Goal: Feedback & Contribution: Contribute content

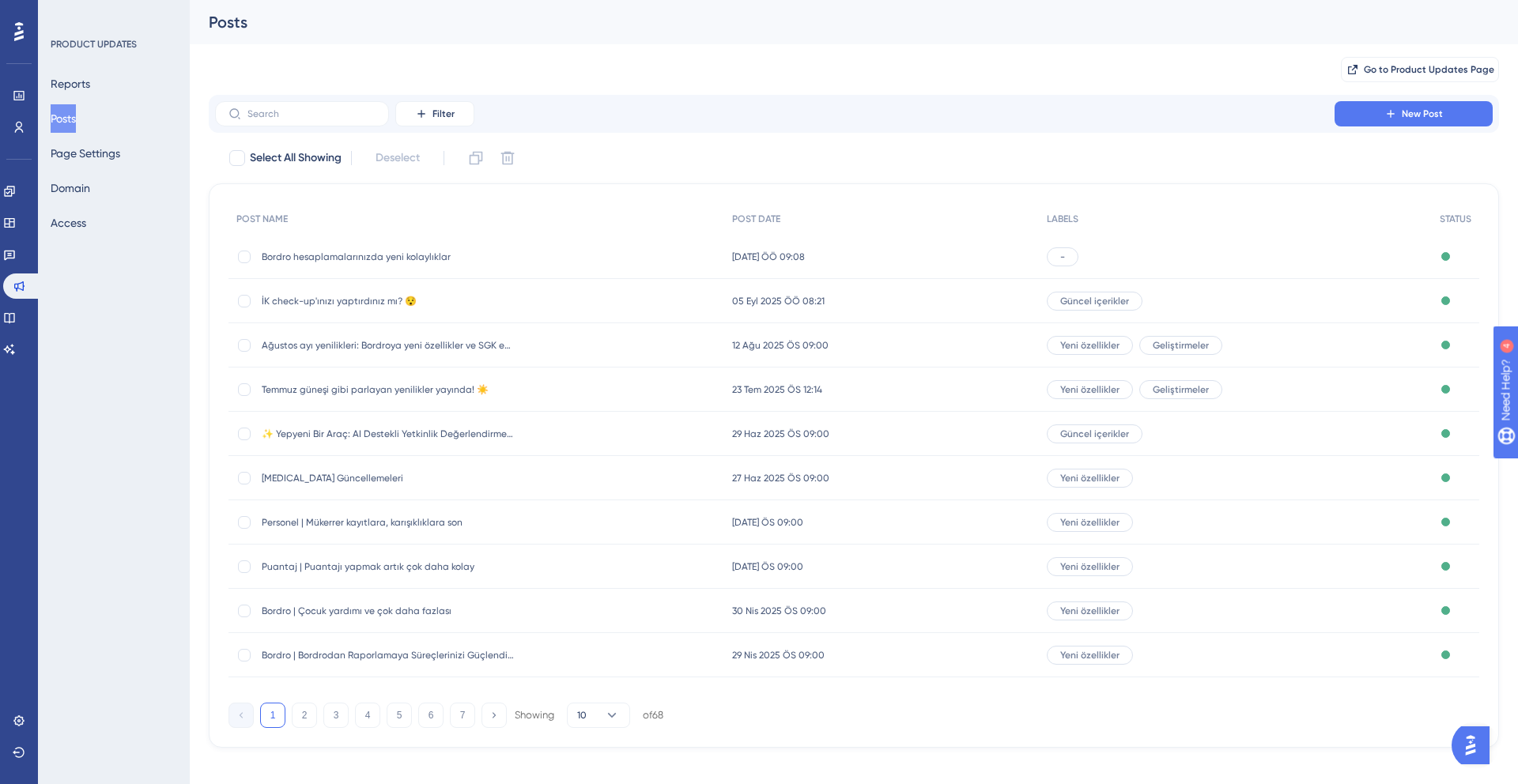
click at [355, 259] on span "Bordro hesaplamalarınızda yeni kolaylıklar" at bounding box center [388, 257] width 253 height 12
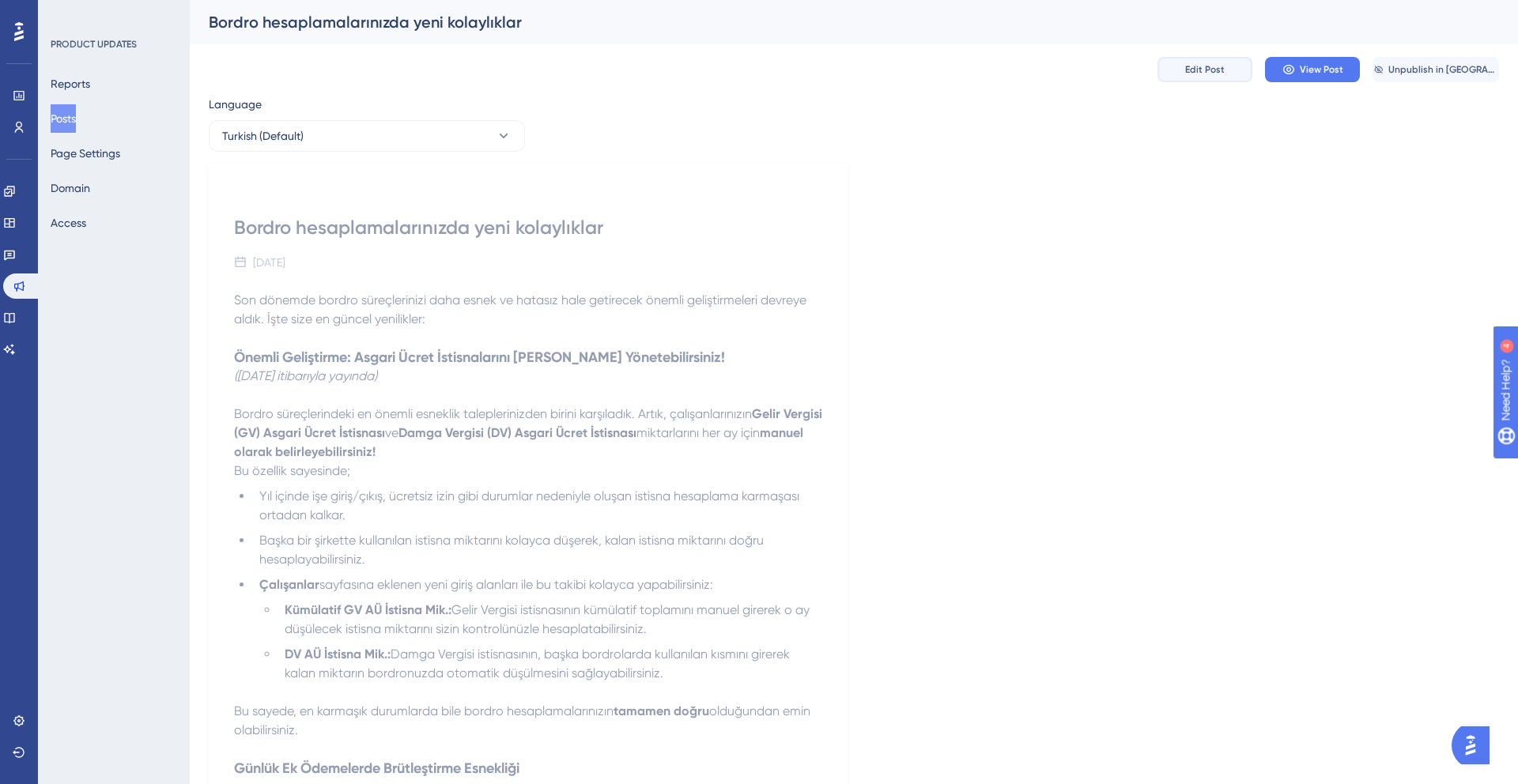
click at [1195, 67] on span "Edit Post" at bounding box center [1204, 69] width 39 height 12
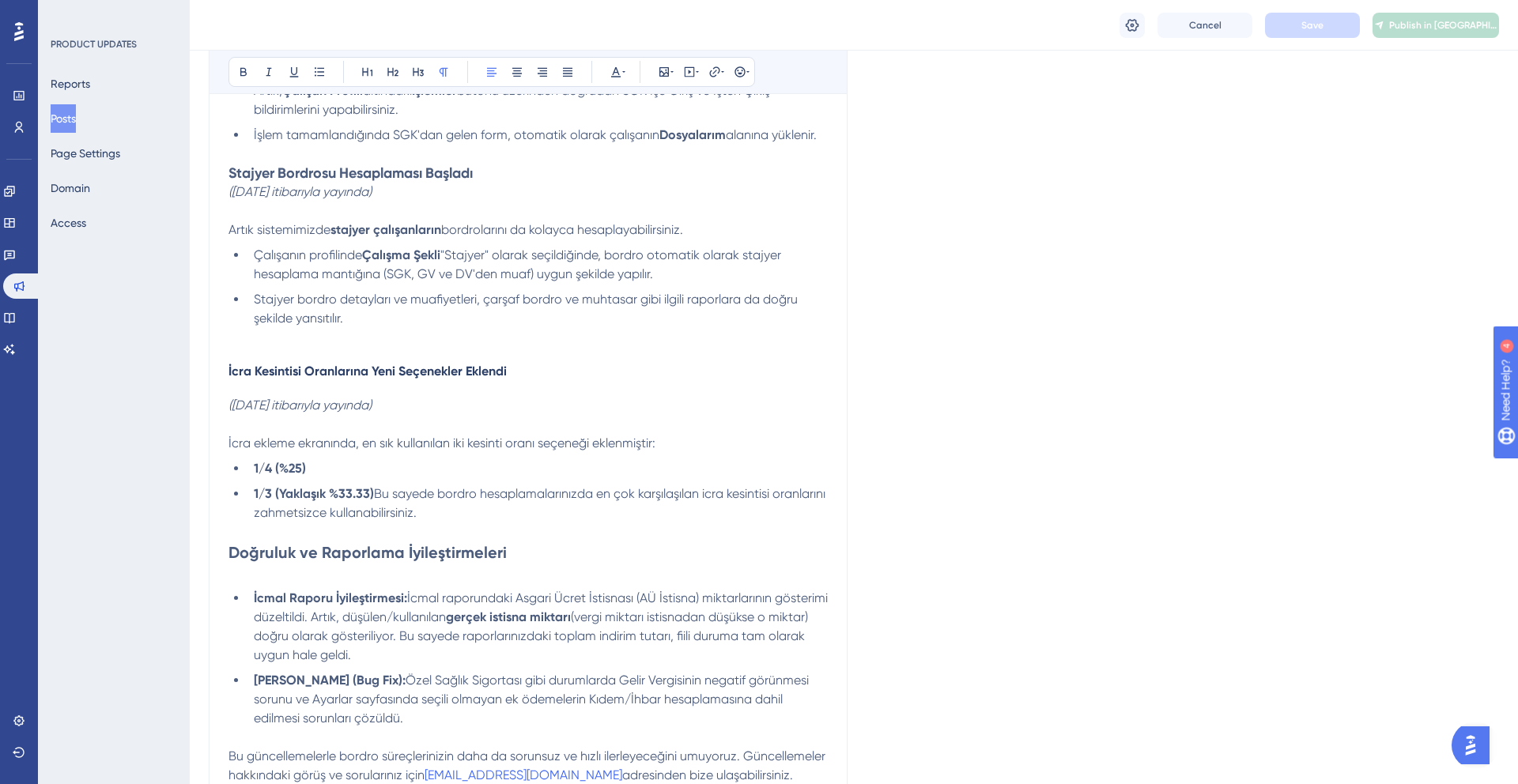
click at [446, 508] on li "1/3 (Yaklaşık %33.33) Bu sayede bordro hesaplamalarınızda en çok karşılaşılan i…" at bounding box center [537, 503] width 580 height 38
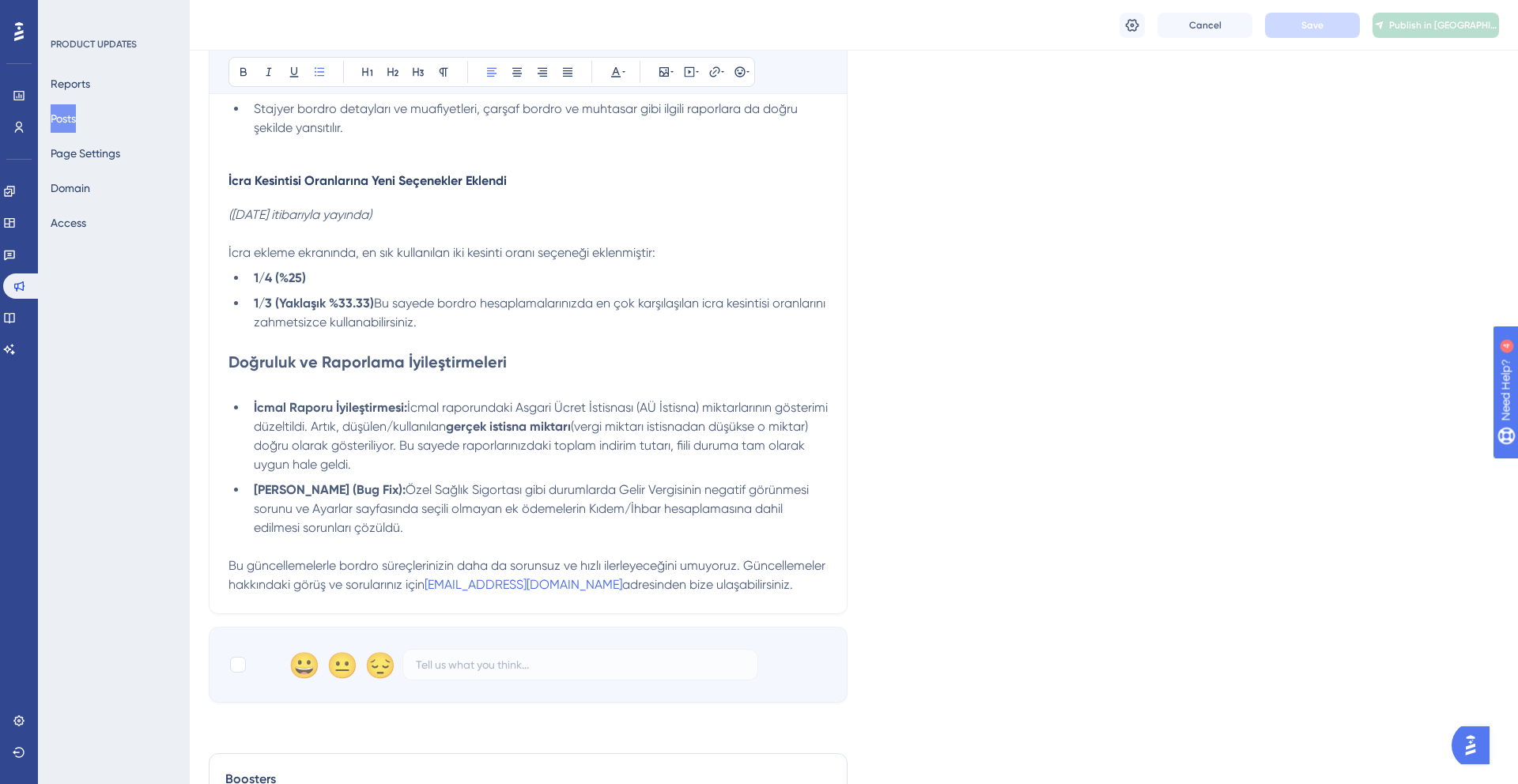
scroll to position [1425, 0]
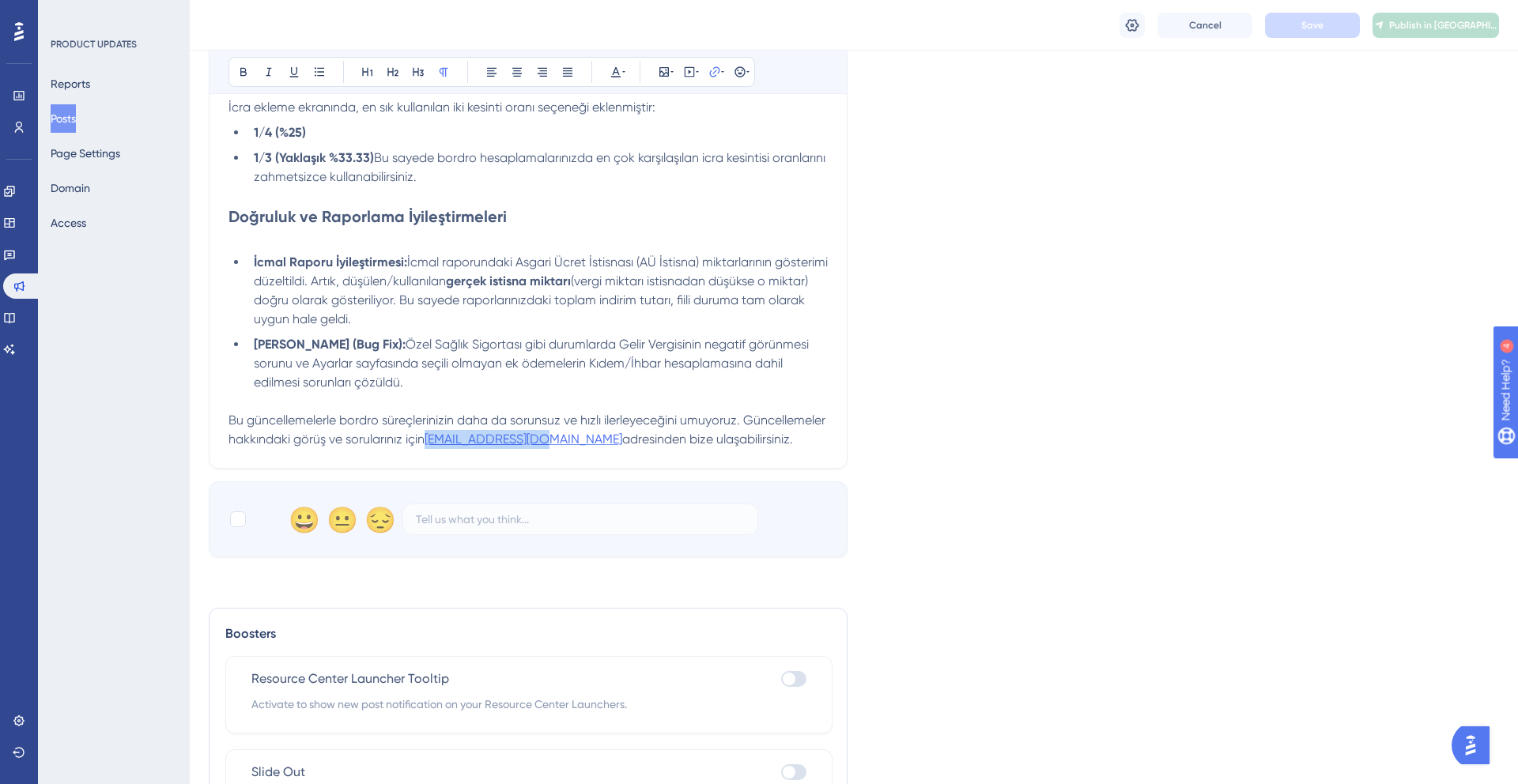
drag, startPoint x: 630, startPoint y: 448, endPoint x: 516, endPoint y: 446, distance: 114.0
click at [516, 446] on p "Bu güncellemelerle bordro süreçlerinizin daha da sorunsuz ve hızlı ilerleyeceği…" at bounding box center [528, 429] width 599 height 38
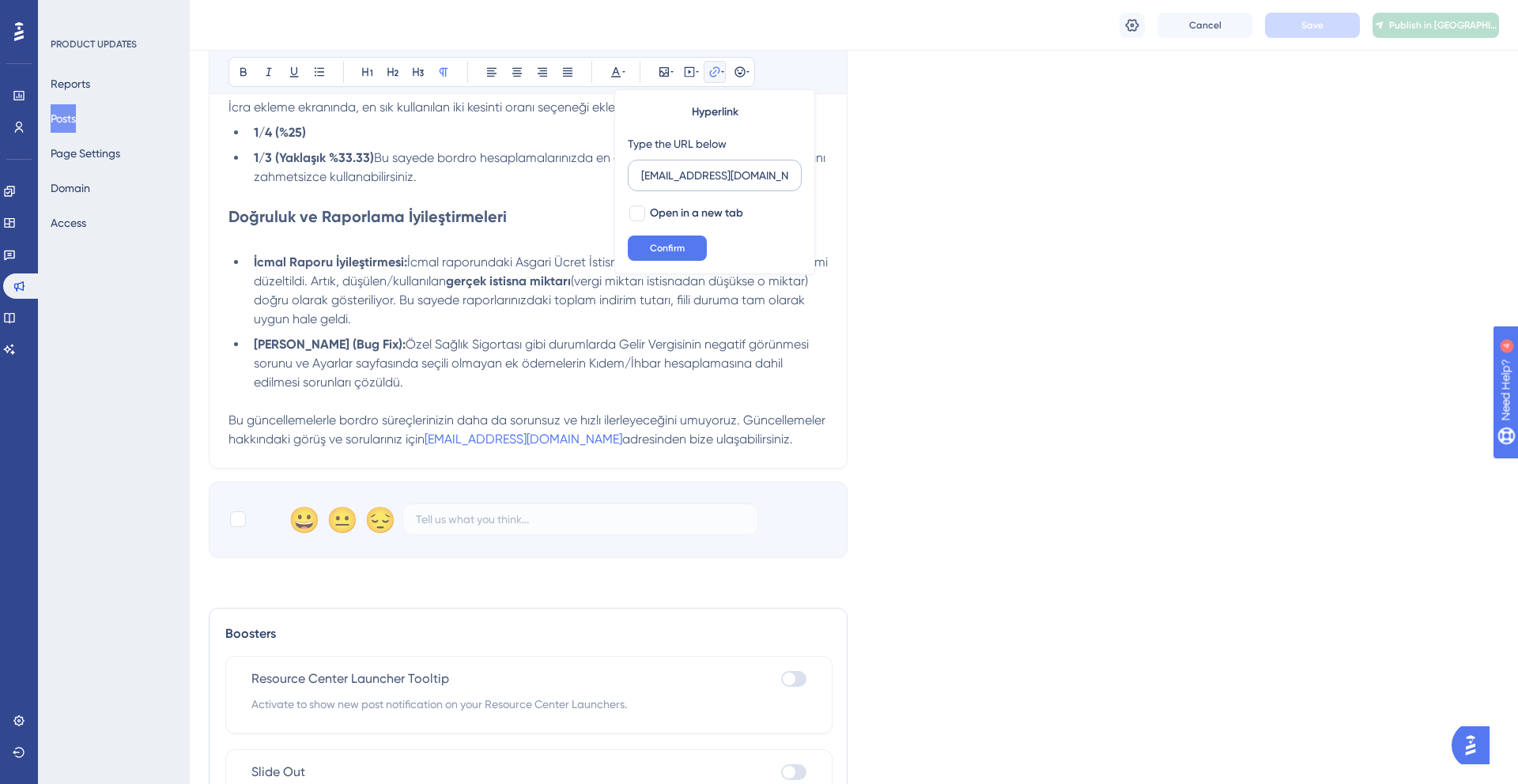
click at [677, 180] on input "[EMAIL_ADDRESS][DOMAIN_NAME]" at bounding box center [714, 176] width 147 height 18
click at [683, 251] on span "Confirm" at bounding box center [667, 248] width 35 height 12
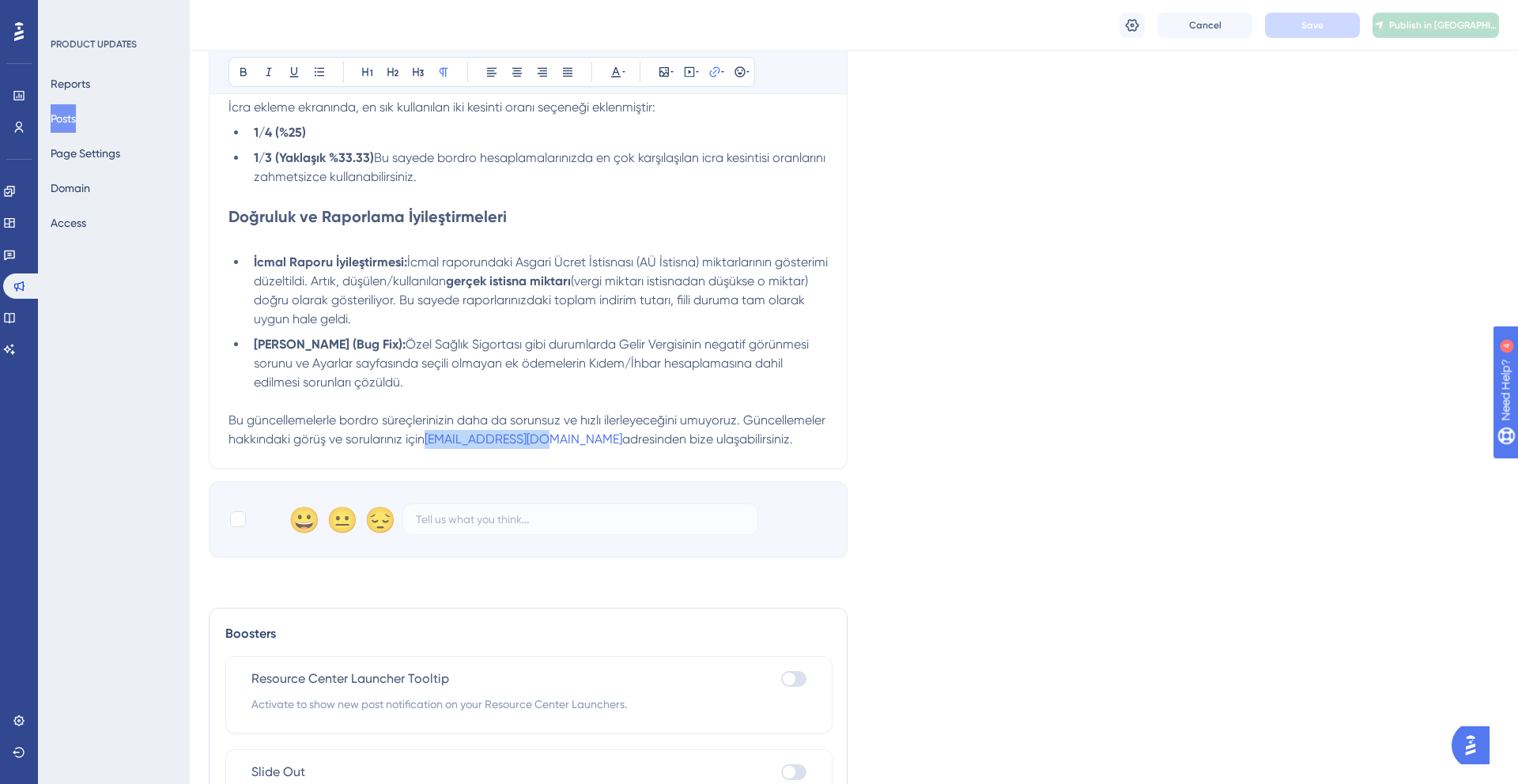
click at [574, 319] on li "İcmal Raporu İyileştirmesi: İcmal raporundaki Asgari Ücret İstisnası (AÜ İstisn…" at bounding box center [537, 290] width 580 height 76
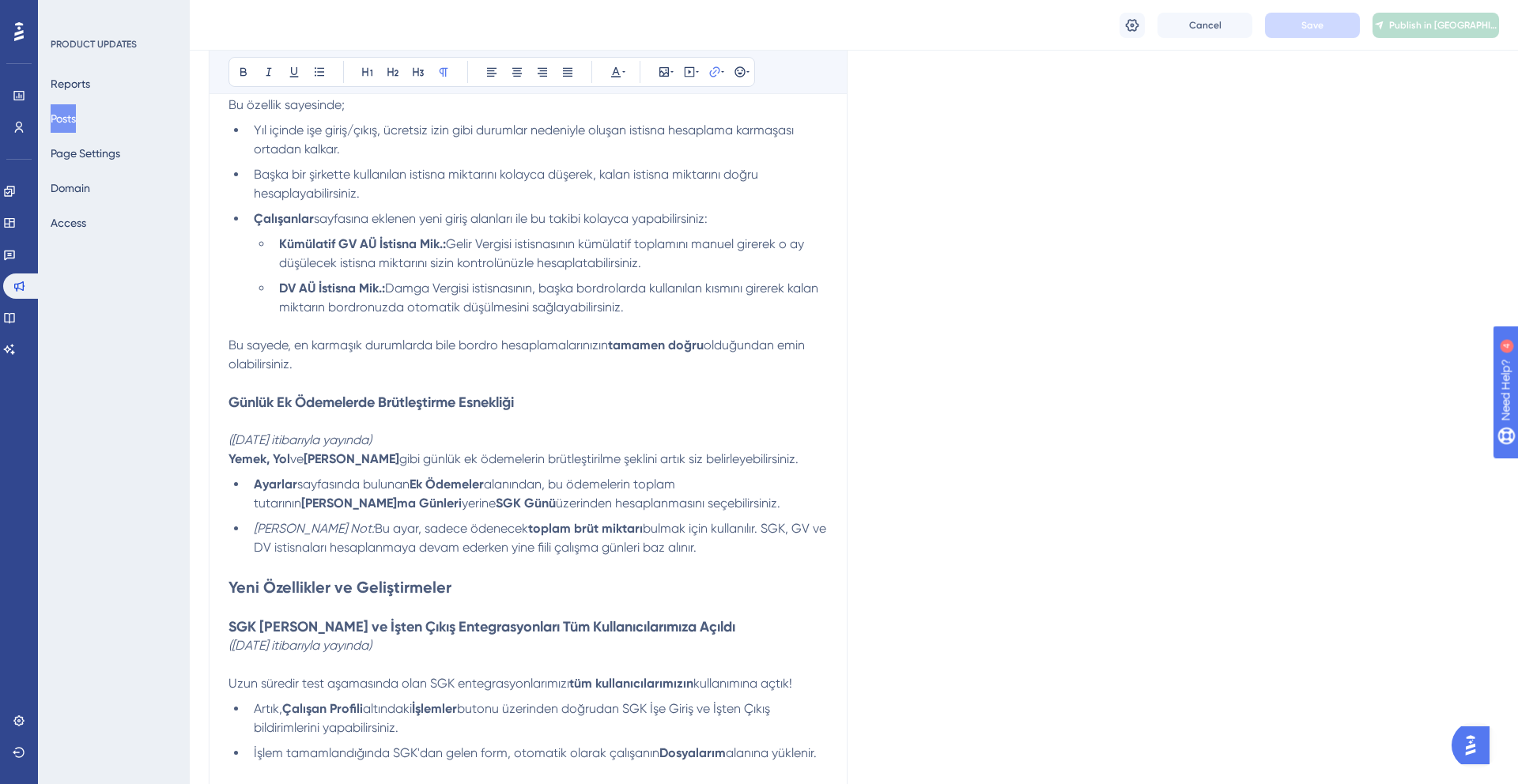
scroll to position [0, 0]
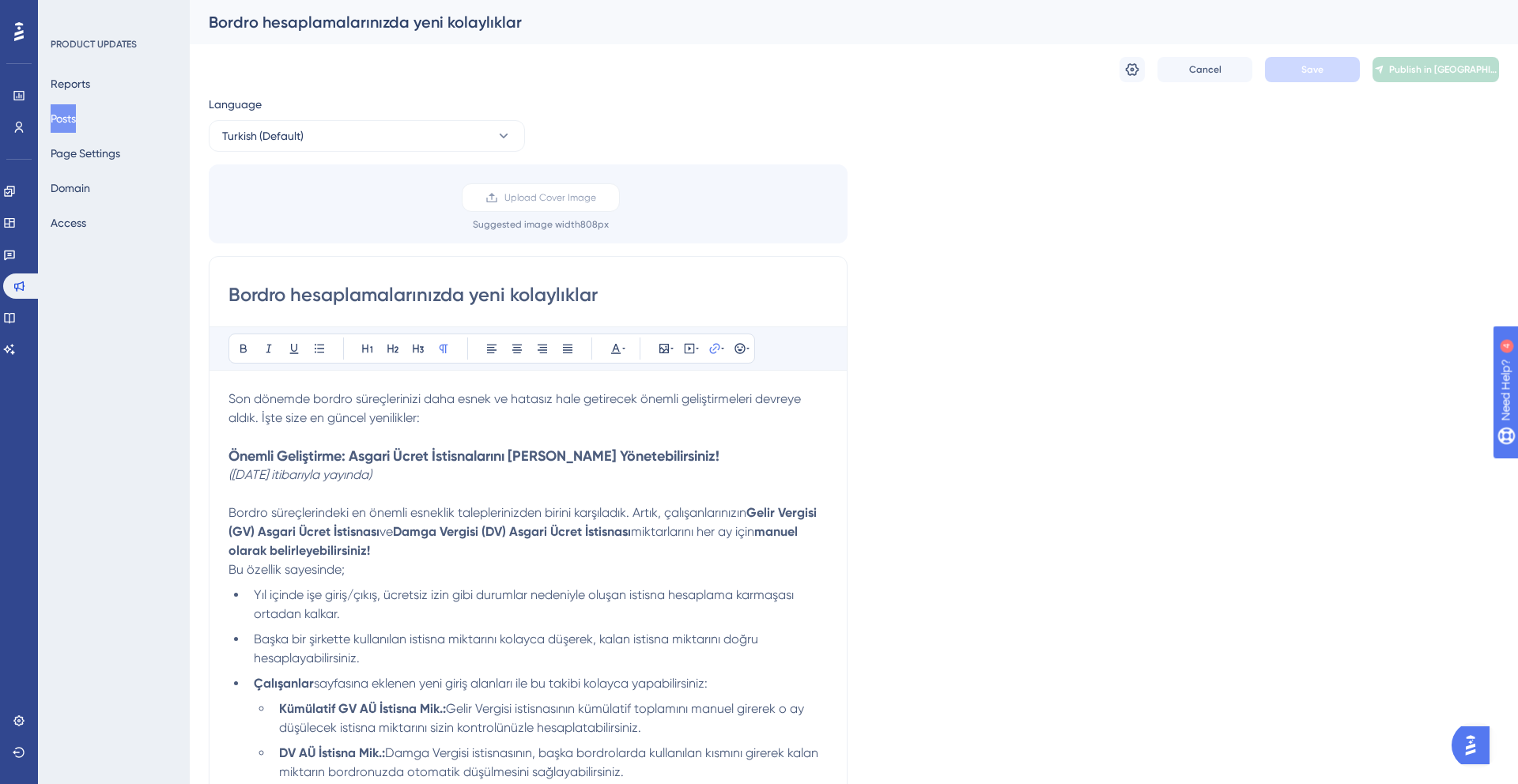
click at [454, 526] on strong "Damga Vergisi (DV) Asgari Ücret İstisnası" at bounding box center [512, 531] width 238 height 15
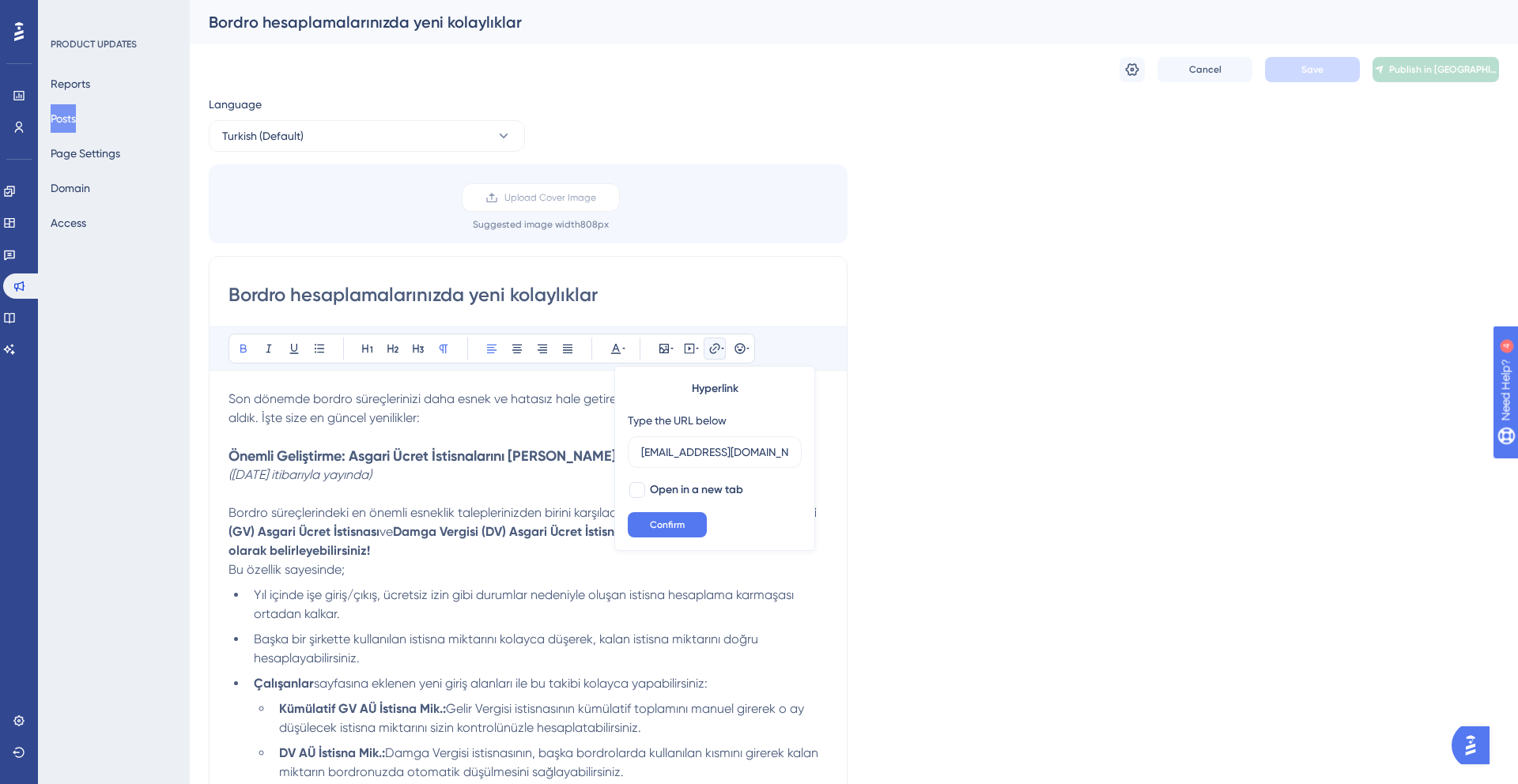
click at [462, 525] on strong "Damga Vergisi (DV) Asgari Ücret İstisnası" at bounding box center [512, 531] width 238 height 15
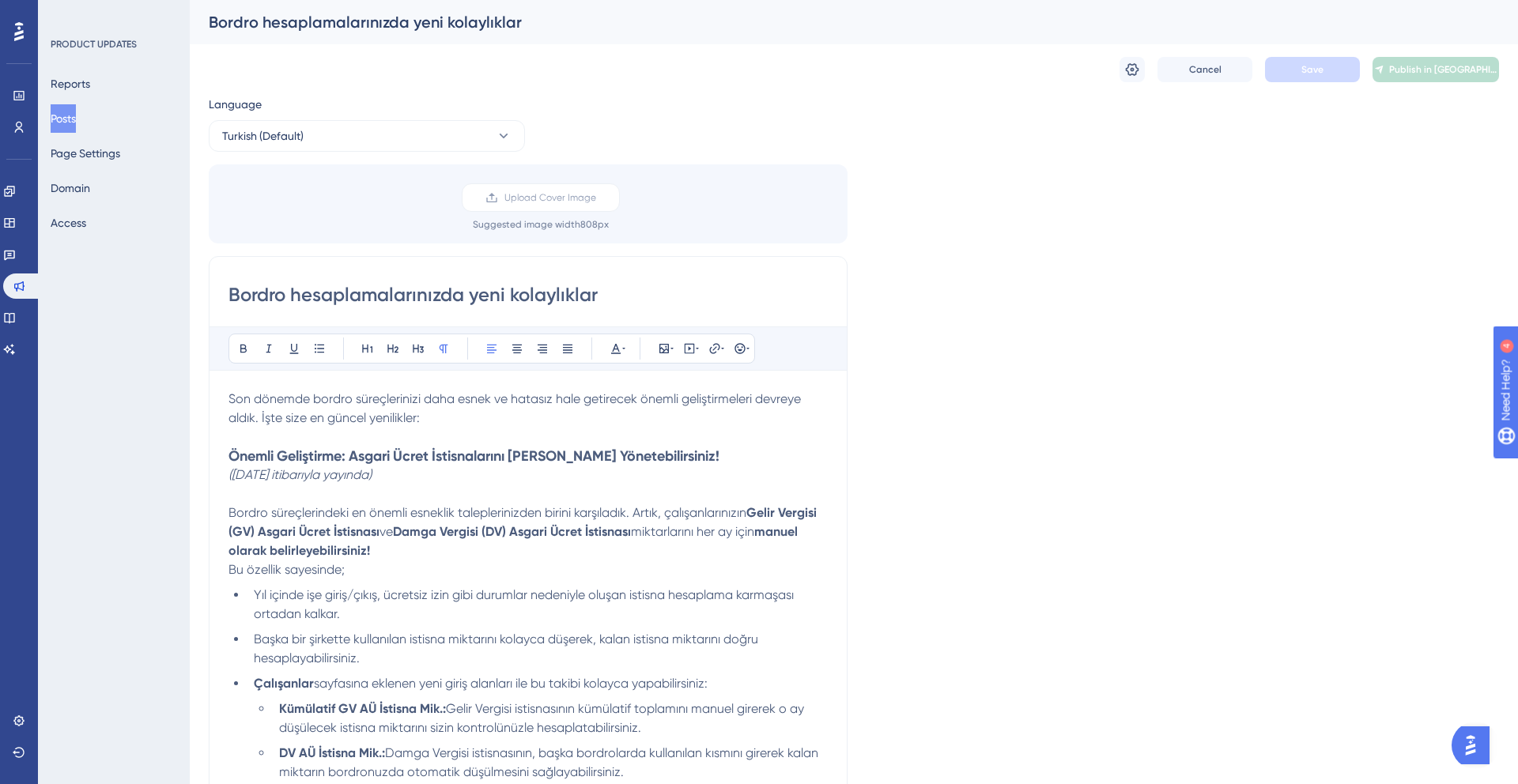
copy div "Lor ipsumdo sitame consecteturad elit seddo ei tempori utla etdolorem aliqua en…"
click at [688, 443] on p at bounding box center [528, 436] width 599 height 19
click at [722, 399] on span "Son dönemde bordro süreçlerinizi daha esnek ve hatasız hale getirecek önemli ge…" at bounding box center [516, 408] width 575 height 34
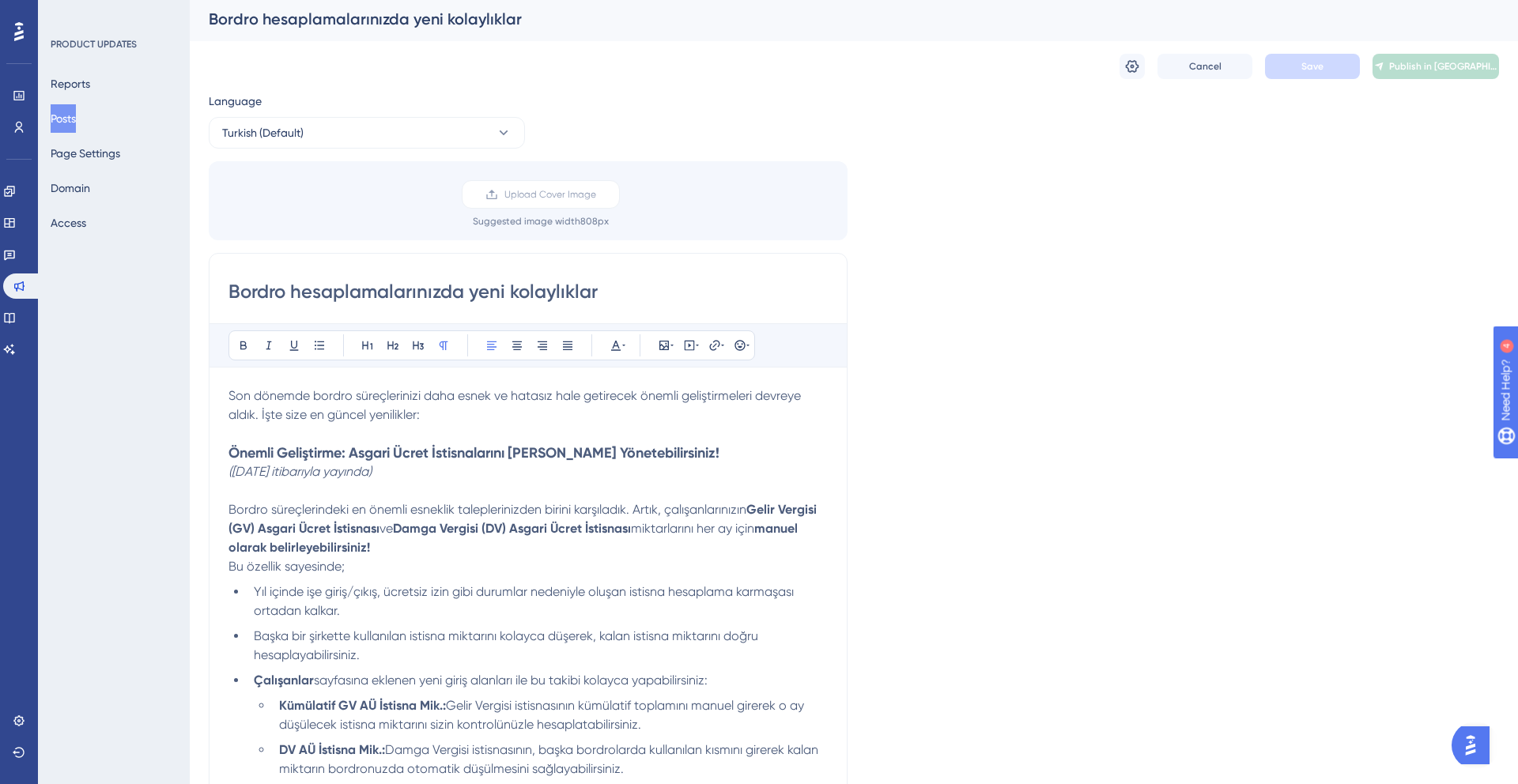
click at [490, 420] on p "Son dönemde bordro süreçlerinizi daha esnek ve hatasız hale getirecek önemli ge…" at bounding box center [528, 405] width 599 height 38
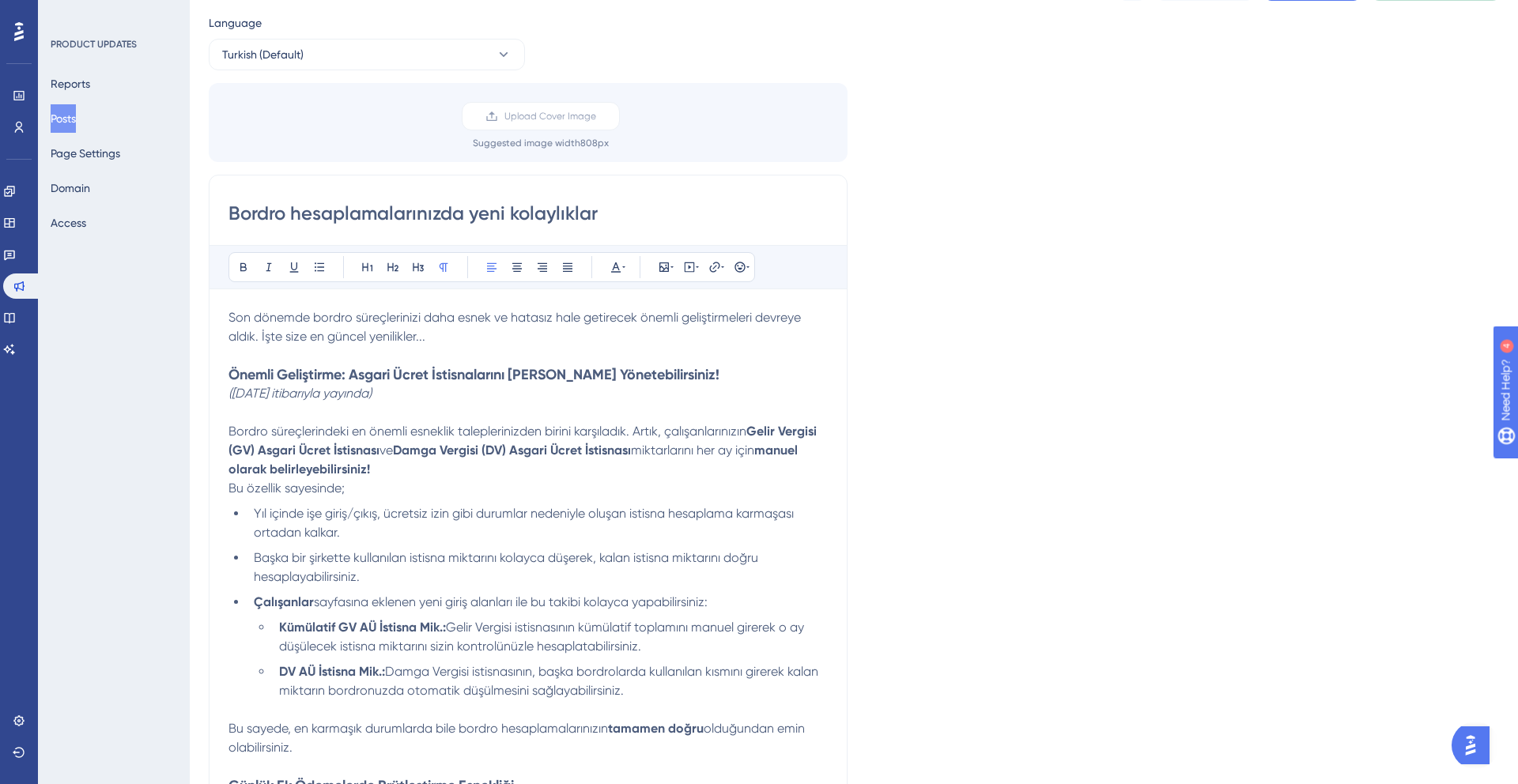
scroll to position [100, 0]
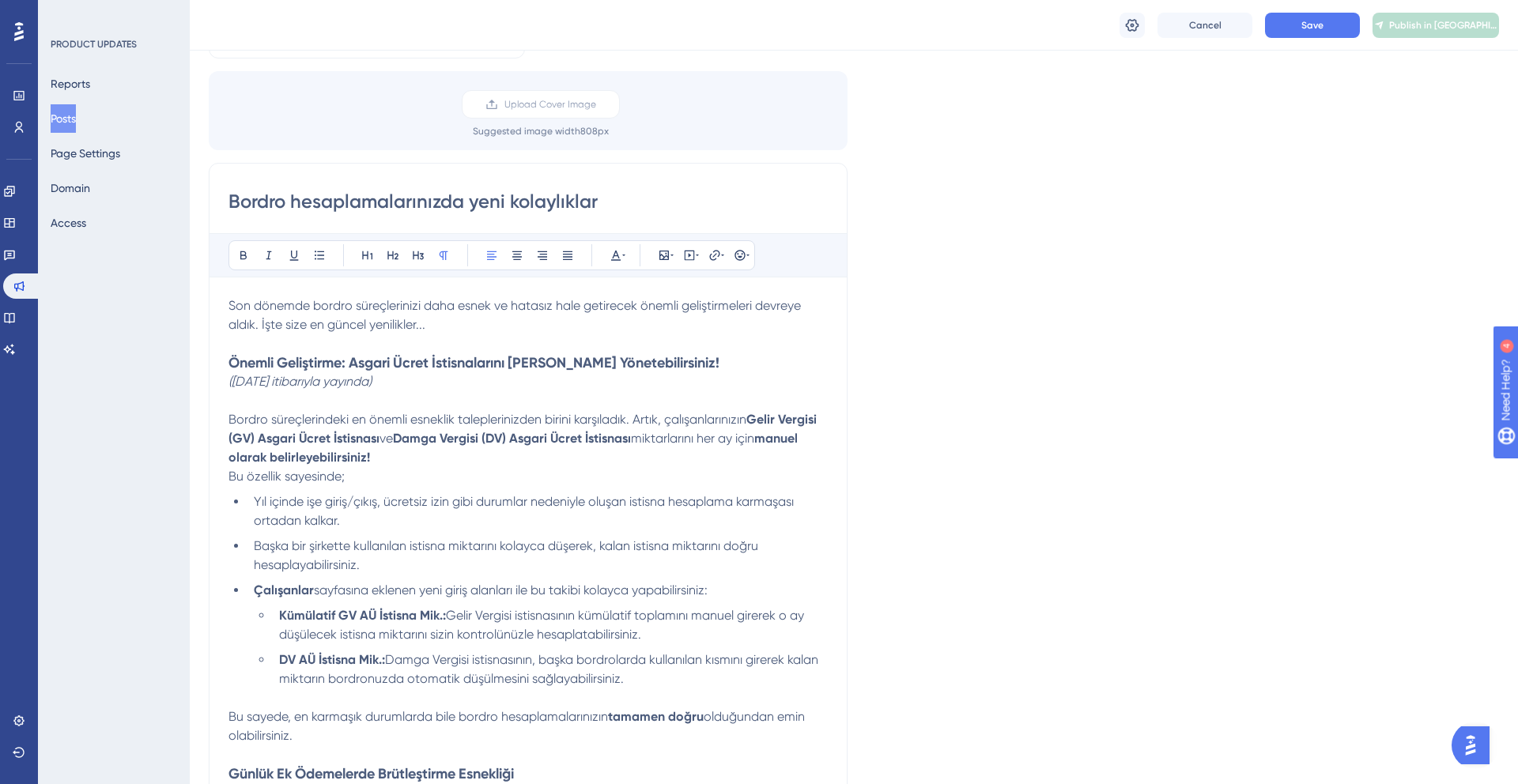
click at [523, 508] on span "Yıl içinde işe giriş/çıkış, ücretsiz izin gibi durumlar nedeniyle oluşan istisn…" at bounding box center [525, 511] width 543 height 34
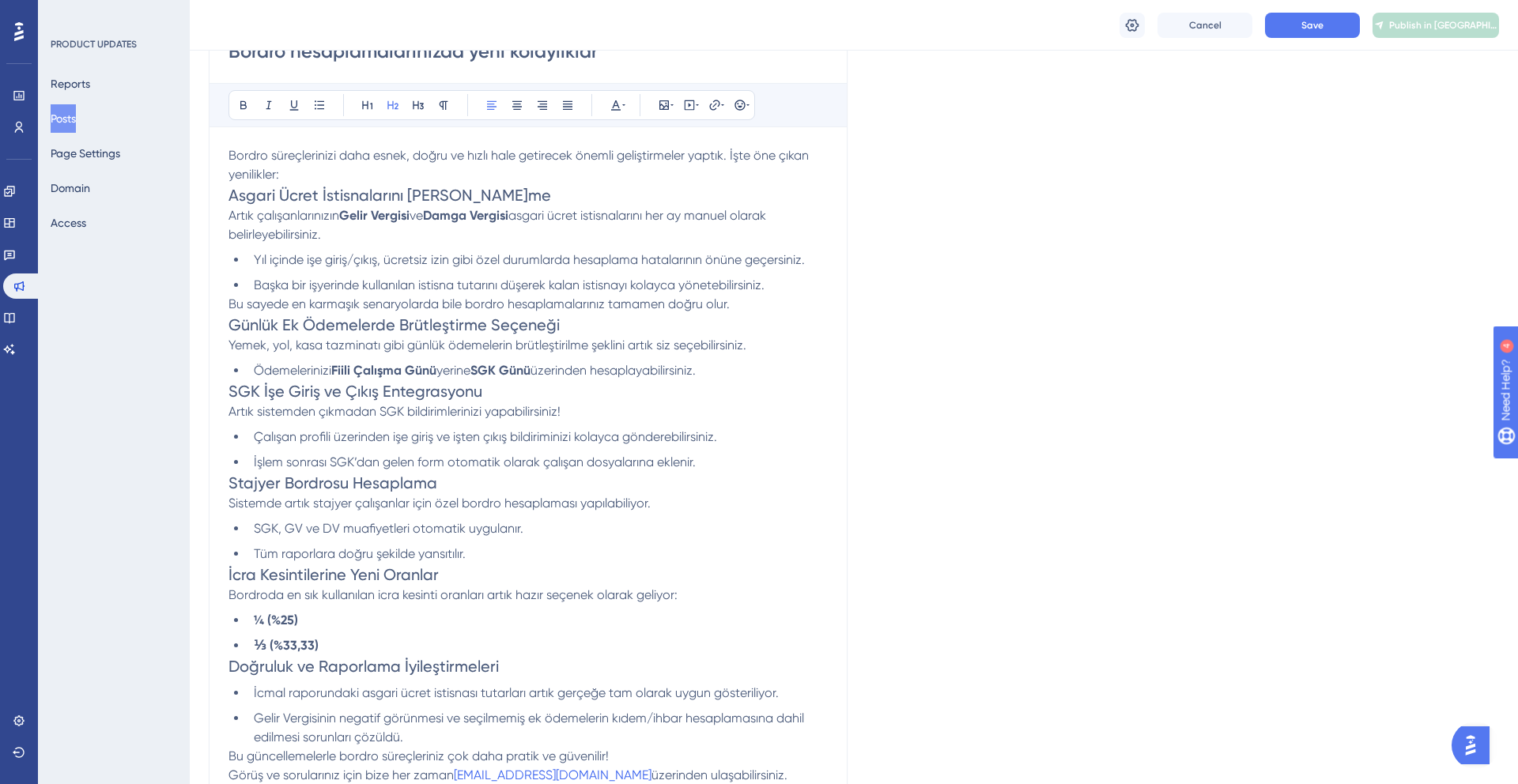
click at [231, 484] on span "Stajyer Bordrosu Hesaplama" at bounding box center [333, 482] width 209 height 19
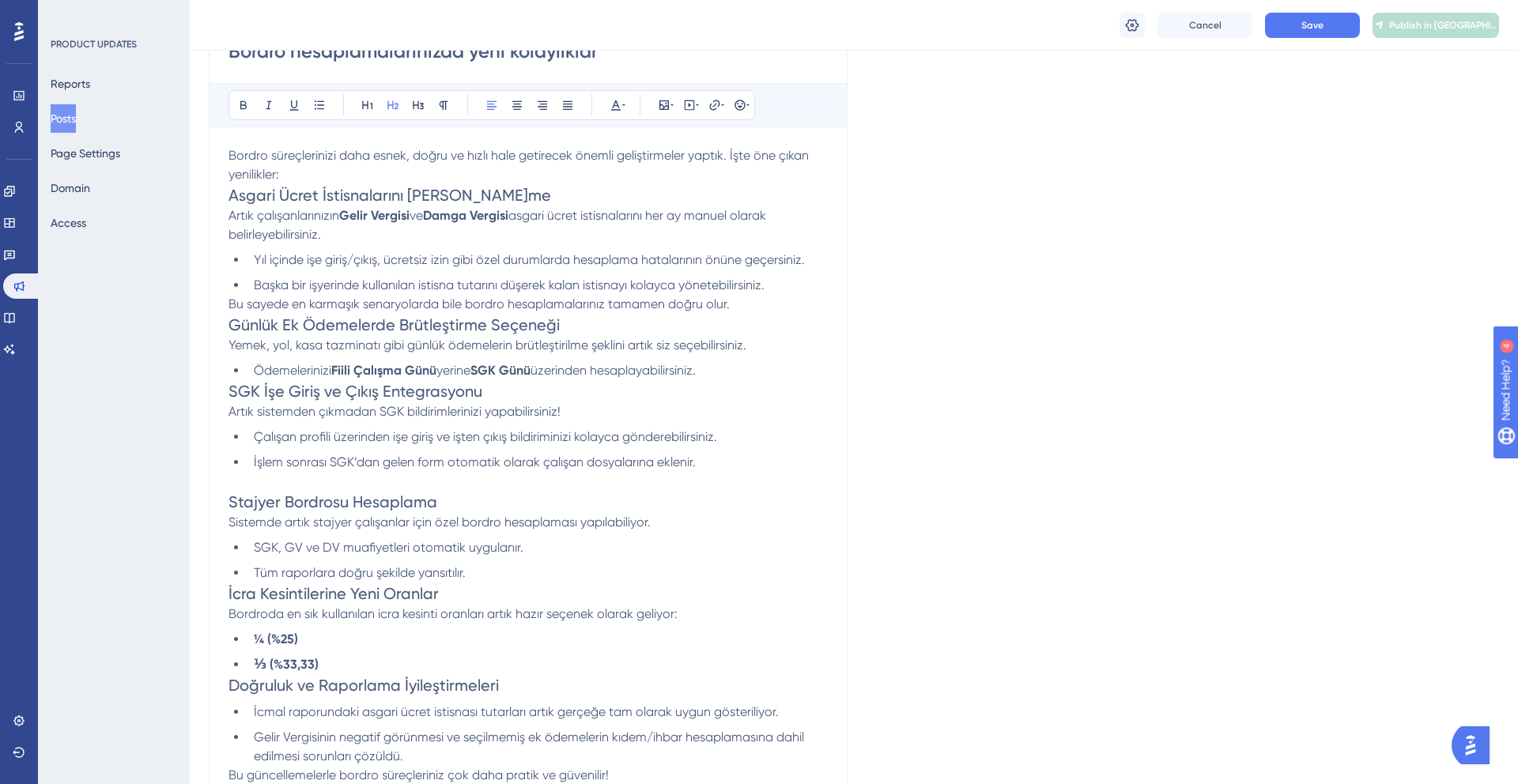
click at [230, 587] on span "İcra Kesintilerine Yeni Oranlar" at bounding box center [333, 593] width 210 height 19
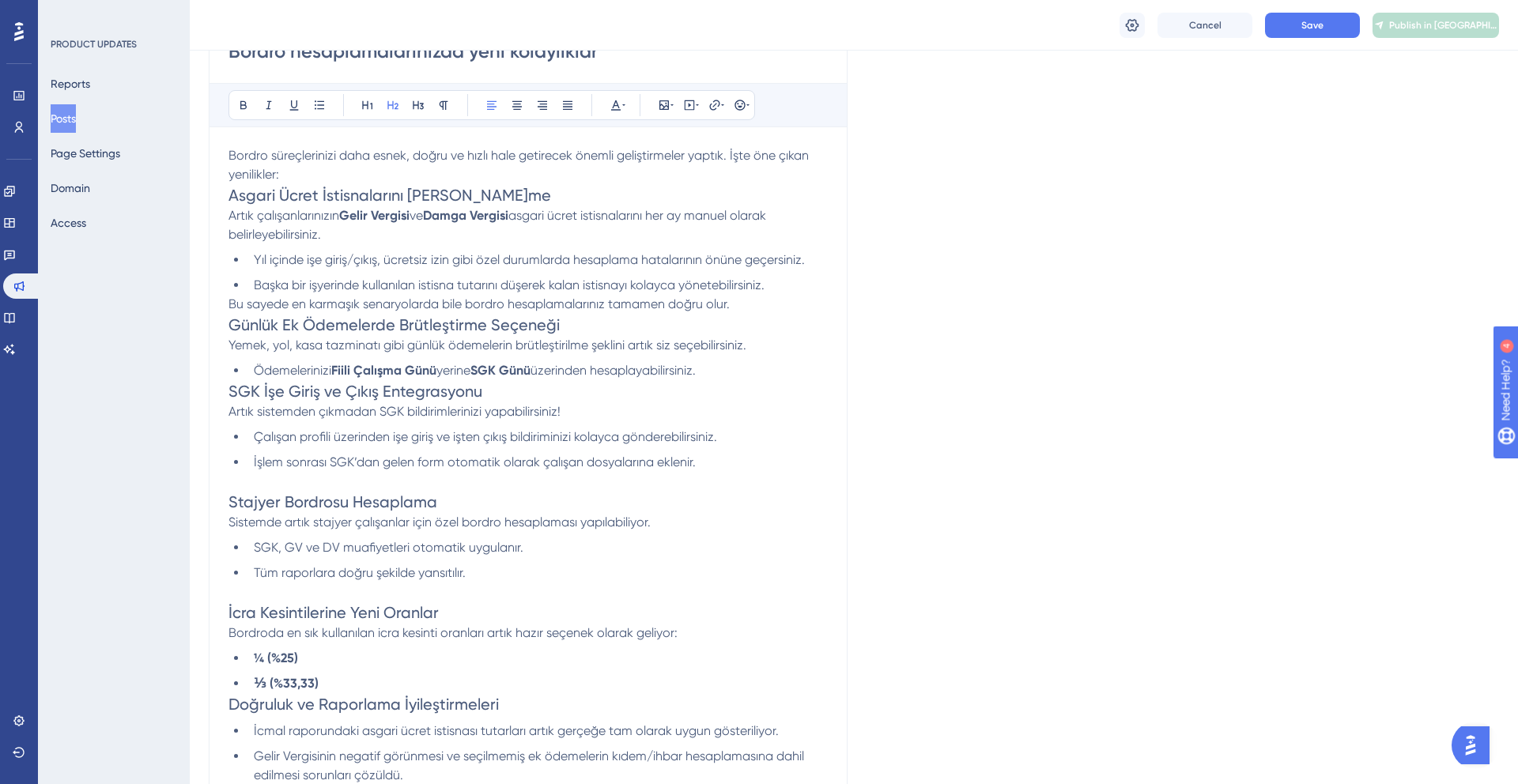
click at [231, 703] on span "Doğruluk ve Raporlama İyileştirmeleri" at bounding box center [364, 703] width 270 height 19
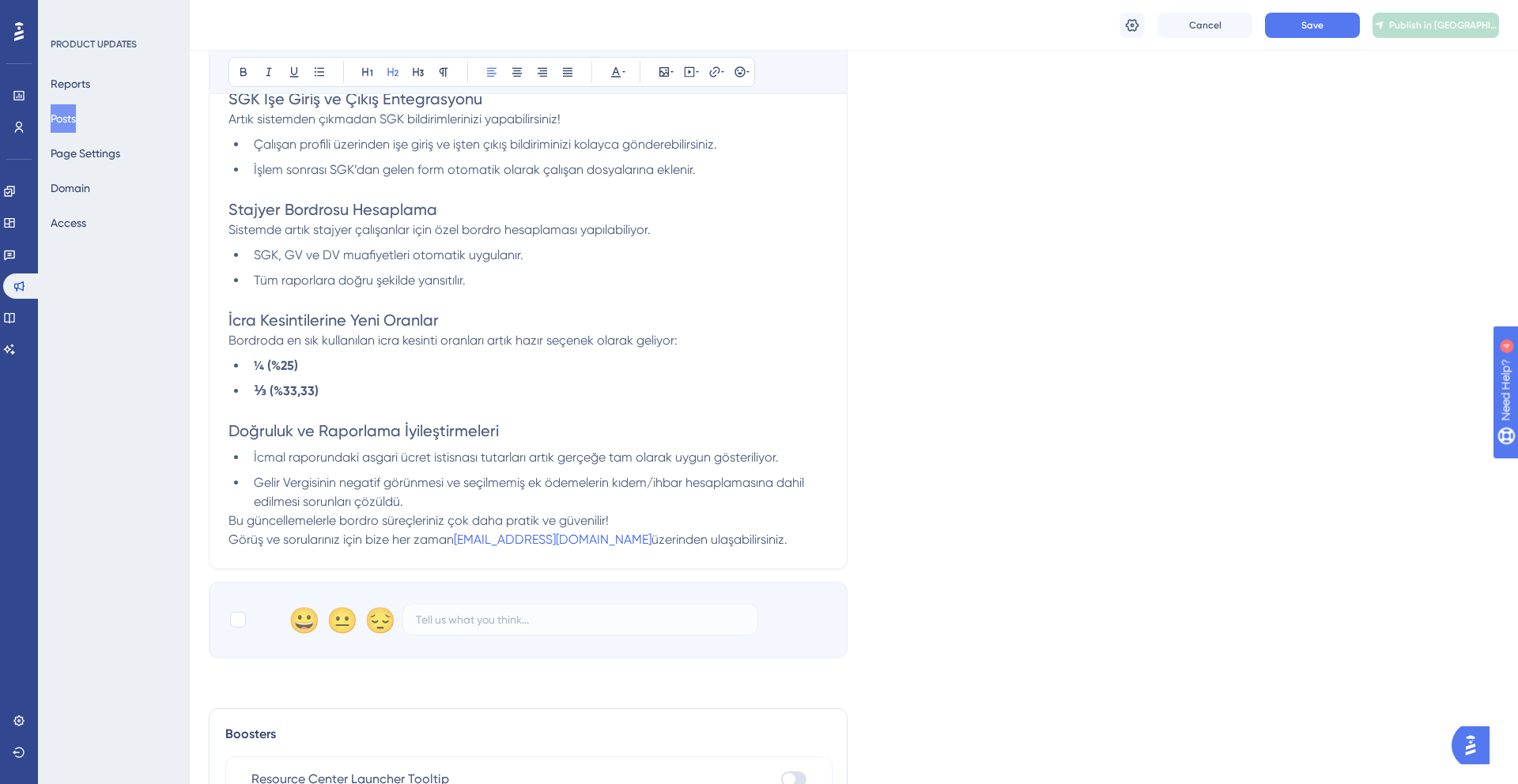
scroll to position [553, 0]
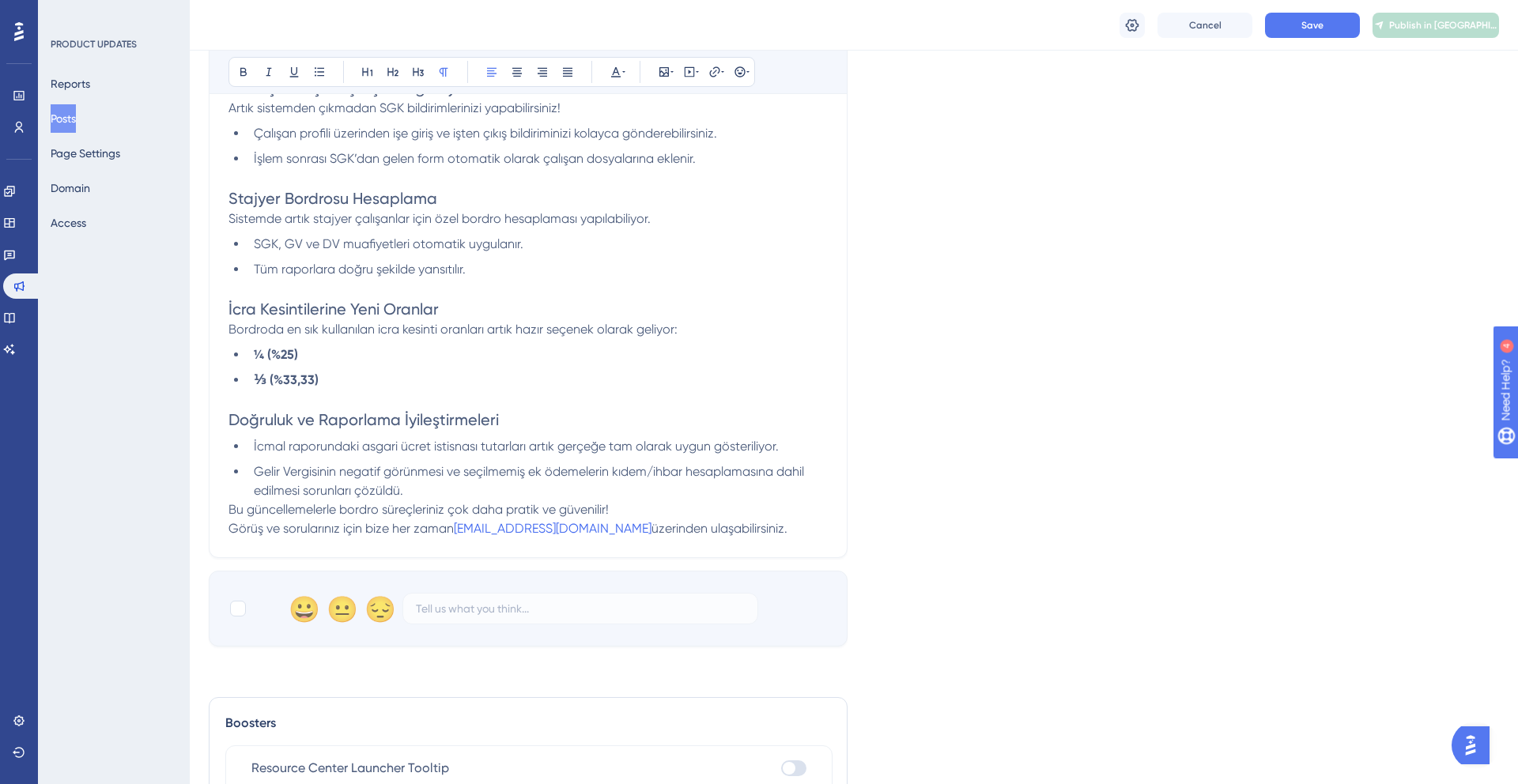
click at [230, 514] on span "Bu güncellemelerle bordro süreçleriniz çok daha pratik ve güvenilir!" at bounding box center [419, 508] width 381 height 15
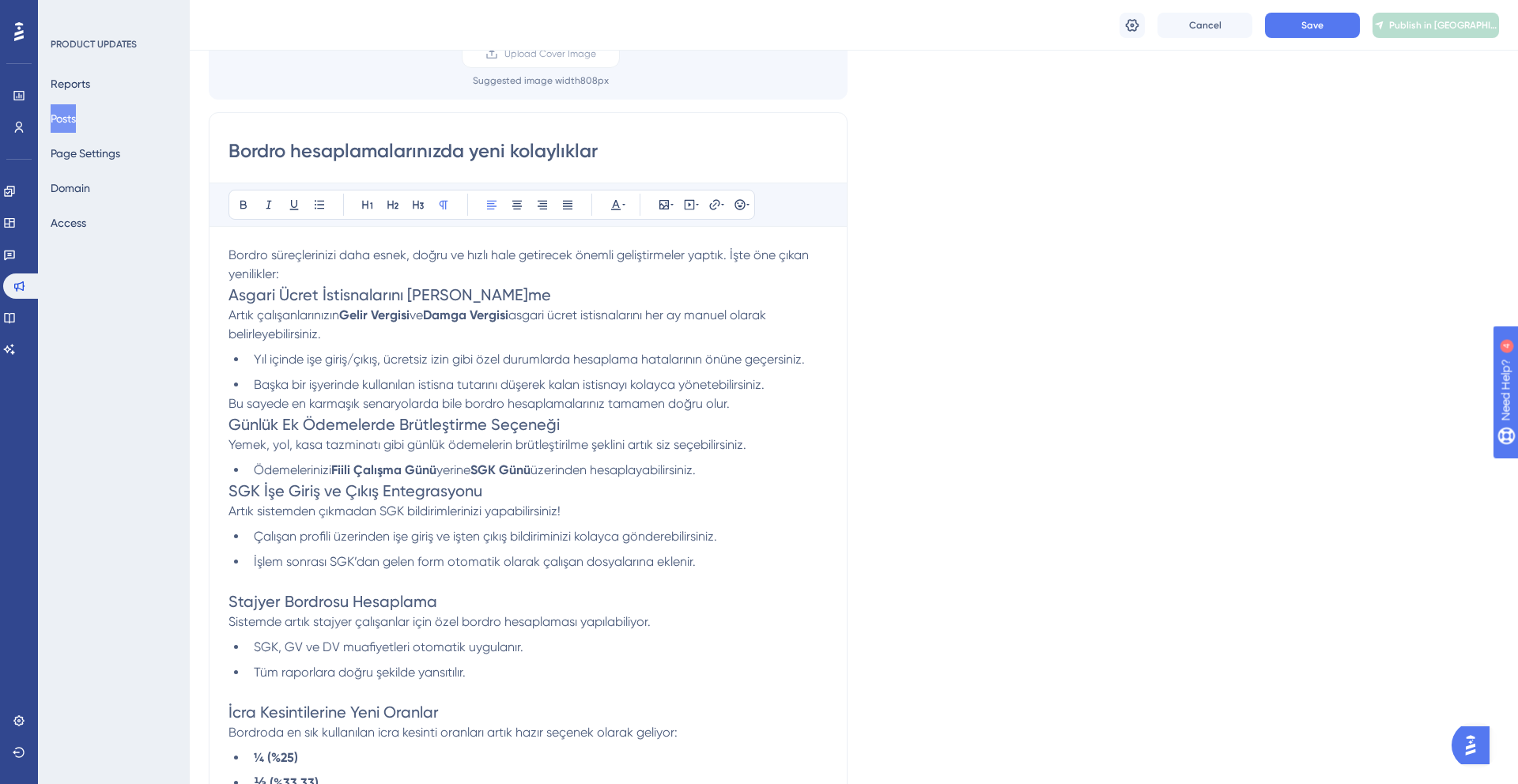
scroll to position [138, 0]
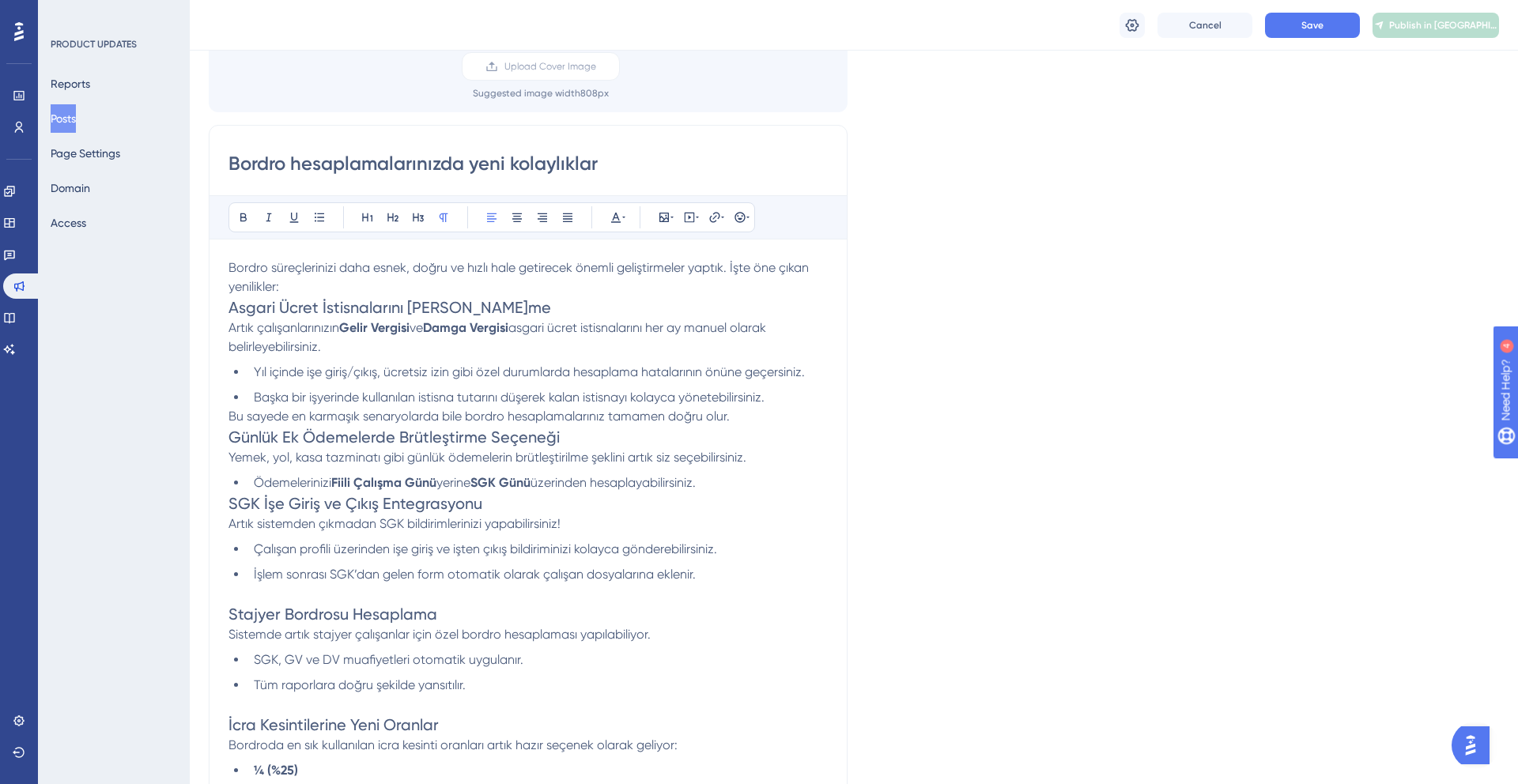
click at [230, 435] on span "Günlük Ek Ödemelerde Brütleştirme Seçeneği" at bounding box center [394, 436] width 331 height 19
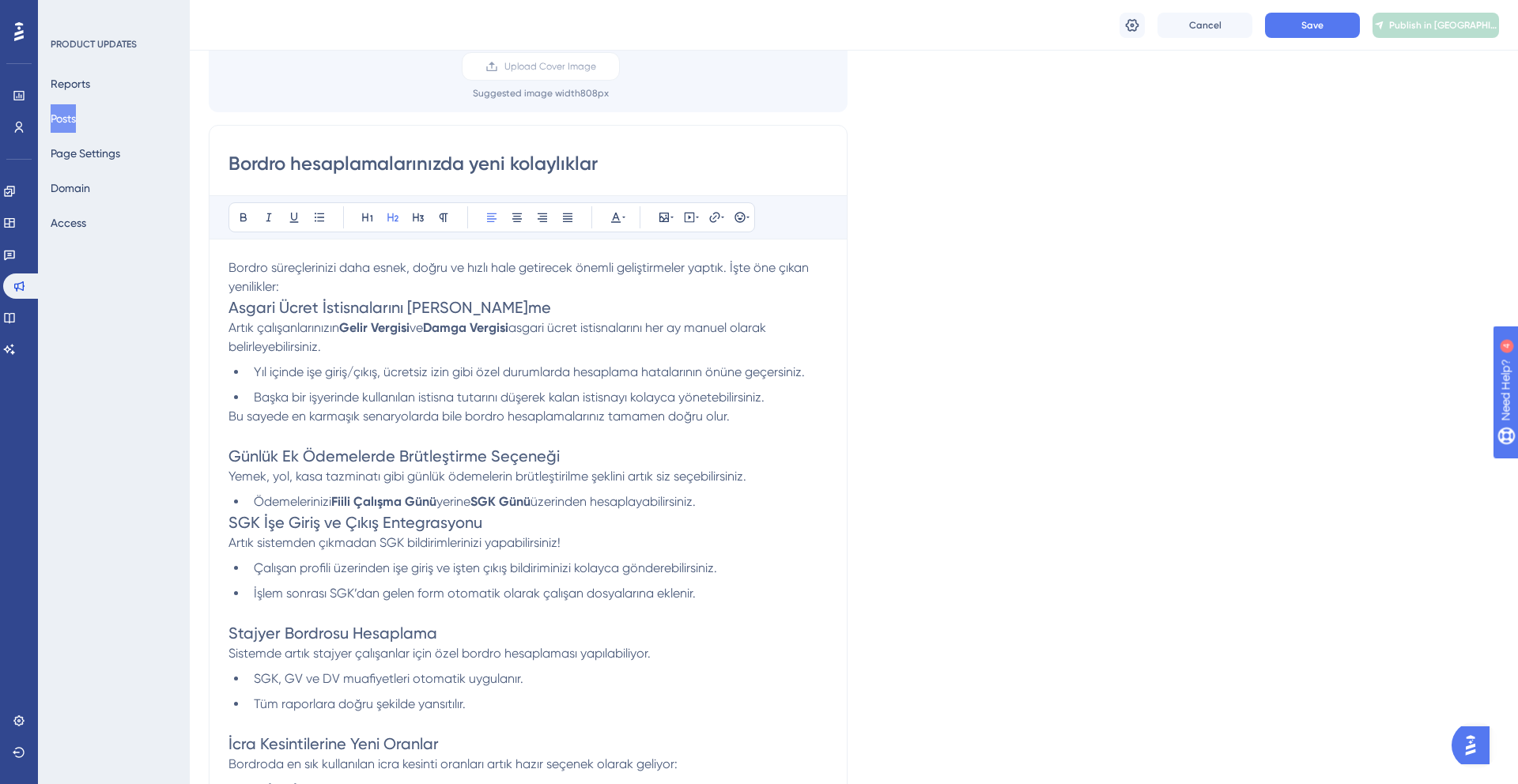
click at [231, 516] on span "SGK İşe Giriş ve Çıkış Entegrasyonu" at bounding box center [355, 522] width 253 height 19
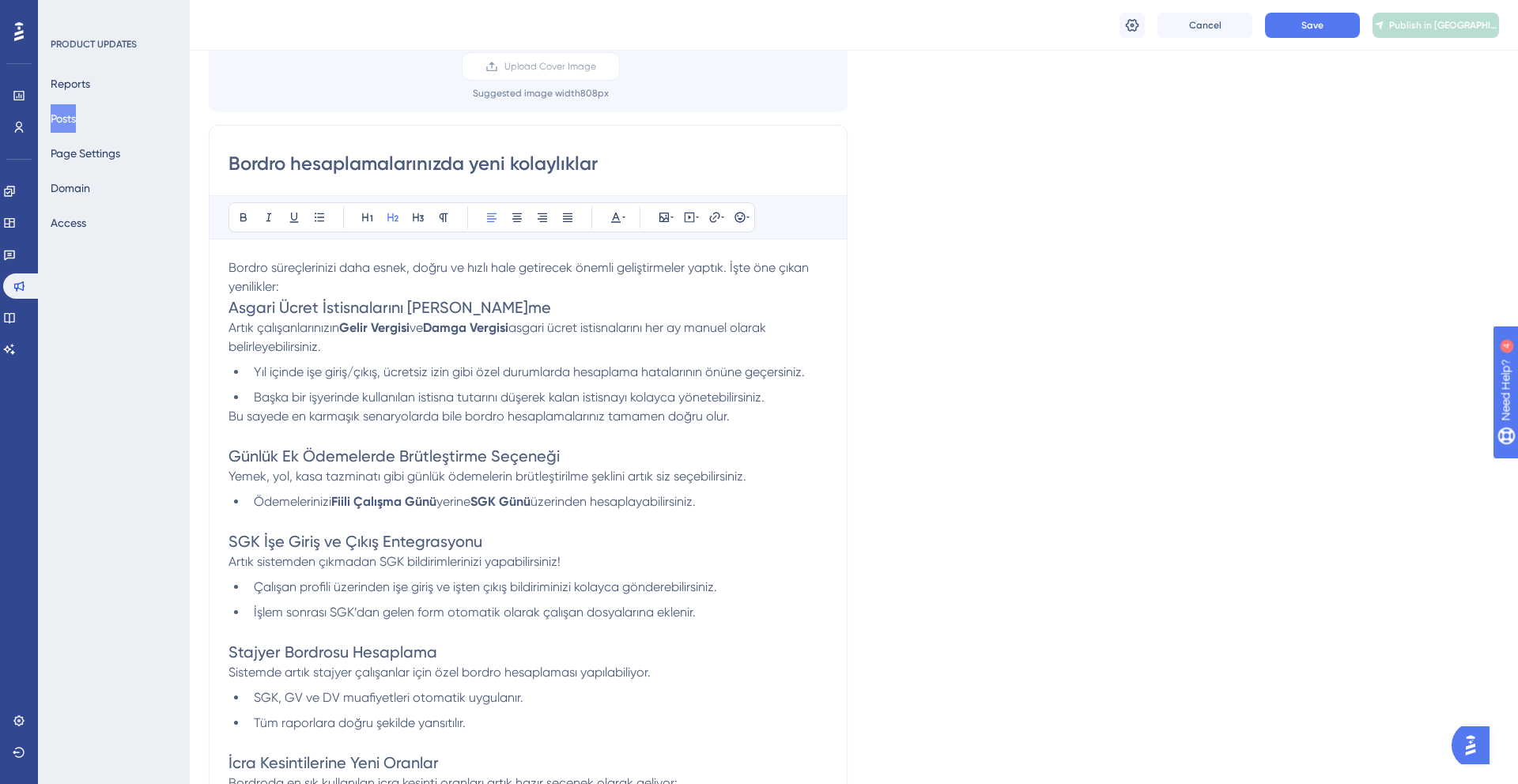
click at [231, 309] on span "Asgari Ücret İstisnalarını [PERSON_NAME]me" at bounding box center [390, 307] width 323 height 19
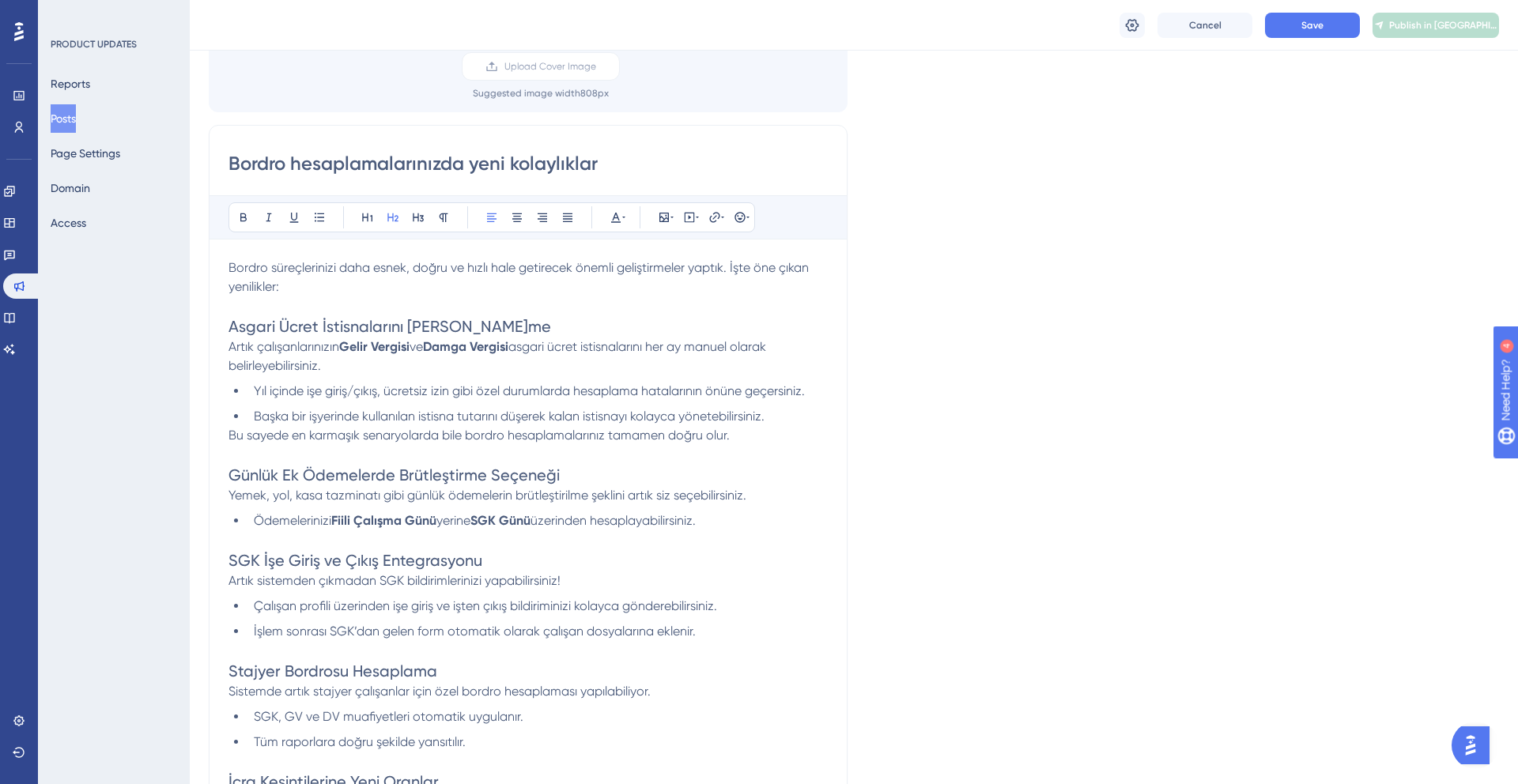
click at [324, 335] on span "Asgari Ücret İstisnalarını [PERSON_NAME]me" at bounding box center [390, 325] width 323 height 19
click at [280, 453] on p at bounding box center [528, 453] width 599 height 19
click at [229, 437] on span "Bu sayede en karmaşık senaryolarda bile bordro hesaplamalarınız tamamen doğru o…" at bounding box center [479, 435] width 502 height 15
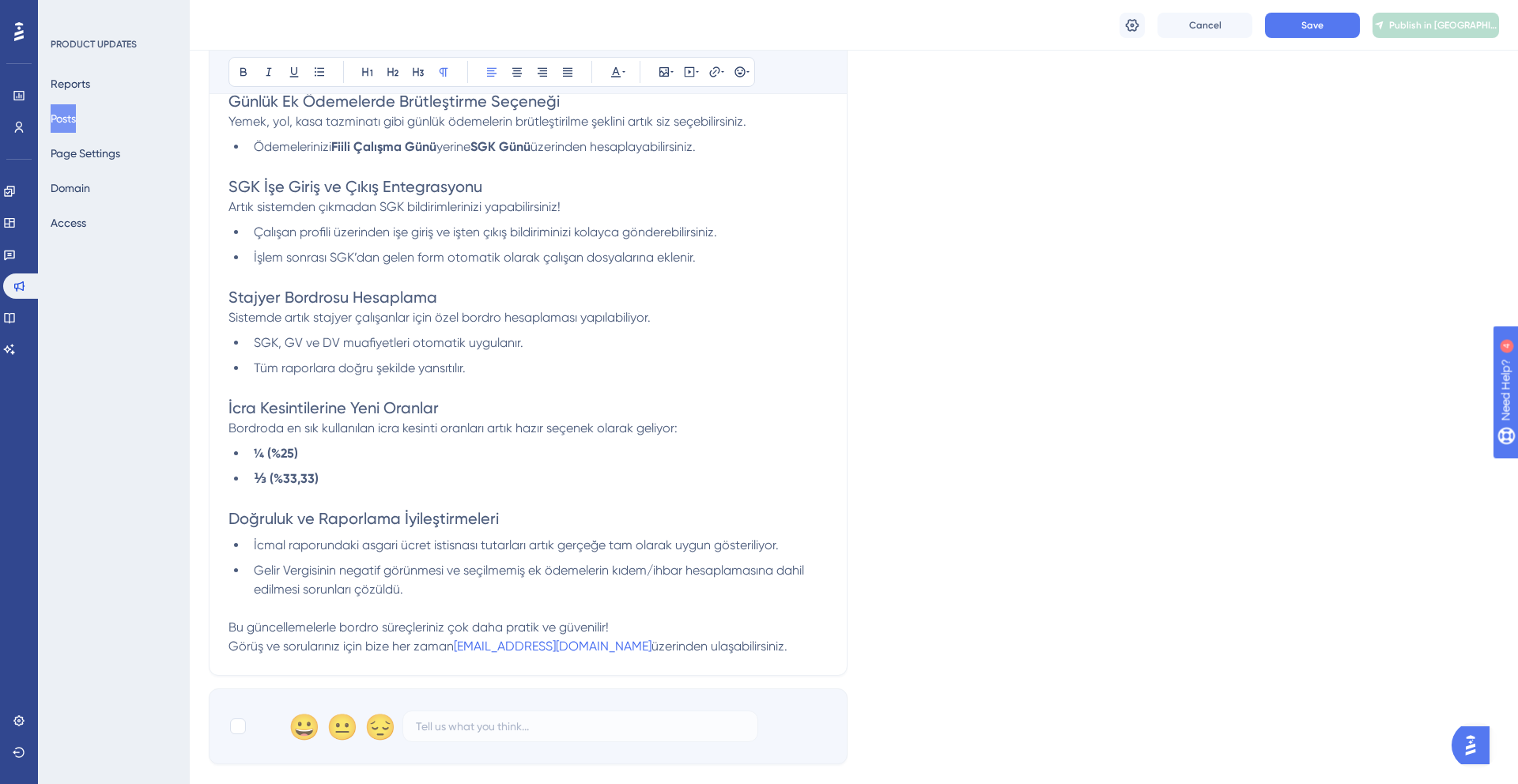
scroll to position [561, 0]
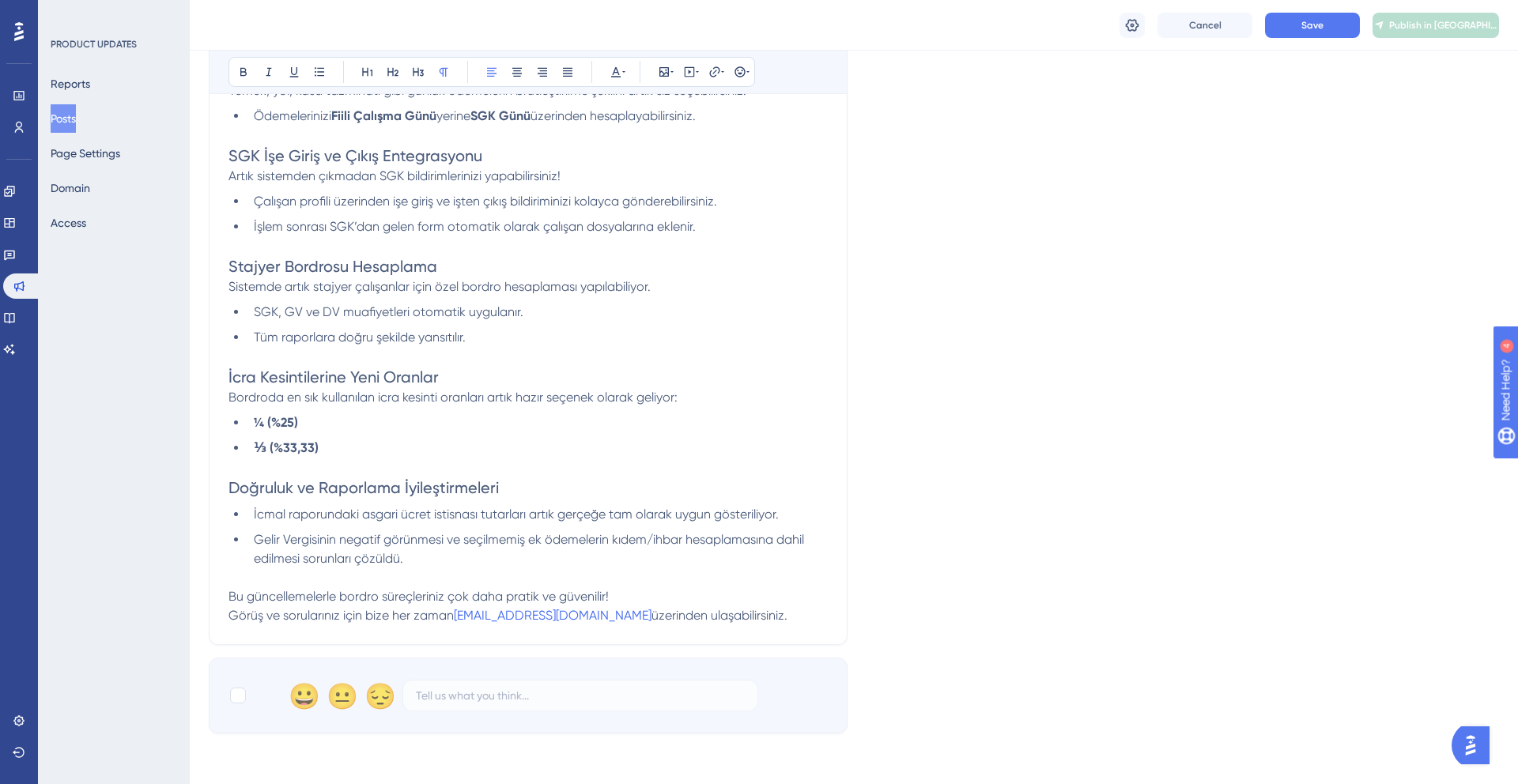
click at [569, 601] on span "Bu güncellemelerle bordro süreçleriniz çok daha pratik ve güvenilir!" at bounding box center [419, 596] width 381 height 15
click at [620, 572] on p at bounding box center [528, 577] width 599 height 19
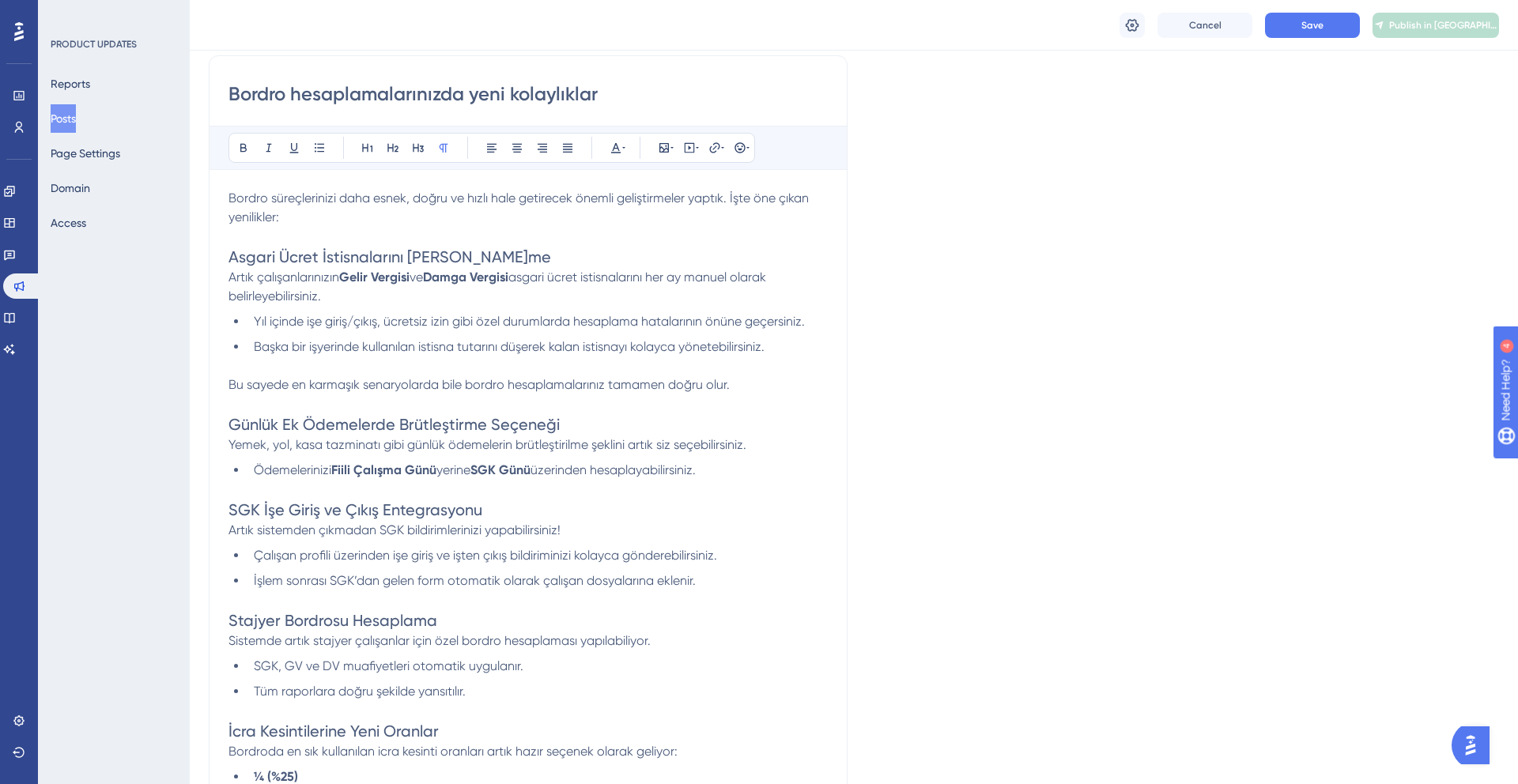
scroll to position [0, 0]
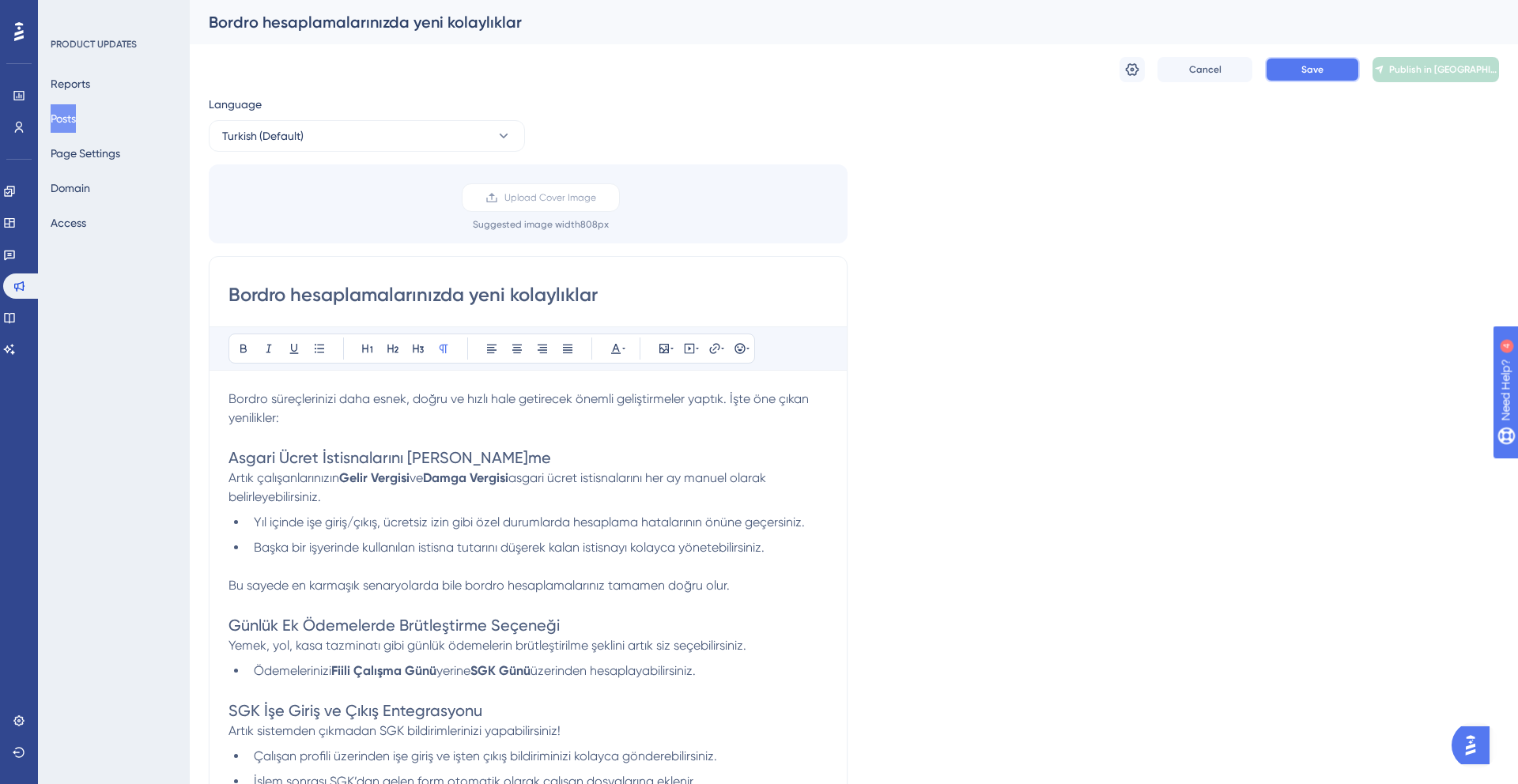
click at [1316, 76] on button "Save" at bounding box center [1312, 69] width 95 height 25
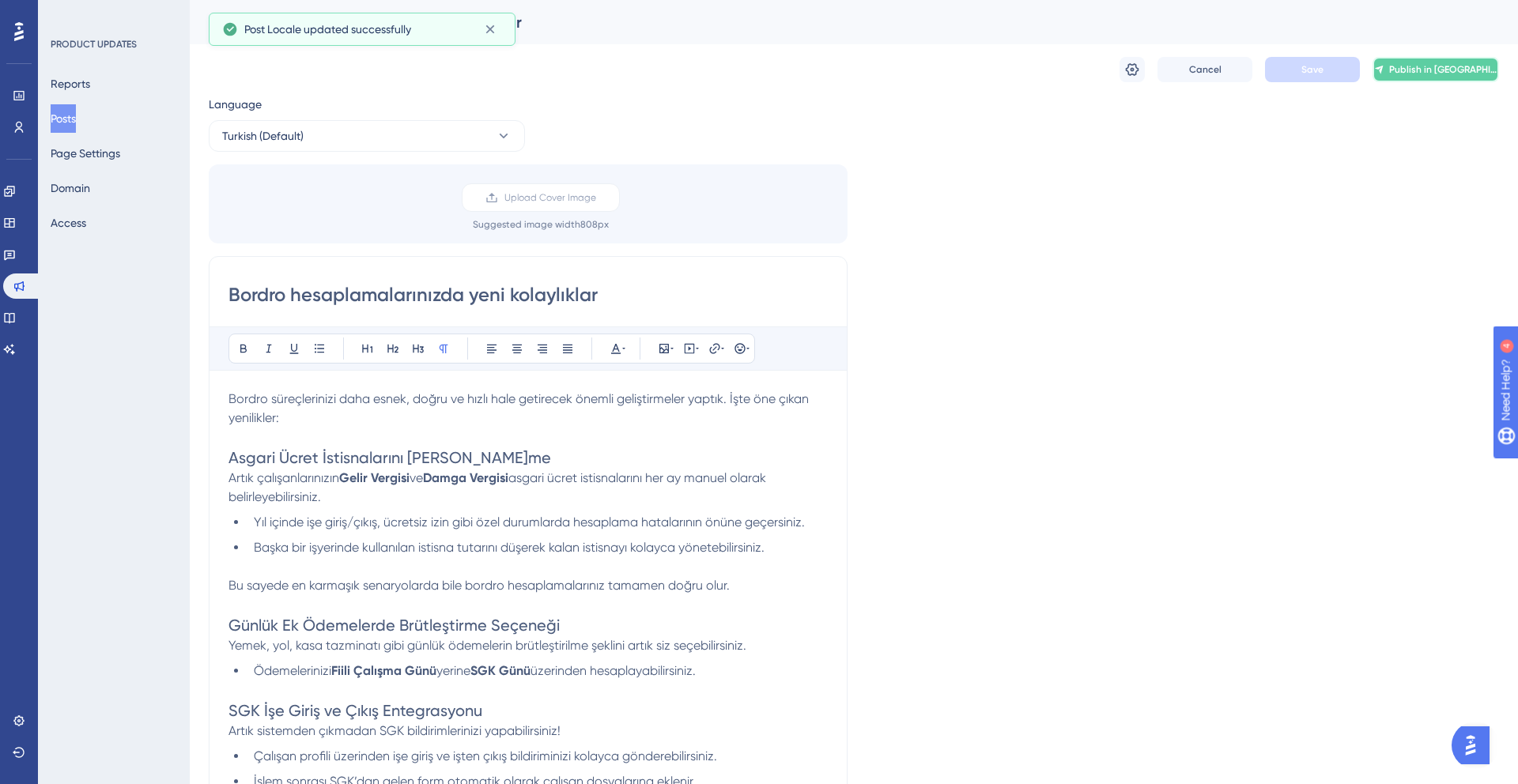
click at [1414, 68] on button "Publish in [GEOGRAPHIC_DATA]" at bounding box center [1435, 69] width 126 height 25
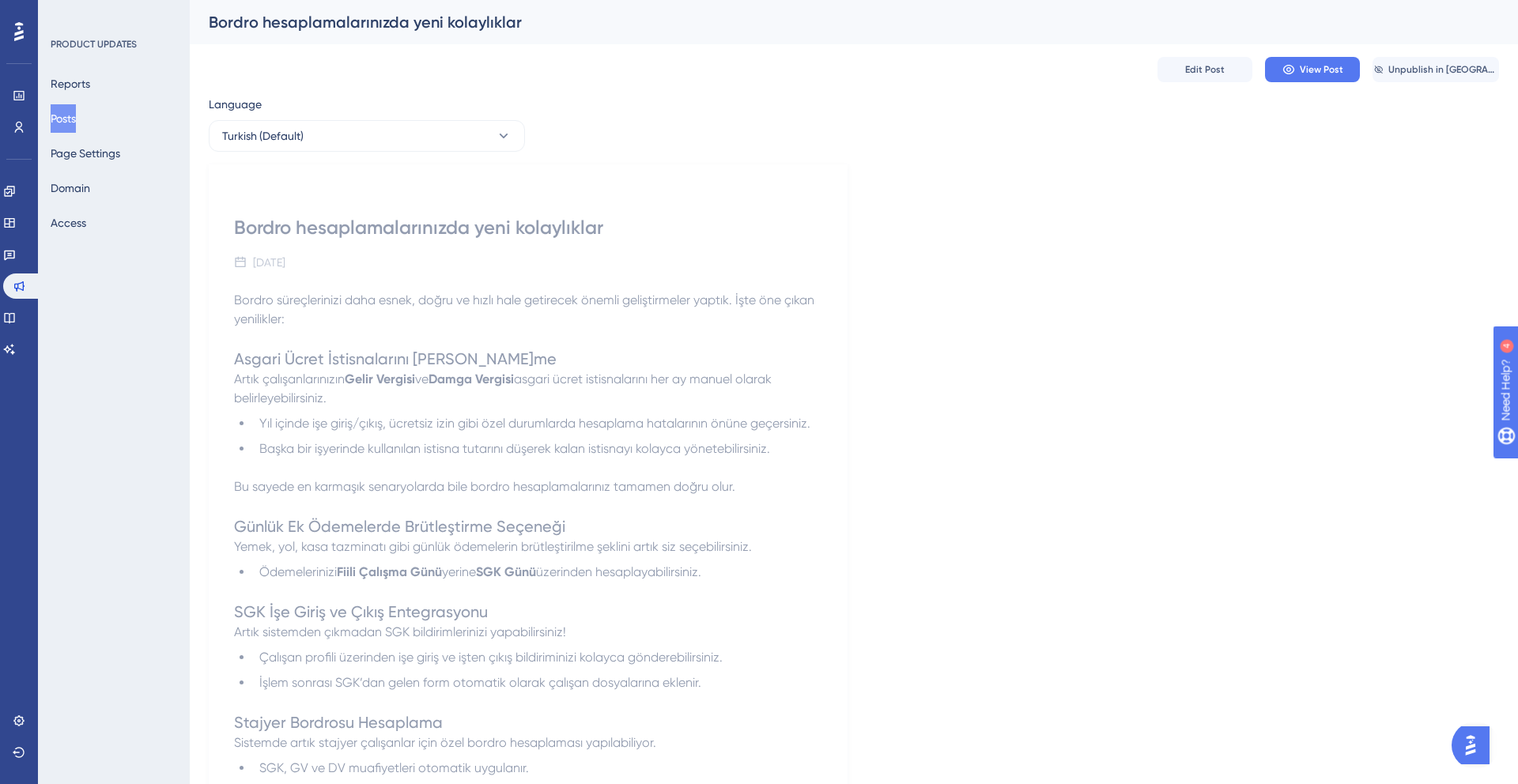
click at [494, 485] on span "Bu sayede en karmaşık senaryolarda bile bordro hesaplamalarınız tamamen doğru o…" at bounding box center [485, 486] width 502 height 15
click at [1204, 64] on span "Edit Post" at bounding box center [1204, 69] width 39 height 12
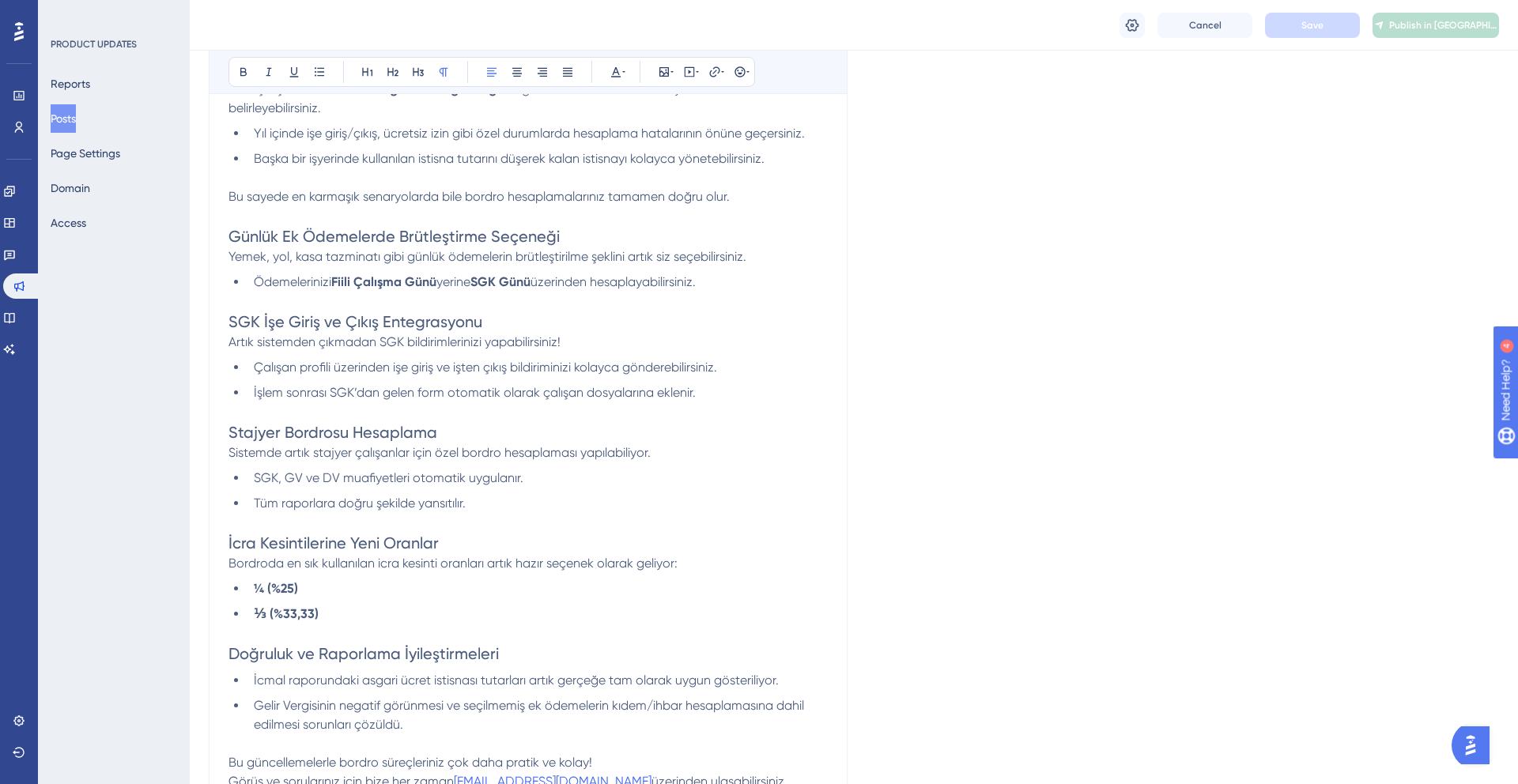
click at [398, 513] on li "Tüm raporlara doğru şekilde yansıtılır." at bounding box center [537, 503] width 580 height 19
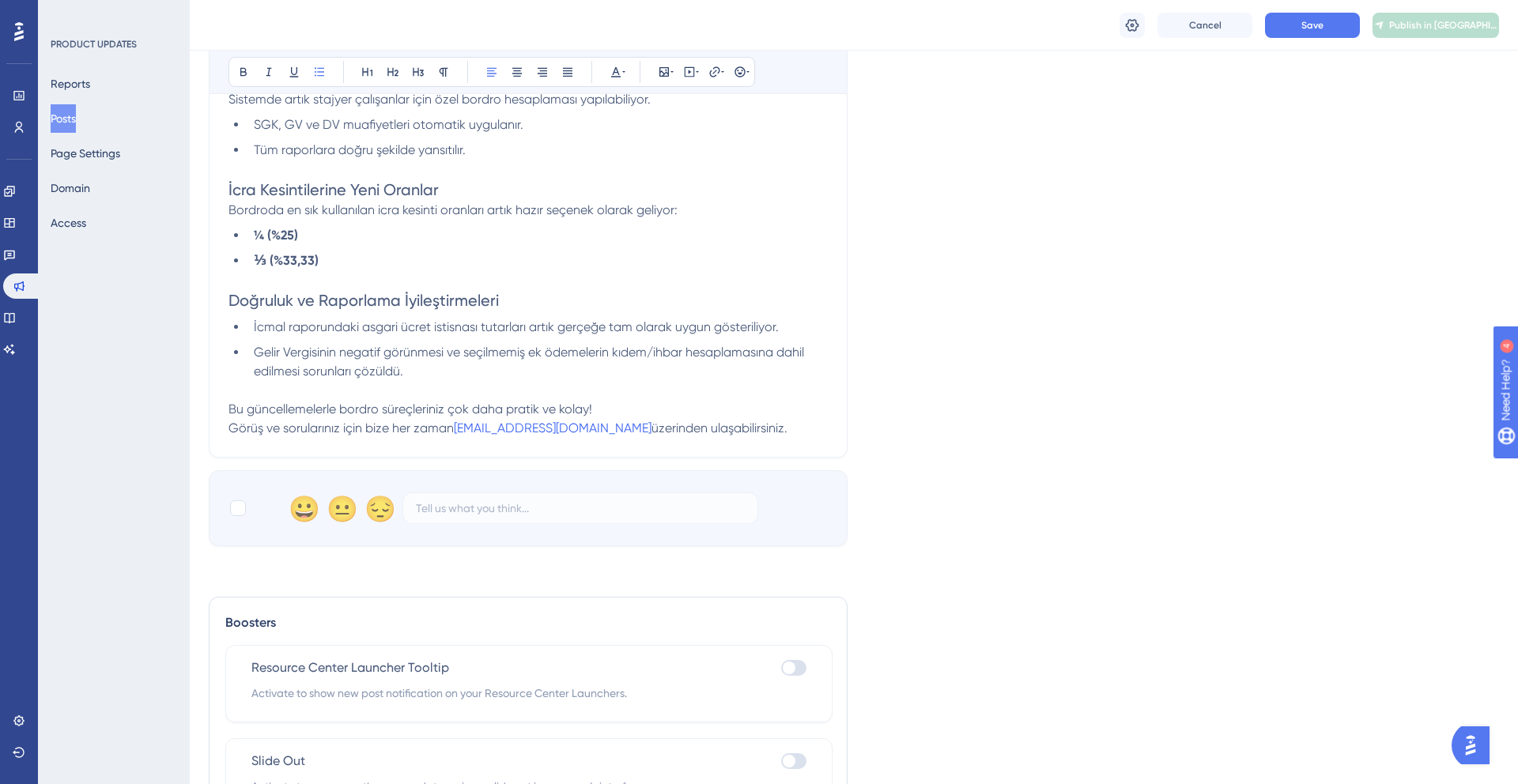
scroll to position [708, 0]
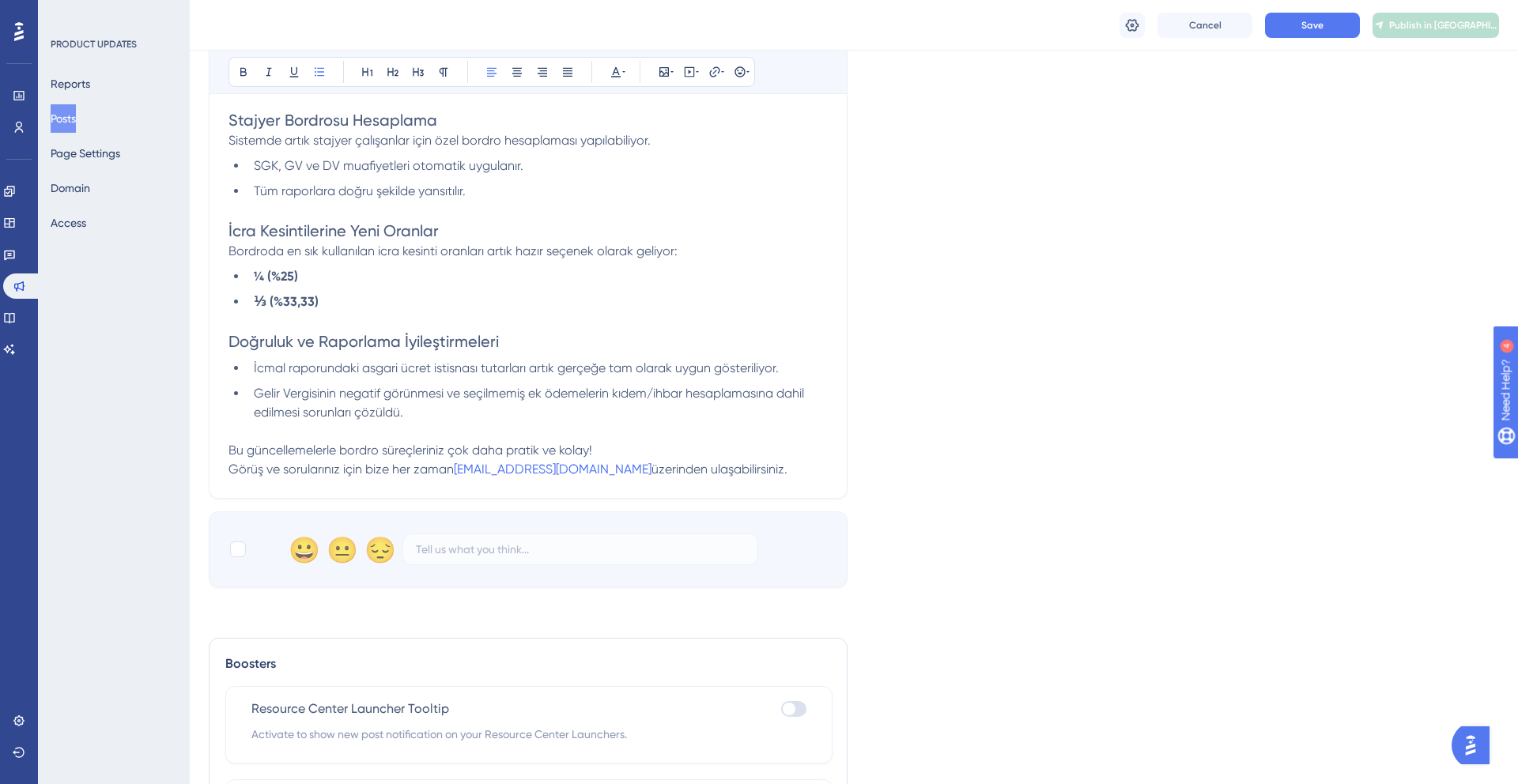
click at [422, 398] on span "Gelir Vergisinin negatif görünmesi ve seçilmemiş ek ödemelerin kıdem/ihbar hesa…" at bounding box center [530, 403] width 553 height 34
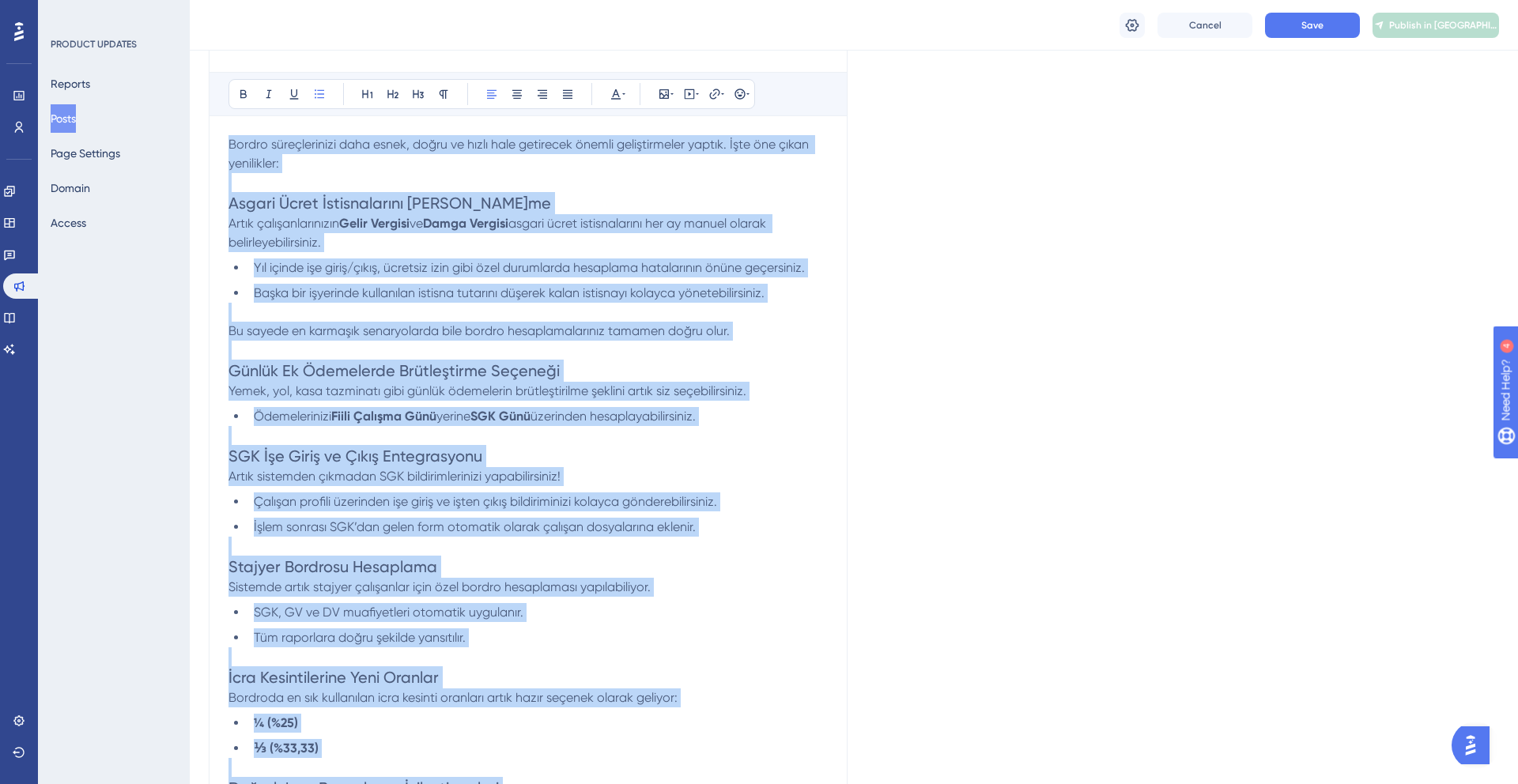
scroll to position [0, 0]
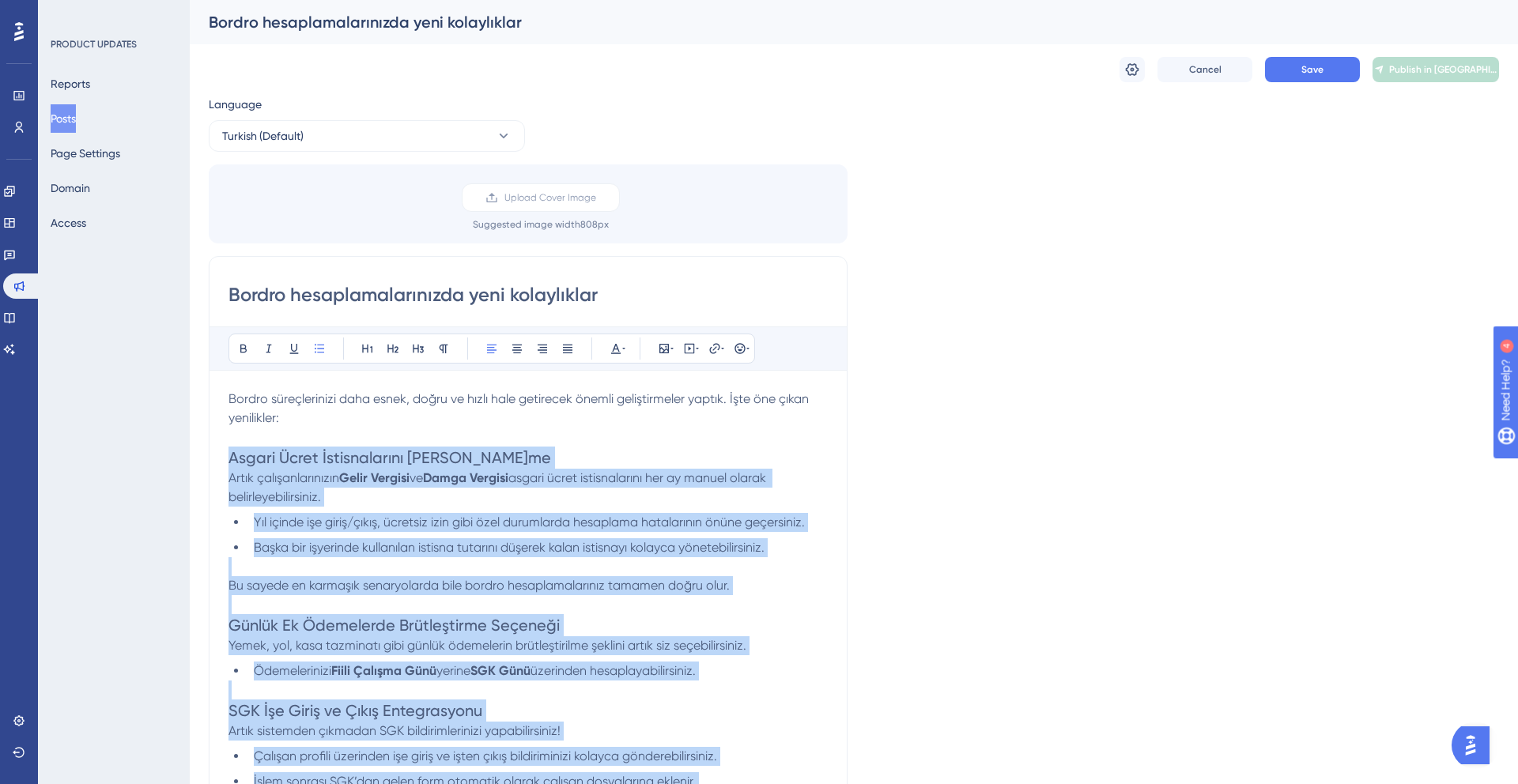
drag, startPoint x: 421, startPoint y: 422, endPoint x: 219, endPoint y: 450, distance: 203.9
click at [219, 450] on div "Bordro hesaplamalarınızda yeni kolaylıklar Bold Italic Underline Bullet Point H…" at bounding box center [528, 727] width 639 height 943
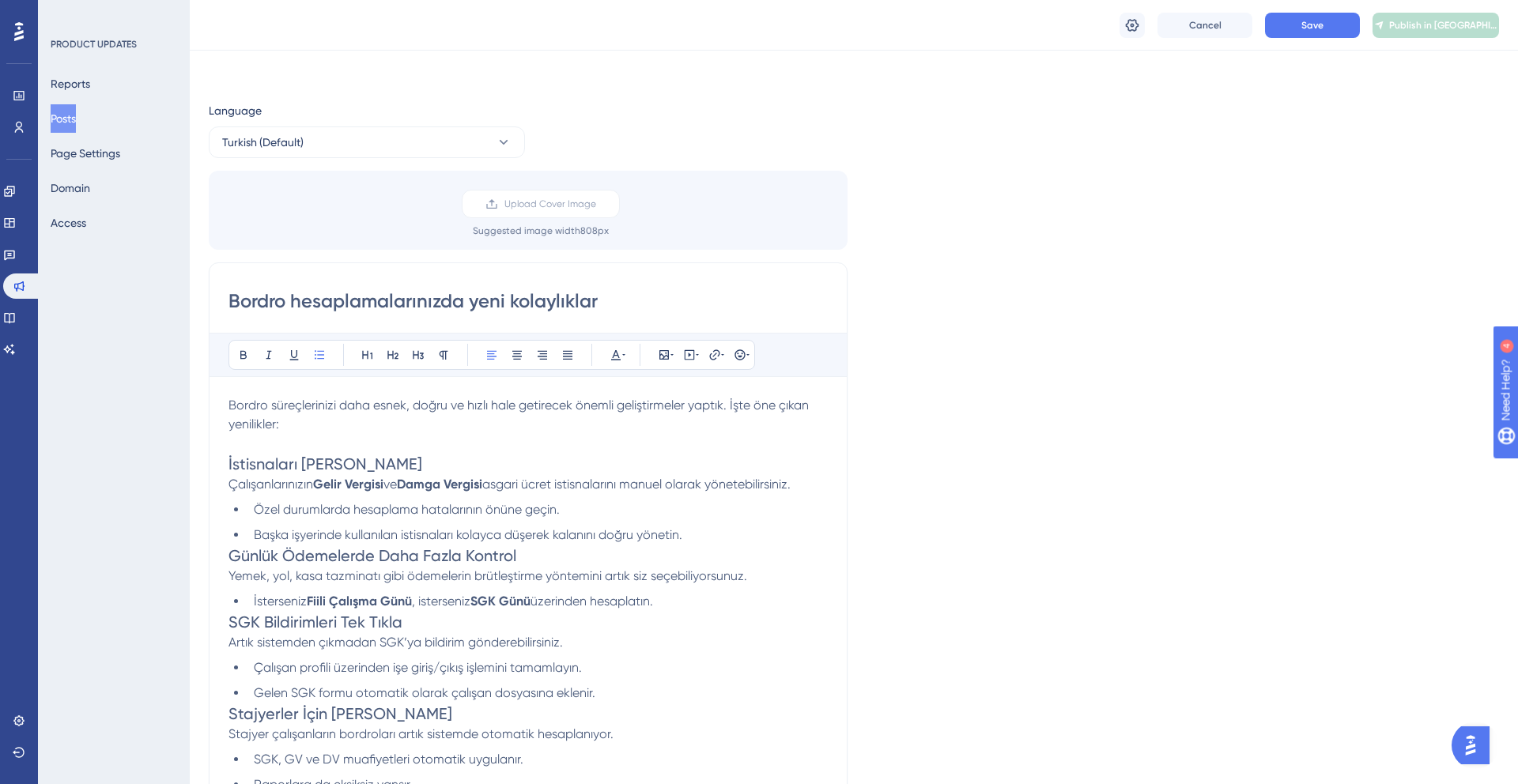
scroll to position [167, 0]
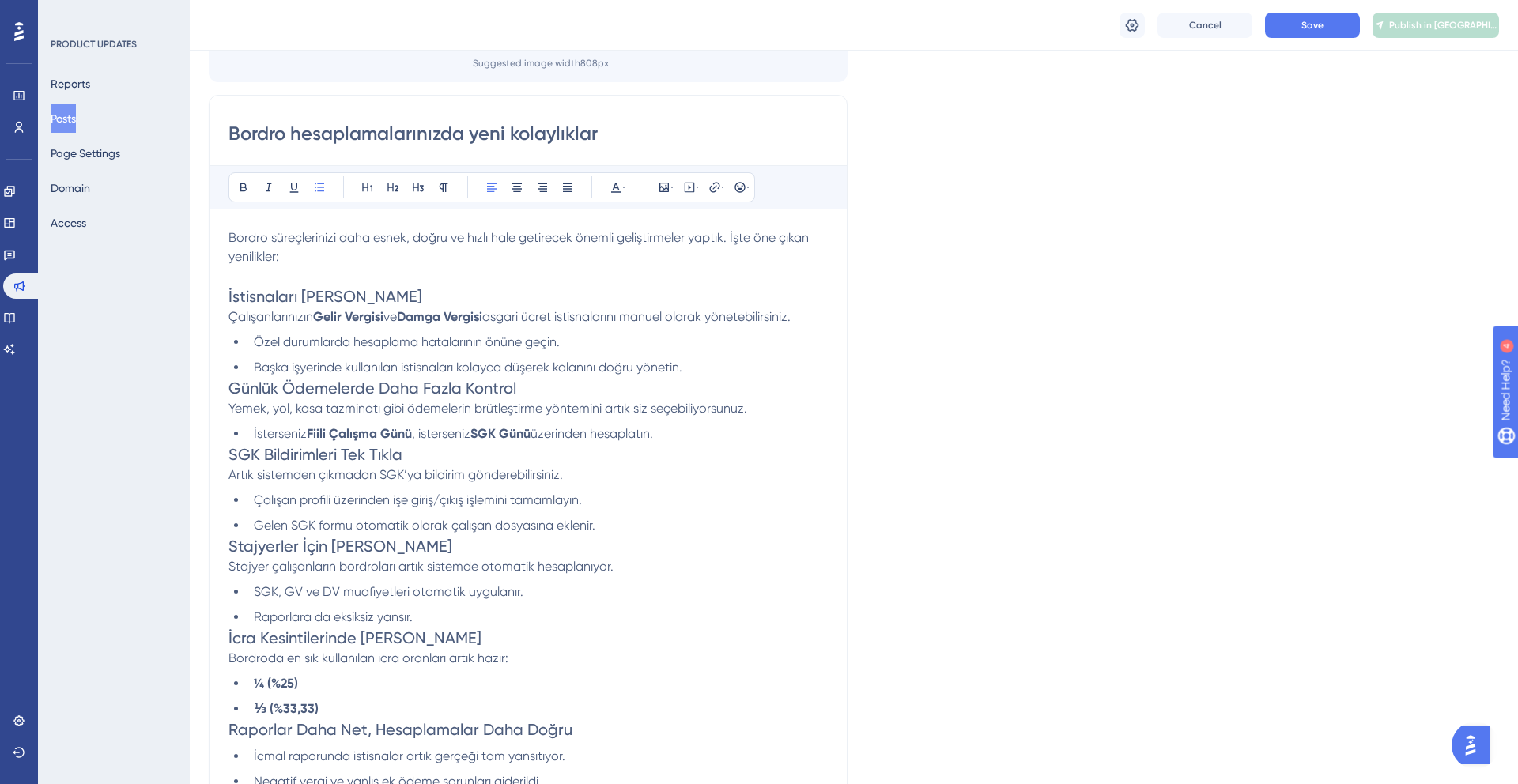
click at [227, 390] on div "Bordro hesaplamalarınızda yeni kolaylıklar Bold Italic Underline Bullet Point H…" at bounding box center [528, 481] width 639 height 772
click at [229, 387] on span "Günlük Ödemelerde Daha Fazla Kontrol" at bounding box center [373, 388] width 288 height 19
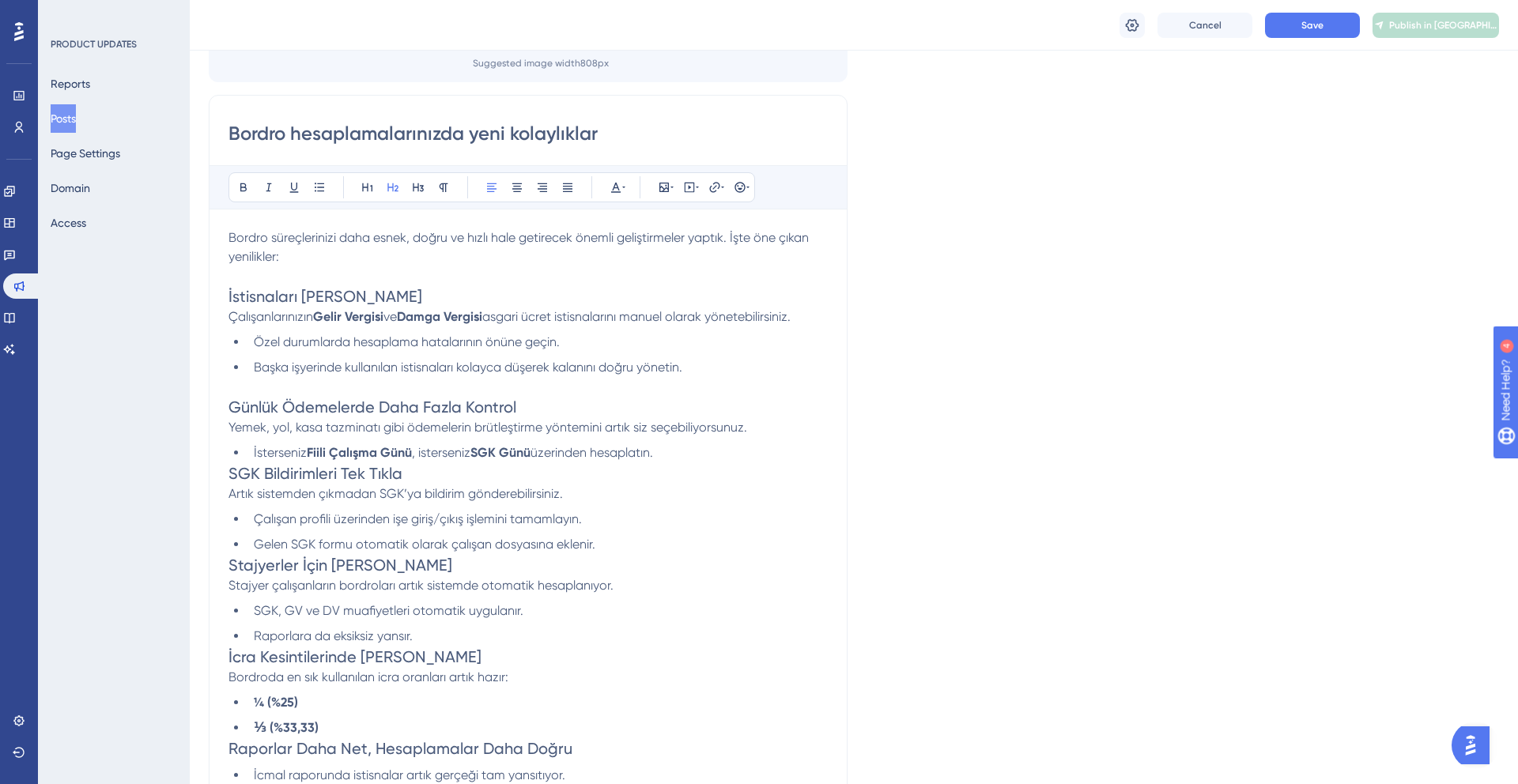
click at [232, 485] on p "Artık sistemden çıkmadan SGK’ya bildirim gönderebilirsiniz." at bounding box center [528, 493] width 599 height 19
click at [231, 474] on span "SGK Bildirimleri Tek Tıkla" at bounding box center [316, 473] width 174 height 19
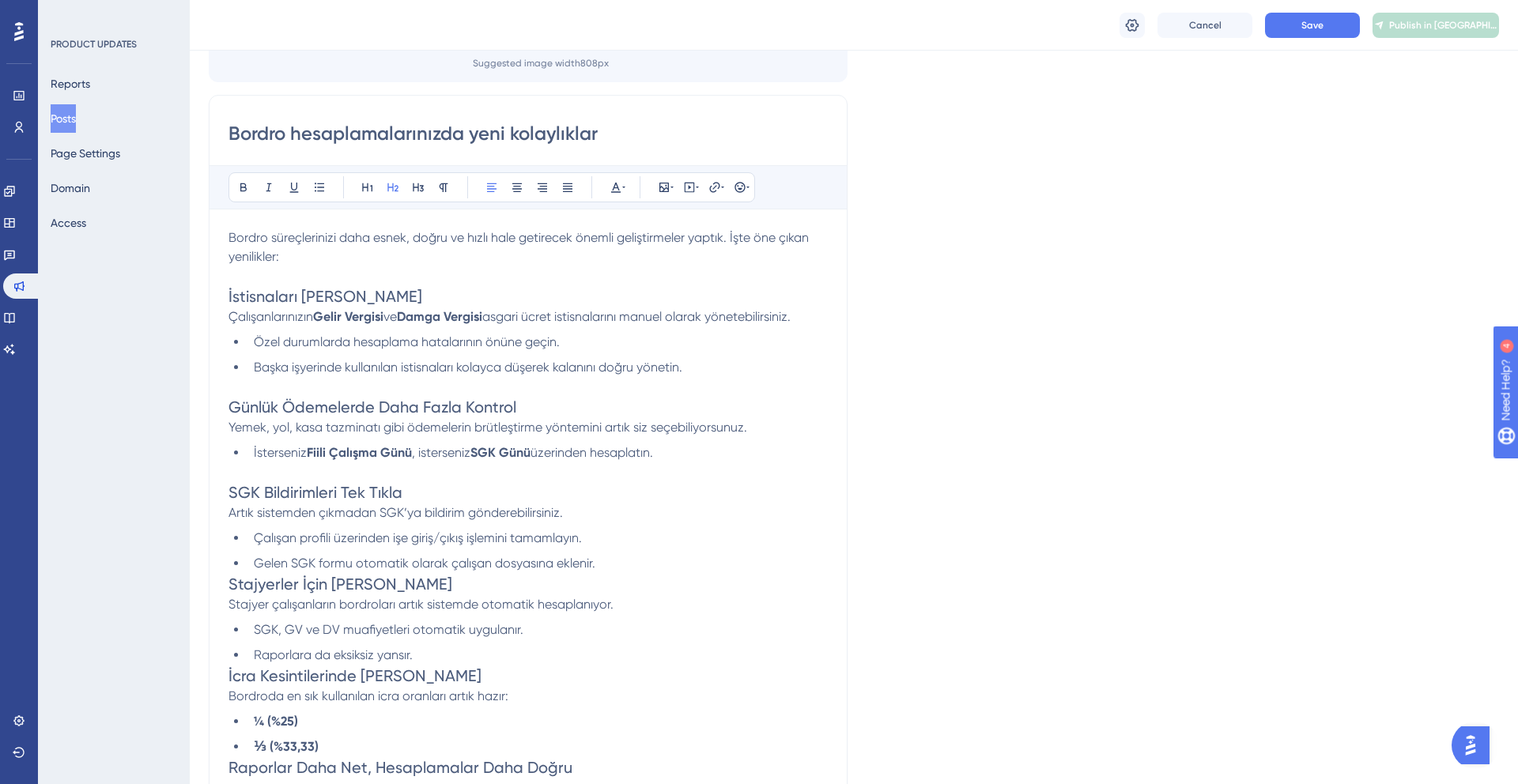
click at [231, 590] on span "Stajyerler İçin [PERSON_NAME]" at bounding box center [341, 583] width 224 height 19
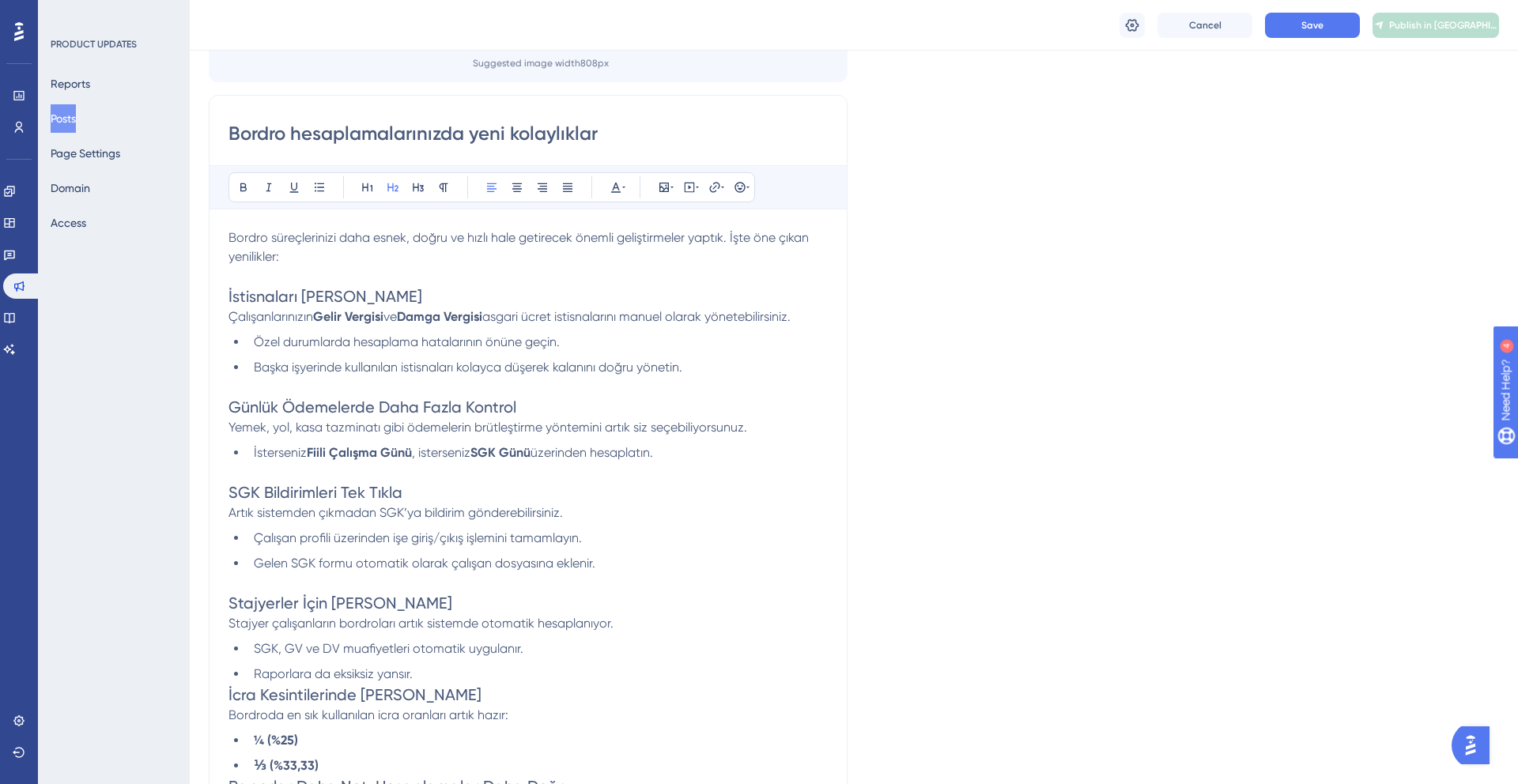
click at [227, 702] on div "Bordro hesaplamalarınızda yeni kolaylıklar Bold Italic Underline Bullet Point H…" at bounding box center [528, 509] width 639 height 829
click at [228, 694] on div "Bordro hesaplamalarınızda yeni kolaylıklar Bold Italic Underline Bullet Point H…" at bounding box center [528, 509] width 639 height 829
click at [229, 690] on span "İcra Kesintilerinde [PERSON_NAME]" at bounding box center [355, 694] width 253 height 19
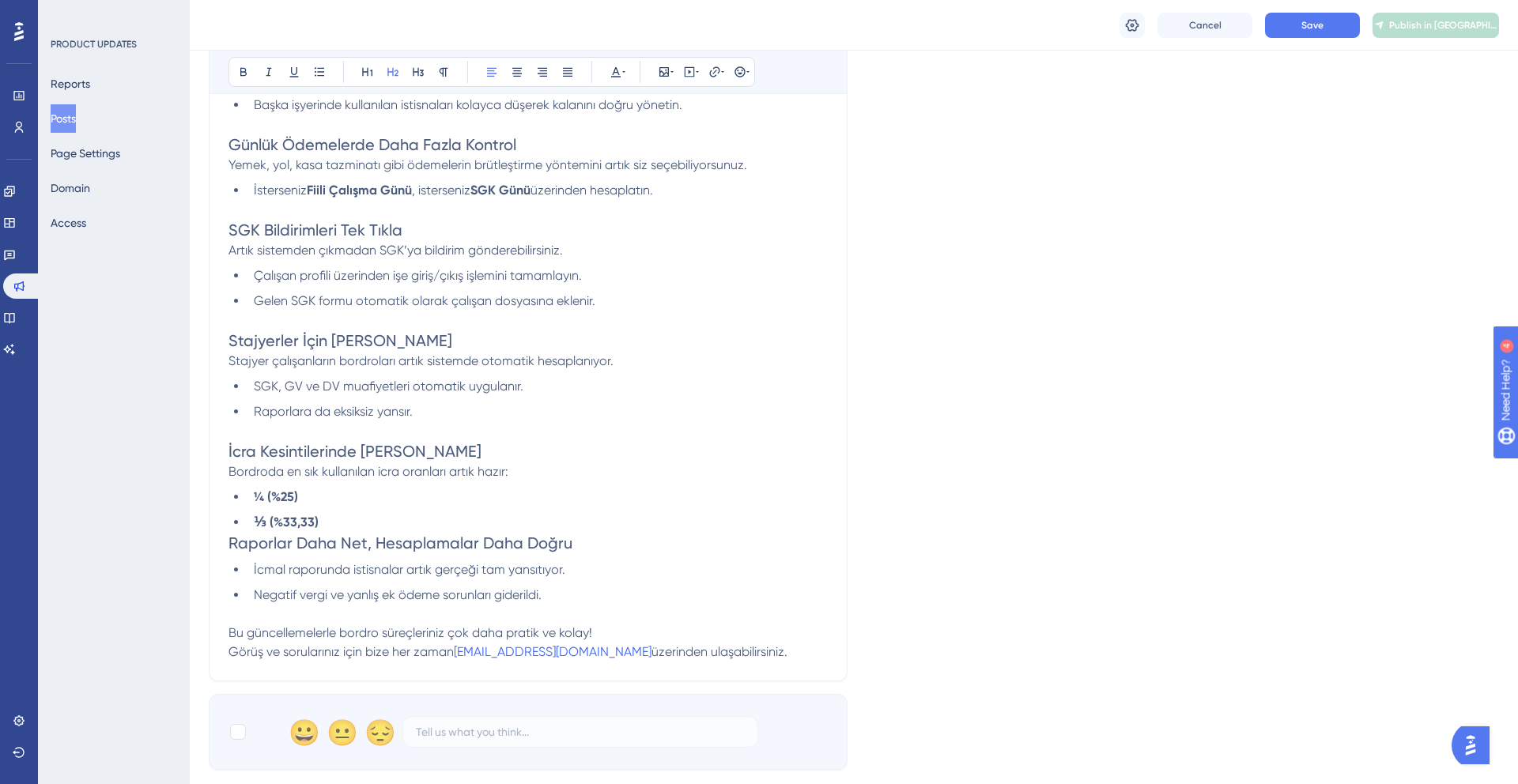
scroll to position [444, 0]
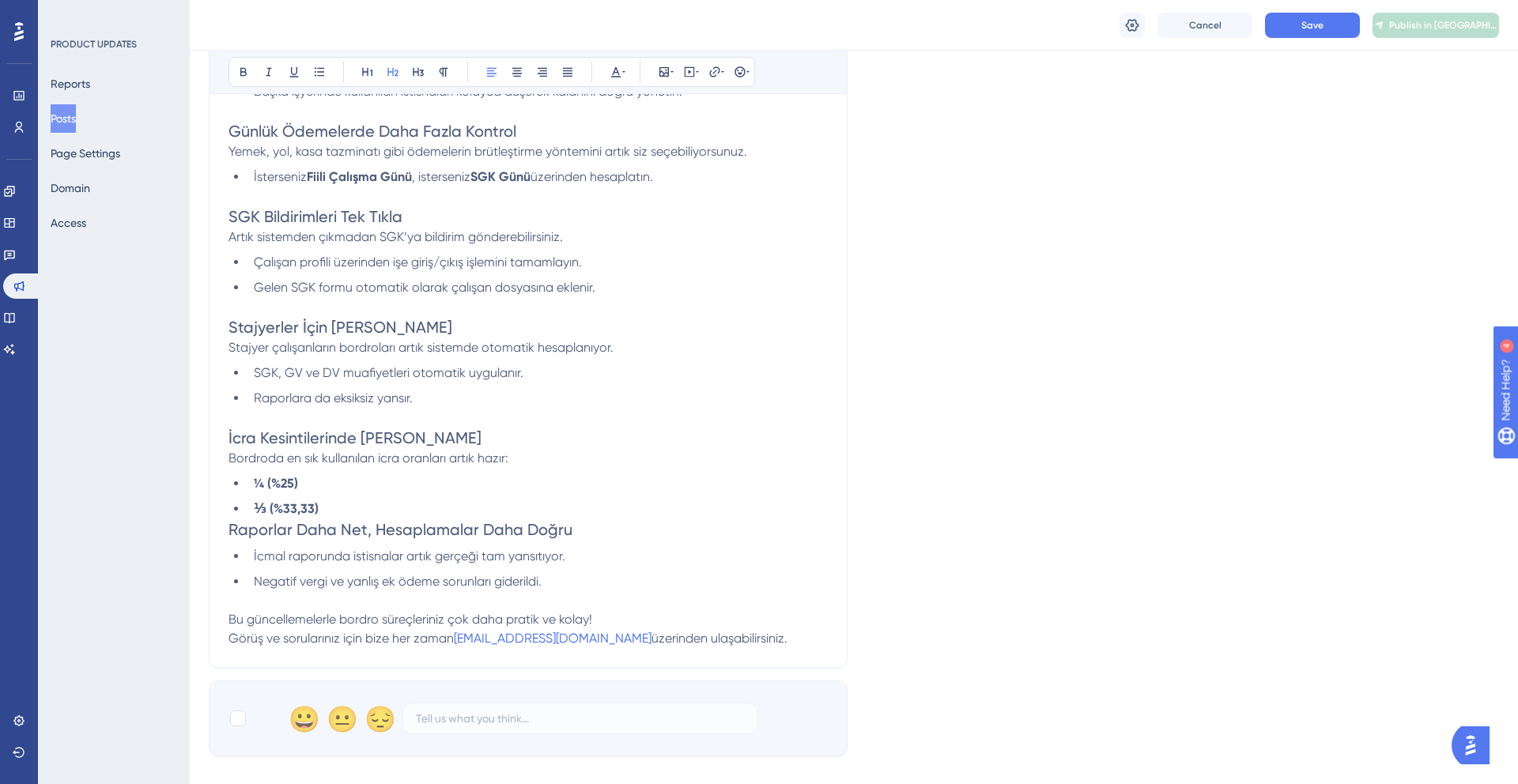
click at [229, 526] on span "Raporlar Daha Net, Hesaplamalar Daha Doğru" at bounding box center [400, 529] width 344 height 19
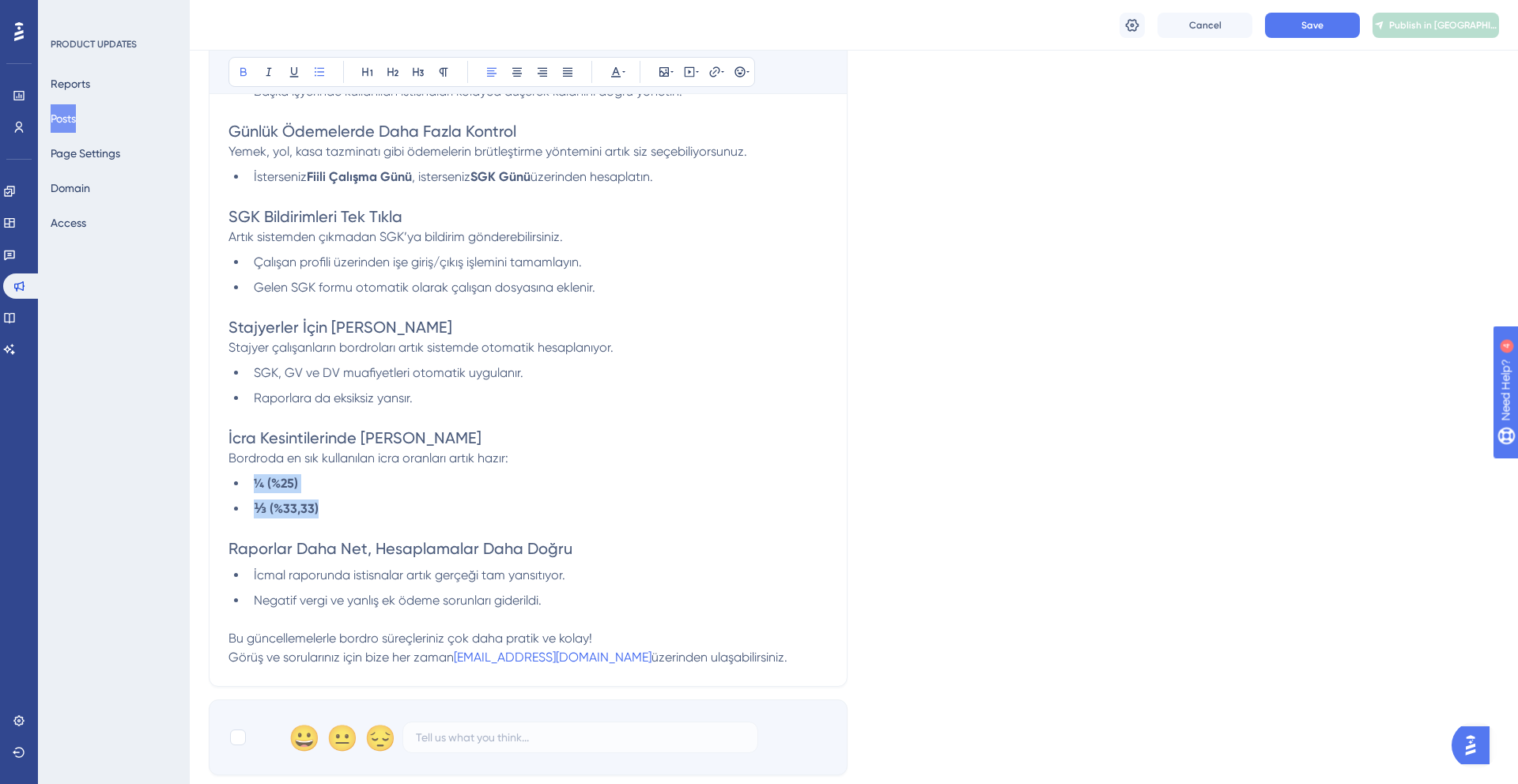
drag, startPoint x: 341, startPoint y: 517, endPoint x: 237, endPoint y: 474, distance: 112.5
click at [237, 474] on div "Bordro süreçlerinizi daha esnek, doğru ve hızlı hale getirecek önemli geliştirm…" at bounding box center [528, 310] width 599 height 715
click at [359, 442] on span "İcra Kesintilerinde [PERSON_NAME]" at bounding box center [355, 437] width 253 height 19
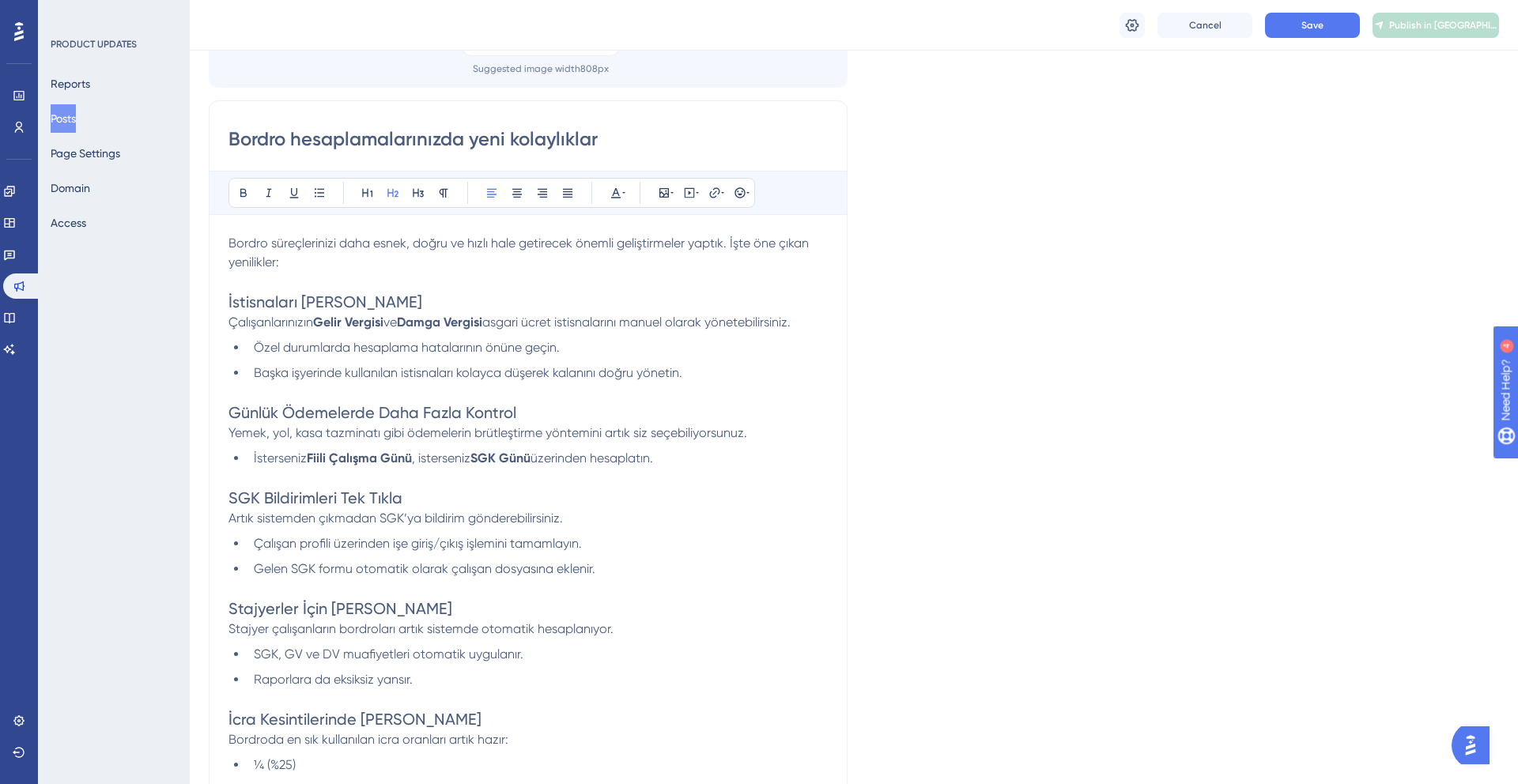
scroll to position [131, 0]
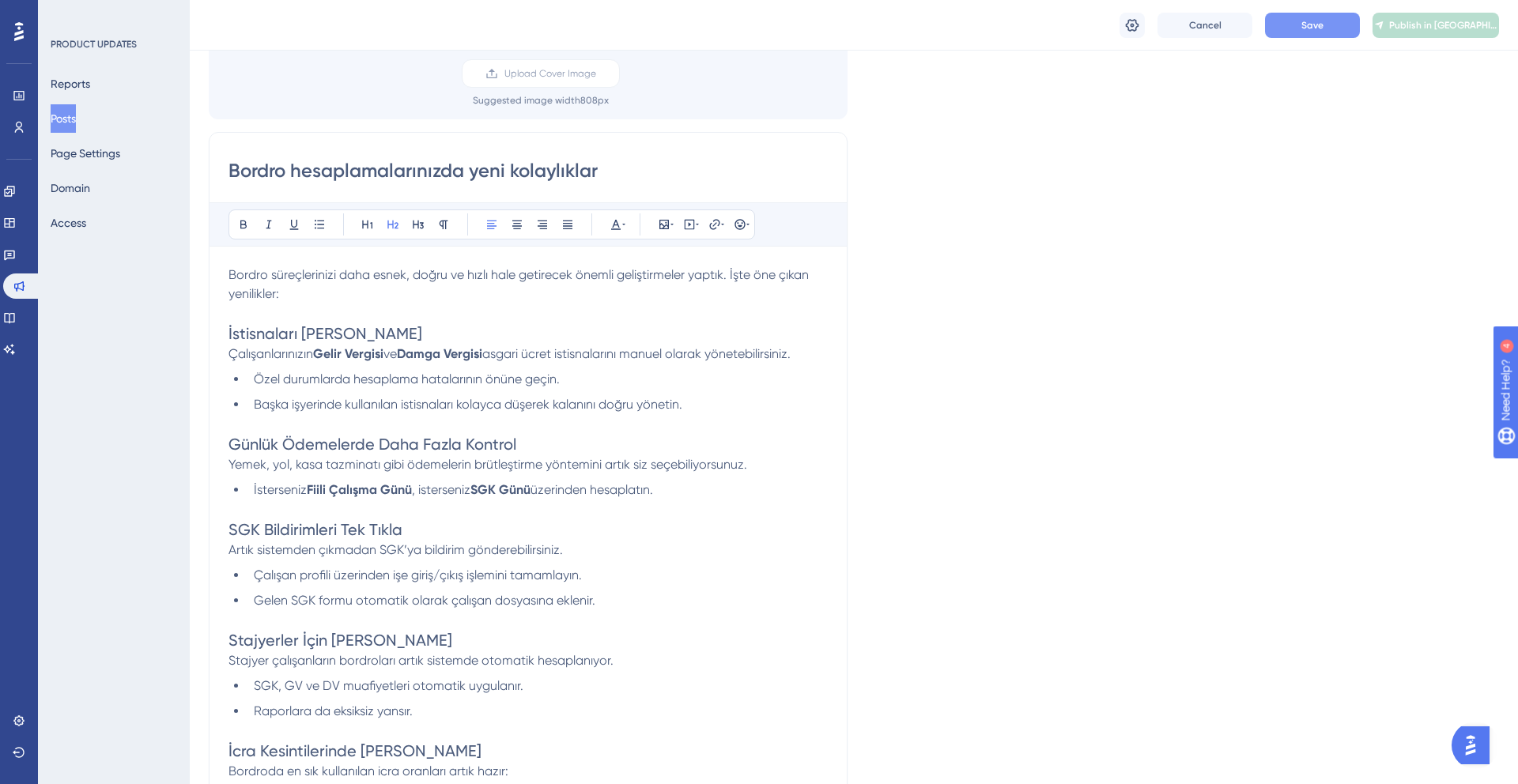
click at [1312, 37] on div "Cancel Save Publish in TR" at bounding box center [853, 25] width 1328 height 51
click at [1312, 36] on button "Save" at bounding box center [1312, 25] width 95 height 25
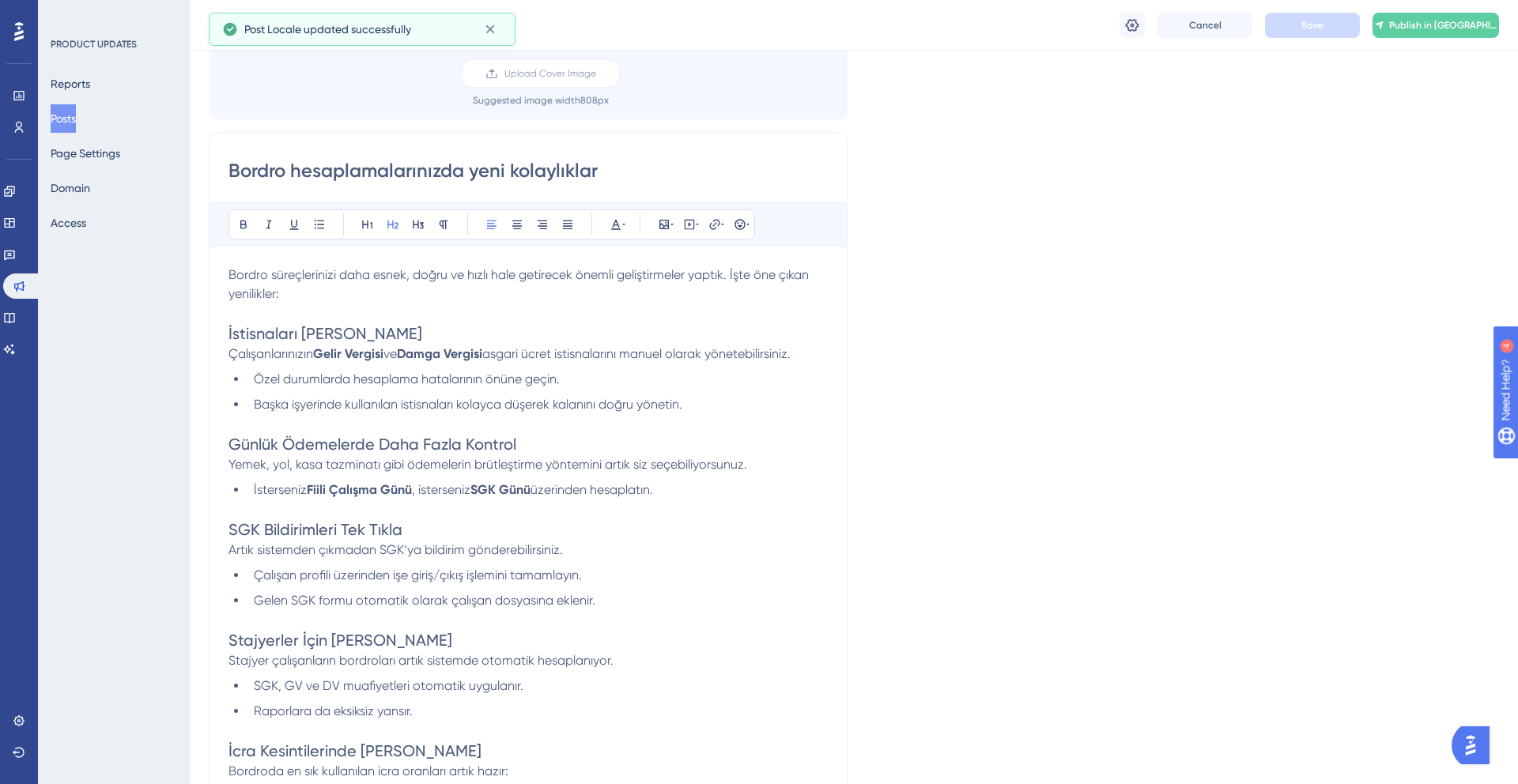
click at [1434, 5] on div "Cancel Save Publish in TR" at bounding box center [853, 25] width 1328 height 51
click at [1434, 11] on div "Cancel Save Publish in TR" at bounding box center [853, 25] width 1328 height 51
click at [1434, 24] on span "Publish in [GEOGRAPHIC_DATA]" at bounding box center [1443, 25] width 109 height 12
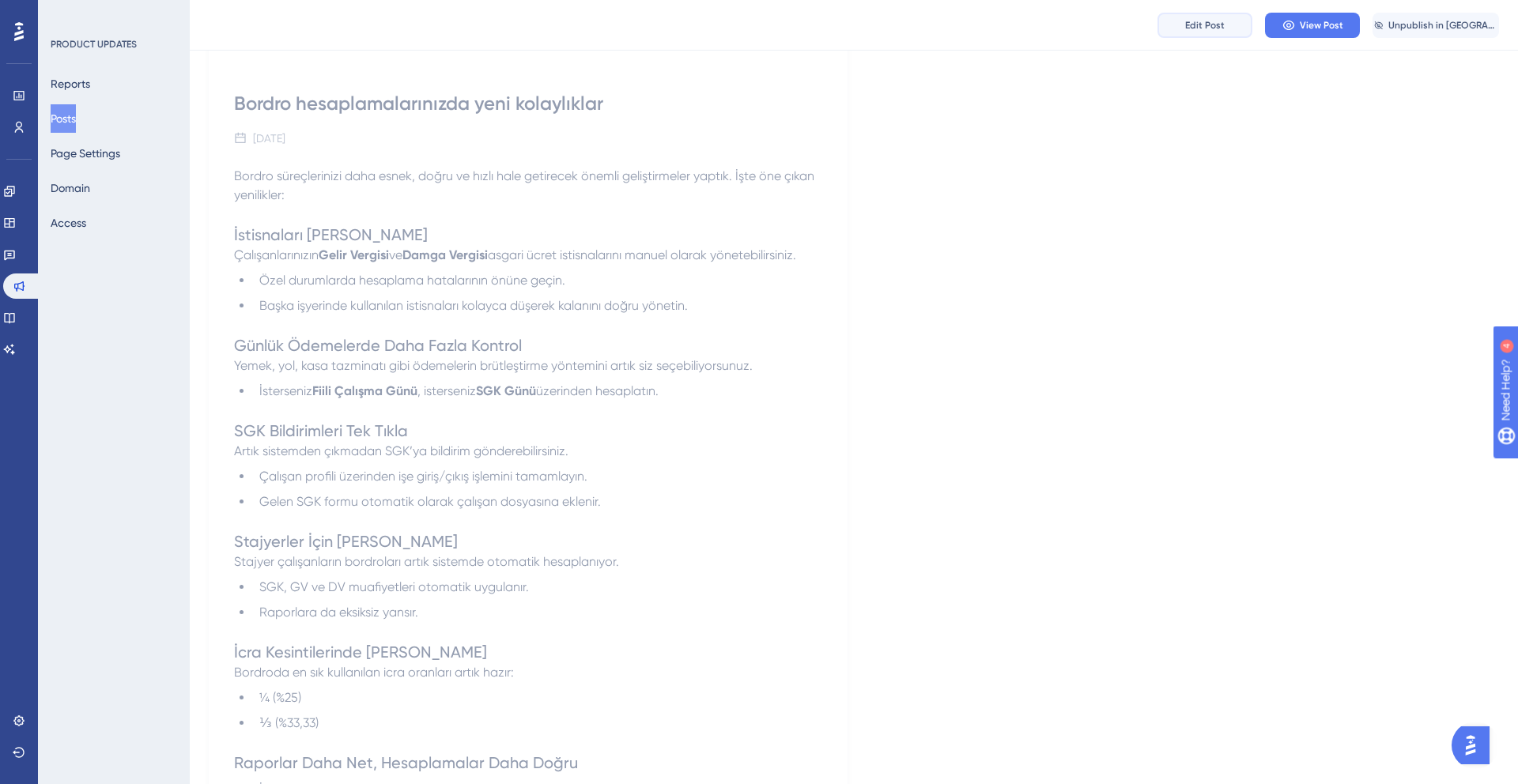
click at [1226, 22] on button "Edit Post" at bounding box center [1204, 25] width 95 height 25
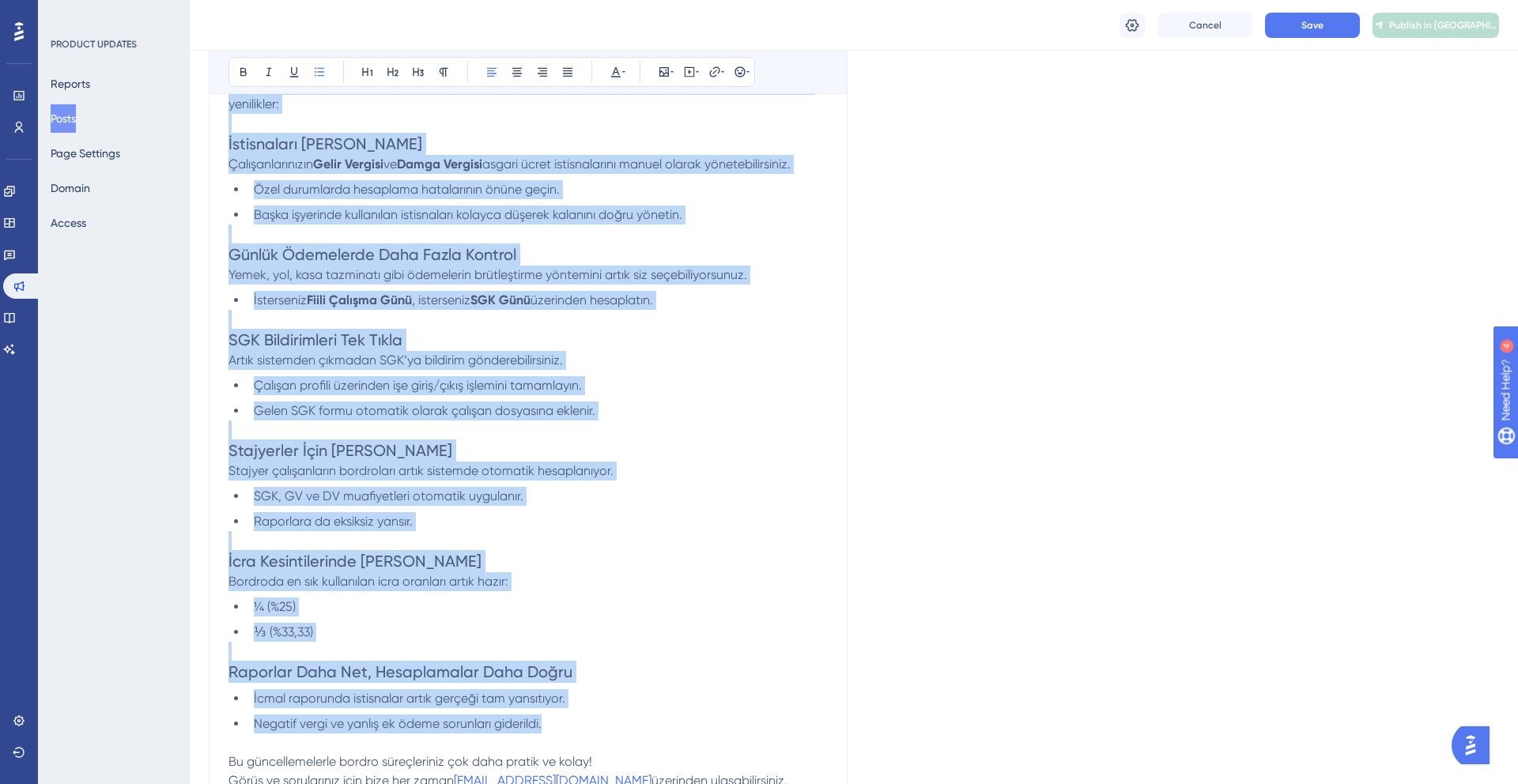
scroll to position [143, 0]
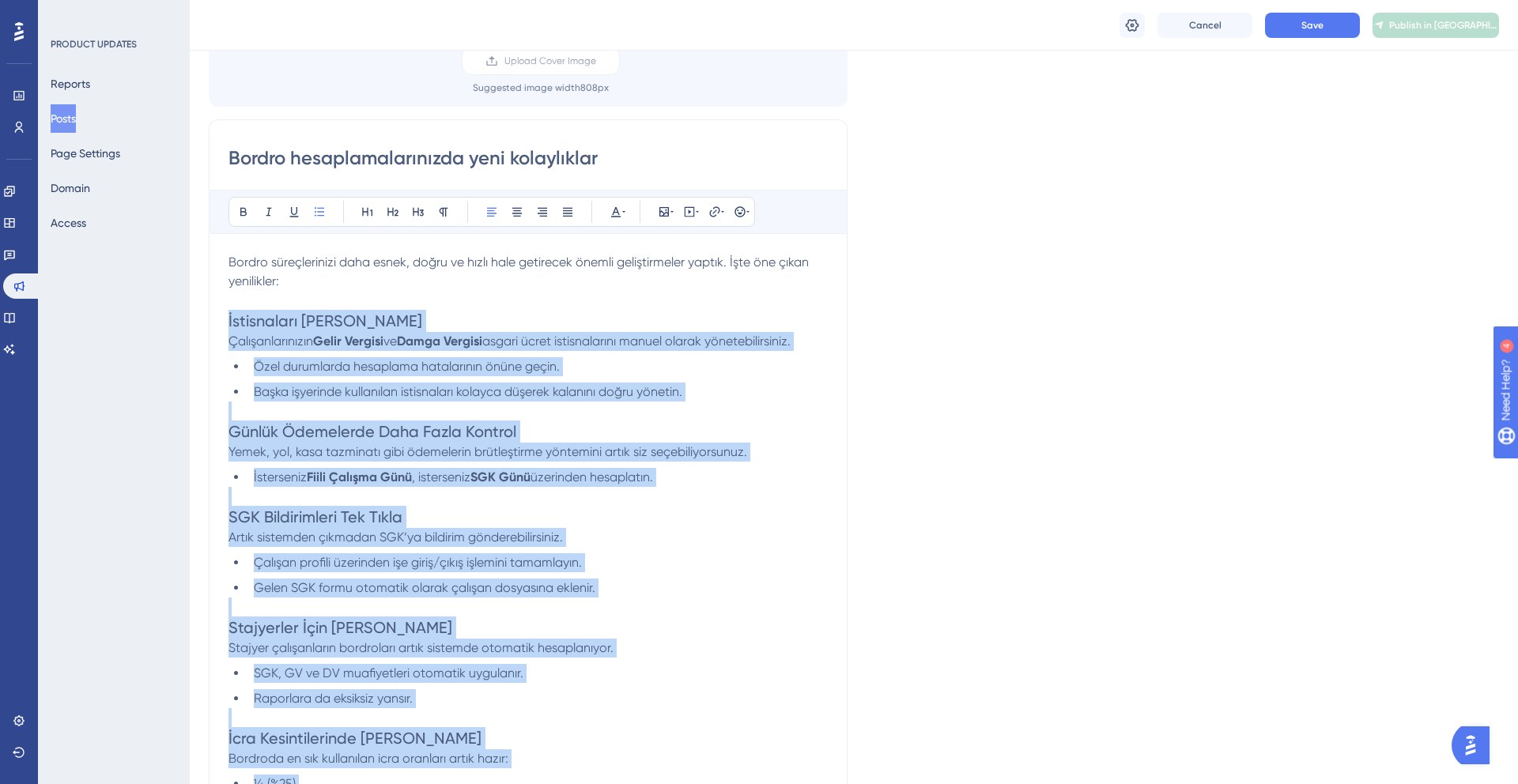
drag, startPoint x: 574, startPoint y: 422, endPoint x: 210, endPoint y: 309, distance: 381.1
click at [210, 309] on div "Bordro hesaplamalarınızda yeni kolaylıklar Bold Italic Underline Bullet Point H…" at bounding box center [528, 553] width 639 height 868
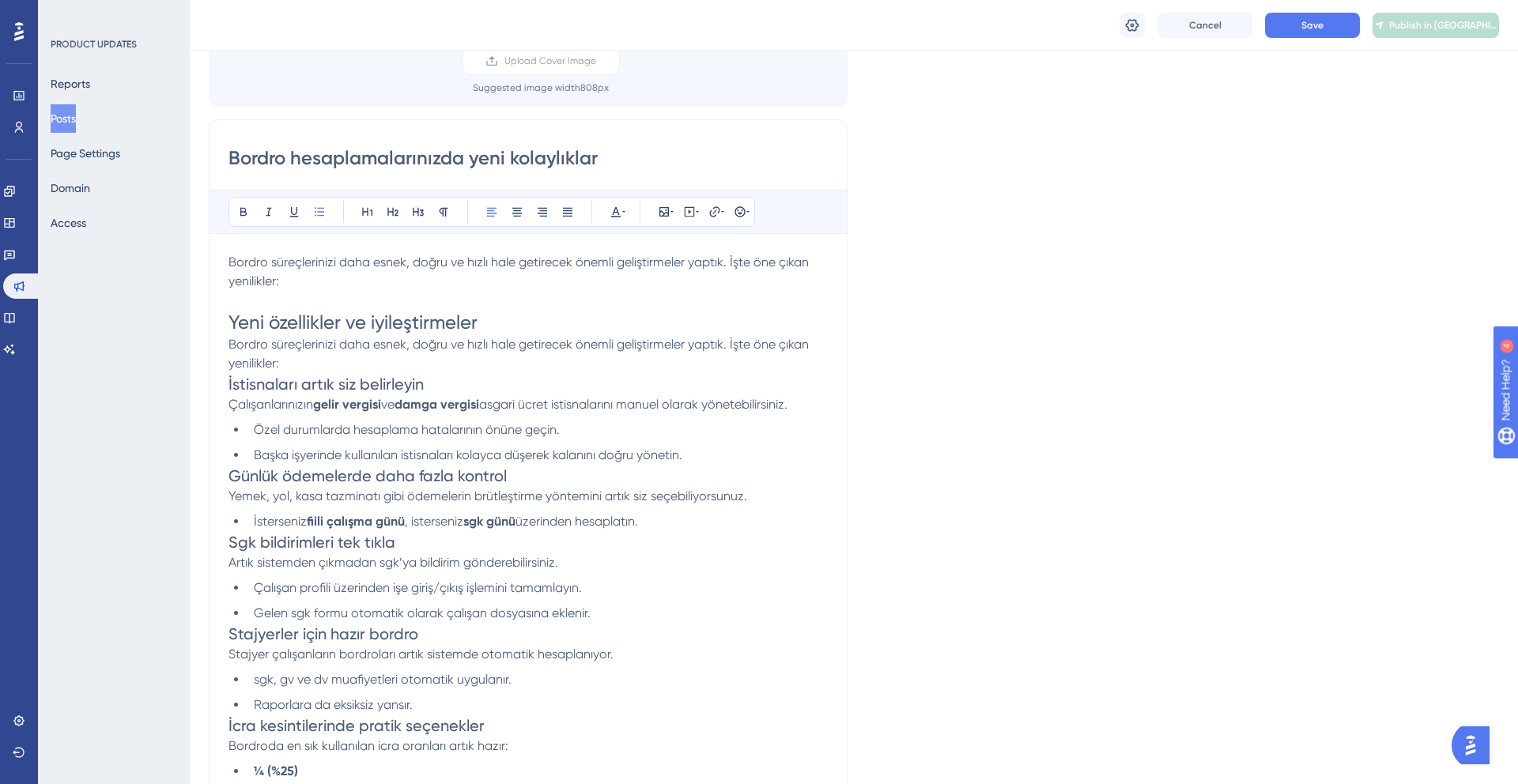
scroll to position [237, 0]
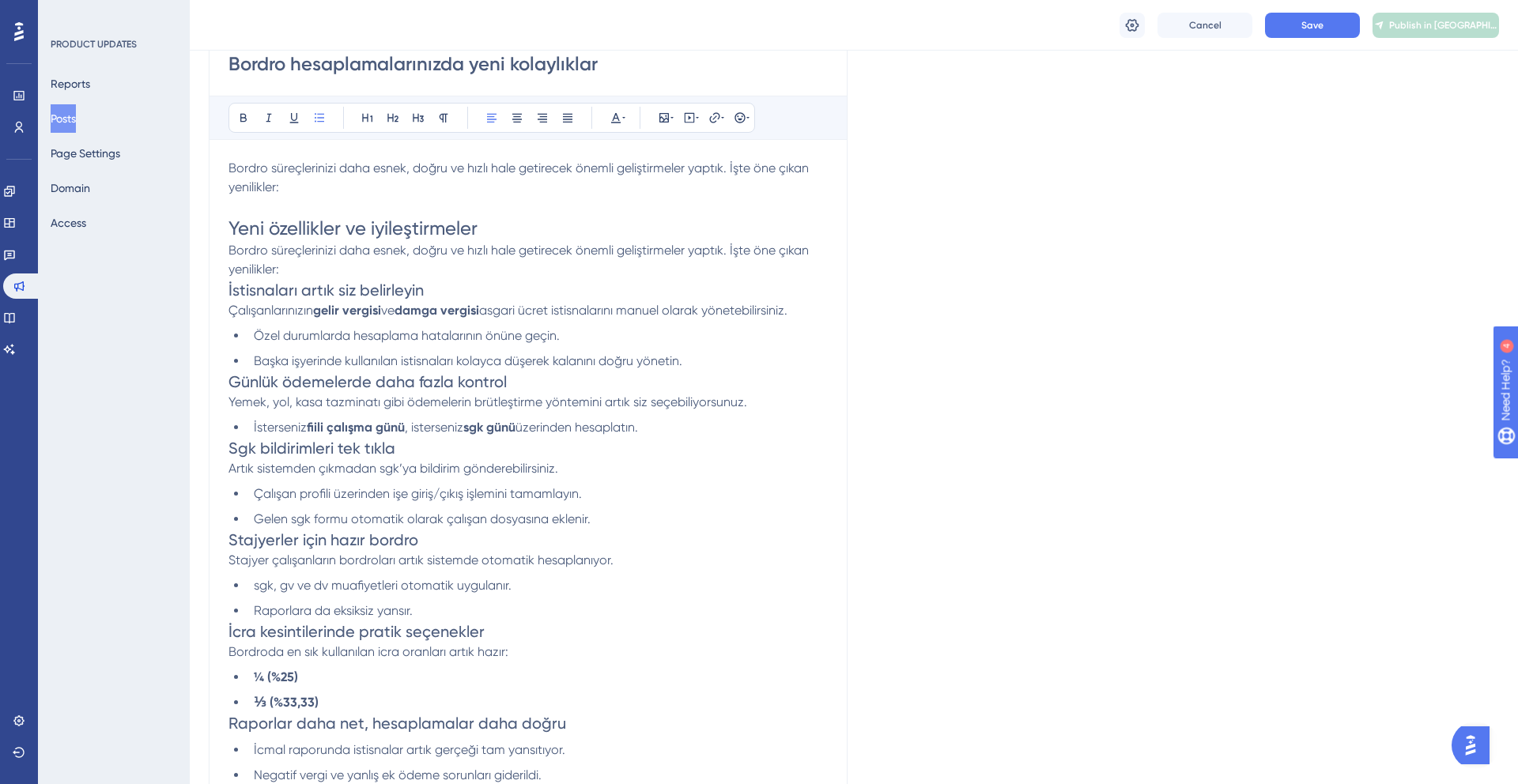
click at [224, 289] on div "Bordro hesaplamalarınızda yeni kolaylıklar Bold Italic Underline Bullet Point H…" at bounding box center [528, 443] width 639 height 836
click at [229, 291] on span "İstisnaları artık siz belirleyin" at bounding box center [326, 290] width 196 height 19
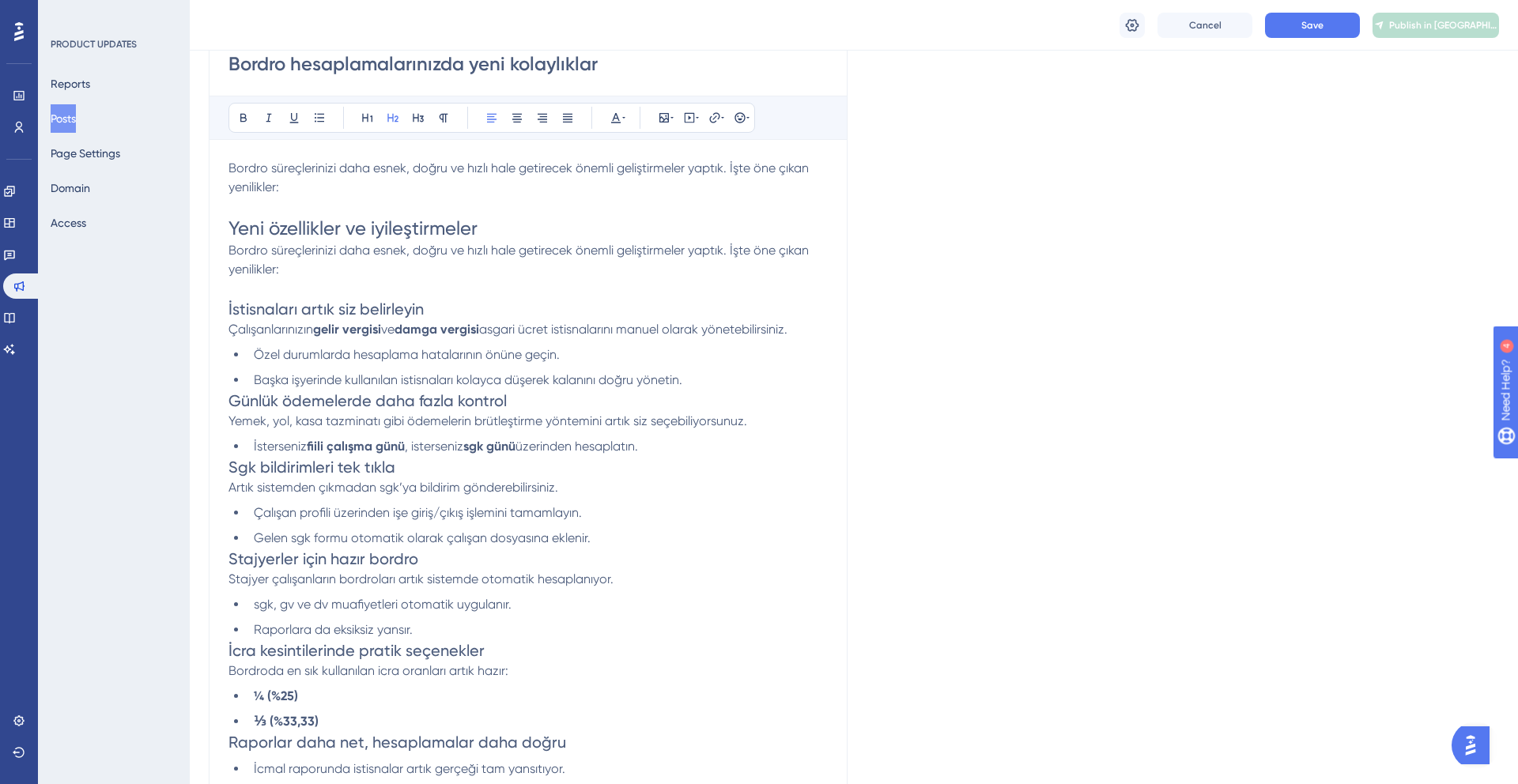
click at [229, 405] on span "Günlük ödemelerde daha fazla kontrol" at bounding box center [367, 400] width 278 height 19
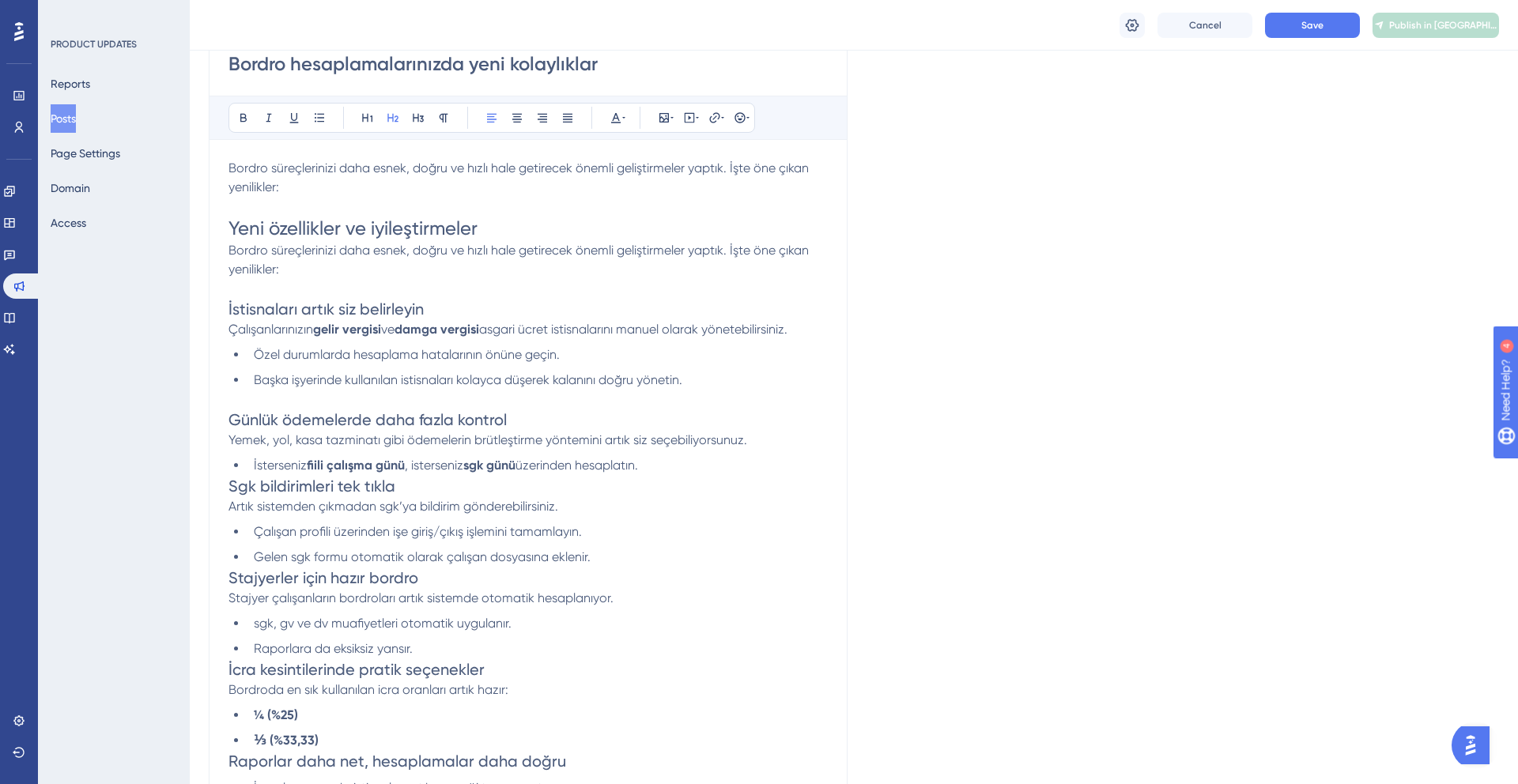
click at [231, 496] on h2 "Sgk bildirimleri tek tıkla" at bounding box center [528, 485] width 599 height 22
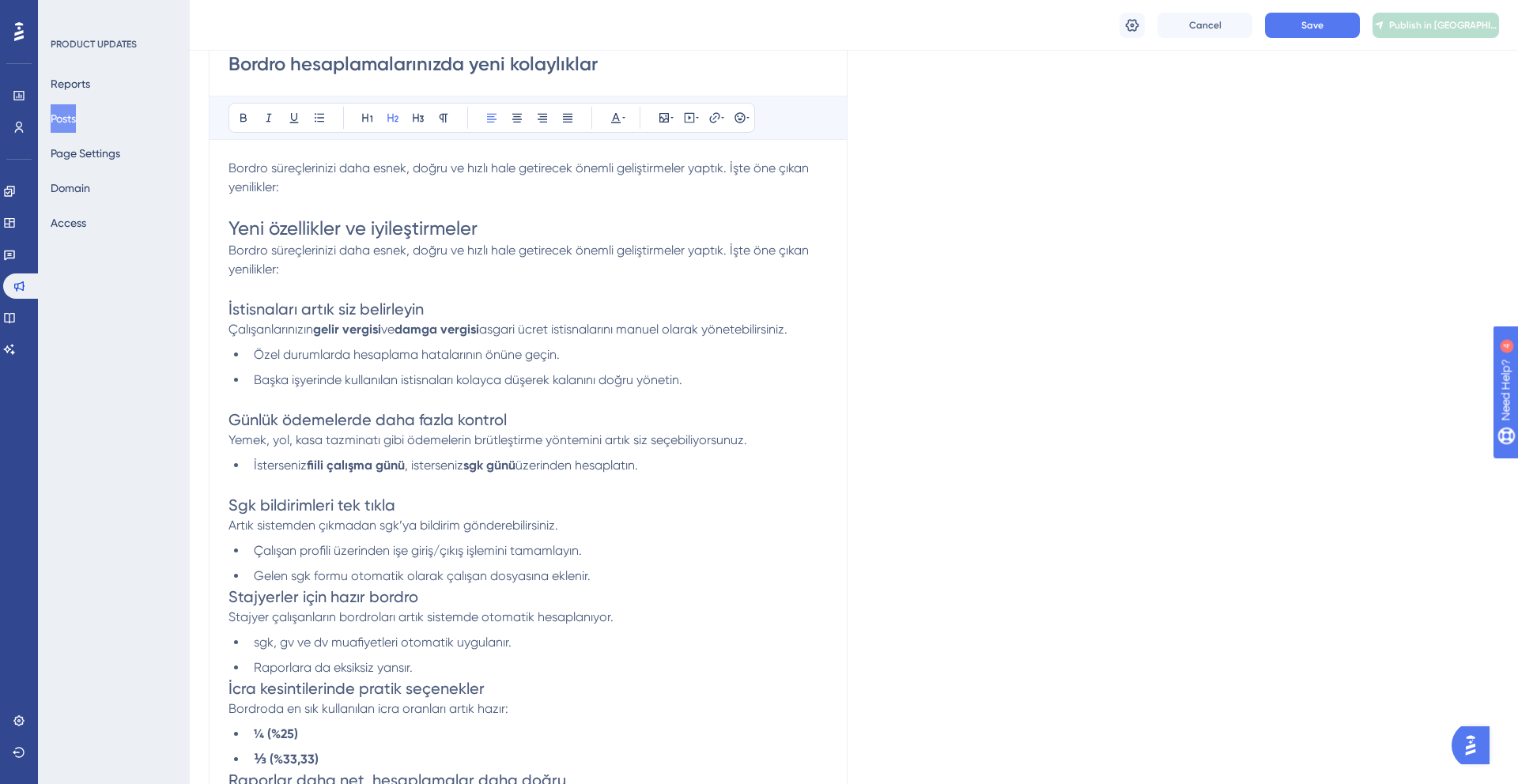
click at [229, 603] on span "Stajyerler için hazır bordro" at bounding box center [323, 596] width 189 height 19
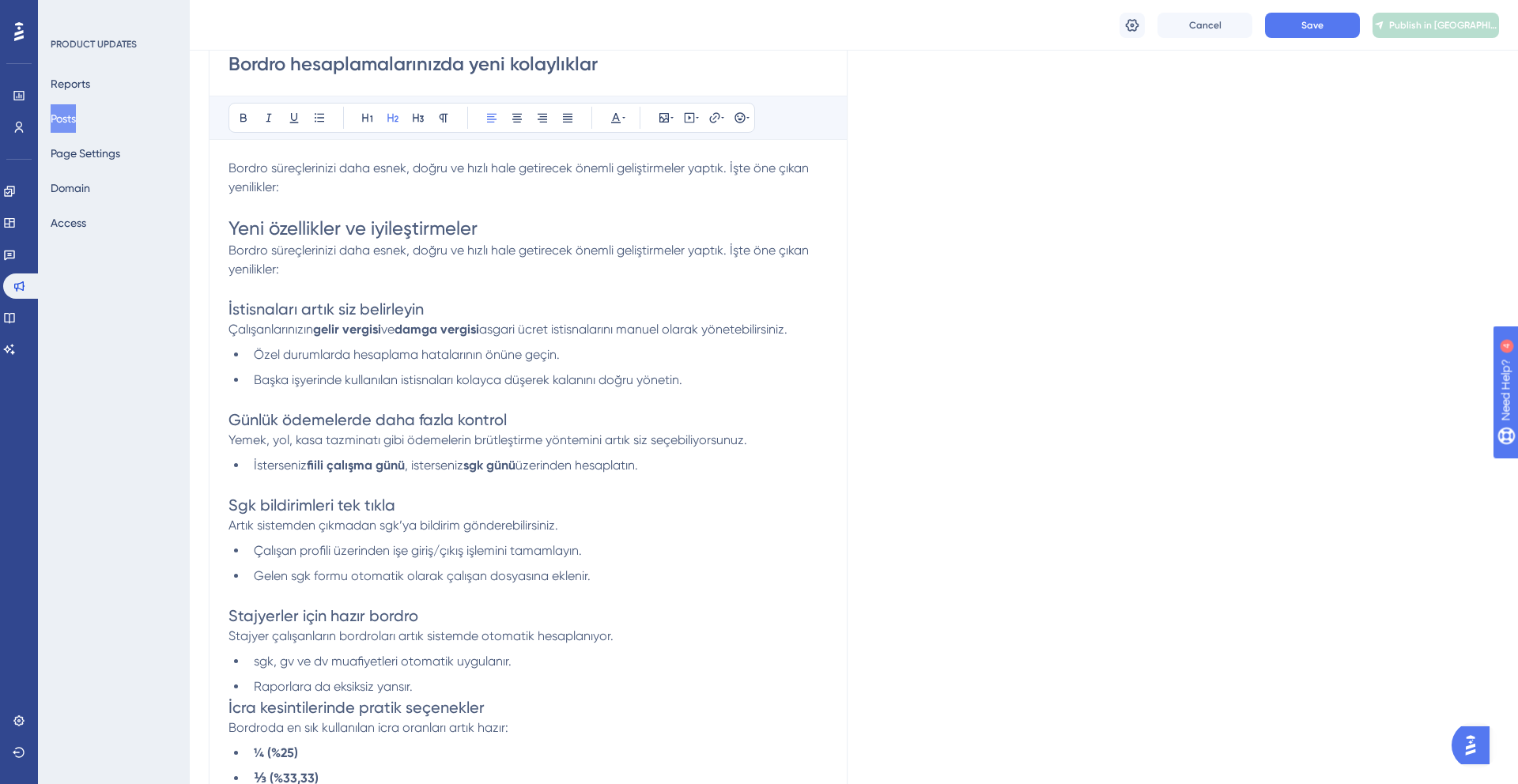
click at [259, 501] on span "Sgk bildirimleri tek tıkla" at bounding box center [312, 504] width 167 height 19
click at [228, 704] on div "Bordro hesaplamalarınızda yeni kolaylıklar Bold Italic Underline Bullet Point H…" at bounding box center [528, 481] width 639 height 912
click at [229, 704] on span "İcra kesintilerinde pratik seçenekler" at bounding box center [357, 707] width 256 height 19
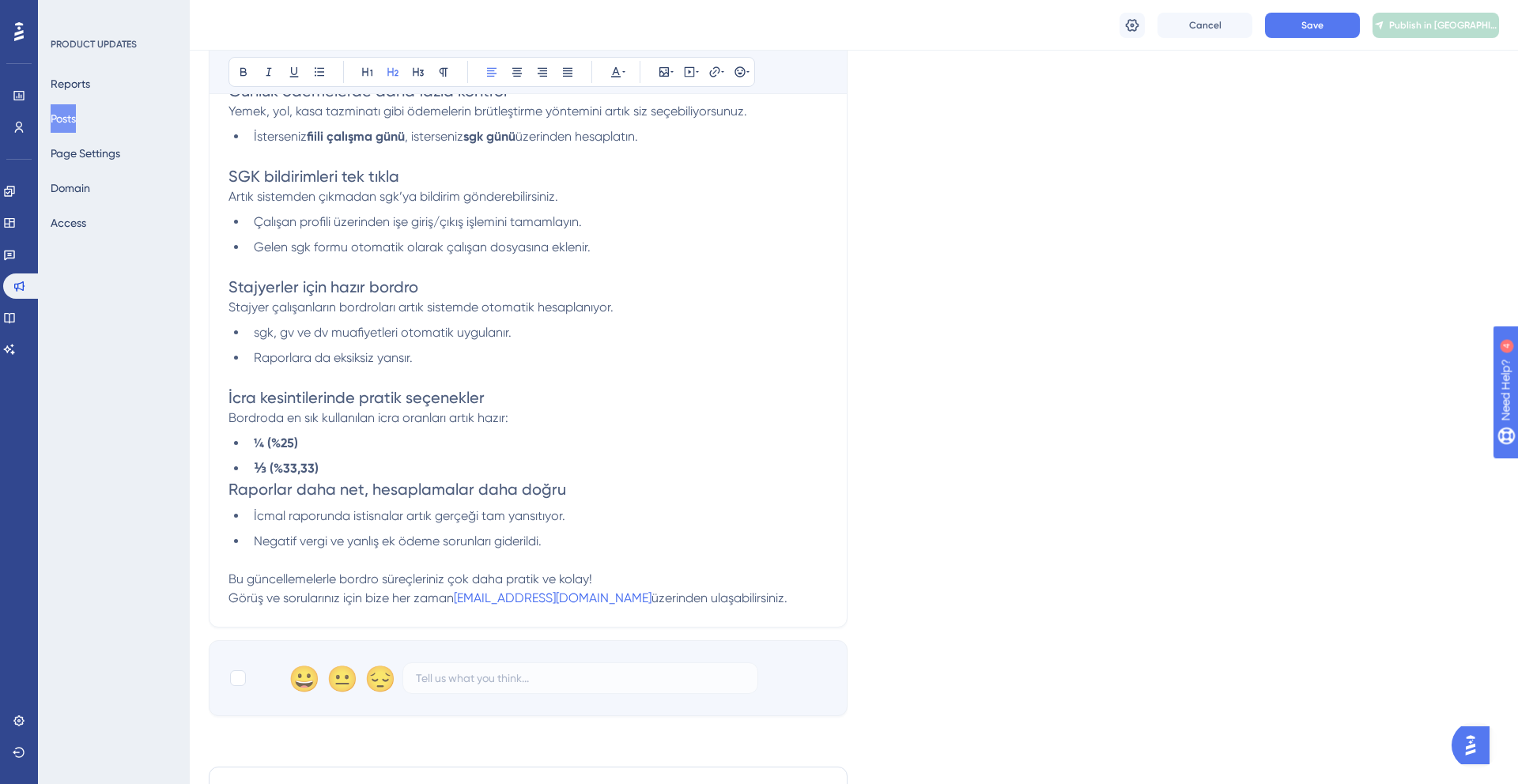
scroll to position [590, 0]
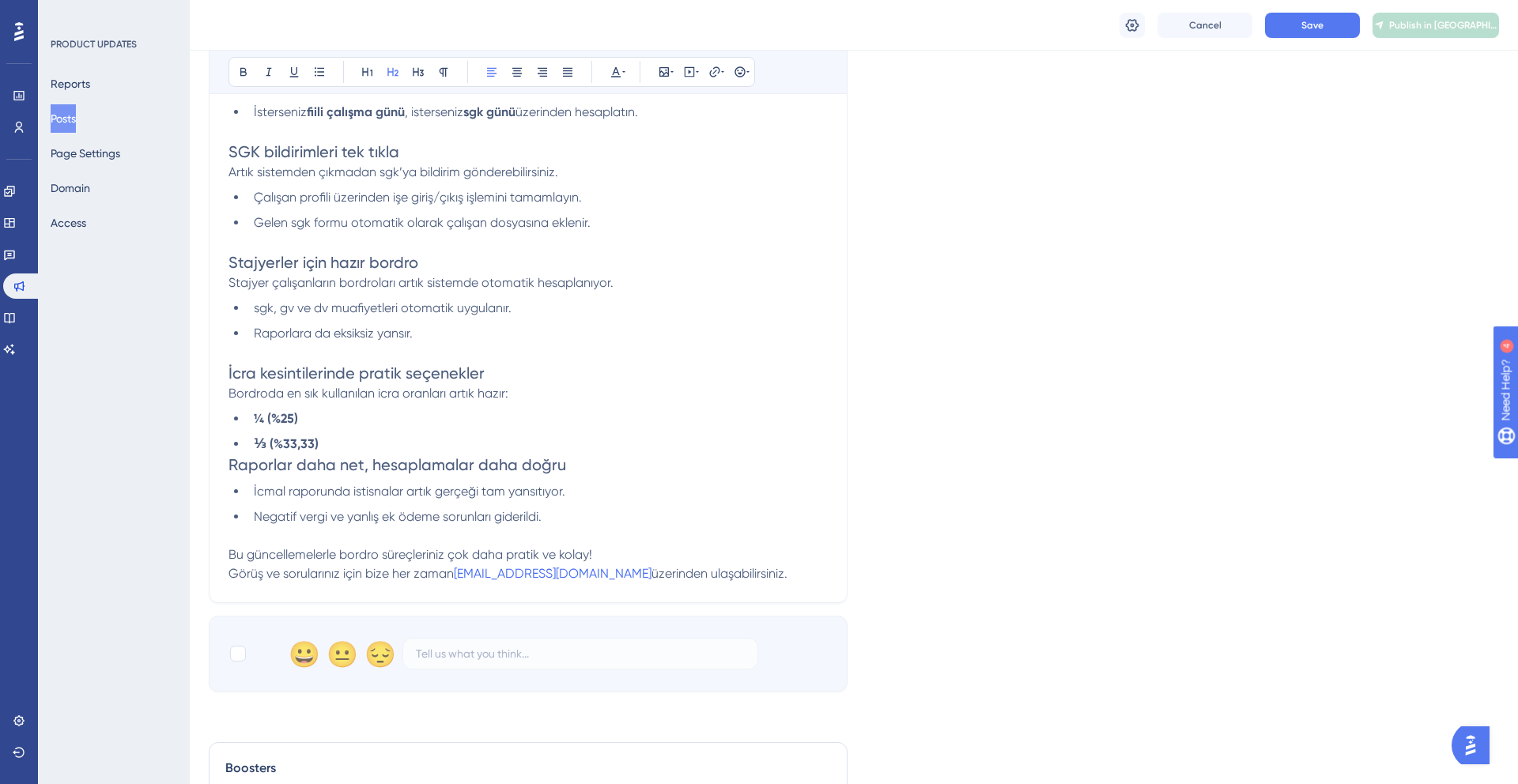
click at [231, 458] on span "Raporlar daha net, hesaplamalar daha doğru" at bounding box center [398, 464] width 338 height 19
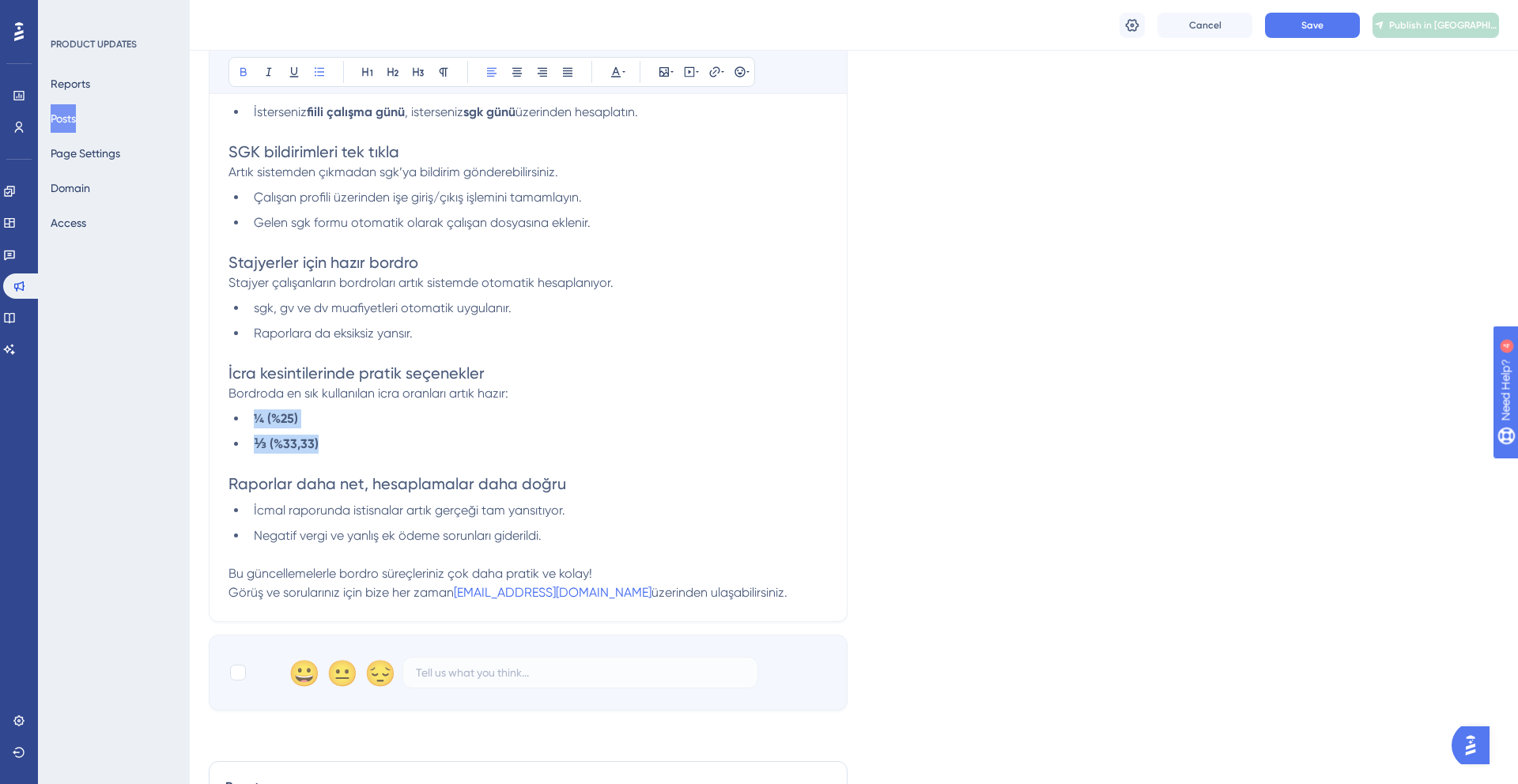
drag, startPoint x: 312, startPoint y: 451, endPoint x: 241, endPoint y: 417, distance: 78.7
click at [241, 417] on ul "¼ (%25) ⅓ (%33,33)" at bounding box center [528, 431] width 599 height 44
click at [402, 373] on span "İcra kesintilerinde pratik seçenekler" at bounding box center [357, 372] width 256 height 19
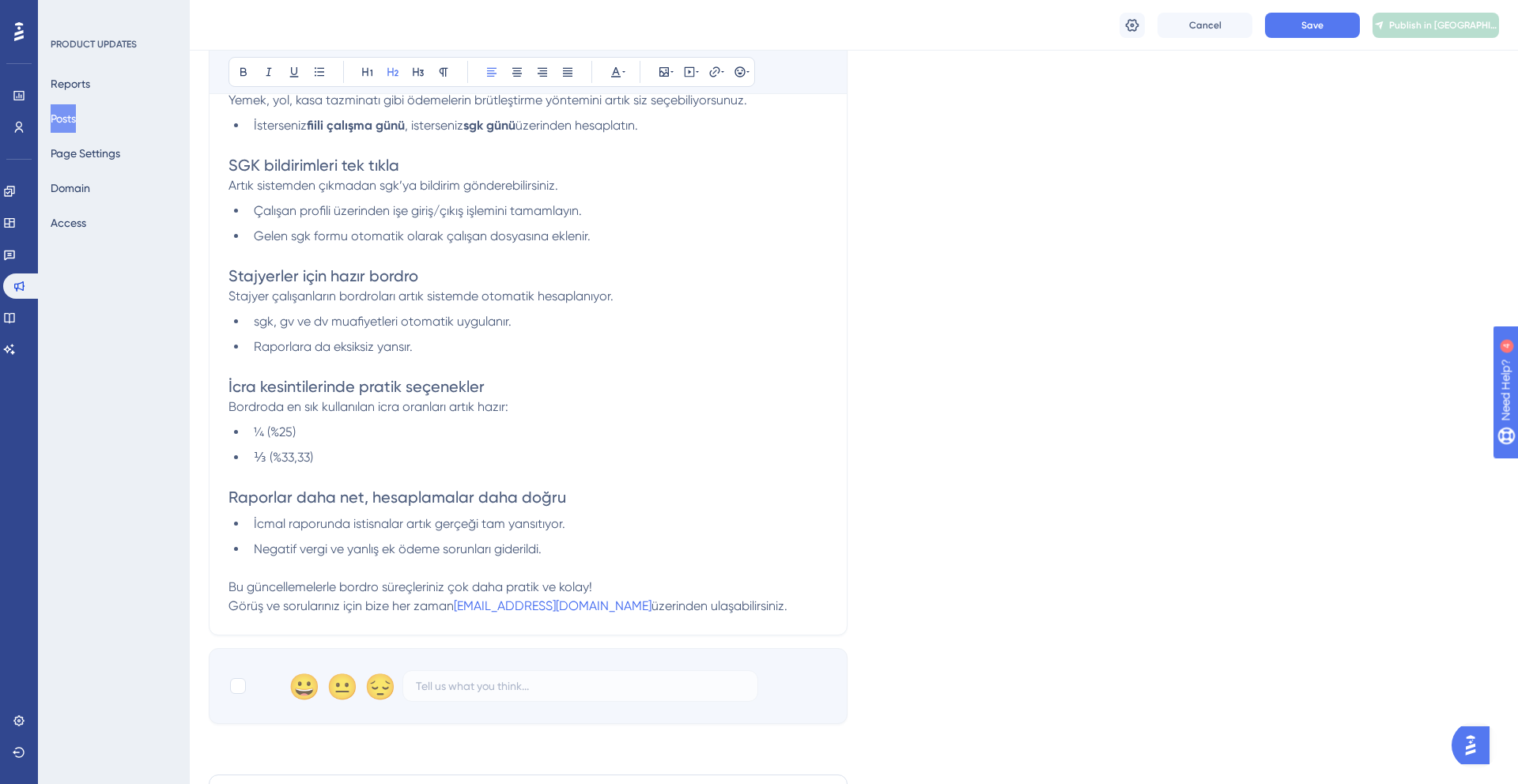
scroll to position [575, 0]
click at [261, 321] on span "sgk, gv ve dv muafiyetleri otomatik uygulanır." at bounding box center [382, 323] width 258 height 15
click at [261, 321] on span "SGK, GEli ve dv muafiyetleri otomatik uygulanır." at bounding box center [388, 323] width 269 height 15
click at [302, 238] on span "Gelen sgk formu otomatik olarak çalışan dosyasına eklenir." at bounding box center [422, 237] width 337 height 15
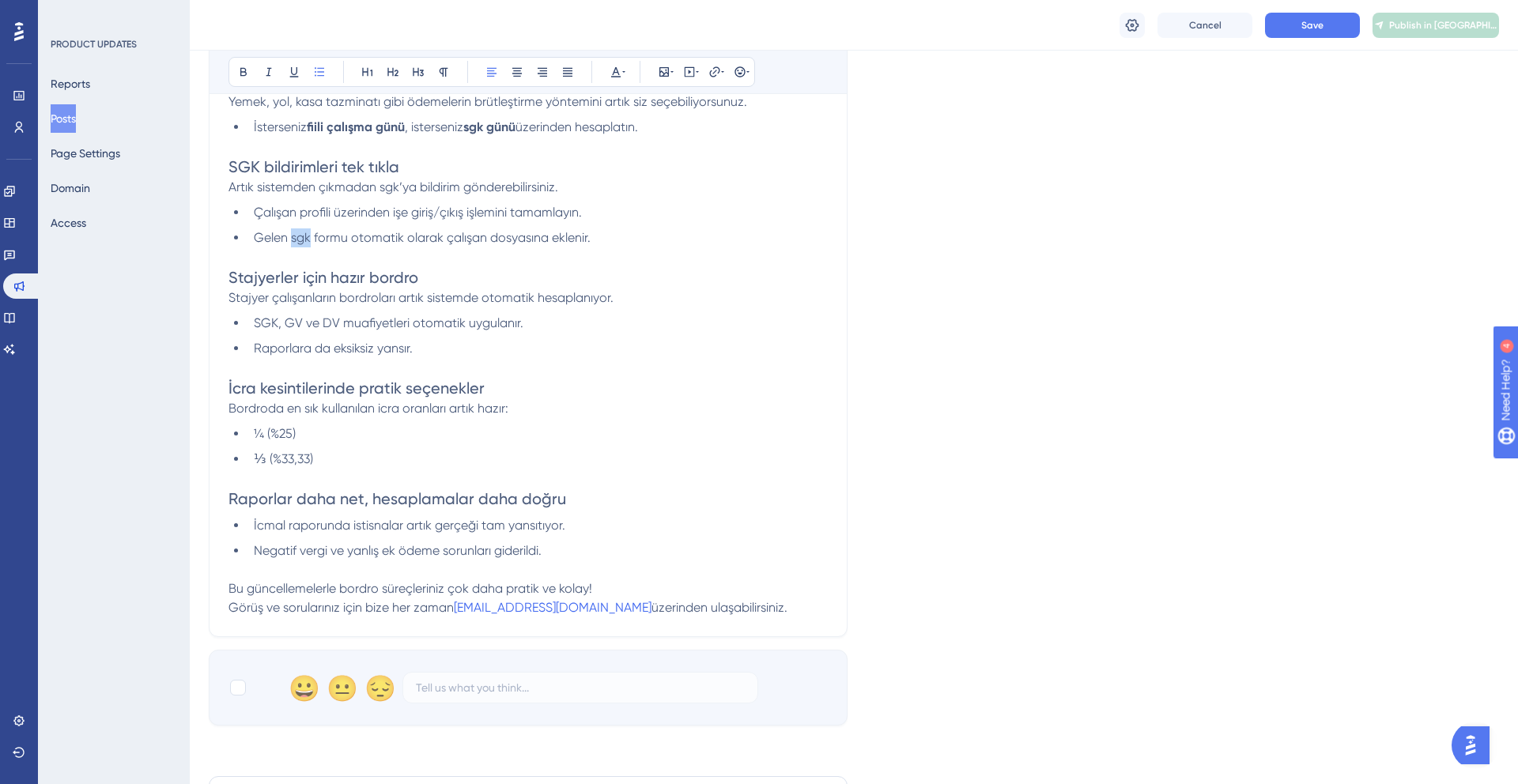
click at [302, 238] on span "Gelen sgk formu otomatik olarak çalışan dosyasına eklenir." at bounding box center [422, 237] width 337 height 15
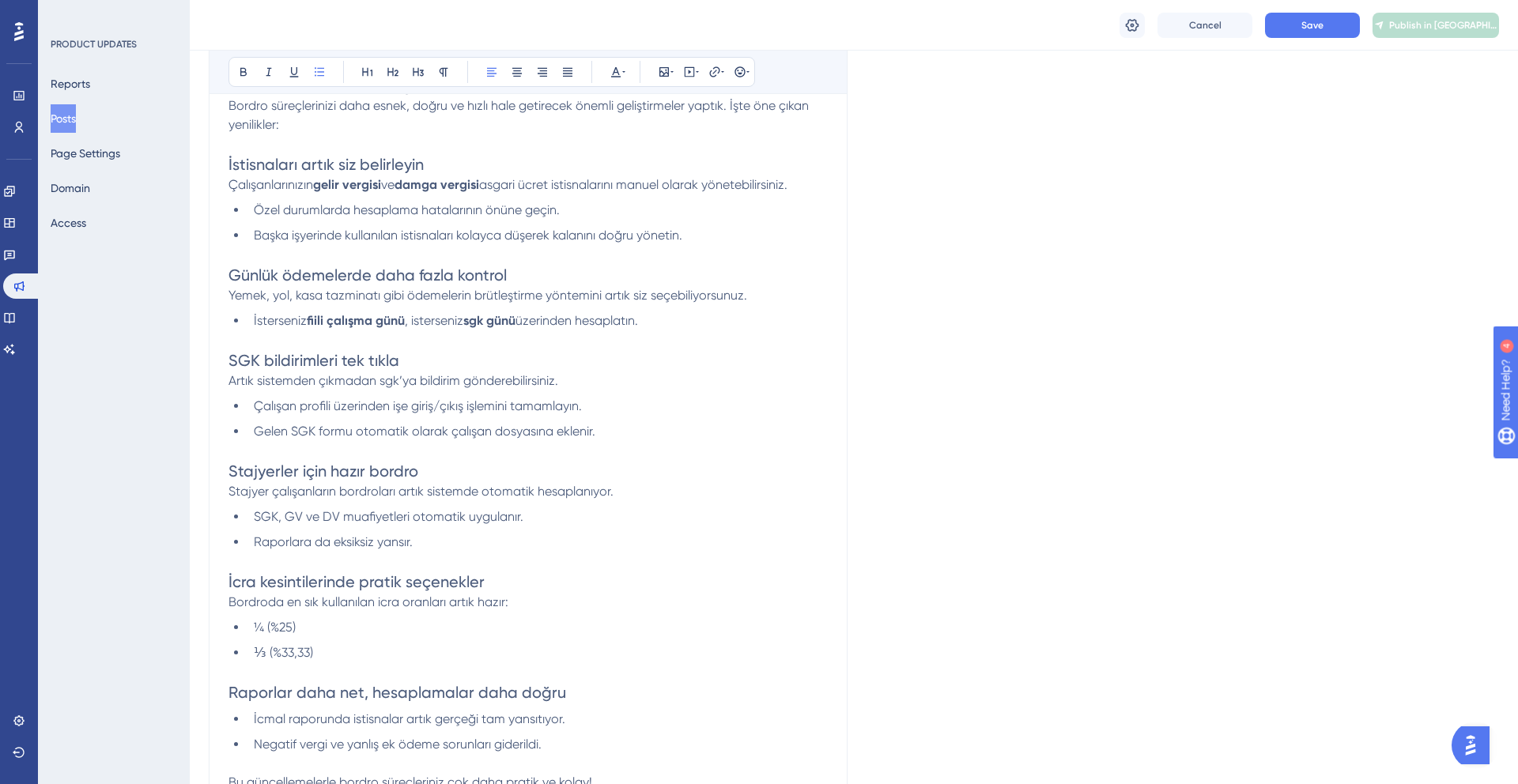
scroll to position [338, 0]
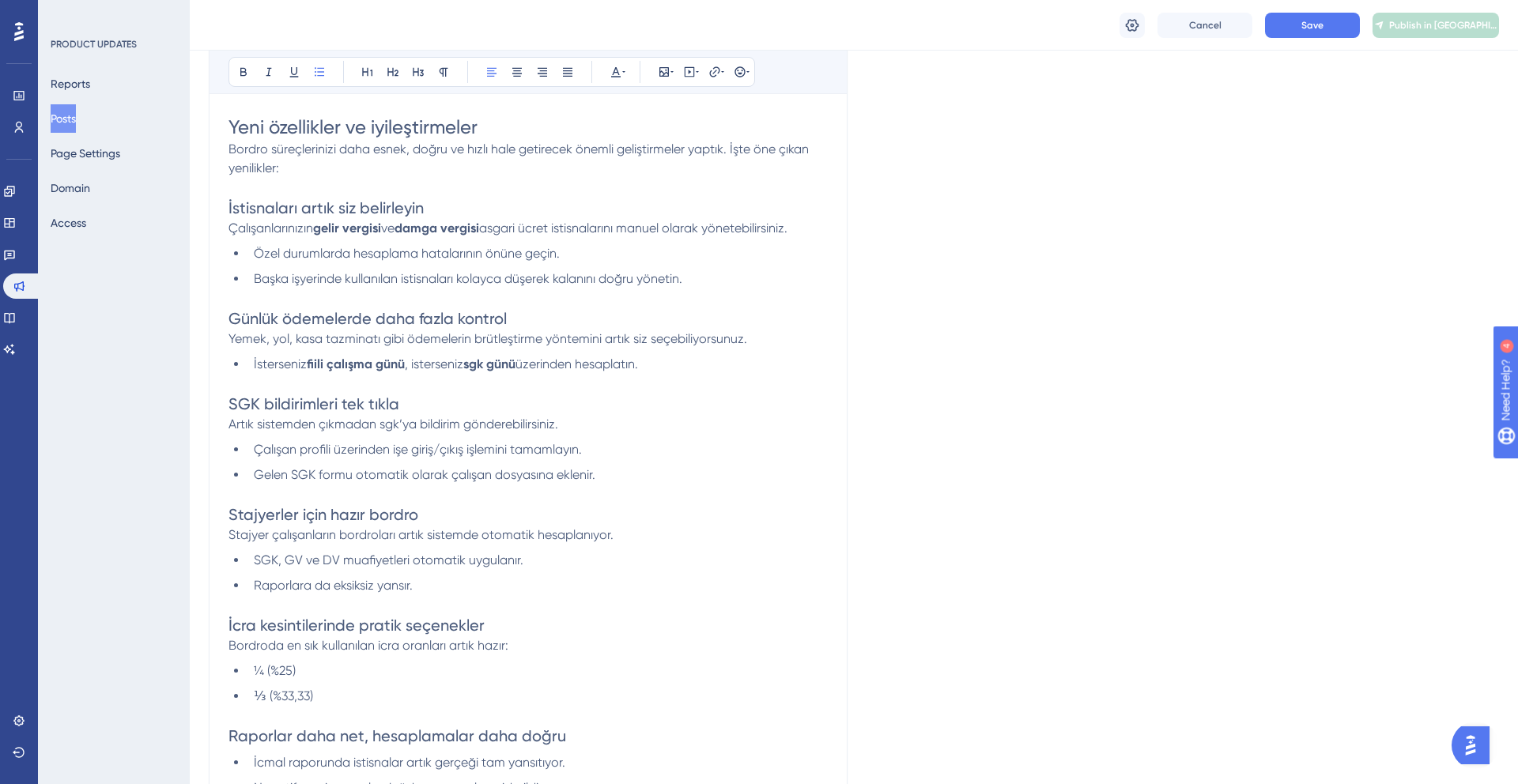
click at [313, 300] on p at bounding box center [528, 297] width 599 height 19
click at [383, 421] on span "Artık sistemden çıkmadan sgk’ya bildirim gönderebilirsiniz." at bounding box center [393, 423] width 330 height 15
click at [476, 360] on strong "sgk günü" at bounding box center [489, 364] width 52 height 15
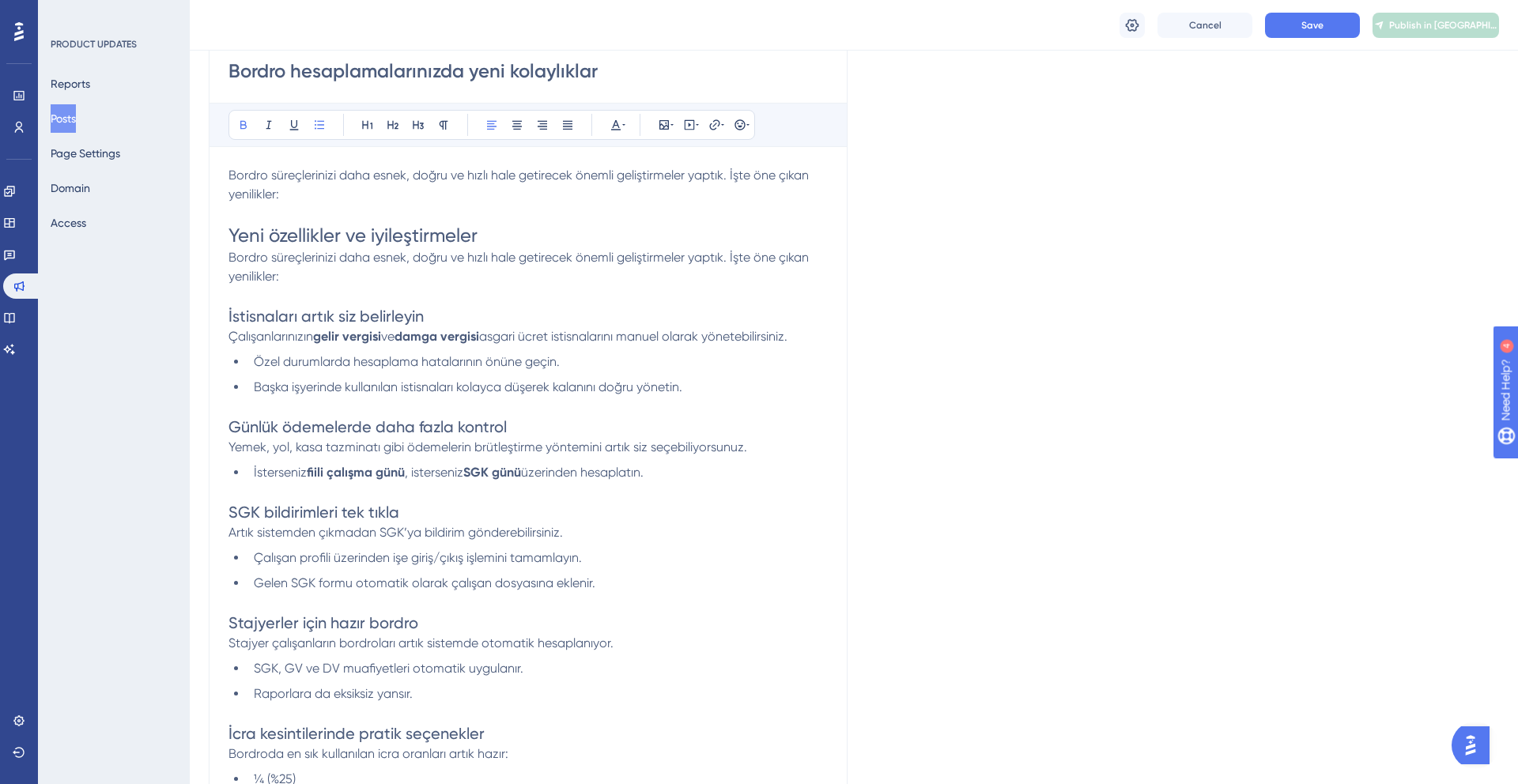
scroll to position [228, 0]
click at [345, 452] on span "Yemek, yol, kasa tazminatı gibi ödemelerin brütleştirme yöntemini artık siz seç…" at bounding box center [487, 448] width 518 height 15
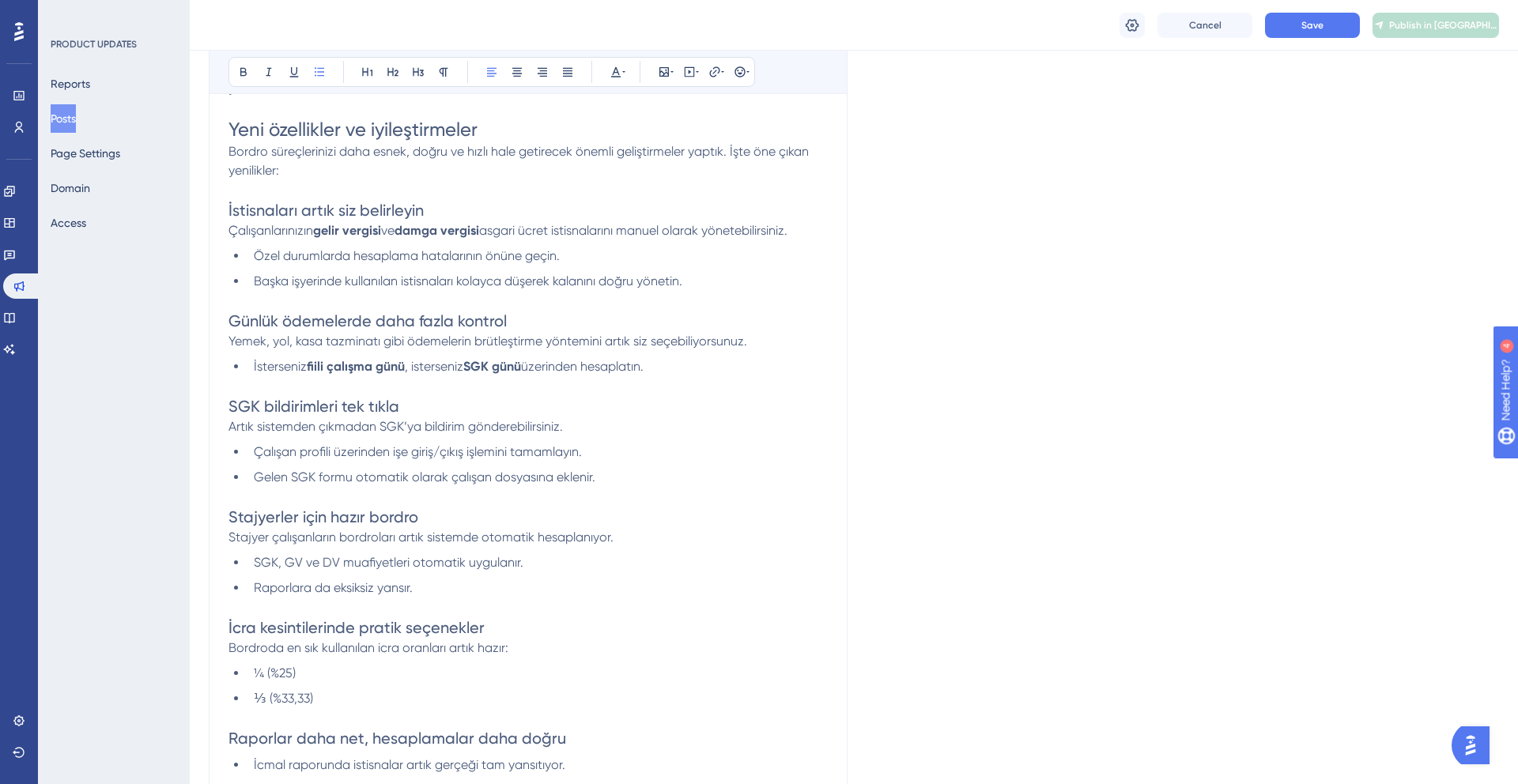
scroll to position [288, 0]
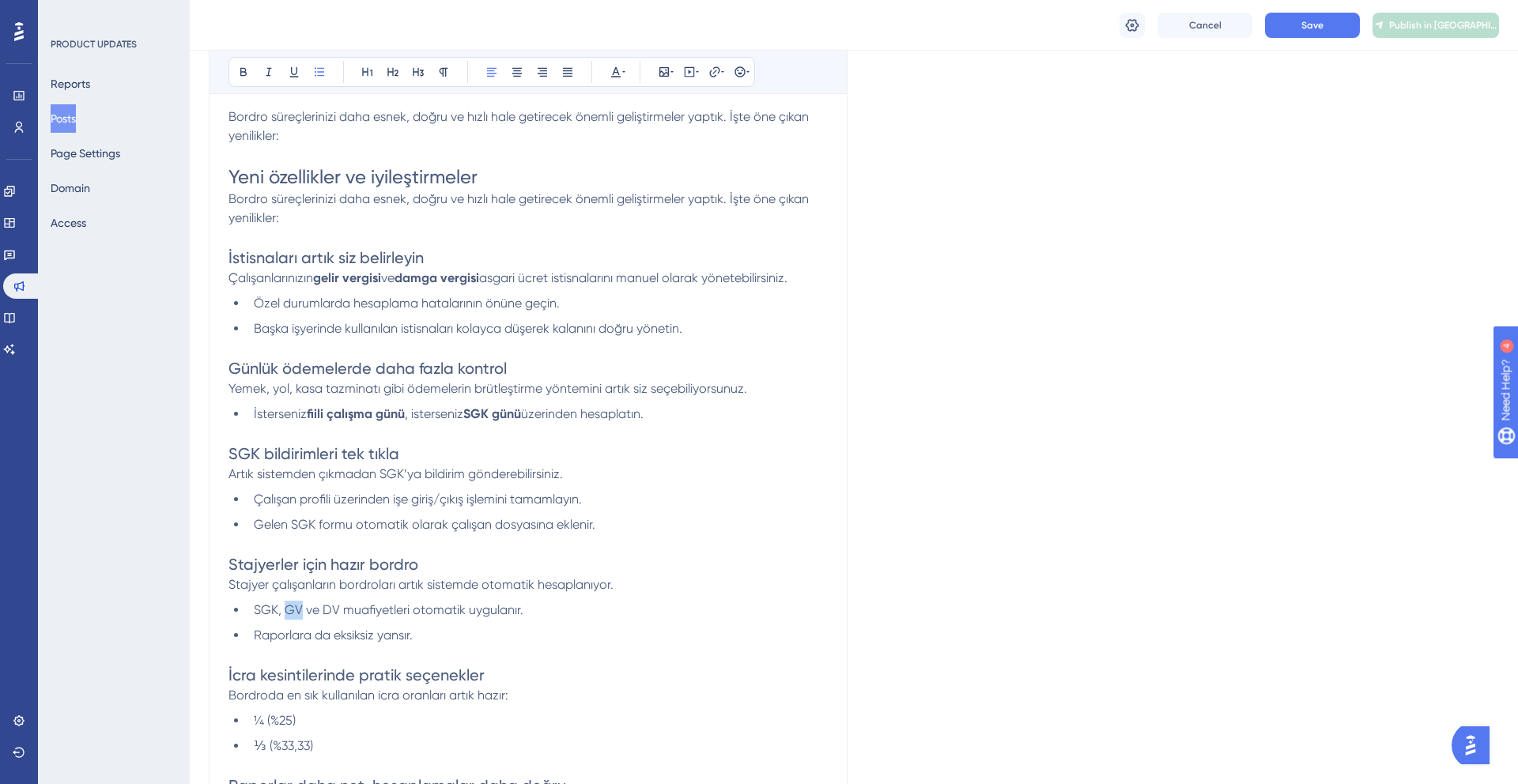
click at [440, 436] on p at bounding box center [528, 432] width 599 height 19
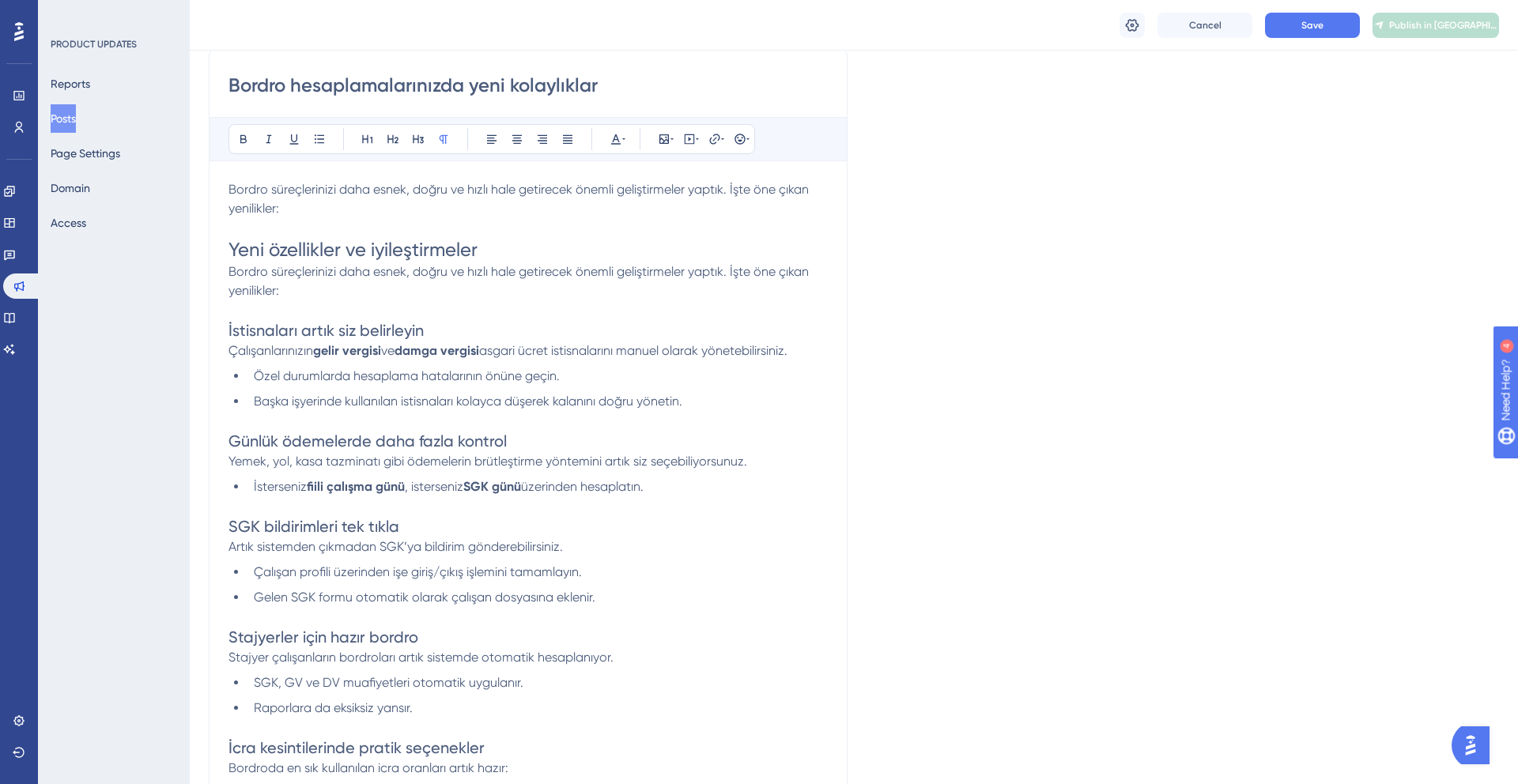
scroll to position [210, 0]
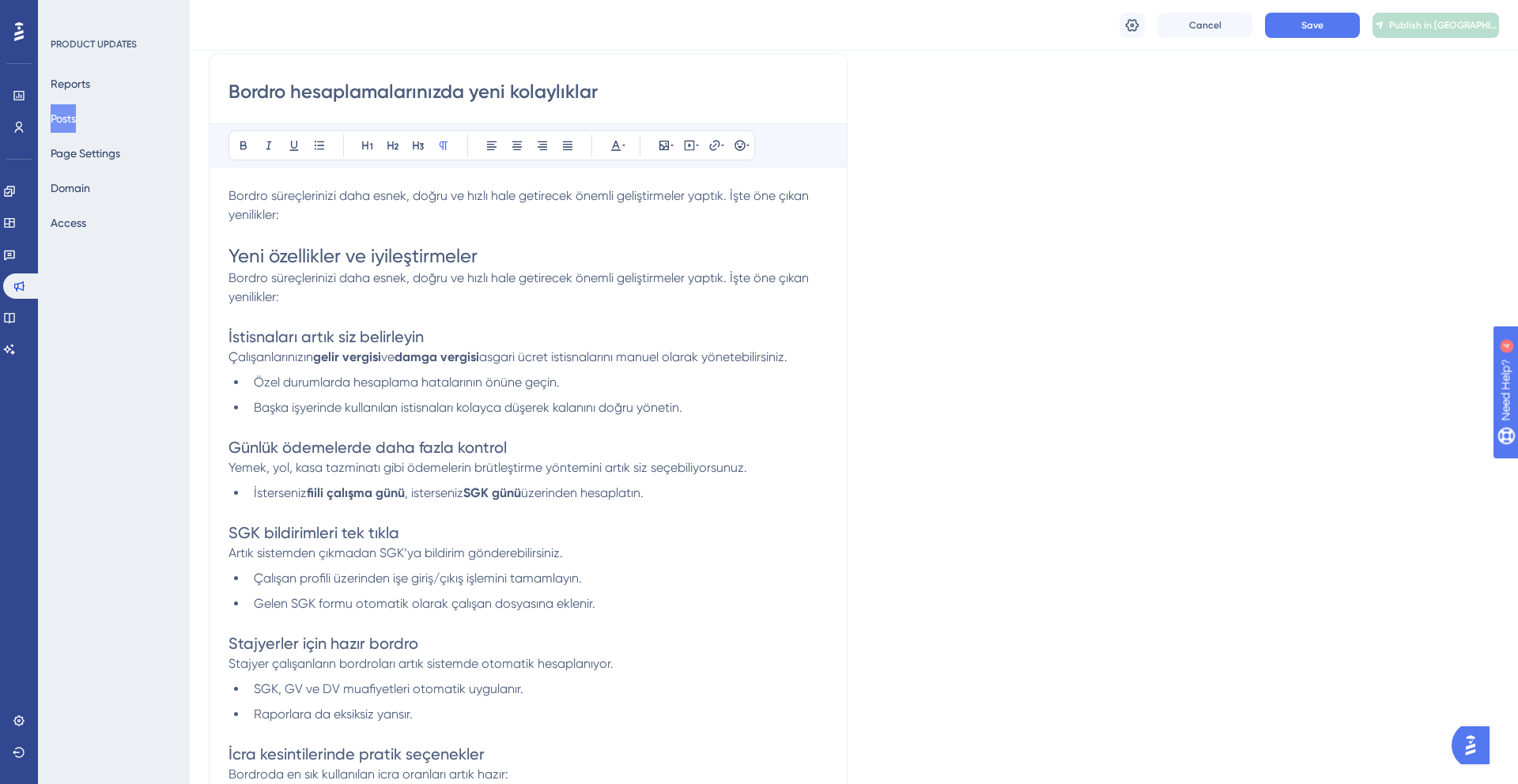
click at [273, 168] on div "Bold Italic Underline Bullet Point Heading 1 Heading 2 Heading 3 Normal Align L…" at bounding box center [528, 553] width 599 height 860
click at [252, 203] on span "Bordro süreçlerinizi daha esnek, doğru ve hızlı hale getirecek önemli geliştirm…" at bounding box center [520, 205] width 583 height 34
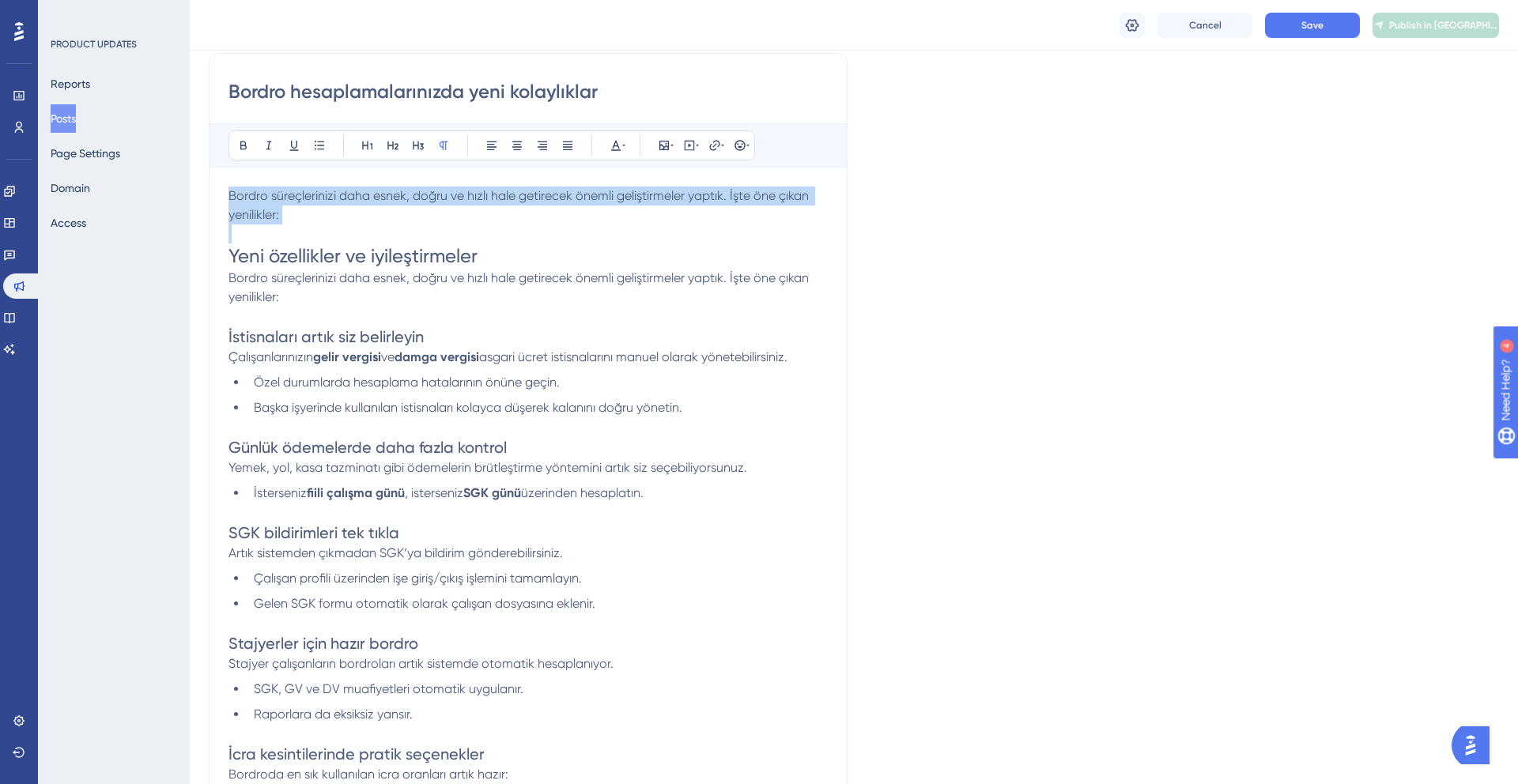
click at [252, 203] on span "Bordro süreçlerinizi daha esnek, doğru ve hızlı hale getirecek önemli geliştirm…" at bounding box center [520, 205] width 583 height 34
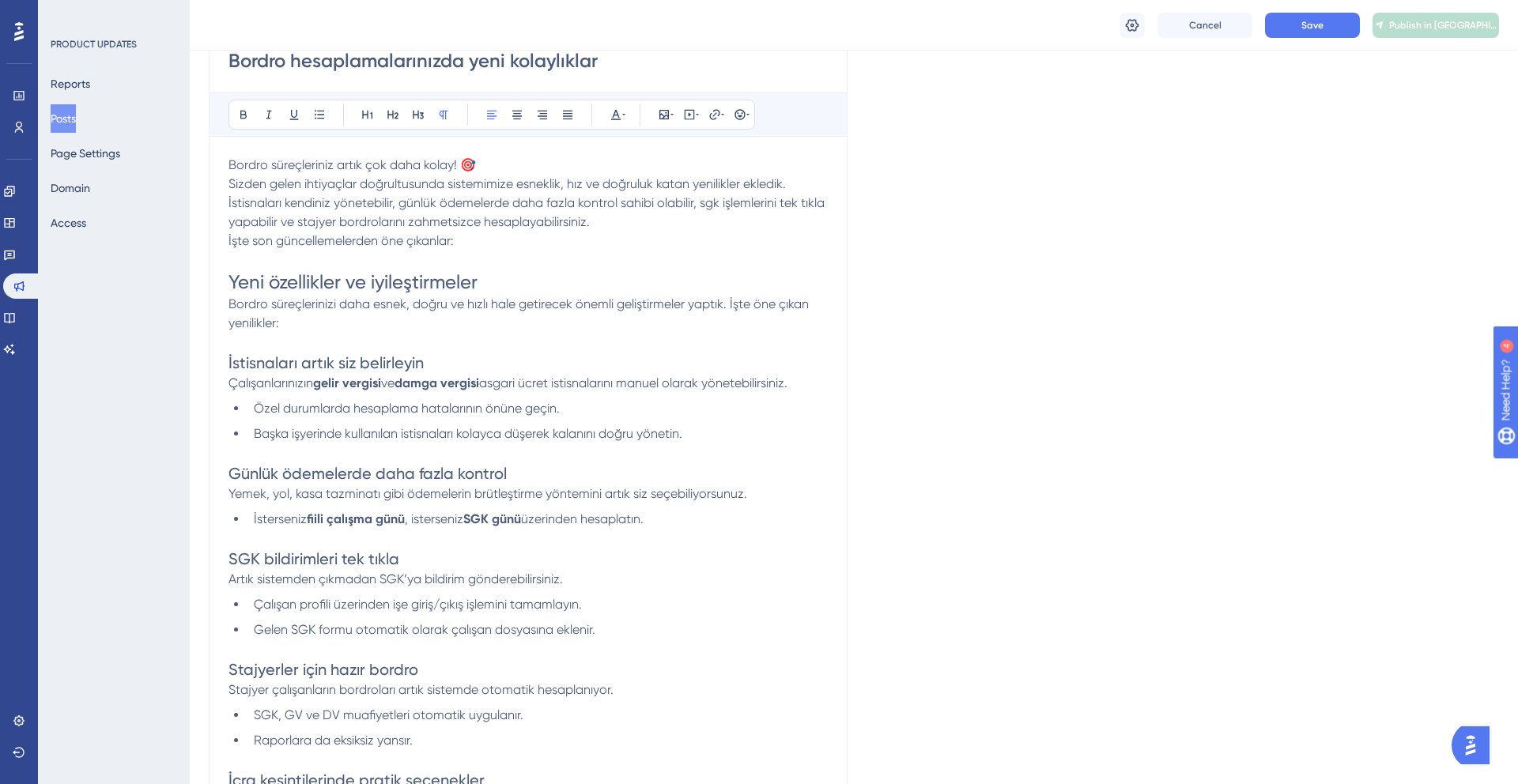
scroll to position [213, 0]
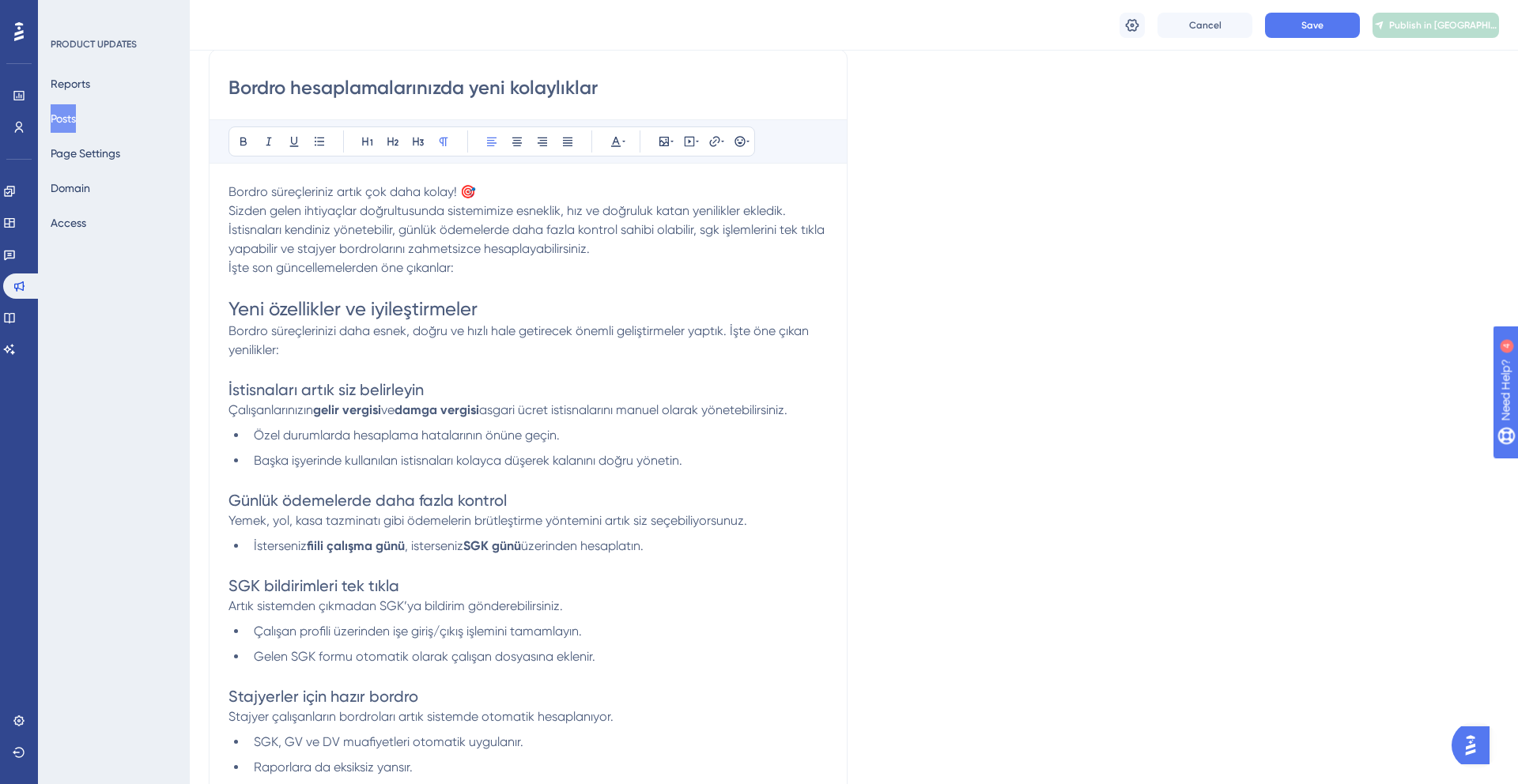
click at [480, 188] on p "Bordro süreçleriniz artık çok daha kolay! 🎯 Sizden gelen ihtiyaçlar doğrultusun…" at bounding box center [528, 220] width 599 height 76
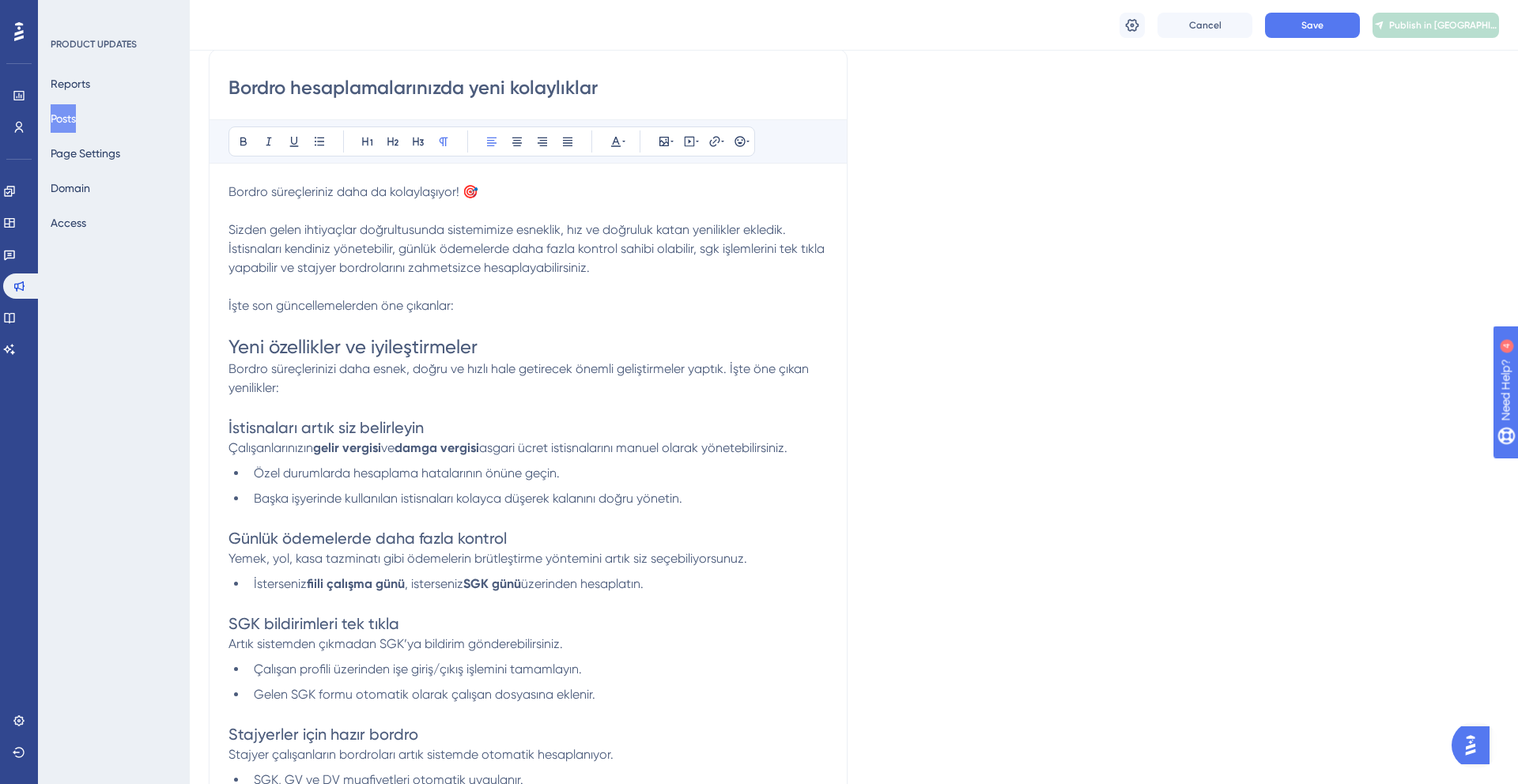
click at [720, 245] on span "İstisnaları kendiniz yönetebilir, günlük ödemelerde daha fazla kontrol sahibi o…" at bounding box center [528, 258] width 599 height 34
click at [710, 246] on span "İstisnaları kendiniz yönetebilir, günlük ödemelerde daha fazla kontrol sahibi o…" at bounding box center [528, 258] width 599 height 34
click at [694, 276] on p "Sizden gelen ihtiyaçlar doğrultusunda sistemimize esneklik, hız ve doğruluk kat…" at bounding box center [528, 239] width 599 height 76
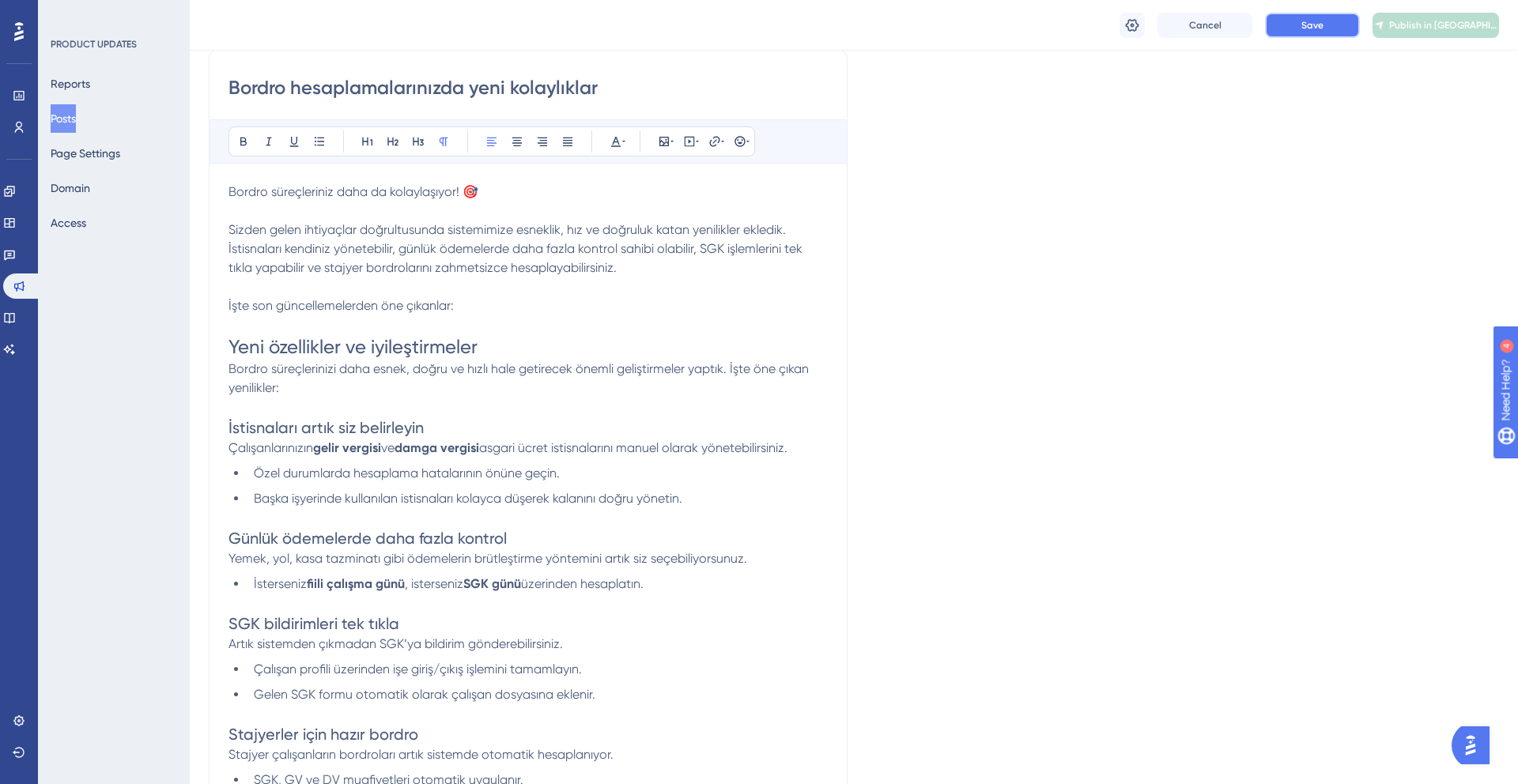
click at [1315, 15] on button "Save" at bounding box center [1312, 25] width 95 height 25
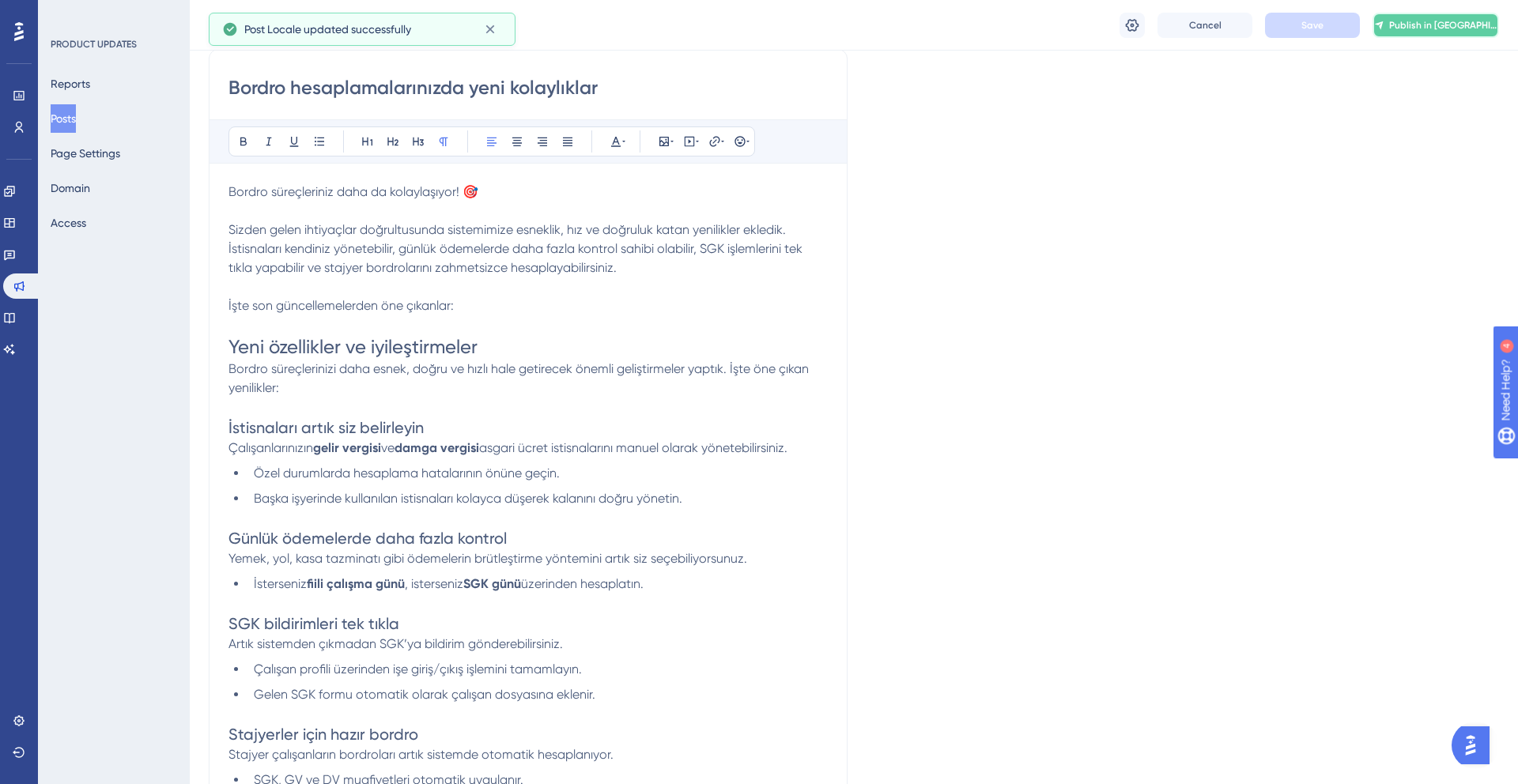
click at [1432, 29] on span "Publish in [GEOGRAPHIC_DATA]" at bounding box center [1443, 25] width 109 height 12
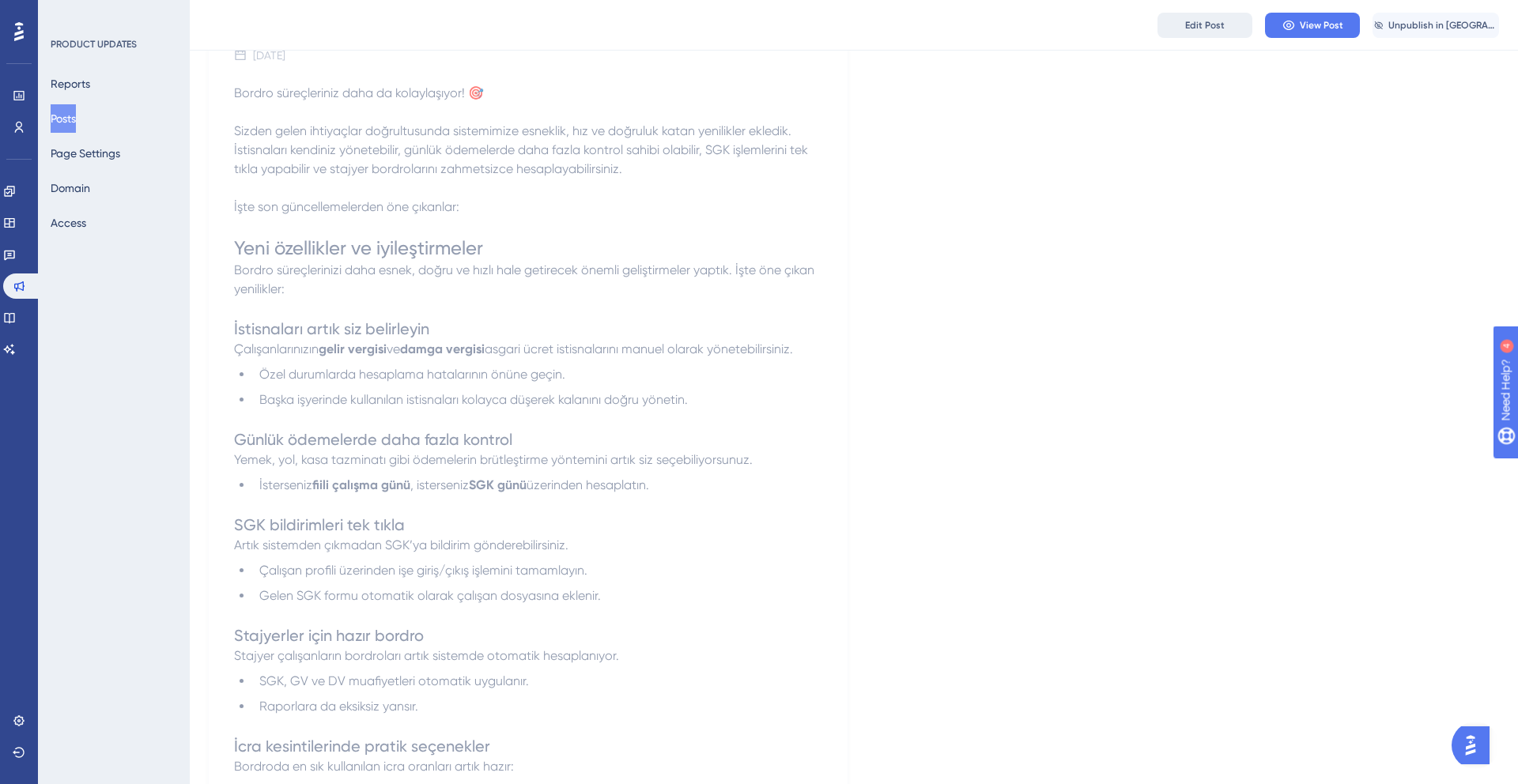
click at [1234, 15] on button "Edit Post" at bounding box center [1204, 25] width 95 height 25
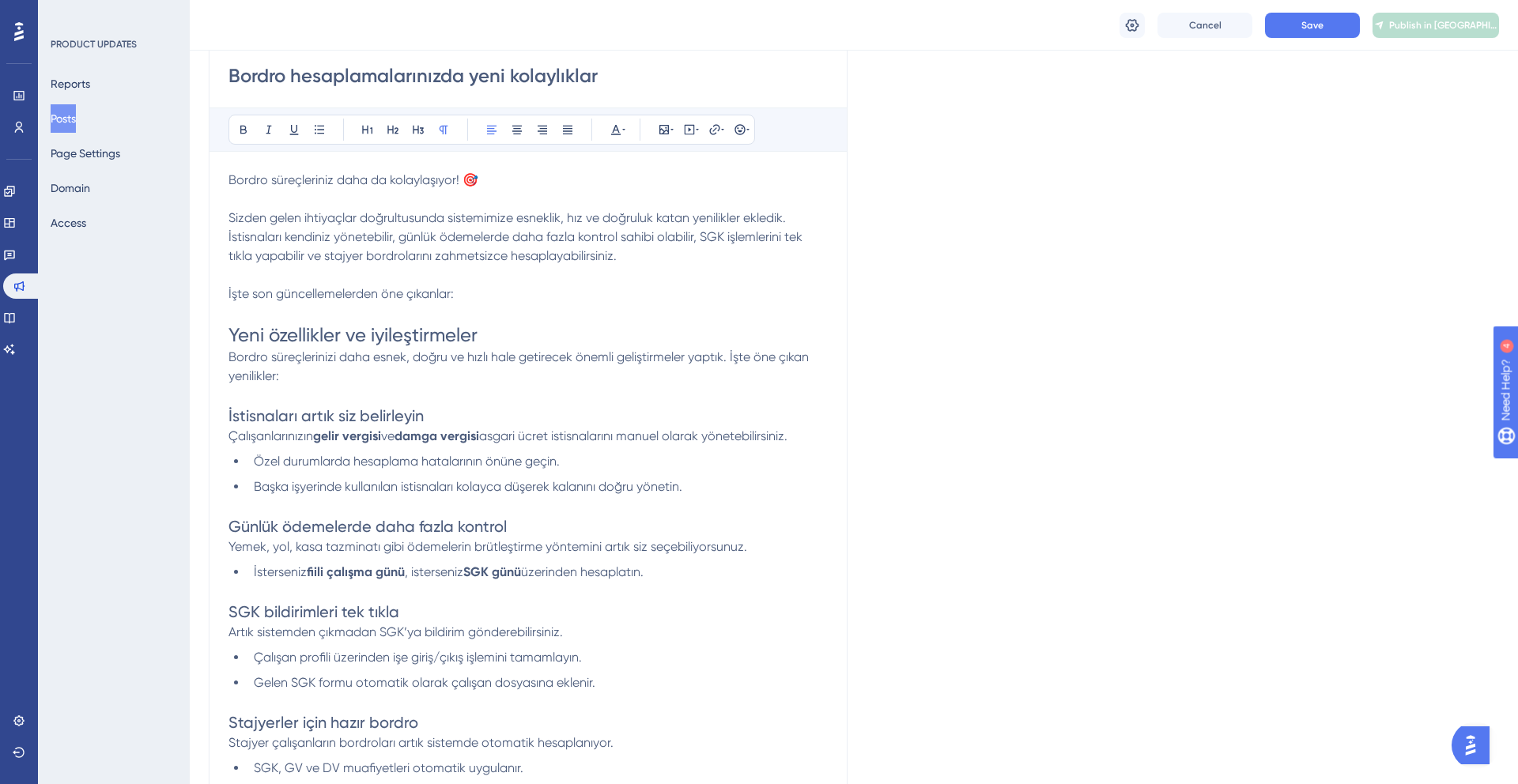
scroll to position [224, 0]
click at [347, 345] on span "Yeni özellikler ve iyileştirmeler" at bounding box center [353, 336] width 249 height 22
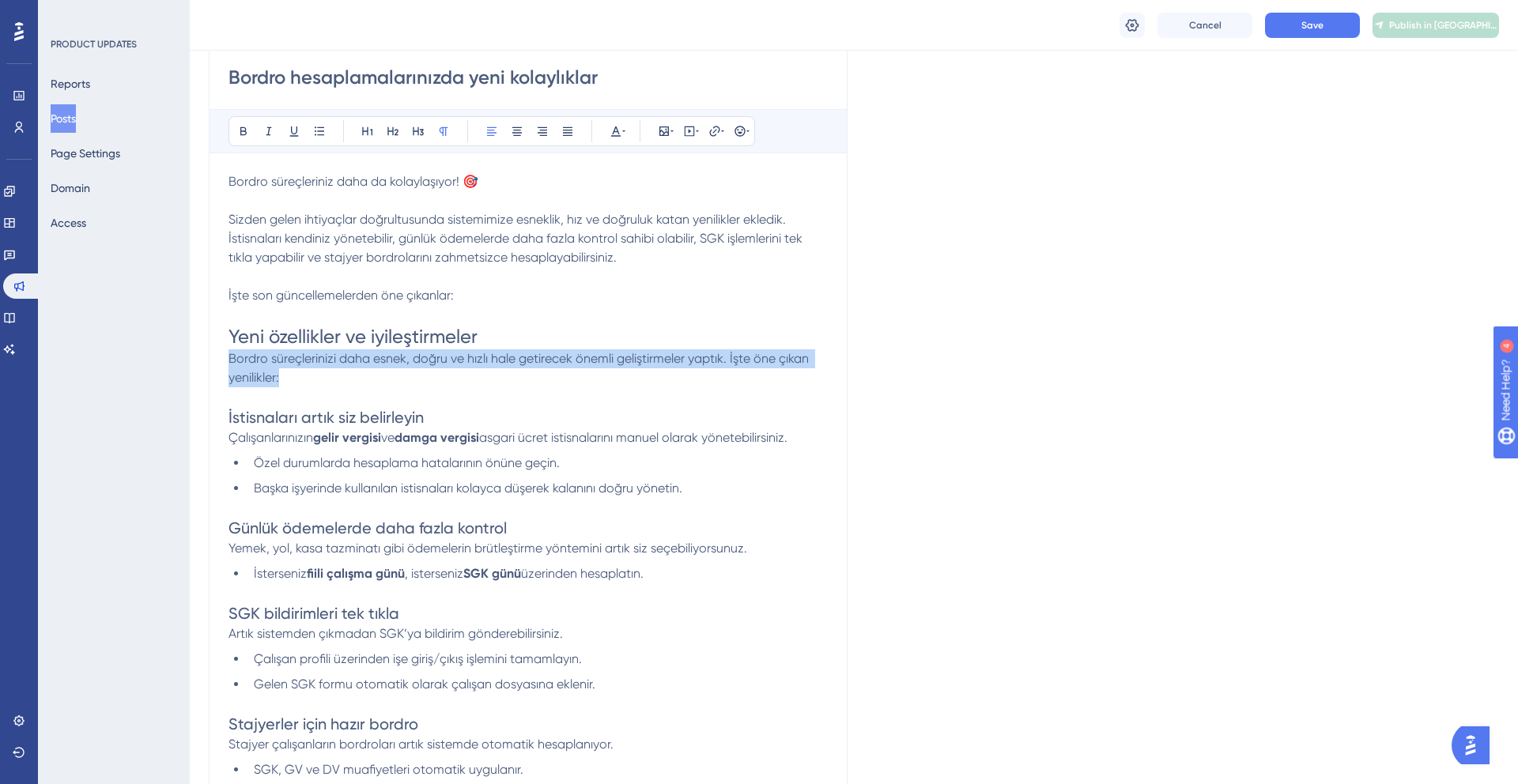
drag, startPoint x: 307, startPoint y: 377, endPoint x: 224, endPoint y: 359, distance: 84.9
click at [224, 359] on div "Bordro hesaplamalarınızda yeni kolaylıklar Bold Italic Underline Bullet Point H…" at bounding box center [528, 561] width 639 height 1044
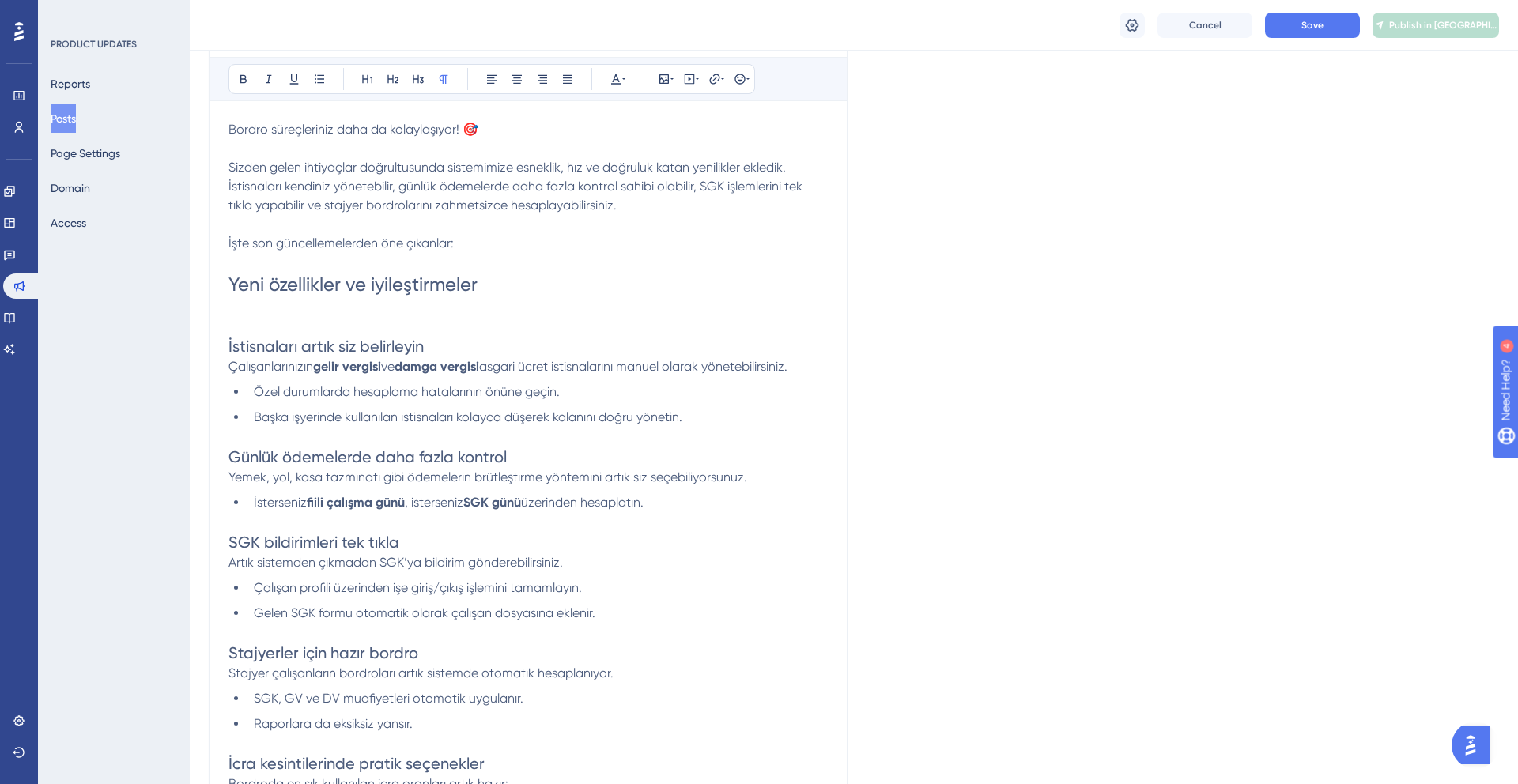
scroll to position [251, 0]
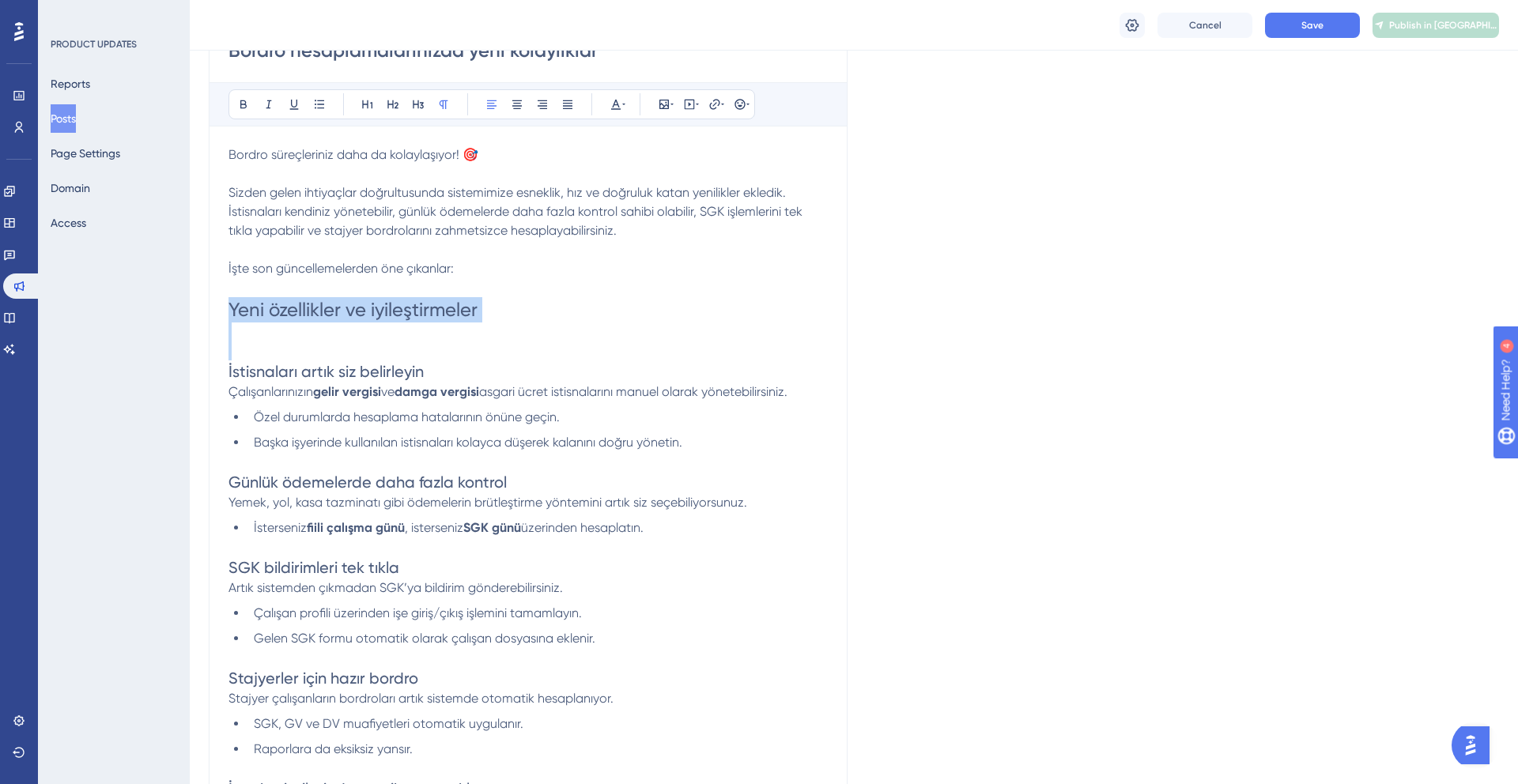
drag, startPoint x: 267, startPoint y: 344, endPoint x: 220, endPoint y: 314, distance: 55.8
click at [220, 314] on div "Bordro hesaplamalarınızda yeni kolaylıklar Bold Italic Underline Bullet Point H…" at bounding box center [528, 524] width 639 height 1026
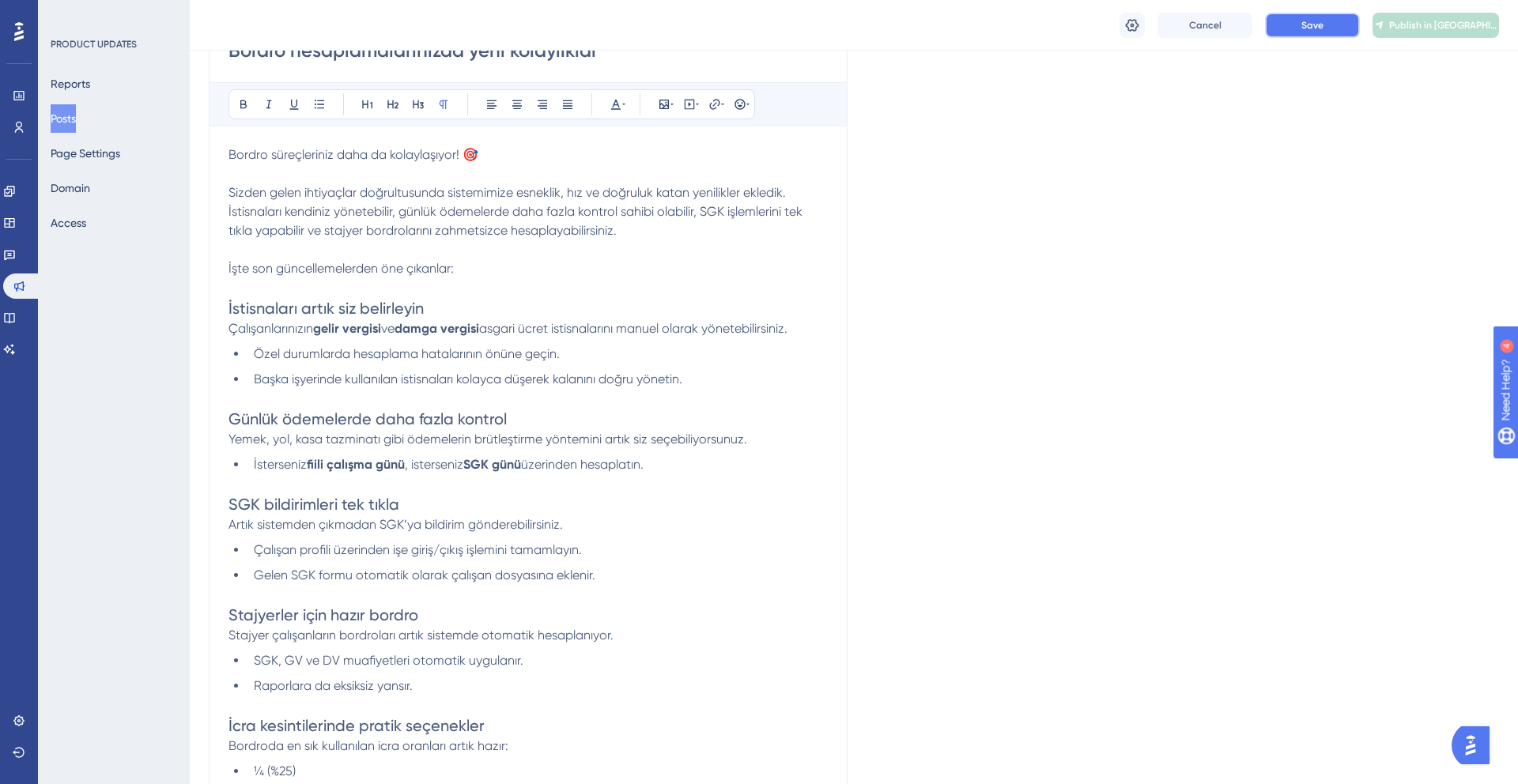
click at [1317, 27] on span "Save" at bounding box center [1312, 25] width 22 height 12
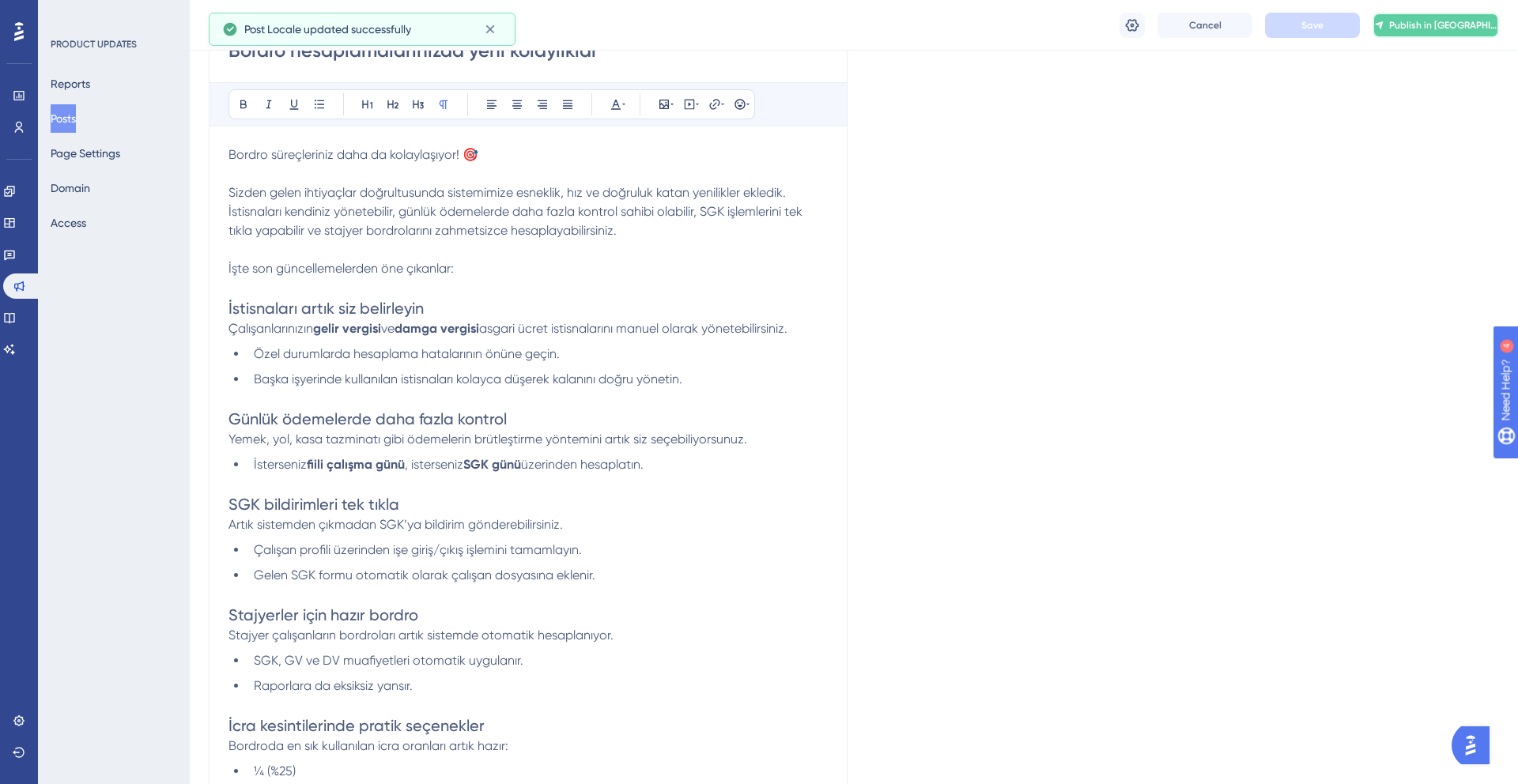
click at [1384, 29] on icon at bounding box center [1379, 25] width 11 height 12
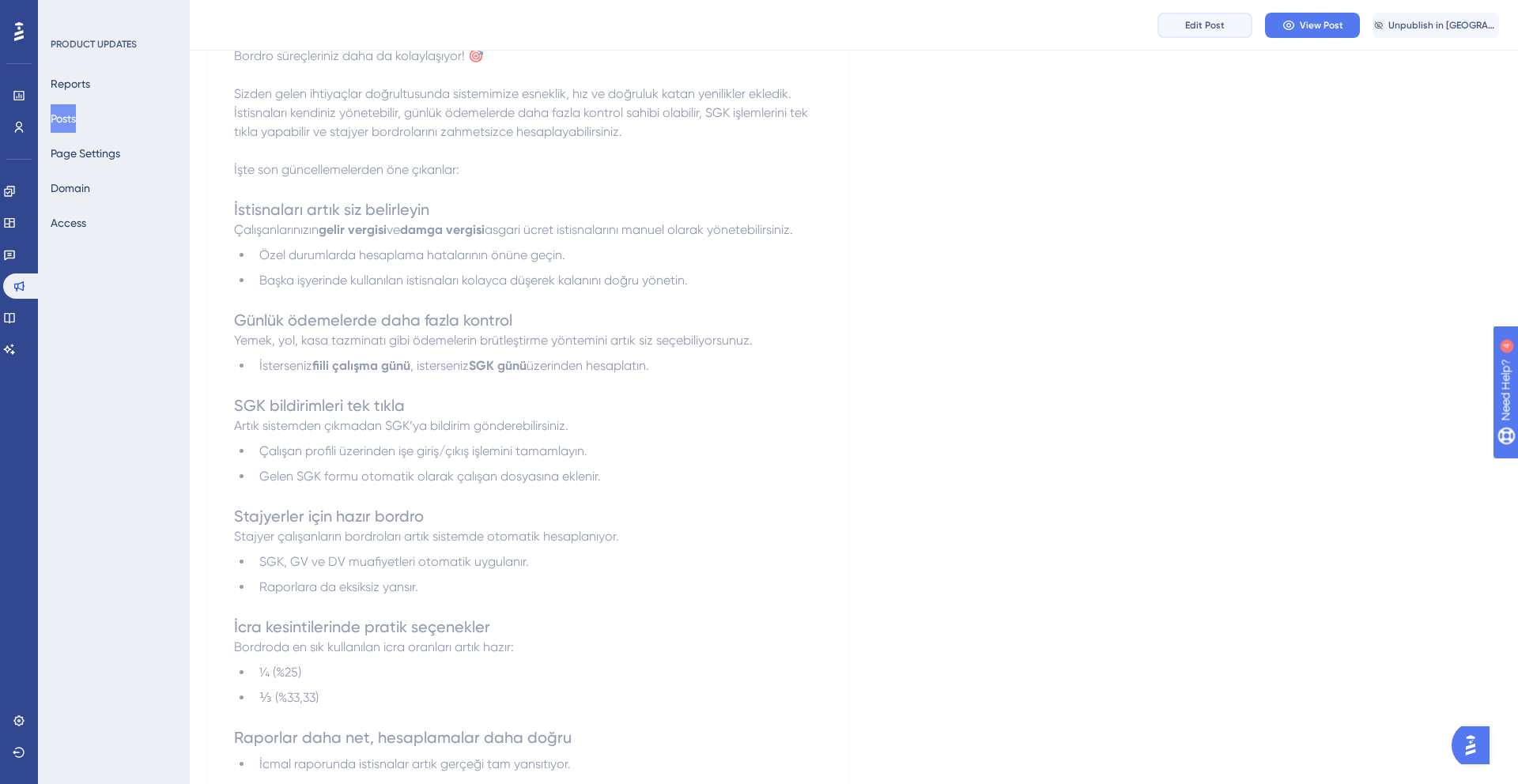
click at [1202, 15] on button "Edit Post" at bounding box center [1204, 25] width 95 height 25
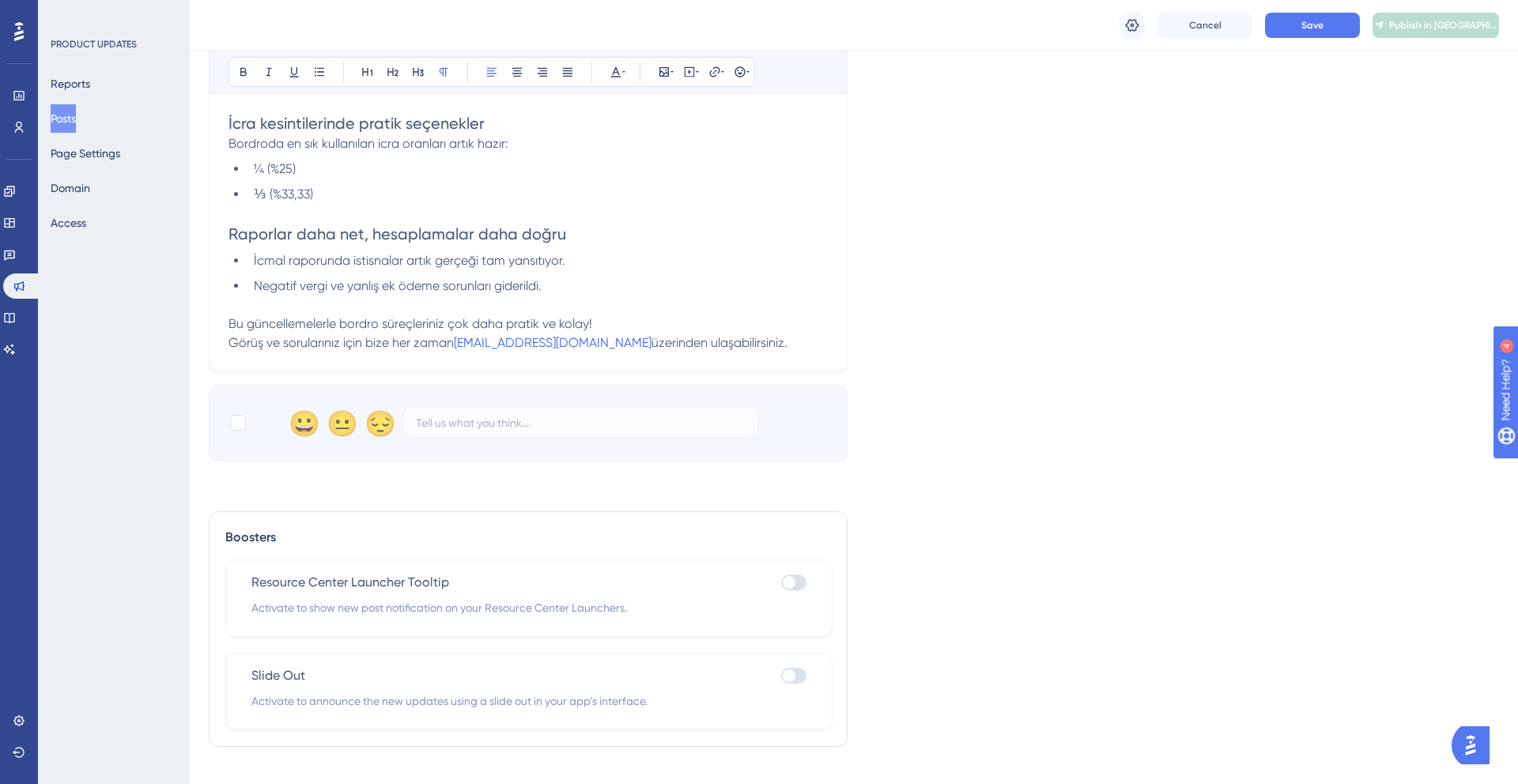
scroll to position [849, 0]
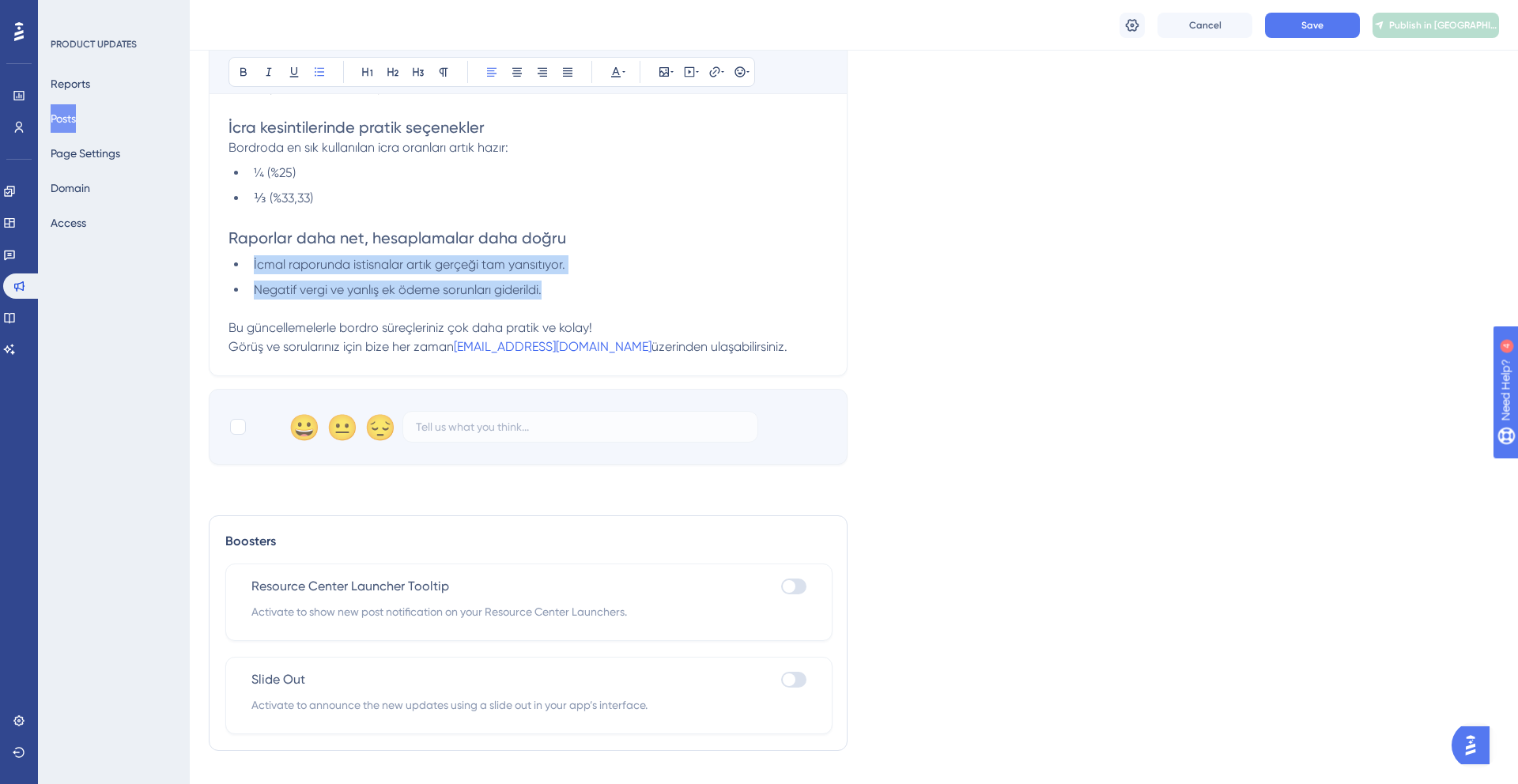
drag, startPoint x: 579, startPoint y: 284, endPoint x: 225, endPoint y: 264, distance: 354.6
copy ul "İcmal raporunda istisnalar artık gerçeği tam yansıtıyor. Negatif vergi ve yanlı…"
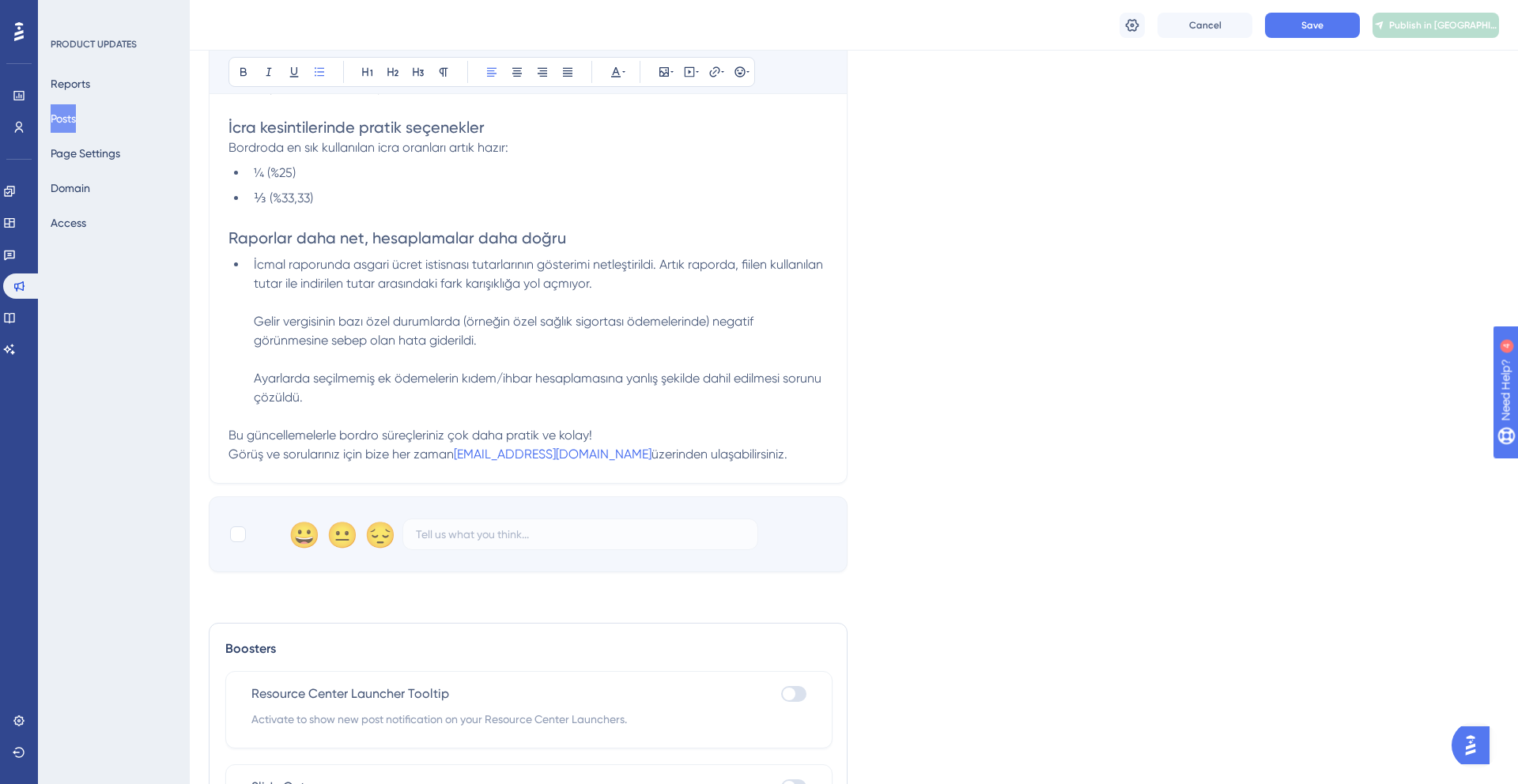
click at [251, 324] on li "İcmal raporunda asgari ücret istisnası tutarlarının gösterimi netleştirildi. Ar…" at bounding box center [537, 331] width 580 height 152
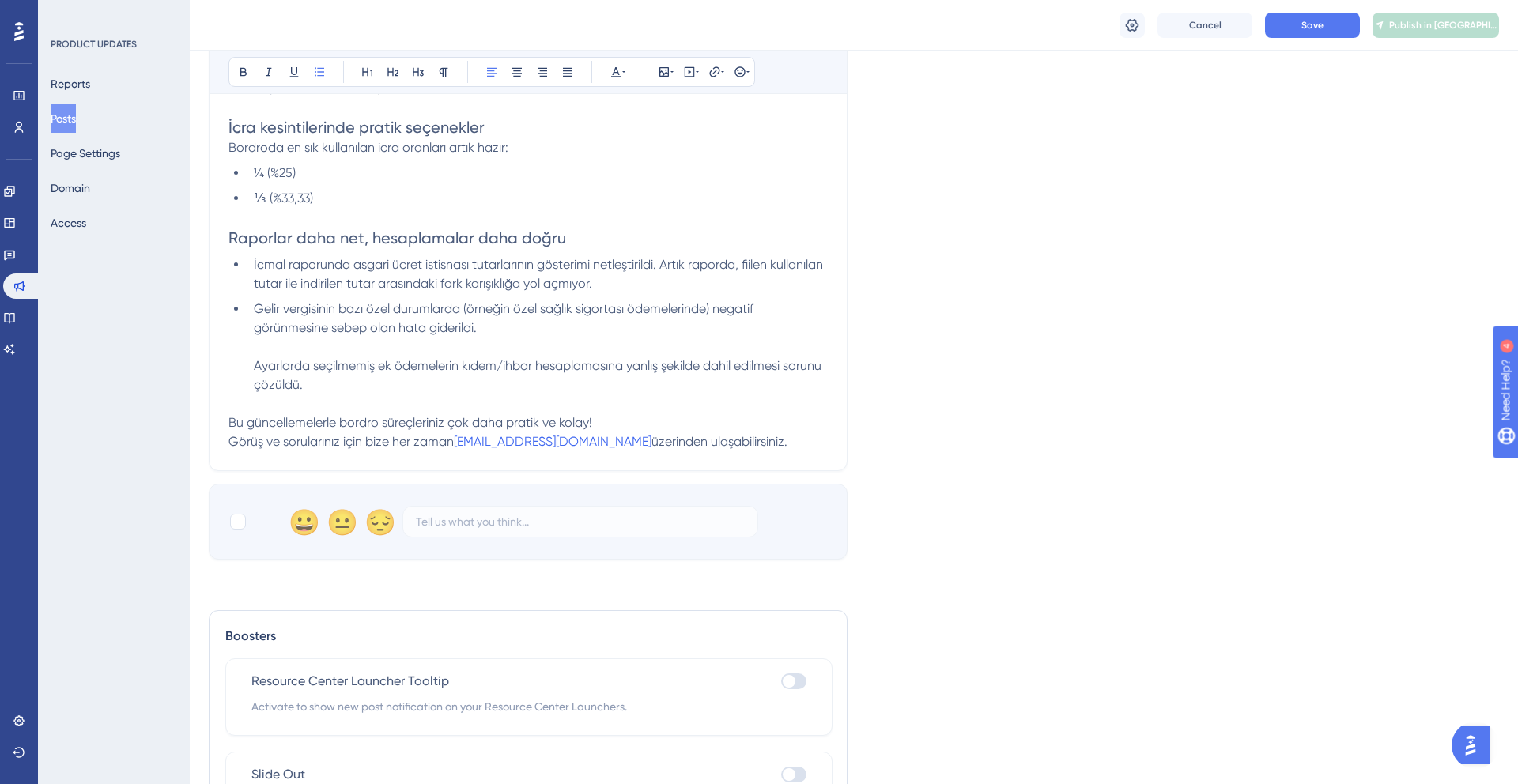
click at [252, 366] on li "Gelir vergisinin bazı özel durumlarda (örneğin özel sağlık sigortası ödemelerin…" at bounding box center [537, 347] width 580 height 95
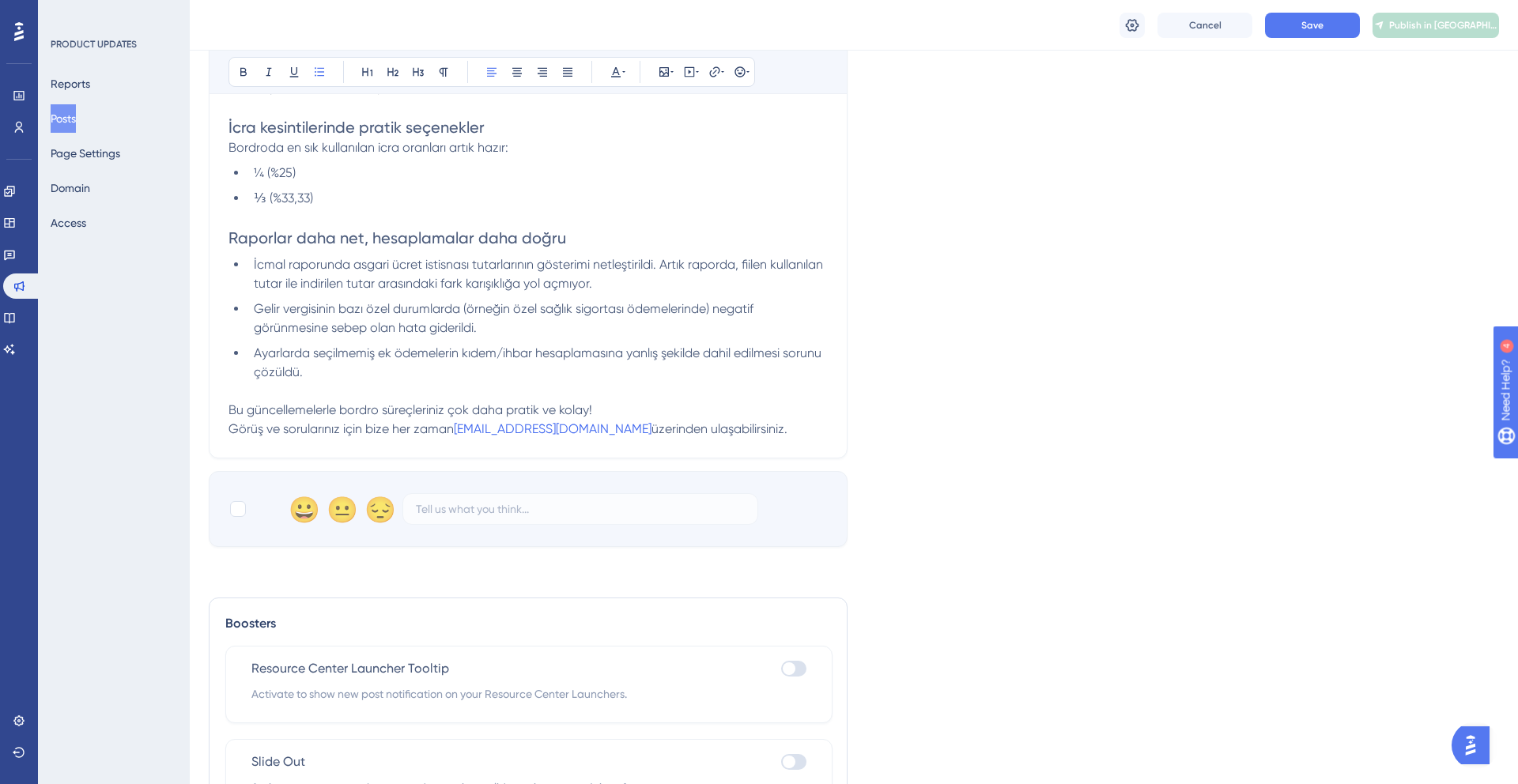
click at [302, 380] on li "Ayarlarda seçilmemiş ek ödemelerin kıdem/ihbar hesaplamasına yanlış şekilde dah…" at bounding box center [537, 363] width 580 height 38
click at [372, 376] on li "Ayarlarda seçilmemiş ek ödemelerin kıdem/ihbar hesaplamasına yanlış şekilde dah…" at bounding box center [537, 363] width 580 height 38
click at [334, 403] on span "Bu güncellemelerle bordro süreçleriniz çok daha pratik ve kolay!" at bounding box center [410, 409] width 364 height 15
click at [1329, 24] on button "Save" at bounding box center [1312, 25] width 95 height 25
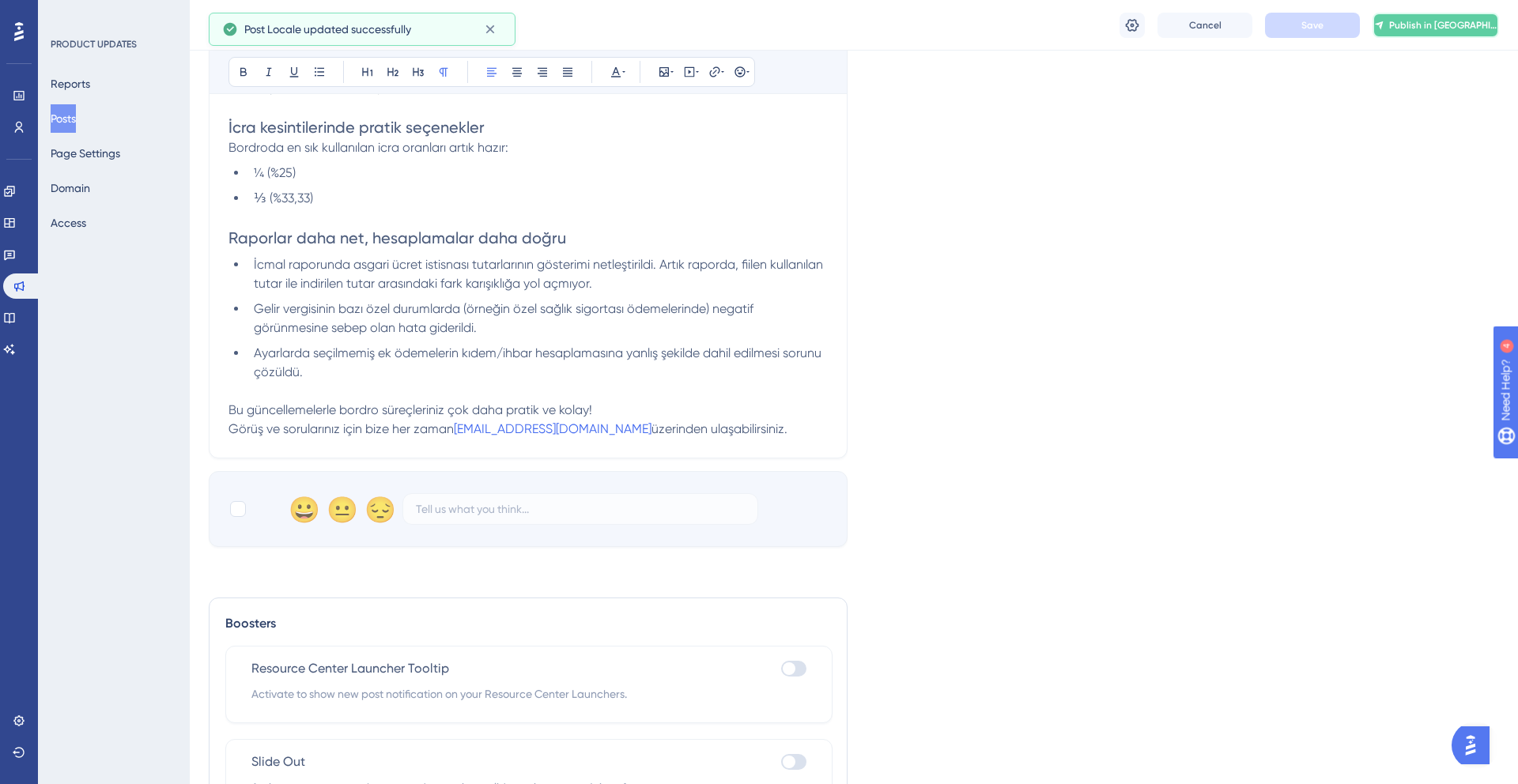
click at [1417, 20] on span "Publish in [GEOGRAPHIC_DATA]" at bounding box center [1443, 25] width 109 height 12
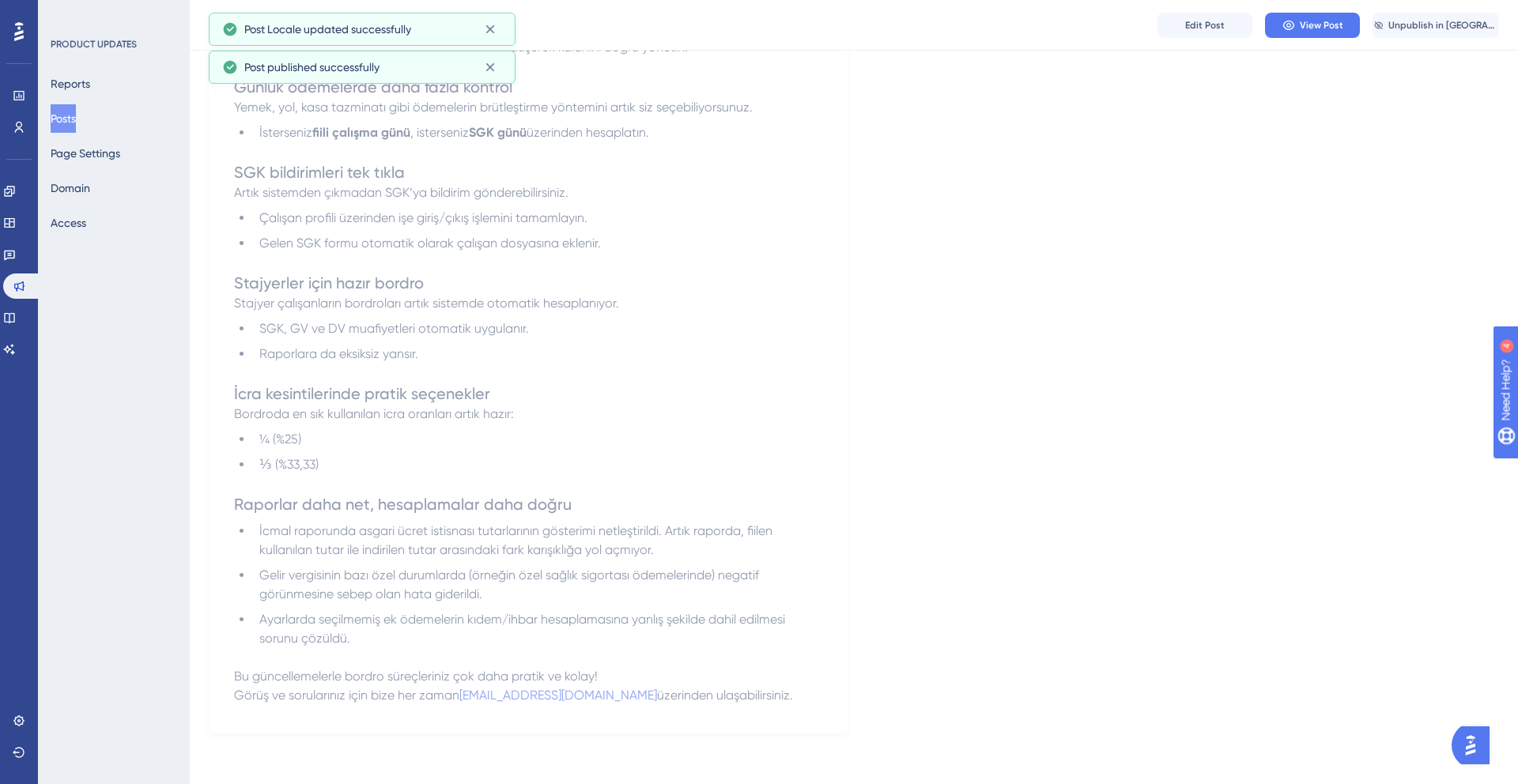
scroll to position [484, 0]
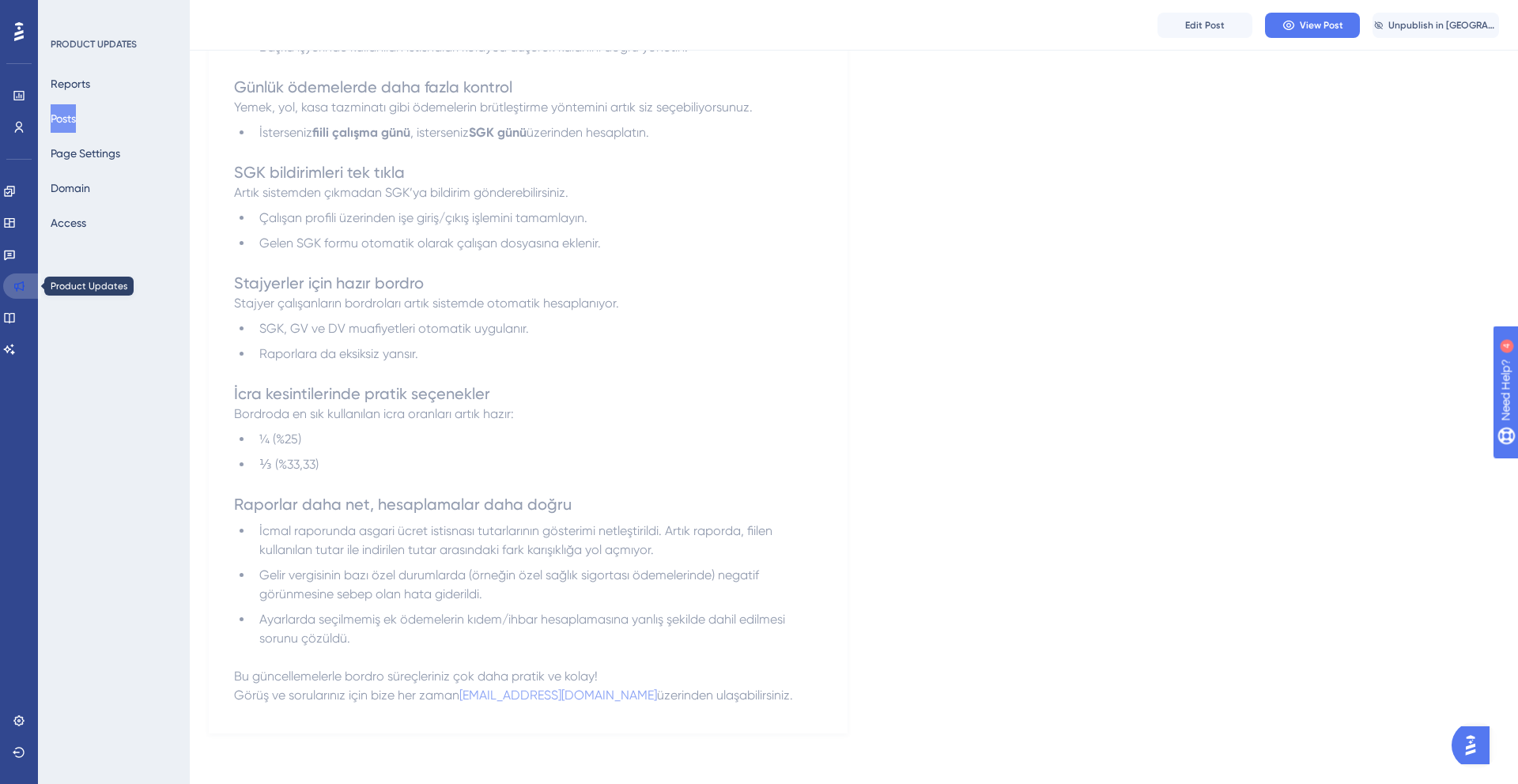
click at [17, 283] on icon at bounding box center [20, 286] width 11 height 11
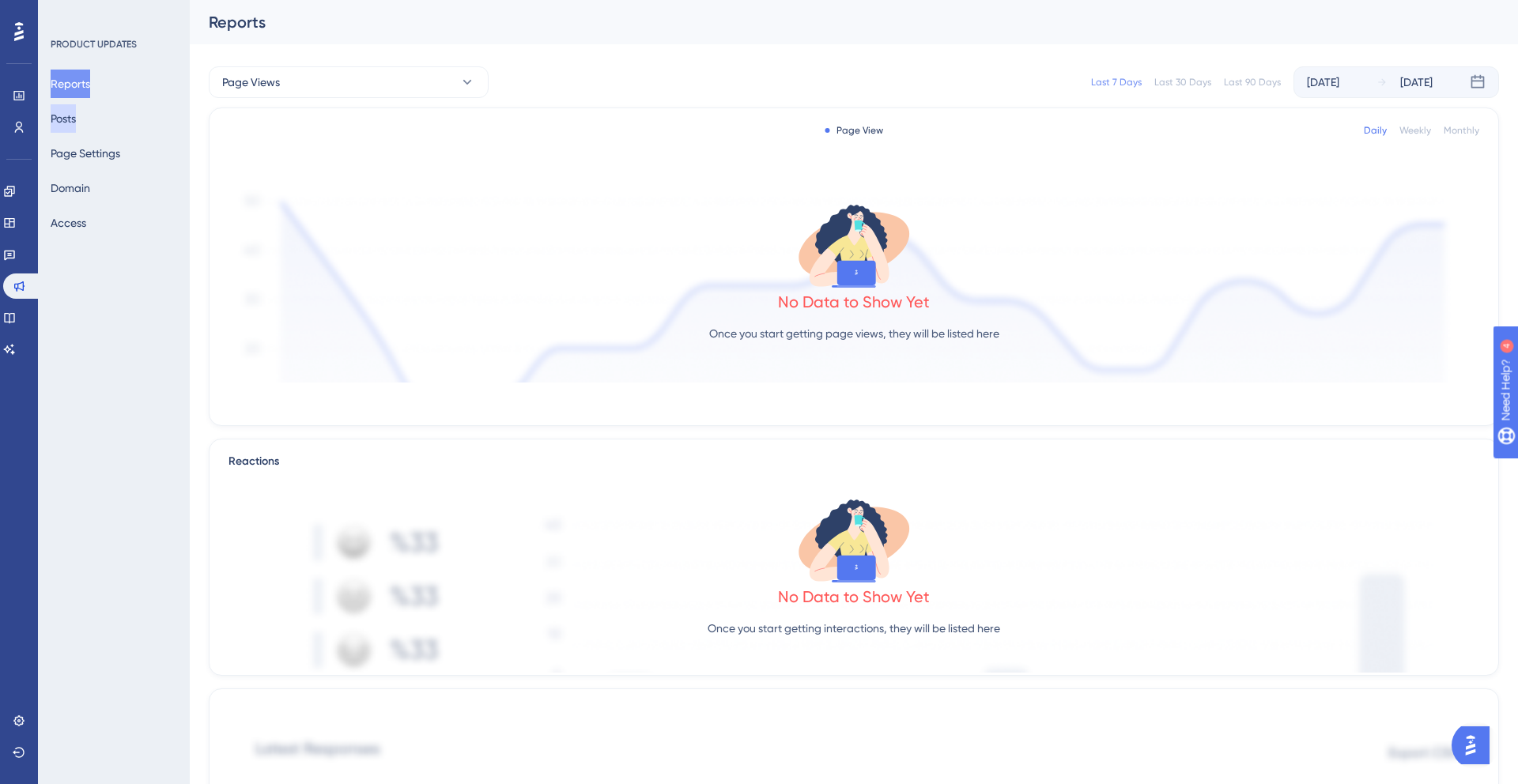
click at [76, 120] on button "Posts" at bounding box center [63, 118] width 25 height 28
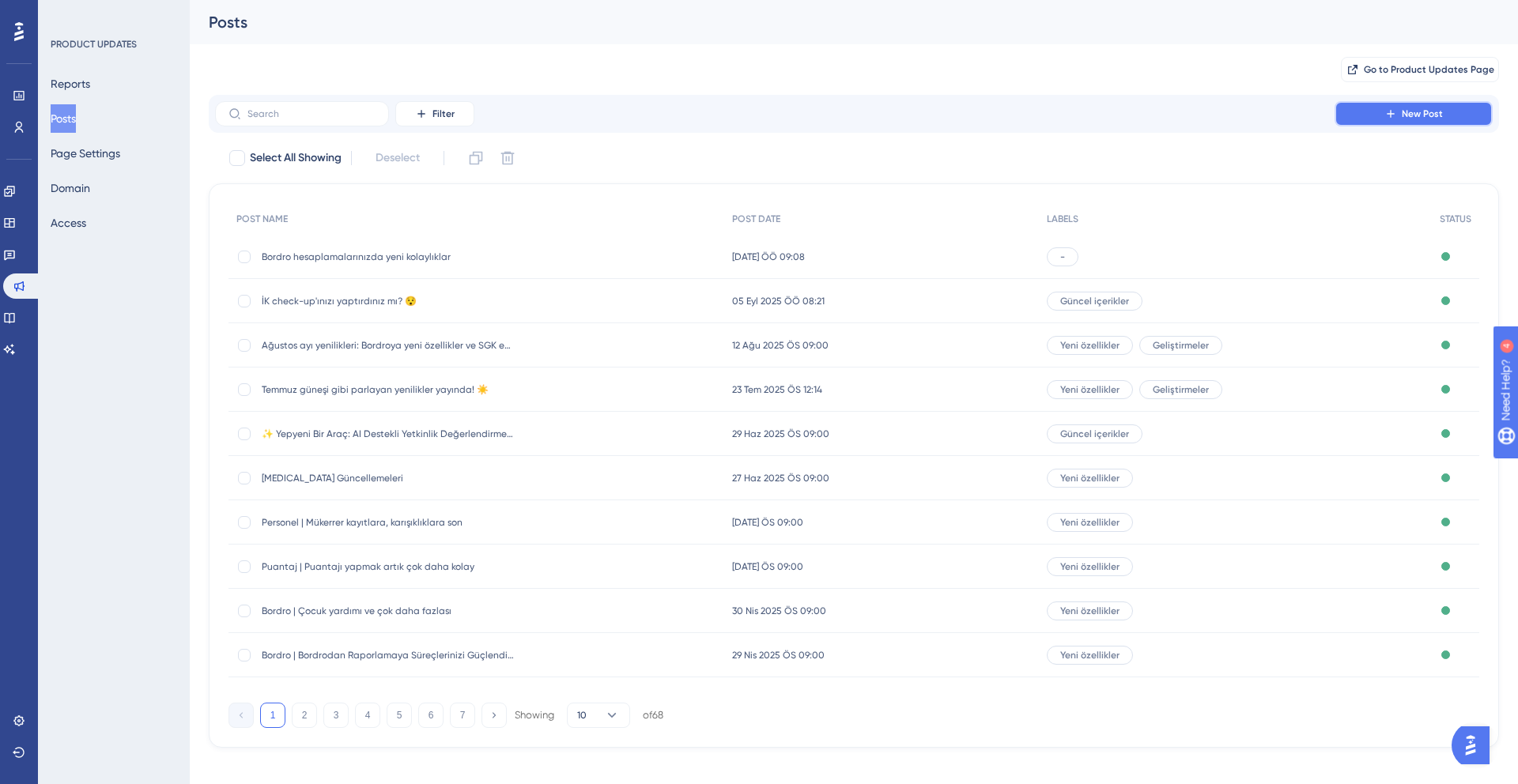
click at [1367, 121] on button "New Post" at bounding box center [1413, 114] width 158 height 25
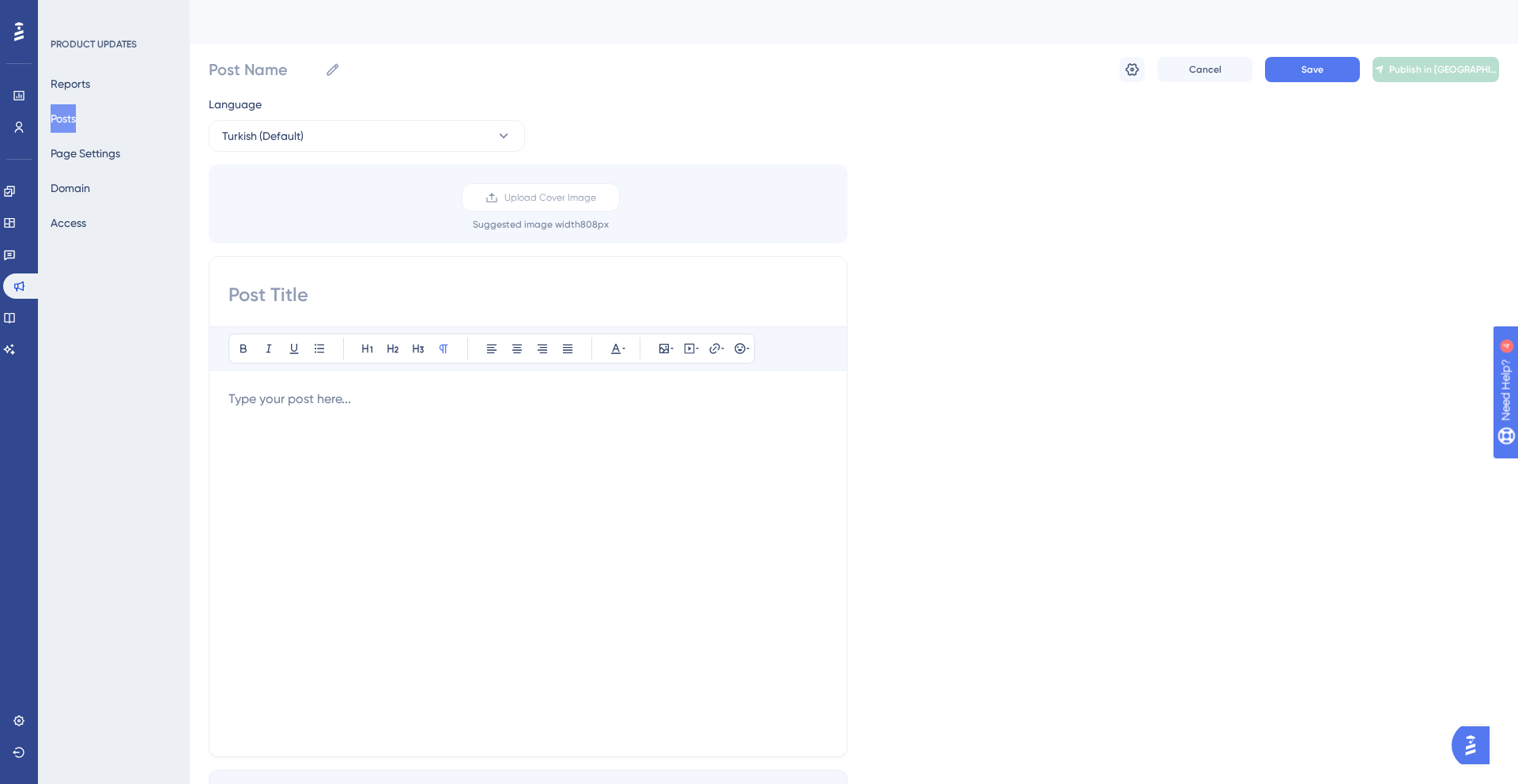
click at [459, 498] on div at bounding box center [528, 563] width 599 height 348
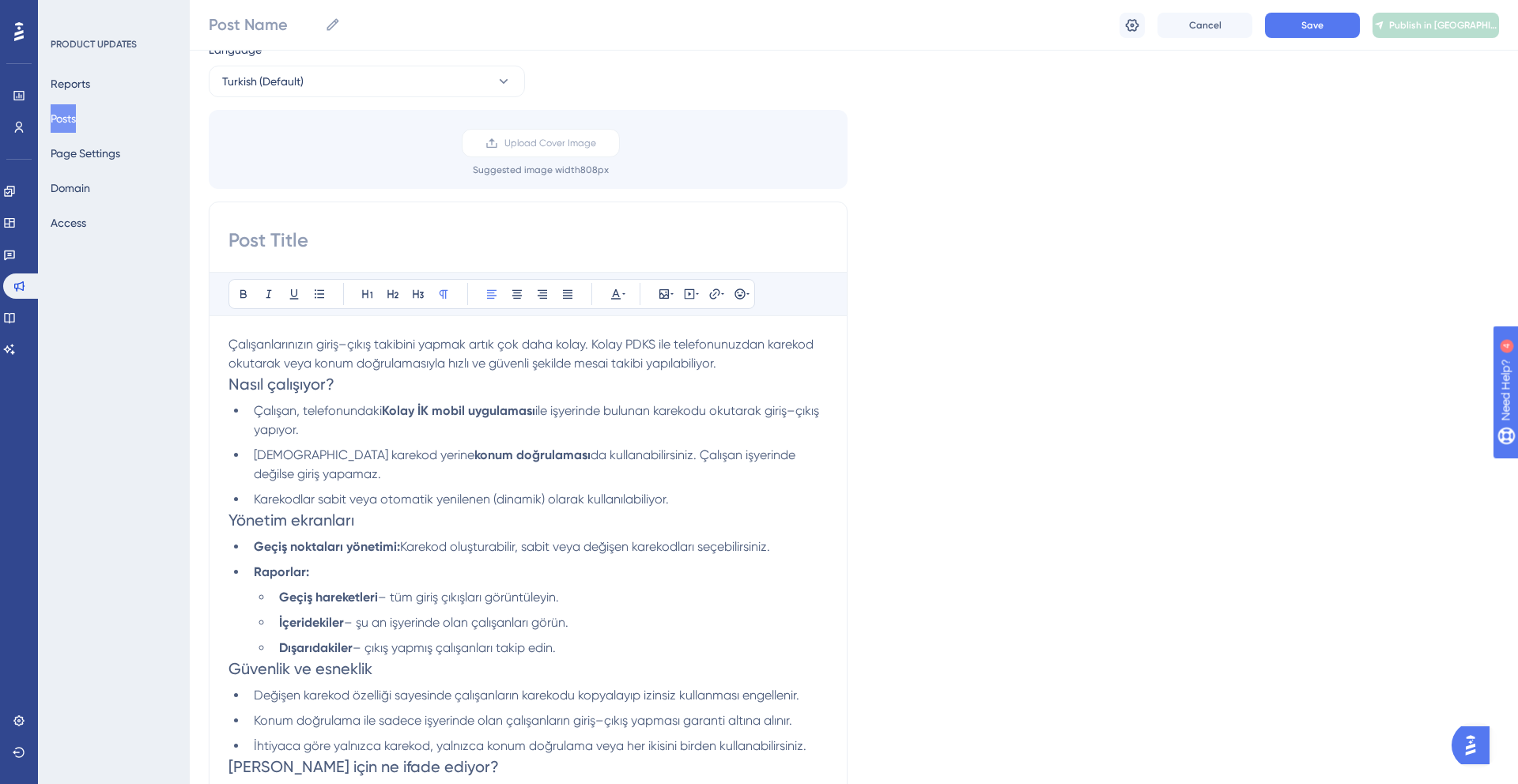
scroll to position [27, 0]
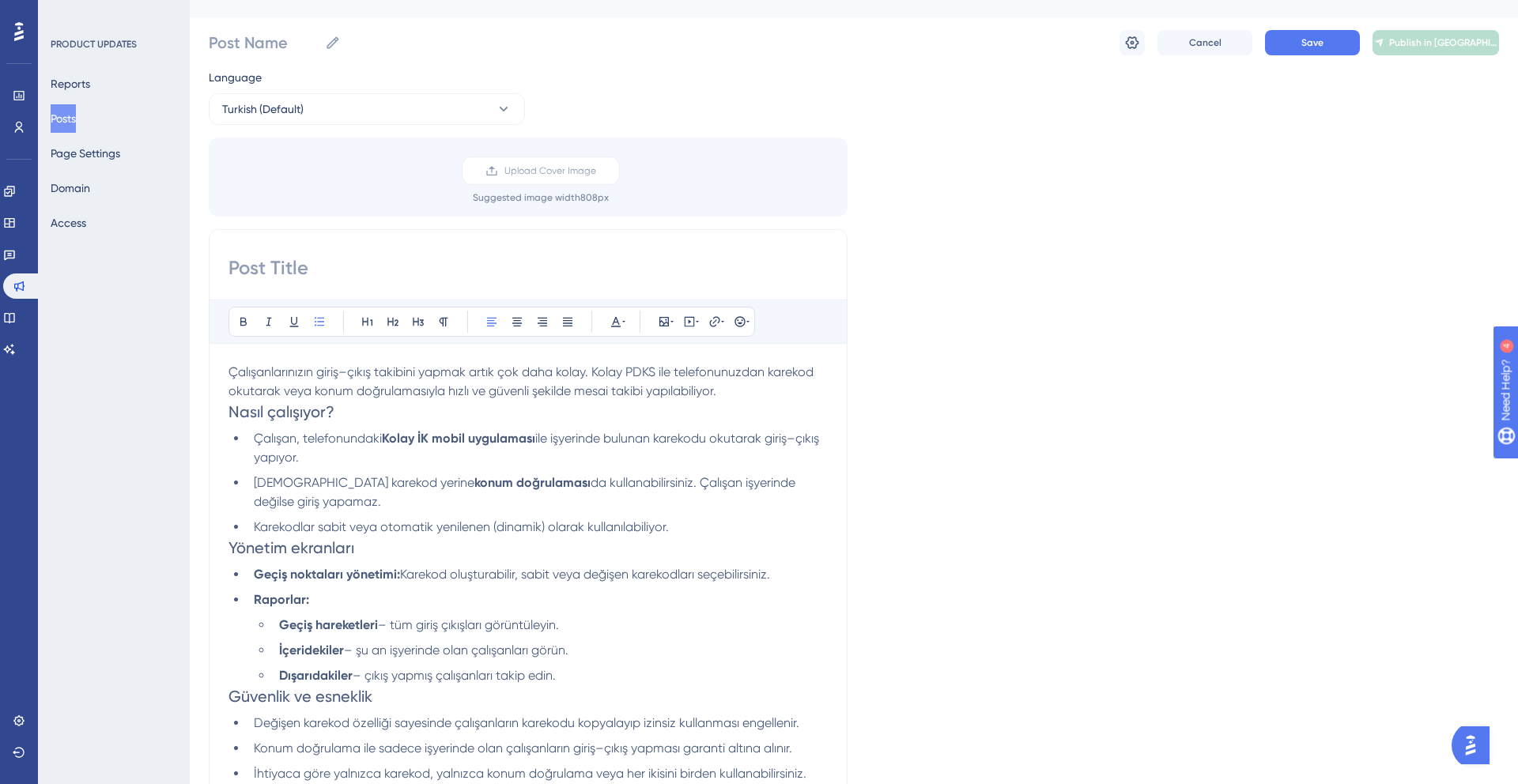
click at [333, 424] on div "Çalışanlarınızın giriş–çıkış takibini yapmak artık çok daha kolay. Kolay PDKS i…" at bounding box center [528, 653] width 599 height 581
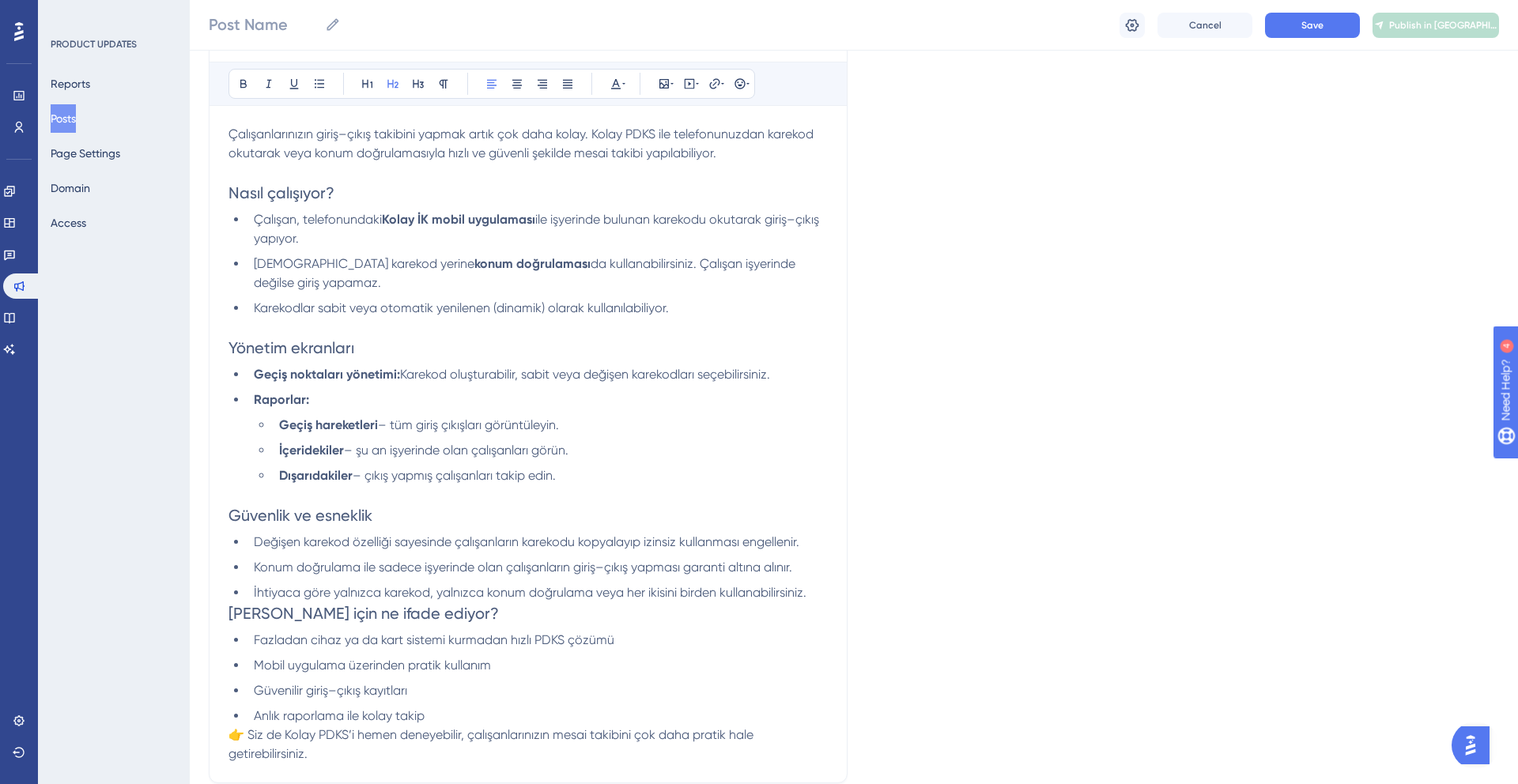
scroll to position [356, 0]
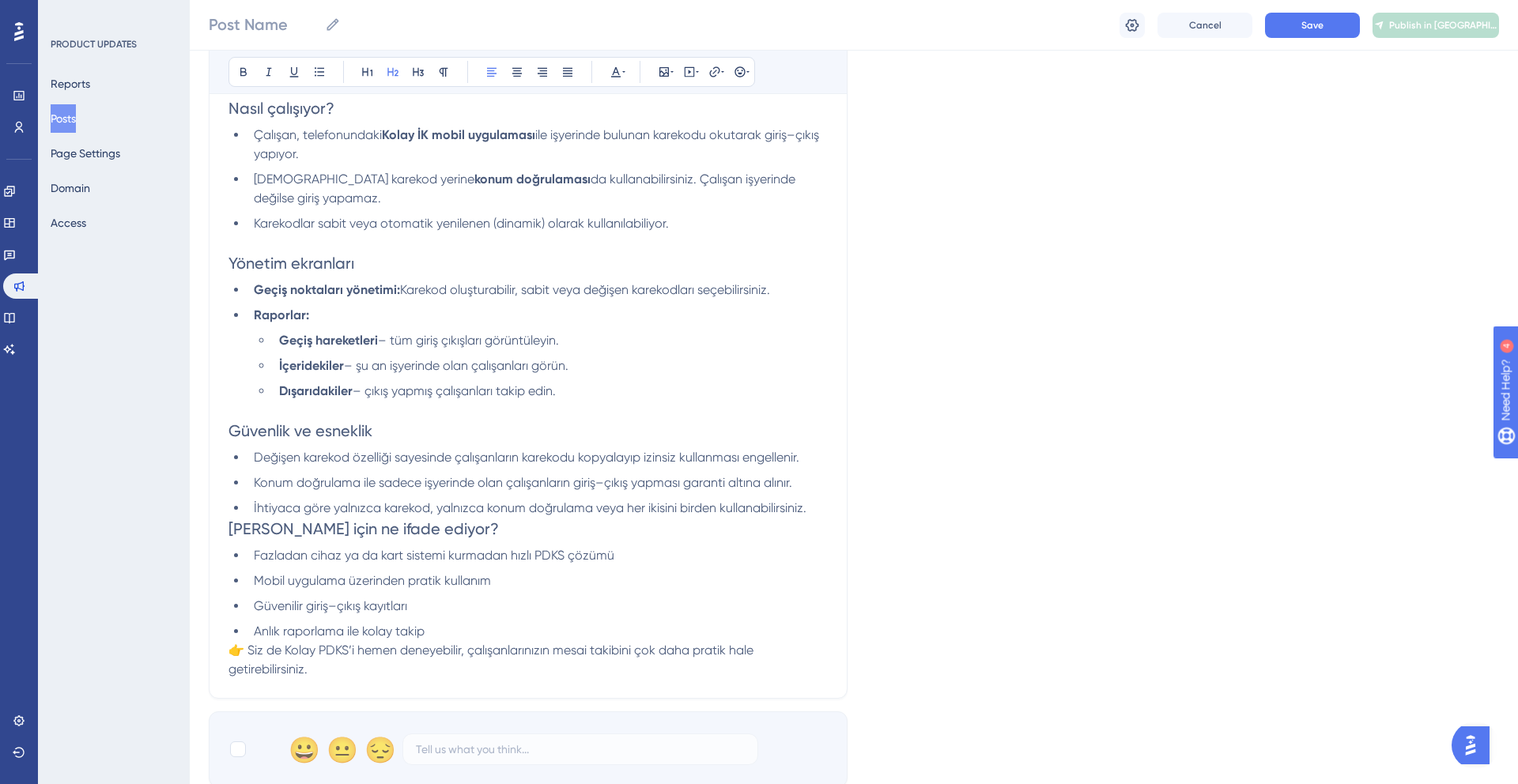
click at [232, 532] on span "[PERSON_NAME] için ne ifade ediyor?" at bounding box center [364, 528] width 270 height 19
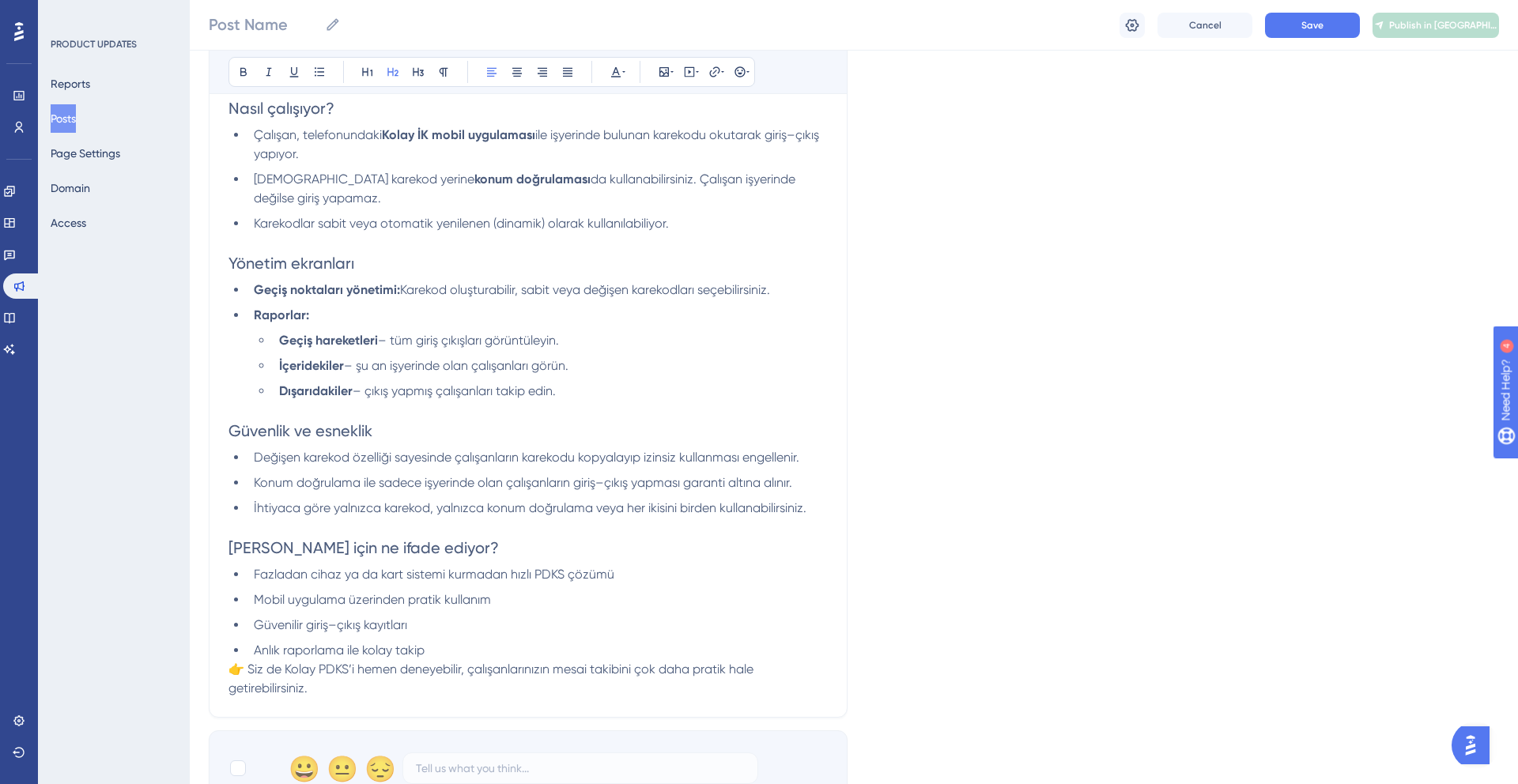
click at [262, 427] on span "Güvenlik ve esneklik" at bounding box center [301, 430] width 144 height 19
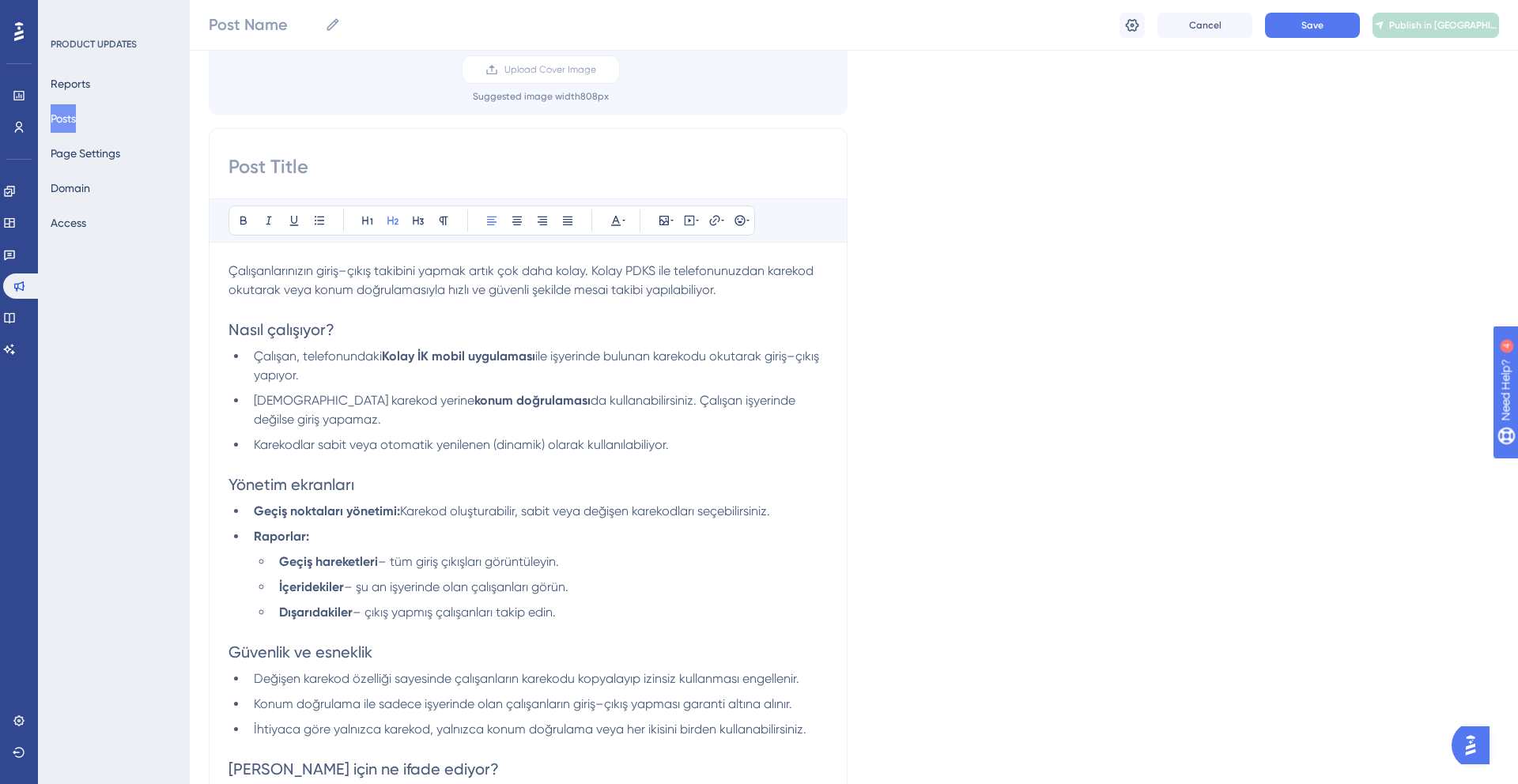
scroll to position [126, 0]
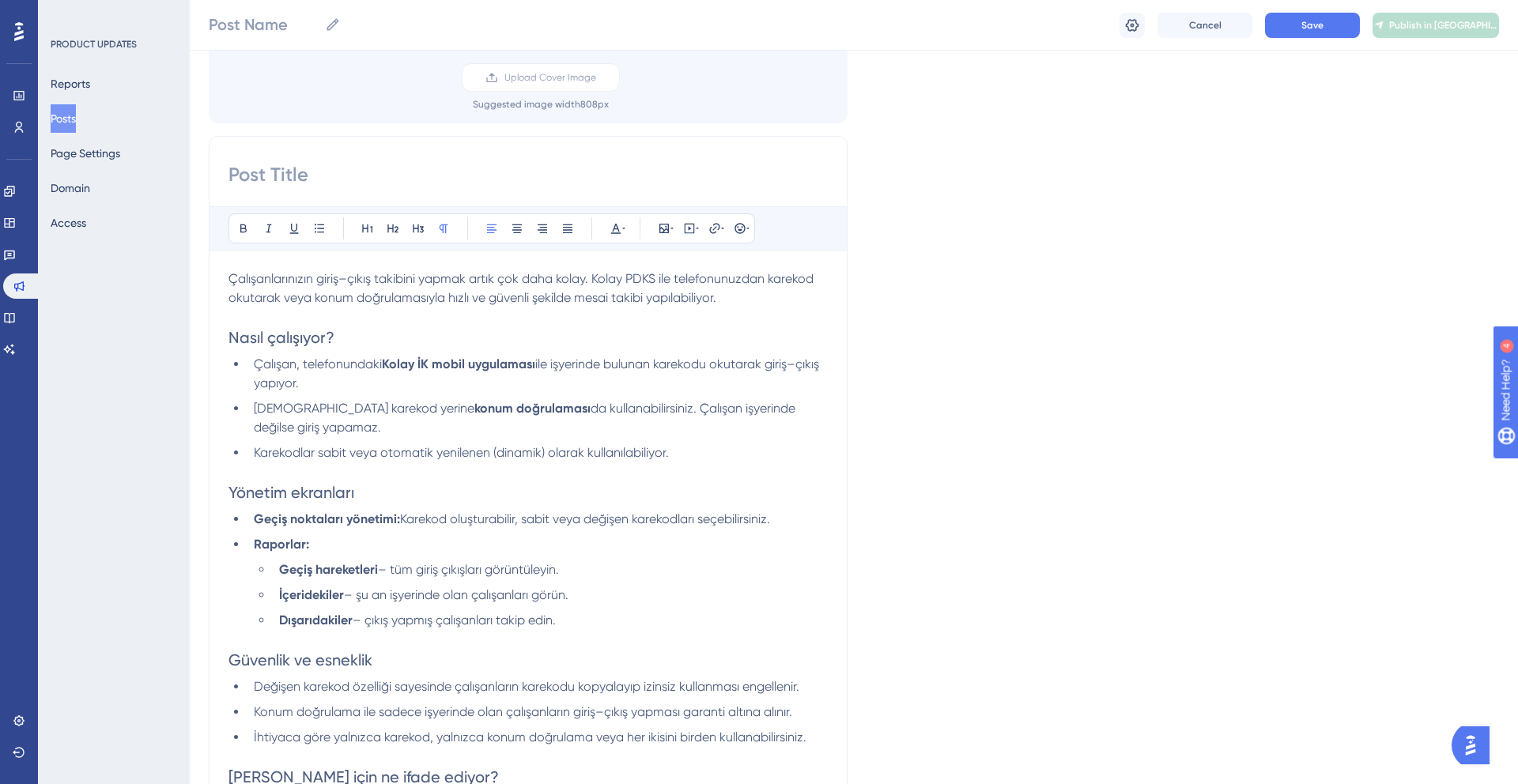
click at [590, 280] on span "Çalışanlarınızın giriş–çıkış takibini yapmak artık çok daha kolay. Kolay PDKS i…" at bounding box center [522, 288] width 588 height 34
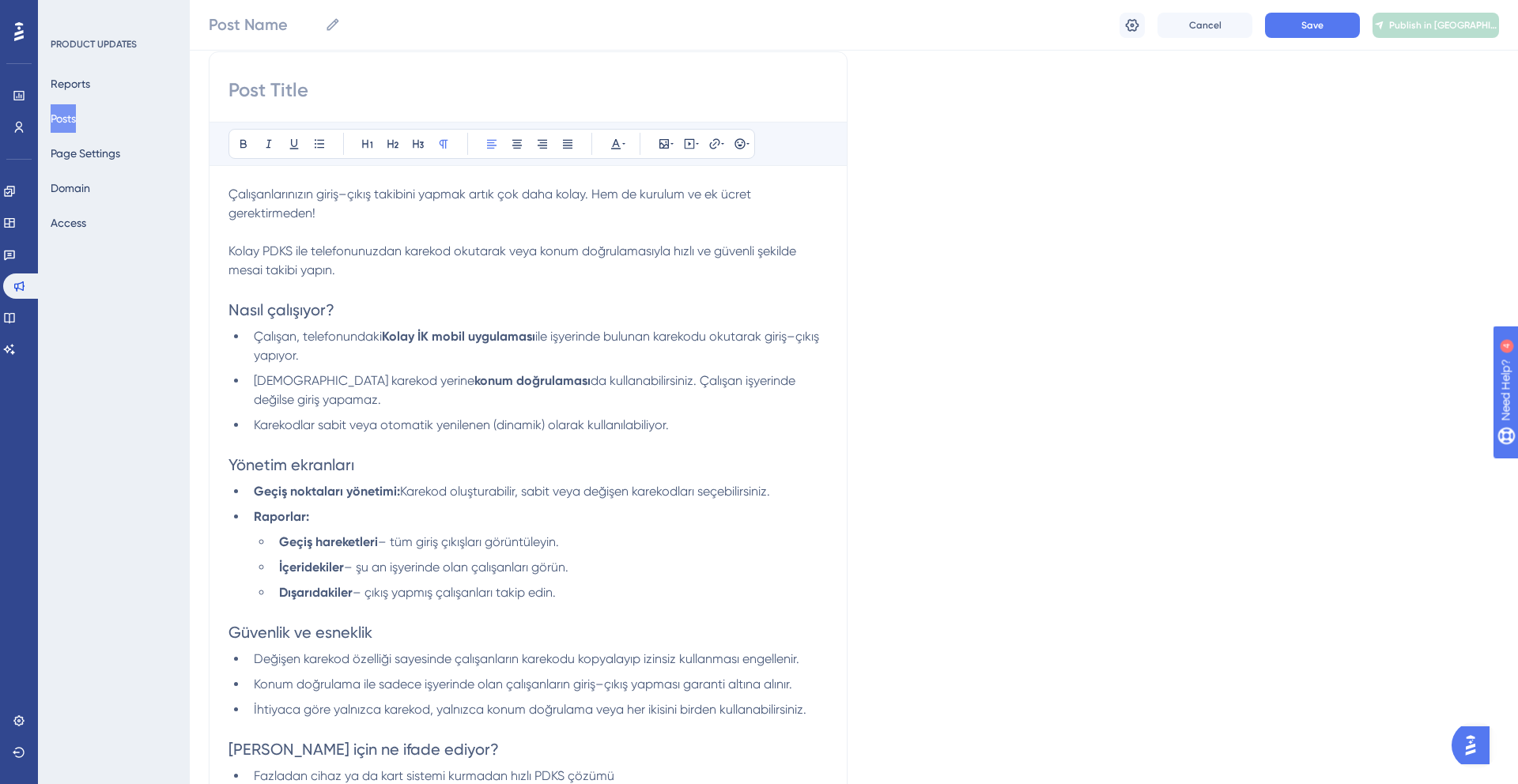
scroll to position [216, 0]
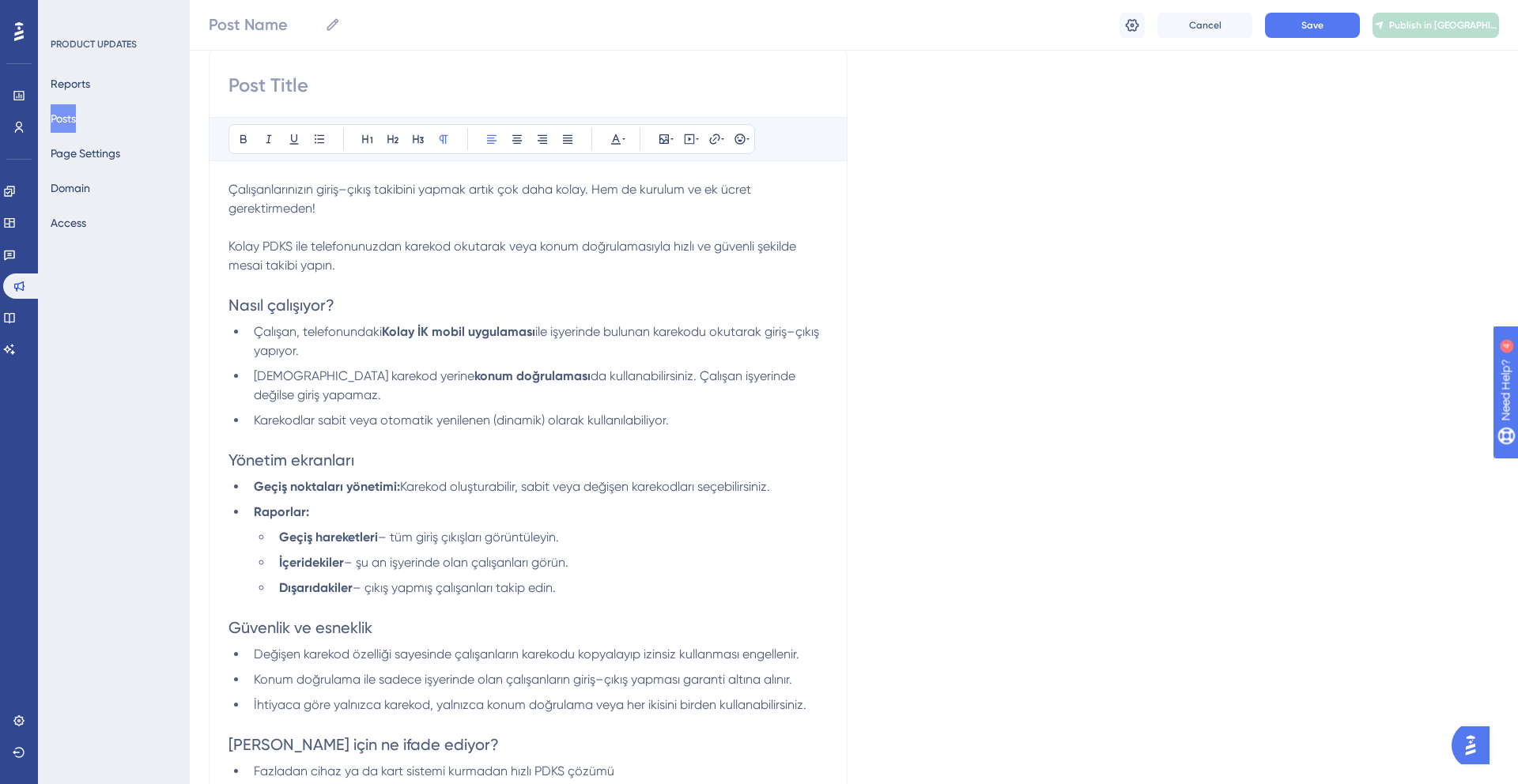
click at [428, 388] on li "[DEMOGRAPHIC_DATA] karekod yerine konum doğrulaması da kullanabilirsiniz. Çalış…" at bounding box center [537, 385] width 580 height 38
click at [360, 365] on ul "Çalışan, telefonundaki Kolay İK mobil uygulaması ile işyerinde bulunan karekodu…" at bounding box center [528, 376] width 599 height 108
click at [578, 379] on span "da kullanabilirsiniz. Çalışan işyerinde değilse giriş yapamaz." at bounding box center [526, 385] width 544 height 34
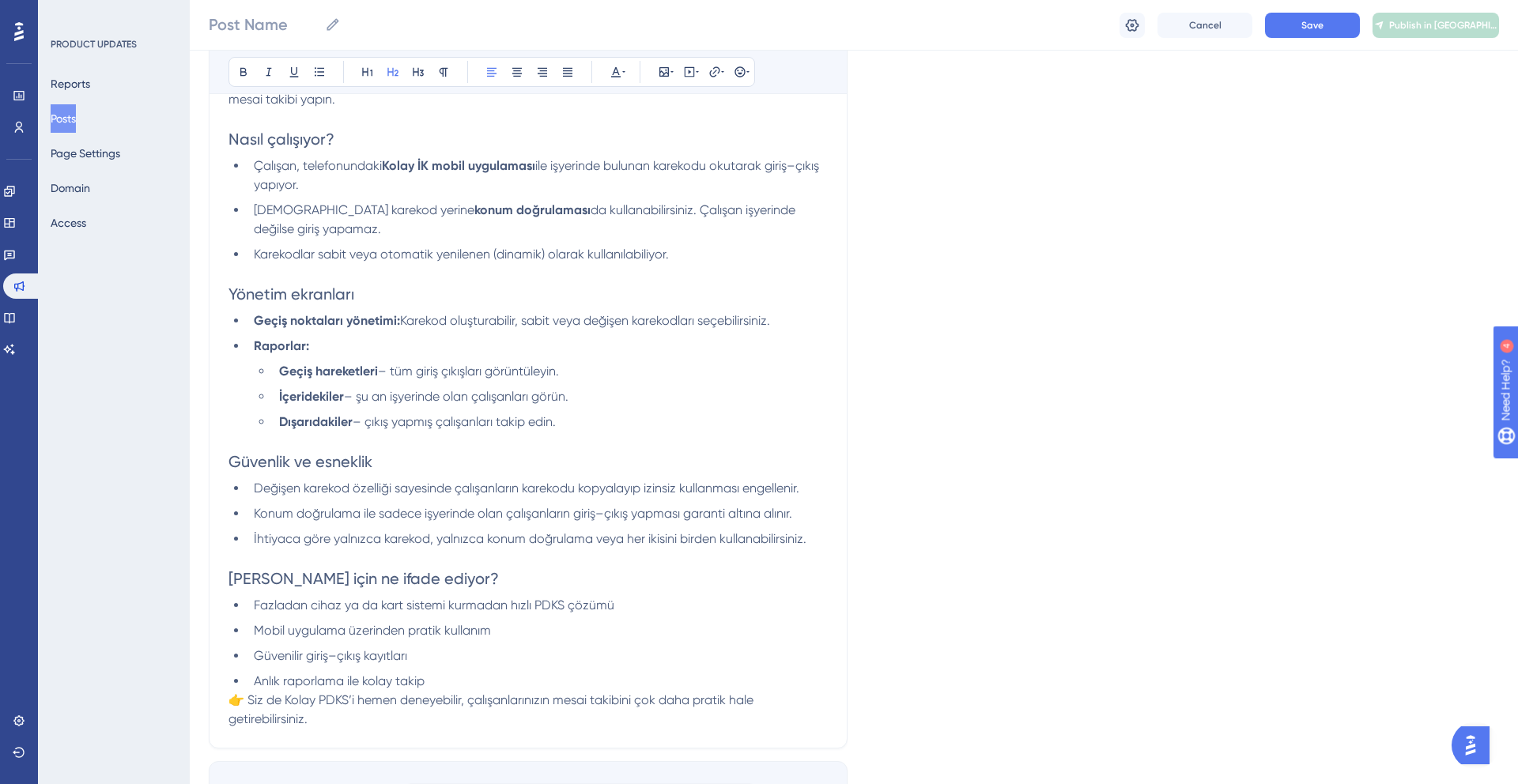
scroll to position [384, 0]
drag, startPoint x: 252, startPoint y: 316, endPoint x: 840, endPoint y: 316, distance: 588.0
click at [840, 316] on div "Bold Italic Underline Bullet Point Heading 1 Heading 2 Heading 3 Normal Align L…" at bounding box center [528, 312] width 639 height 868
copy li "Geçiş noktaları yönetimi: Karekod oluşturabilir, sabit veya değişen karekodları…"
click at [468, 332] on ul "Geçiş noktaları yönetimi: Karekod oluşturabilir, sabit veya değişen karekodları…" at bounding box center [528, 369] width 599 height 120
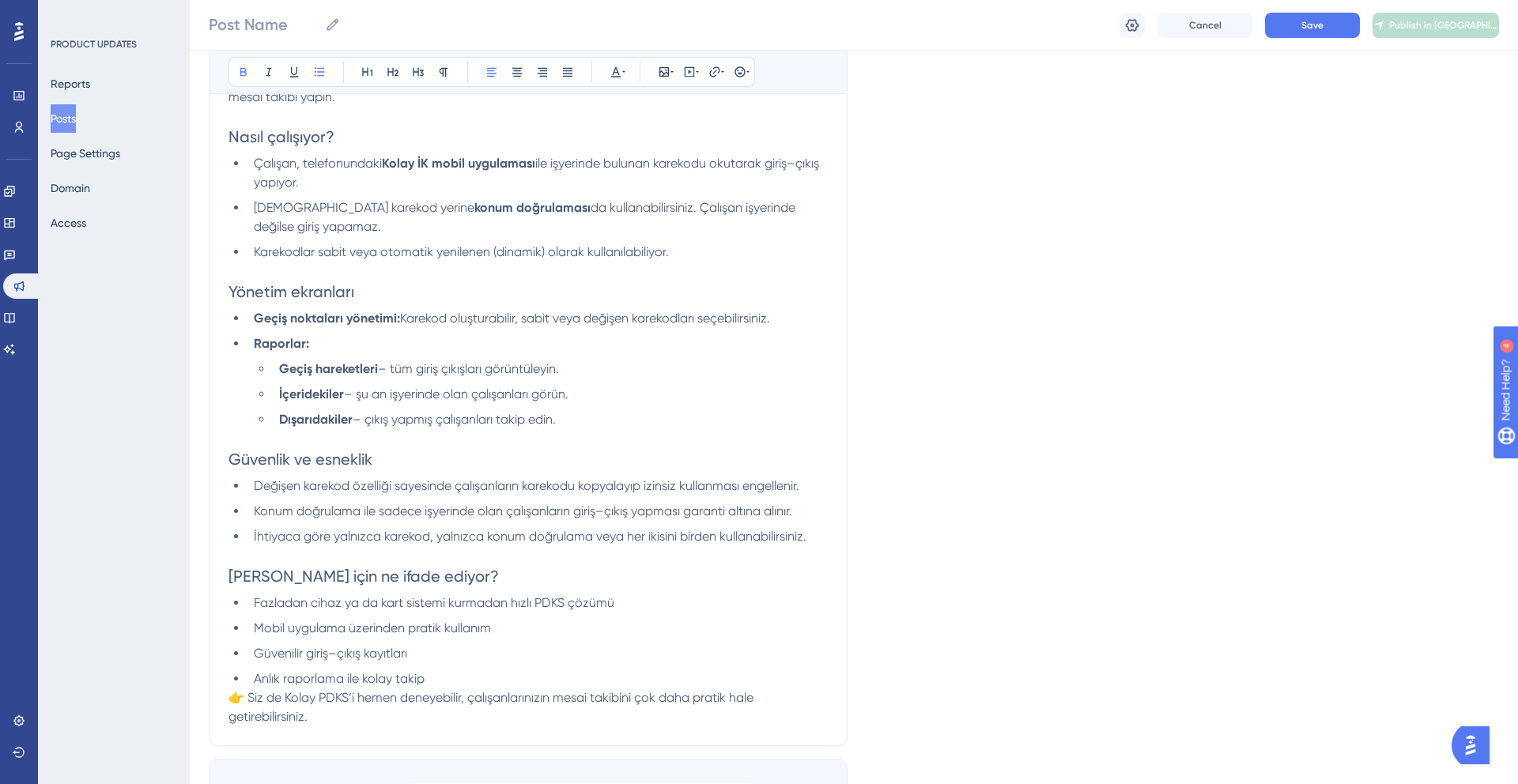
click at [391, 322] on strong "Geçiş noktaları yönetimi:" at bounding box center [326, 317] width 146 height 15
copy li "Geçiş noktaları yönetimi: Karekod oluşturabilir, sabit veya değişen karekodları…"
click at [325, 324] on strong "Geçiş noktaları yönetimi:" at bounding box center [326, 317] width 146 height 15
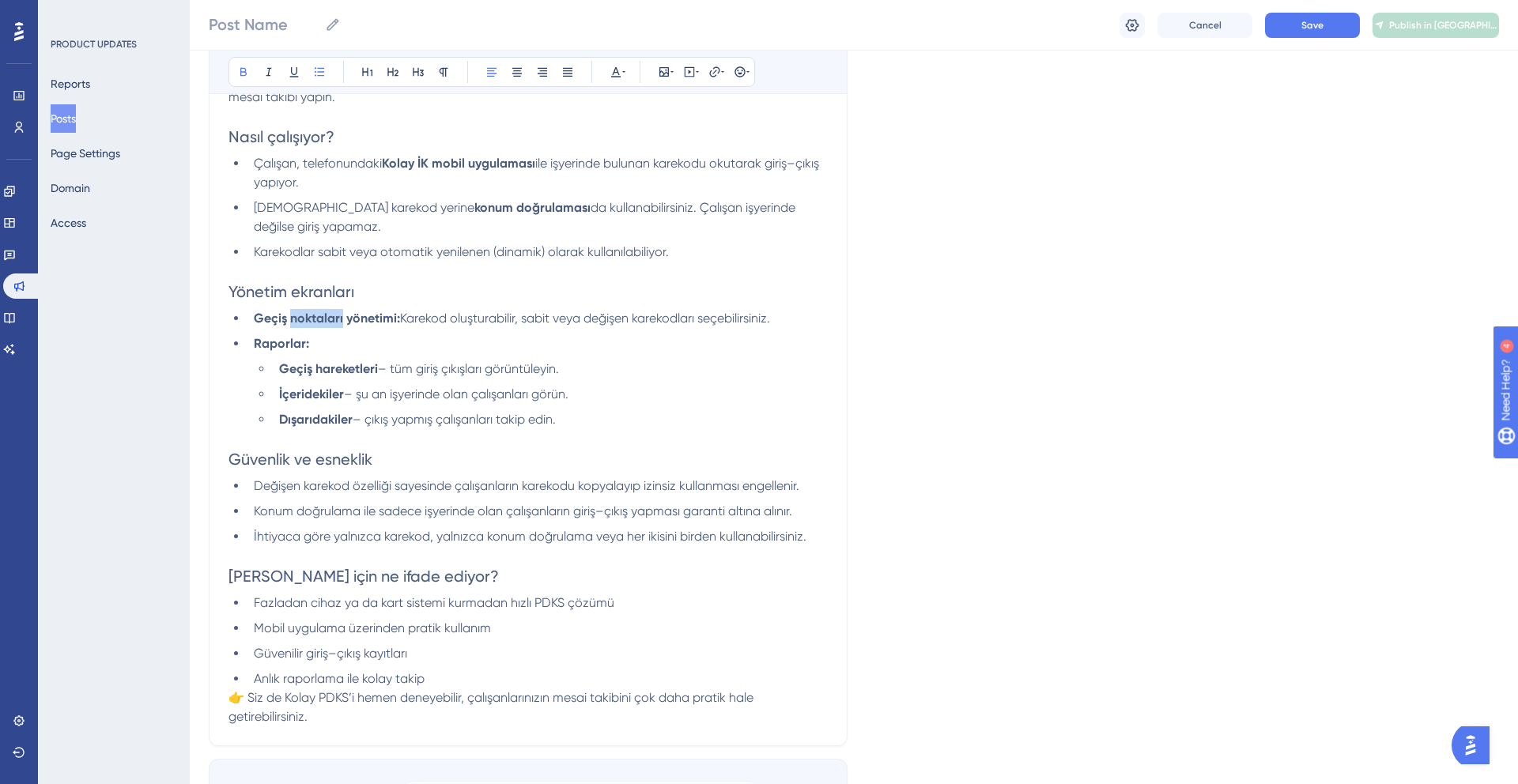
click at [325, 324] on strong "Geçiş noktaları yönetimi:" at bounding box center [326, 317] width 146 height 15
click at [352, 324] on strong "Geçiş noktaları yönetimi:" at bounding box center [326, 317] width 146 height 15
drag, startPoint x: 406, startPoint y: 316, endPoint x: 802, endPoint y: 320, distance: 396.0
click at [802, 320] on li "Geçiş noktaları yönetimi: Karekod oluşturabilir, sabit veya değişen karekodları…" at bounding box center [537, 318] width 580 height 19
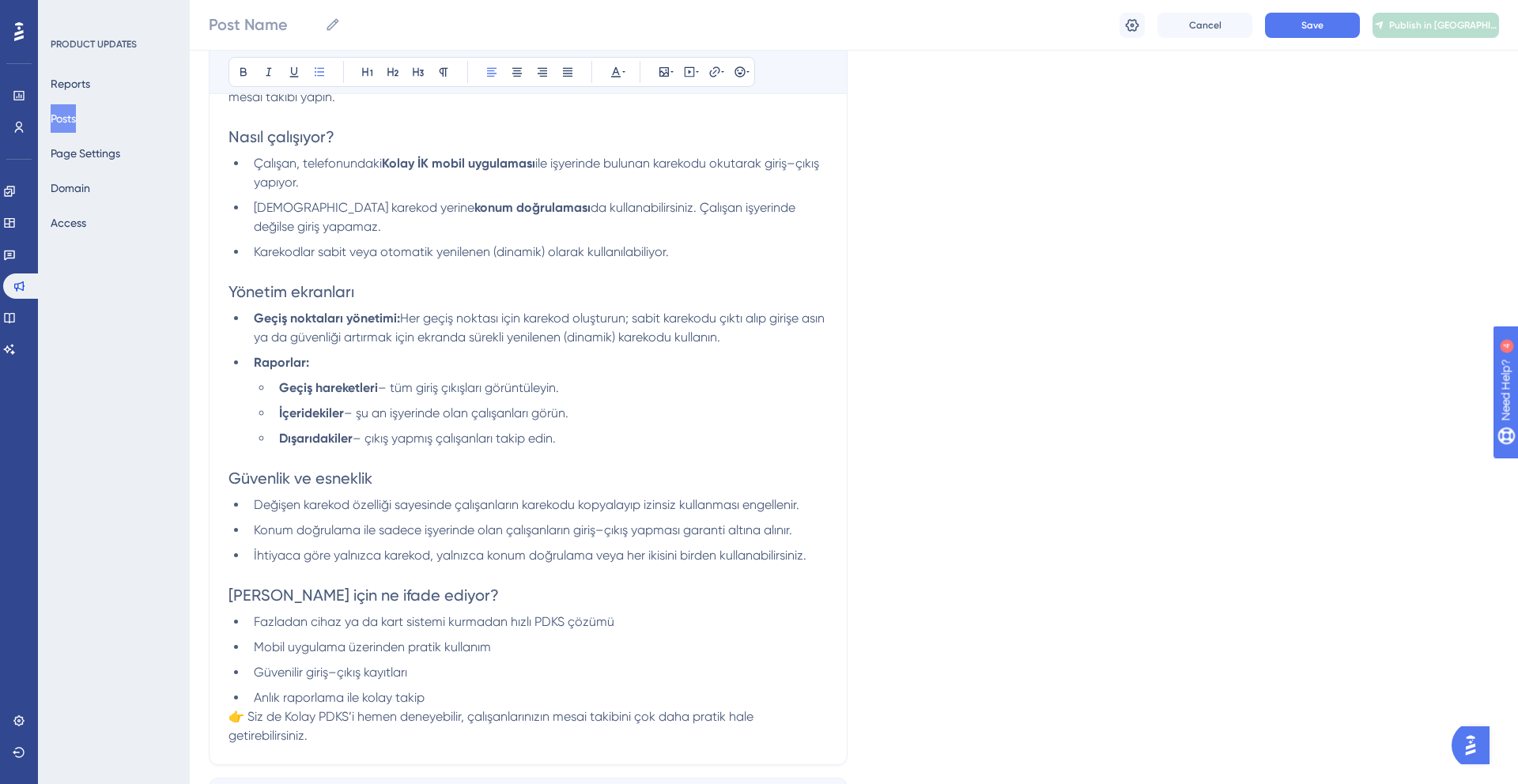
click at [477, 370] on li "Raporlar:" at bounding box center [537, 362] width 580 height 19
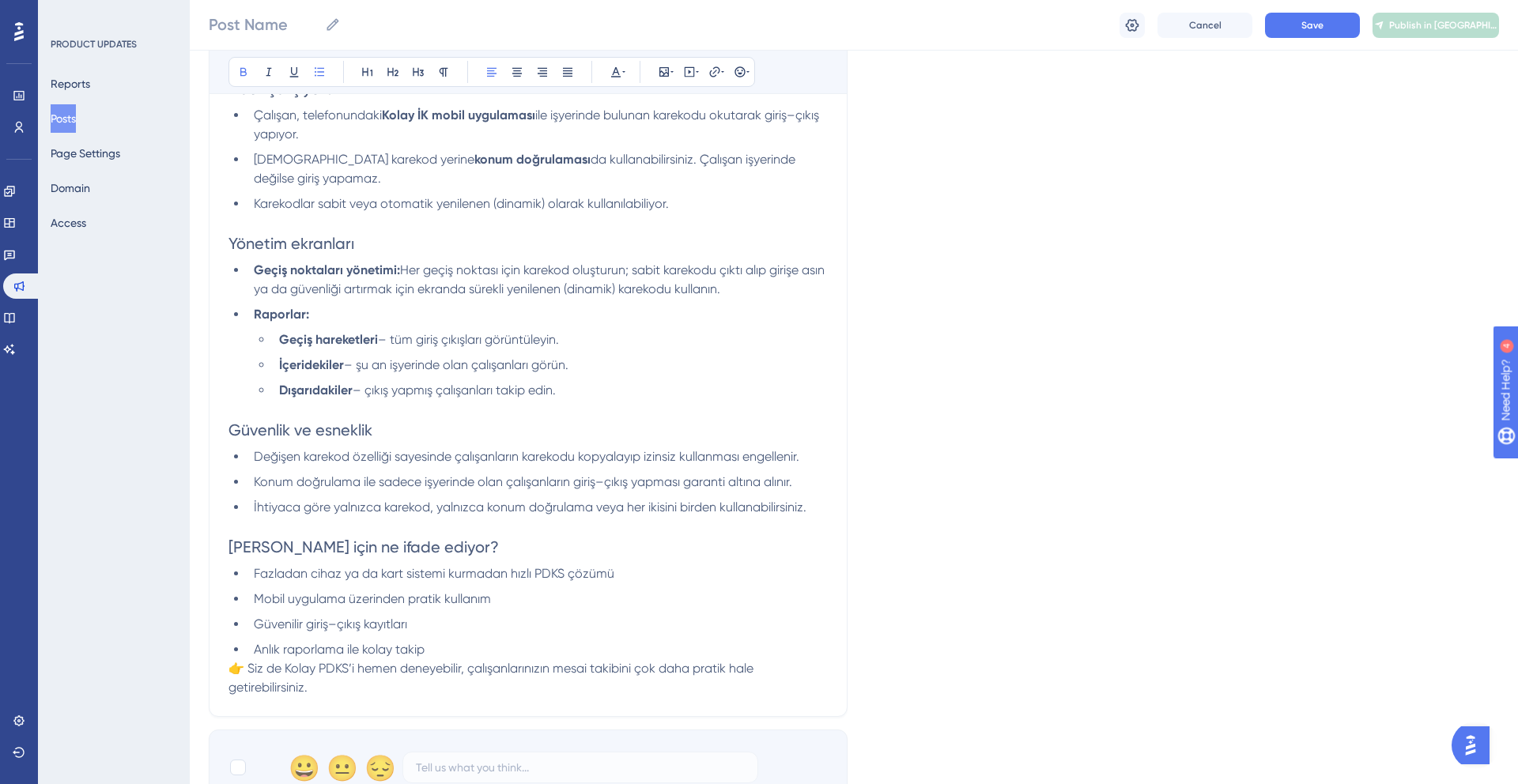
scroll to position [436, 0]
click at [402, 365] on span "– şu an işyerinde olan çalışanları görün." at bounding box center [456, 361] width 224 height 15
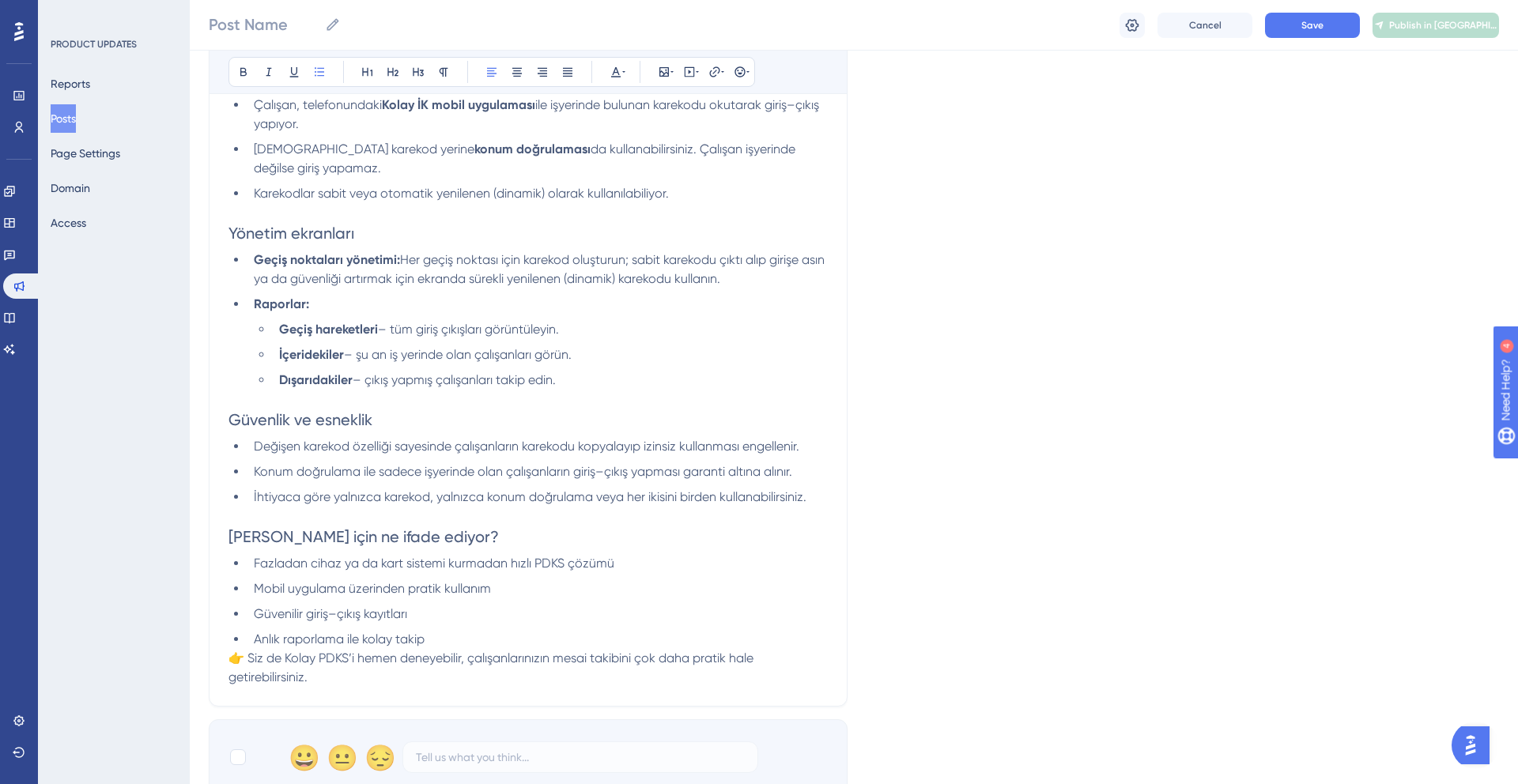
click at [374, 396] on p at bounding box center [528, 398] width 599 height 19
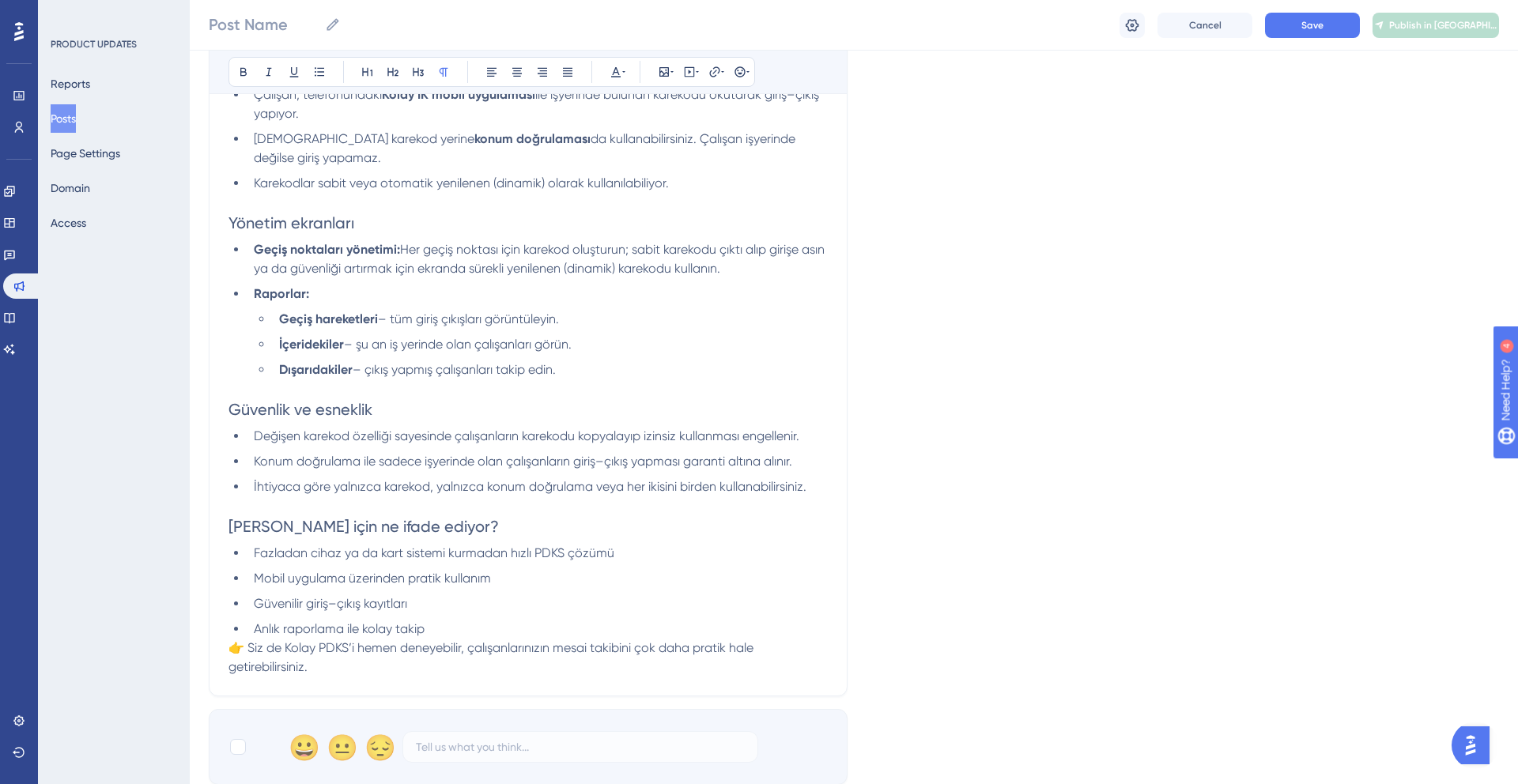
scroll to position [454, 0]
click at [368, 366] on span "– çıkış yapmış çalışanları takip edin." at bounding box center [454, 367] width 203 height 15
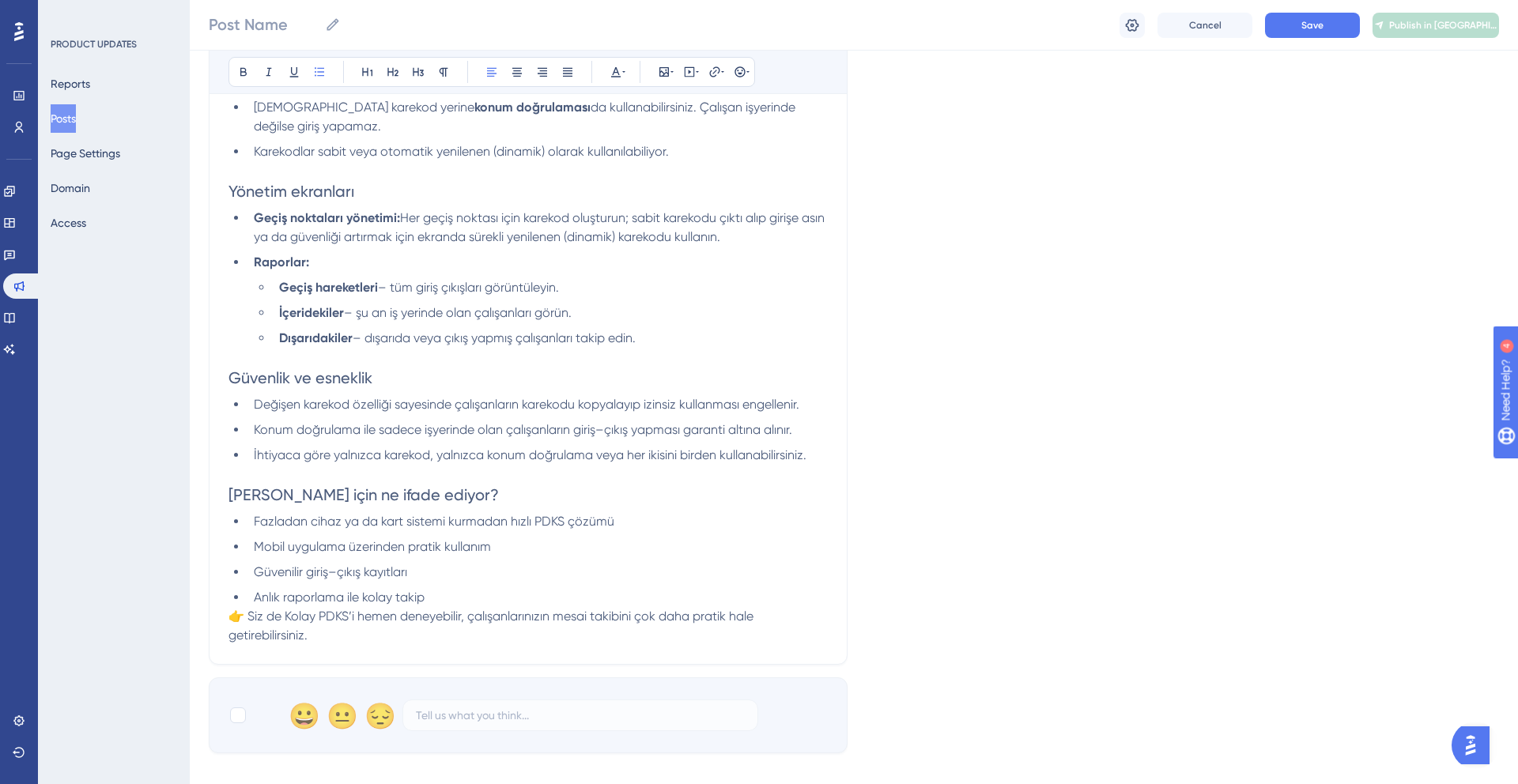
scroll to position [516, 0]
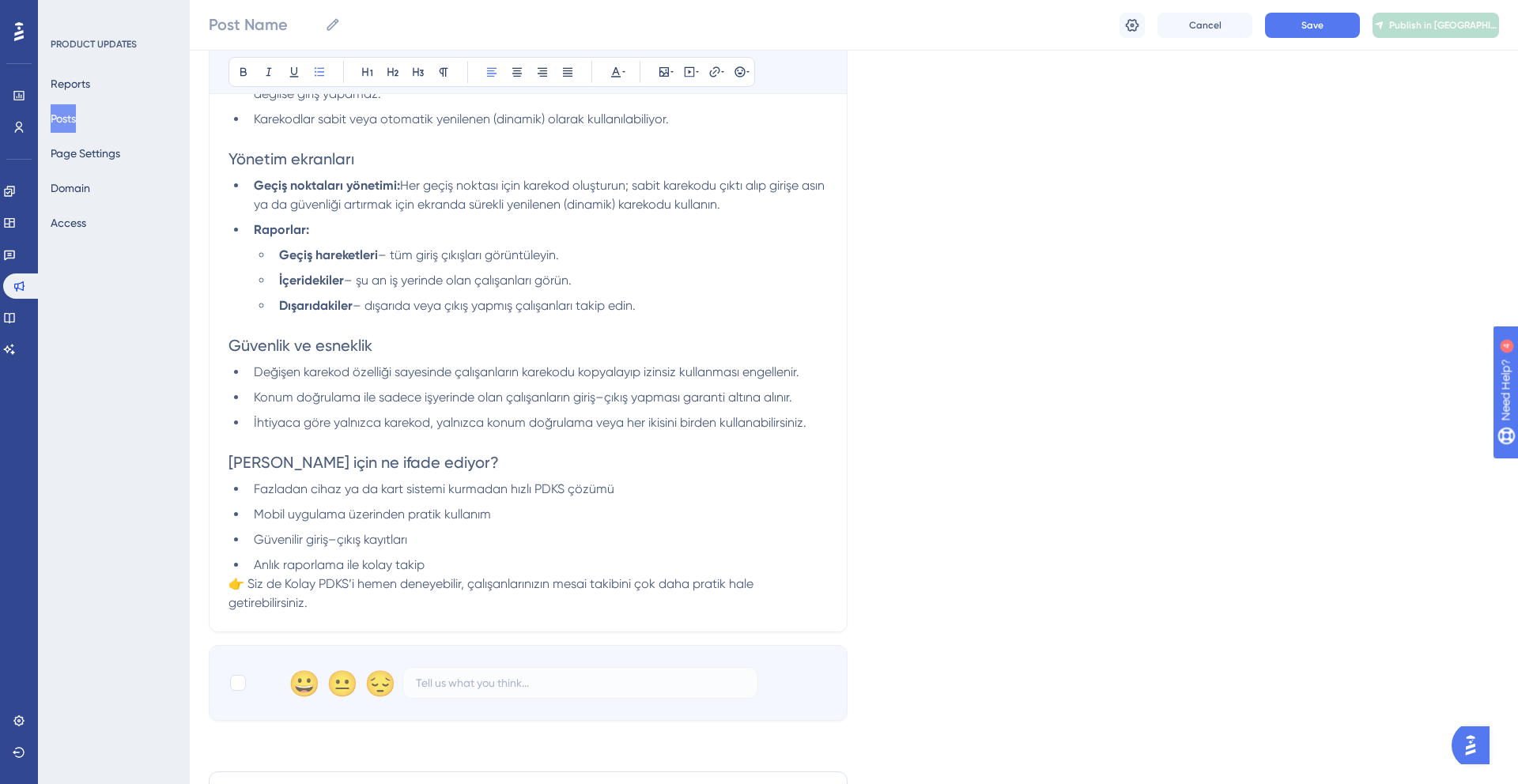
click at [510, 430] on span "İhtiyaca göre yalnızca karekod, yalnızca konum doğrulama veya her ikisini birde…" at bounding box center [529, 422] width 552 height 15
click at [388, 308] on span "– dışarıda veya çıkış yapmış çalışanları takip edin." at bounding box center [494, 305] width 283 height 15
click at [296, 416] on li "İhtiyaca göre yalnızca karekod, yalnızca konum doğrulama veya her ikisini birde…" at bounding box center [537, 422] width 580 height 19
click at [296, 404] on span "Konum doğrulama ile sadece işyerinde olan çalışanların giriş–çıkış yapması gara…" at bounding box center [522, 396] width 538 height 15
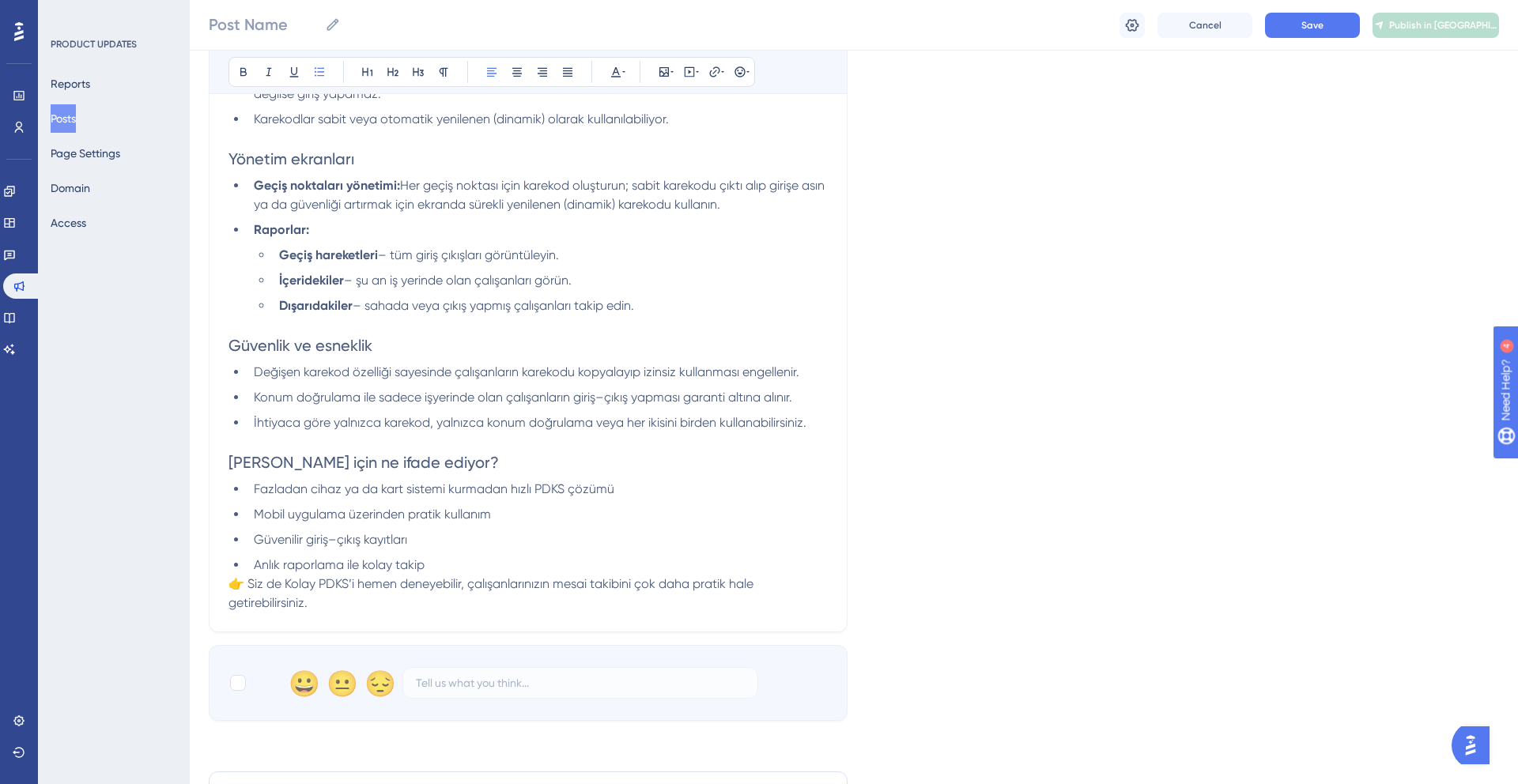
click at [296, 404] on span "Konum doğrulama ile sadece işyerinde olan çalışanların giriş–çıkış yapması gara…" at bounding box center [522, 396] width 538 height 15
click at [242, 372] on ul "Değişen karekod özelliği sayesinde çalışanların karekodu kopyalayıp izinsiz kul…" at bounding box center [528, 397] width 599 height 69
click at [746, 71] on icon at bounding box center [748, 72] width 4 height 12
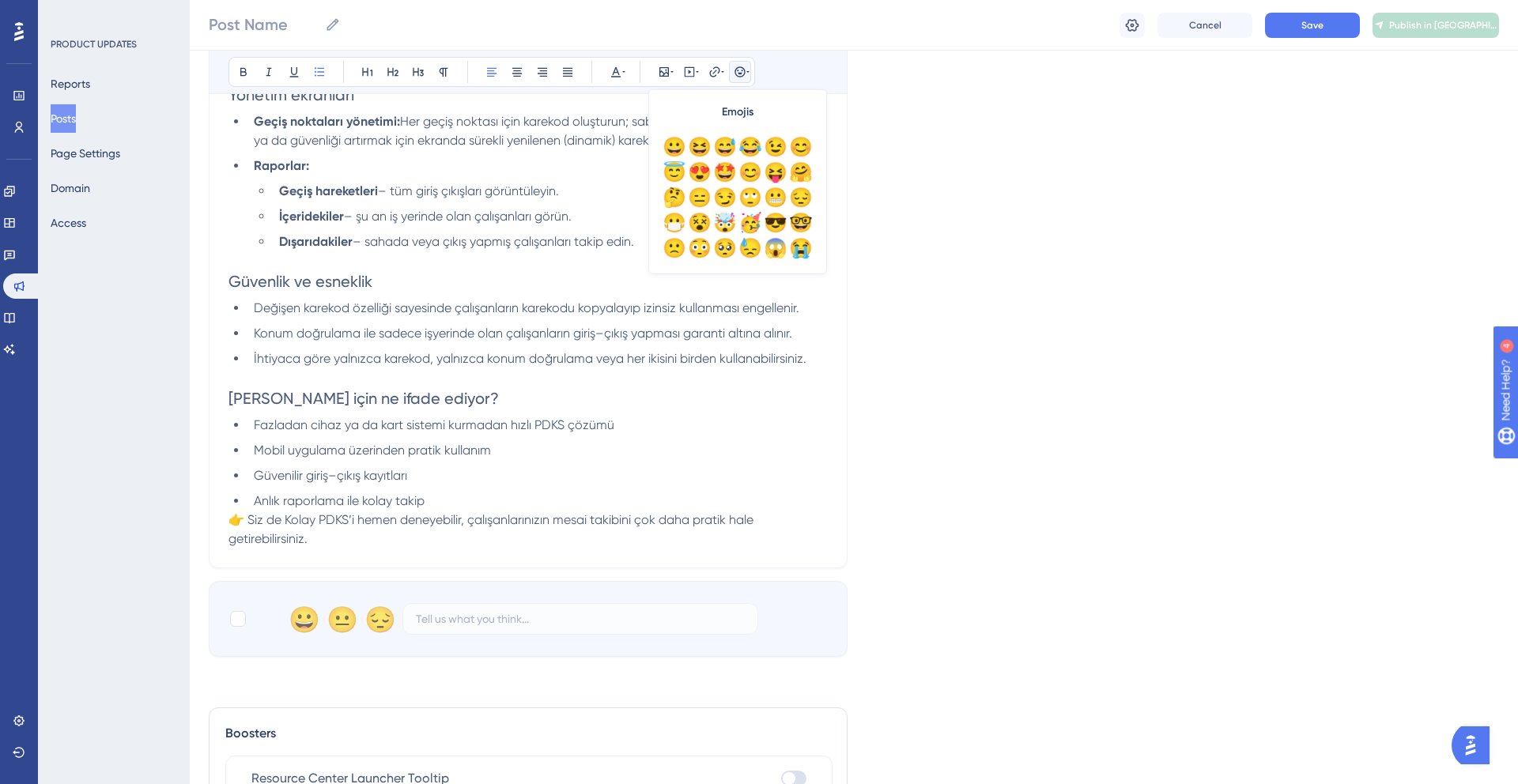
scroll to position [610, 0]
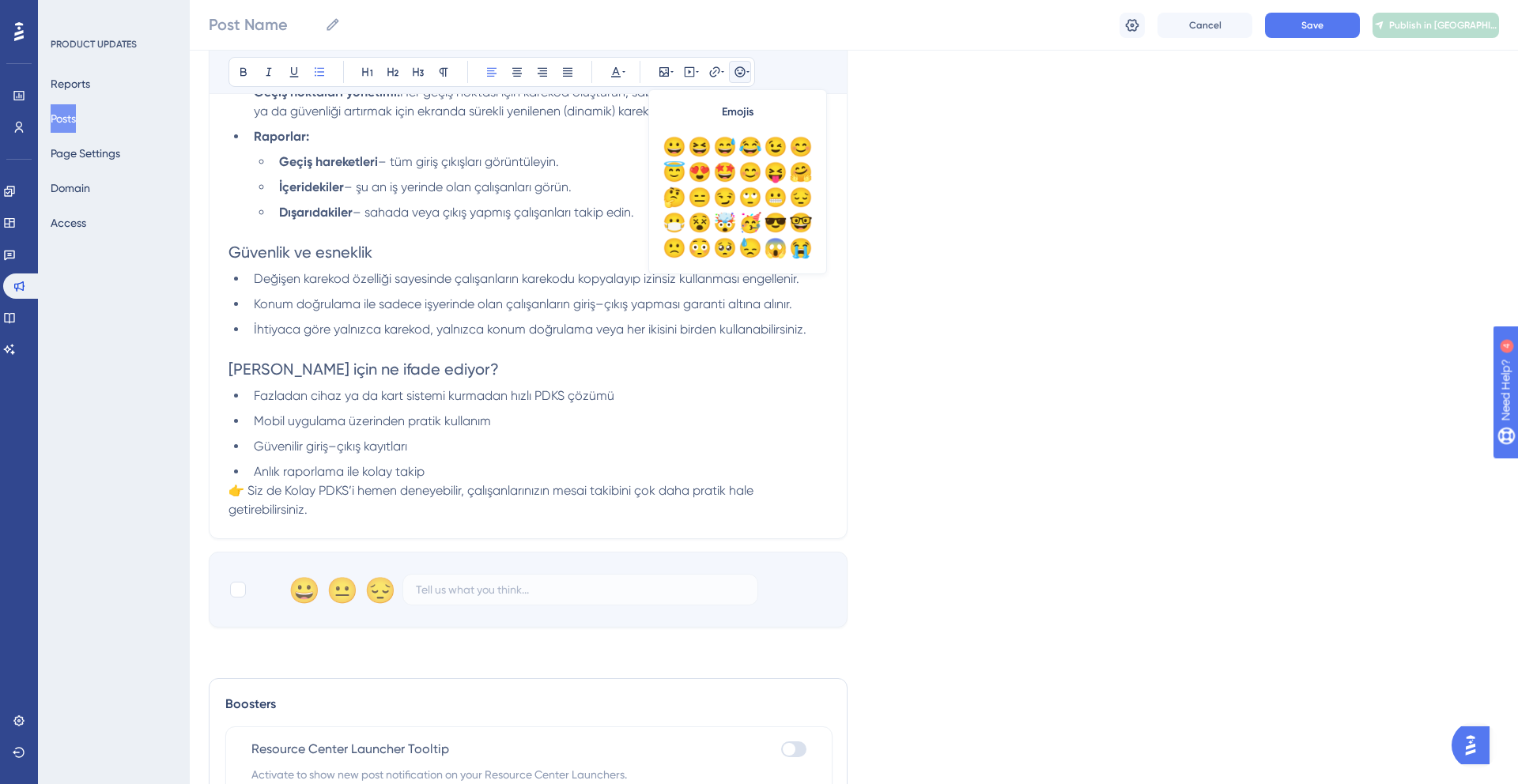
click at [947, 263] on div "Language Turkish (Default) Upload Cover Image Suggested image width 808 px Bold…" at bounding box center [854, 60] width 1290 height 1136
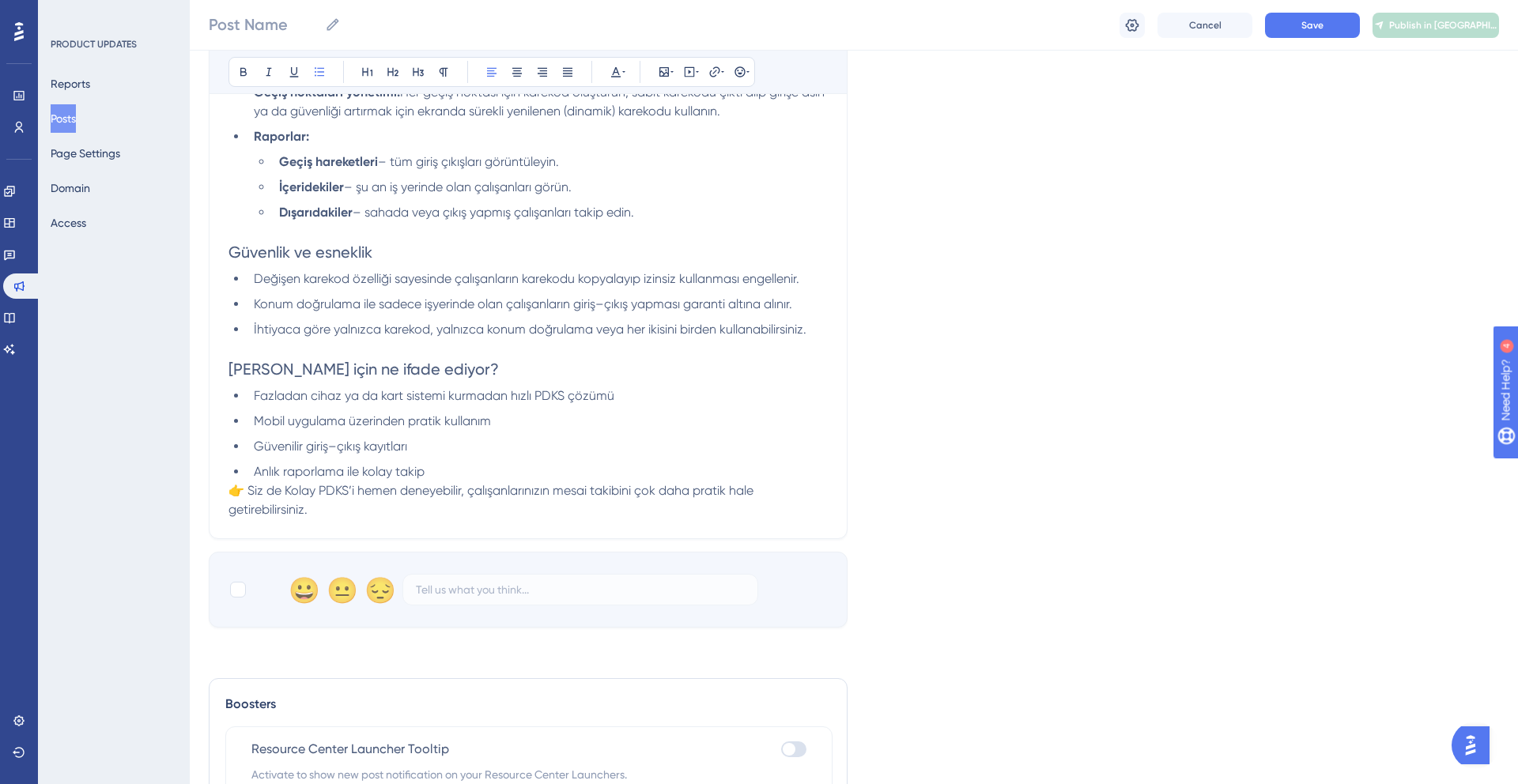
click at [254, 275] on span "Değişen karekod özelliği sayesinde çalışanların karekodu kopyalayıp izinsiz kul…" at bounding box center [526, 278] width 545 height 15
click at [253, 298] on li "Konum doğrulama ile sadece işyerinde olan çalışanların giriş–çıkış yapması gara…" at bounding box center [537, 304] width 580 height 19
click at [266, 278] on span "✅Değişen karekod özelliği sayesinde çalışanların karekodu kopyalayıp izinsiz ku…" at bounding box center [534, 278] width 561 height 15
click at [245, 306] on ul "✅ Değişen karekod özelliği sayesinde çalışanların karekodu kopyalayıp izinsiz k…" at bounding box center [528, 304] width 599 height 69
click at [256, 323] on li "İhtiyaca göre yalnızca karekod, yalnızca konum doğrulama veya her ikisini birde…" at bounding box center [537, 329] width 580 height 19
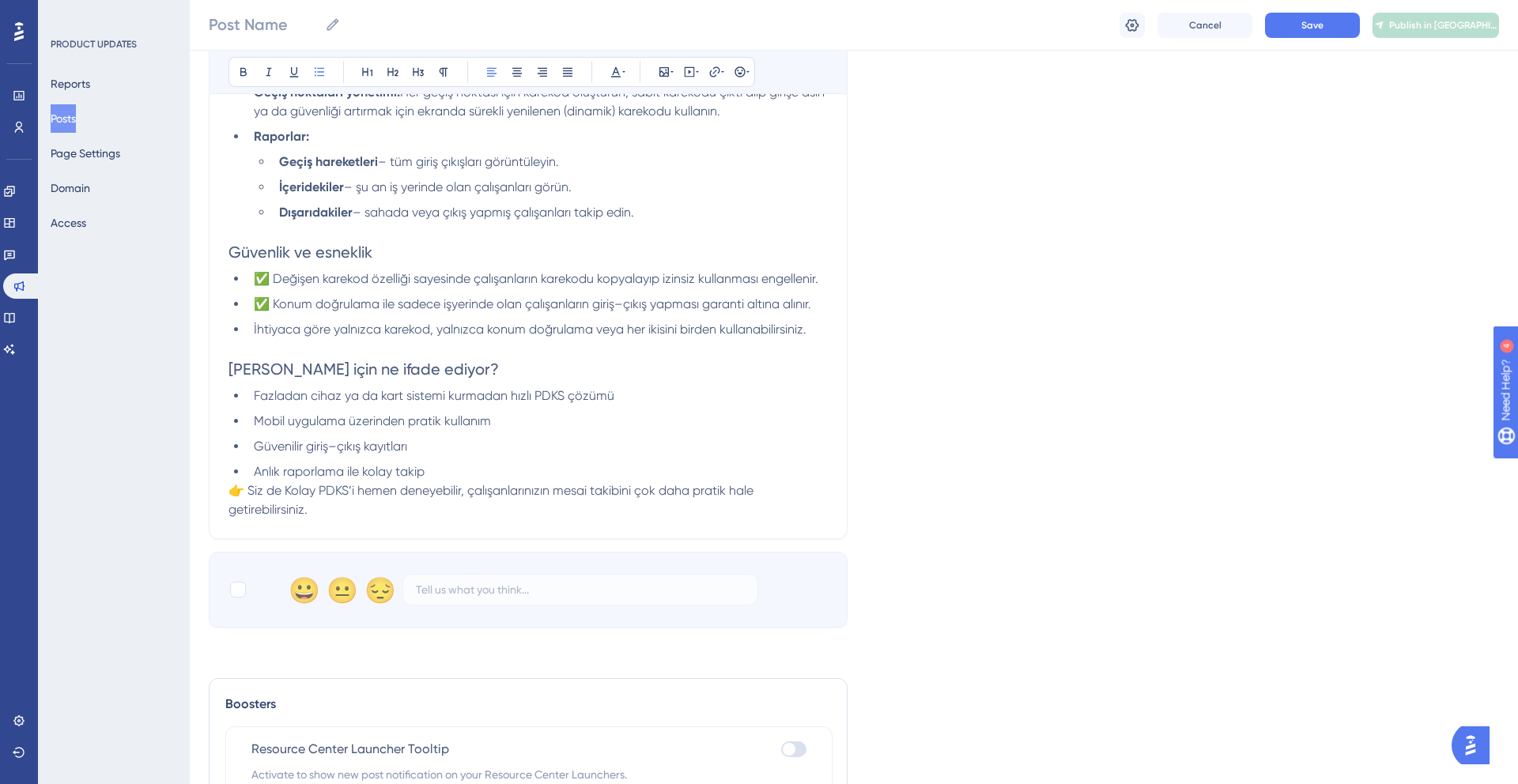
click at [248, 332] on li "İhtiyaca göre yalnızca karekod, yalnızca konum doğrulama veya her ikisini birde…" at bounding box center [537, 329] width 580 height 19
click at [292, 366] on span "[PERSON_NAME] için ne ifade ediyor?" at bounding box center [364, 368] width 270 height 19
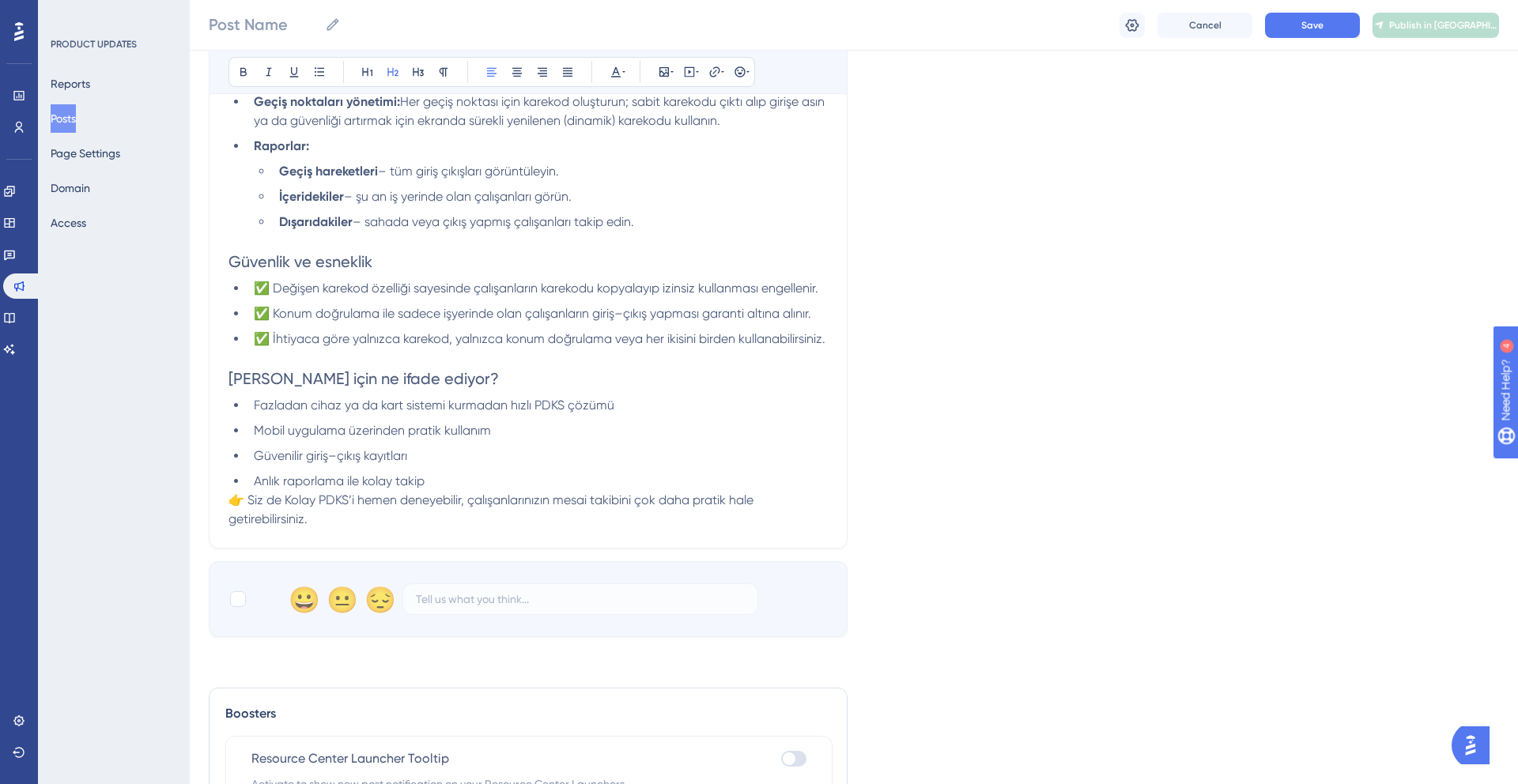
click at [336, 319] on span "✅ Konum doğrulama ile sadece işyerinde olan çalışanların giriş–çıkış yapması ga…" at bounding box center [532, 313] width 558 height 15
click at [452, 317] on span "✅ Konum doğrulama ile sadece işyerinde olan çalışanların giriş–çıkış yapması ga…" at bounding box center [532, 313] width 558 height 15
click at [507, 318] on span "✅ Konum doğrulama ile sadece iş yerinde olan çalışanların giriş–çıkış yapması g…" at bounding box center [534, 313] width 560 height 15
click at [283, 337] on span "✅ İhtiyaca göre yalnızca karekod, yalnızca konum doğrulama veya her ikisini bir…" at bounding box center [539, 338] width 572 height 15
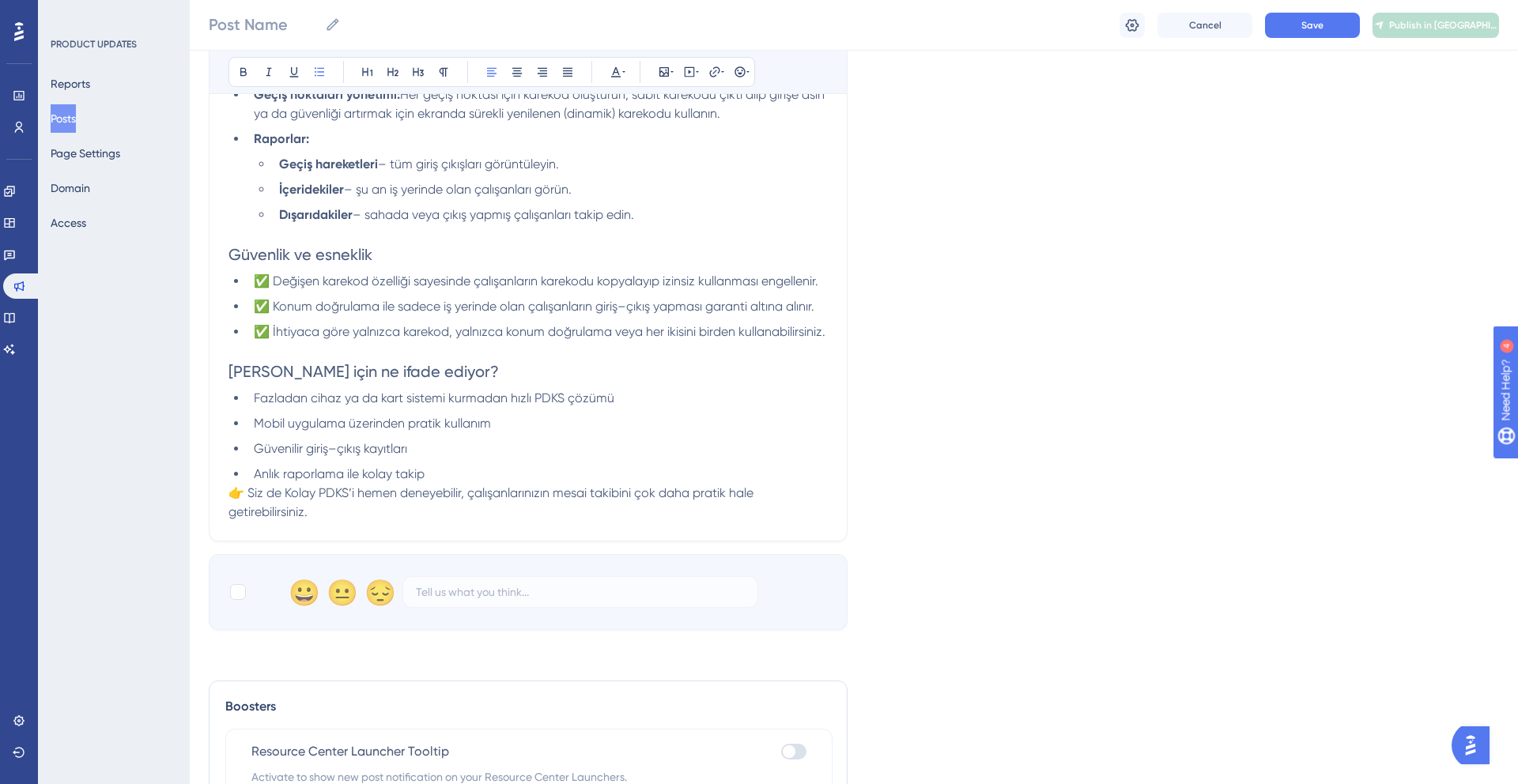
click at [277, 408] on li "Fazladan cihaz ya da kart sistemi kurmadan hızlı PDKS çözümü" at bounding box center [537, 397] width 580 height 19
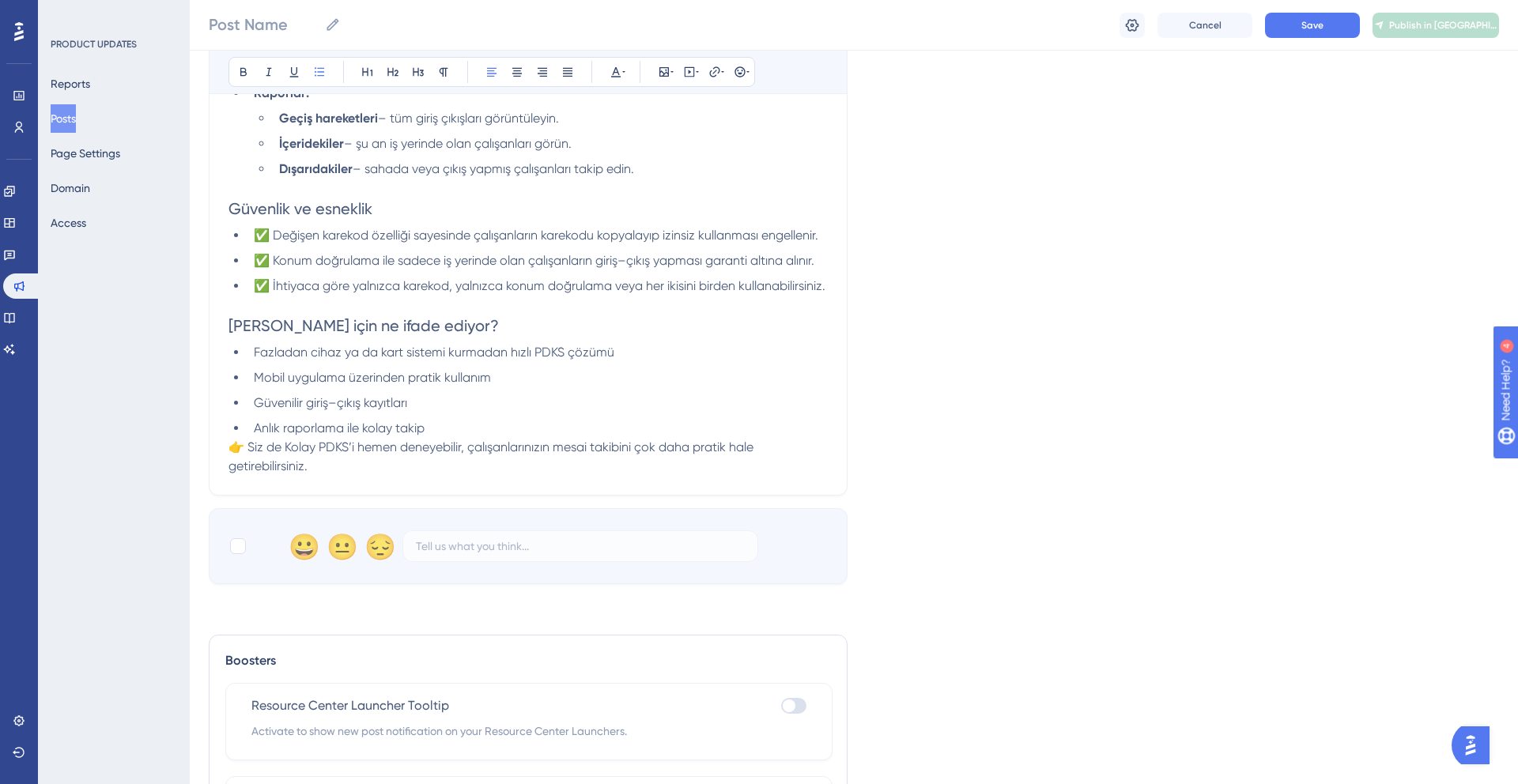
scroll to position [662, 0]
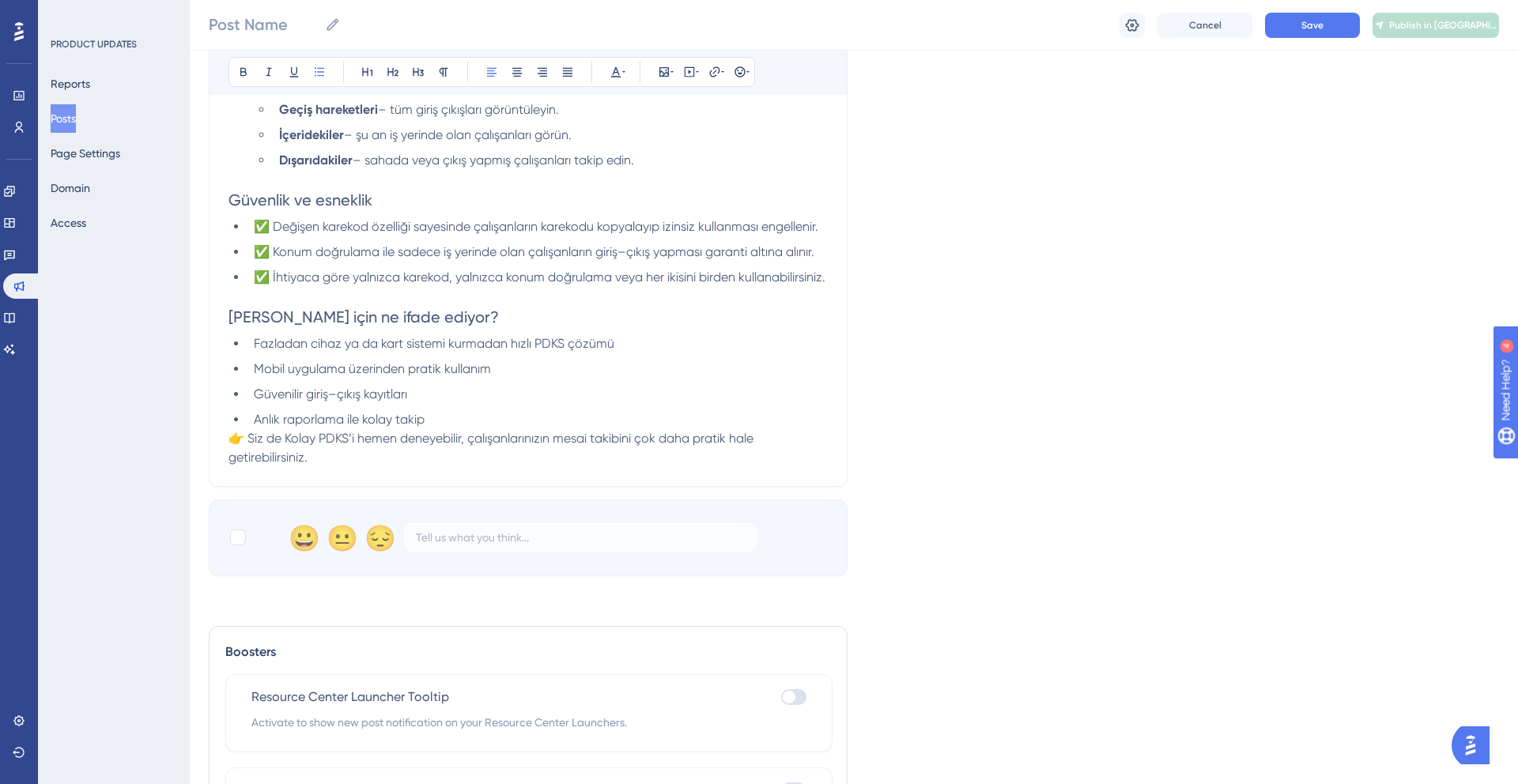
click at [346, 344] on span "Fazladan cihaz ya da kart sistemi kurmadan hızlı PDKS çözümü" at bounding box center [433, 343] width 360 height 15
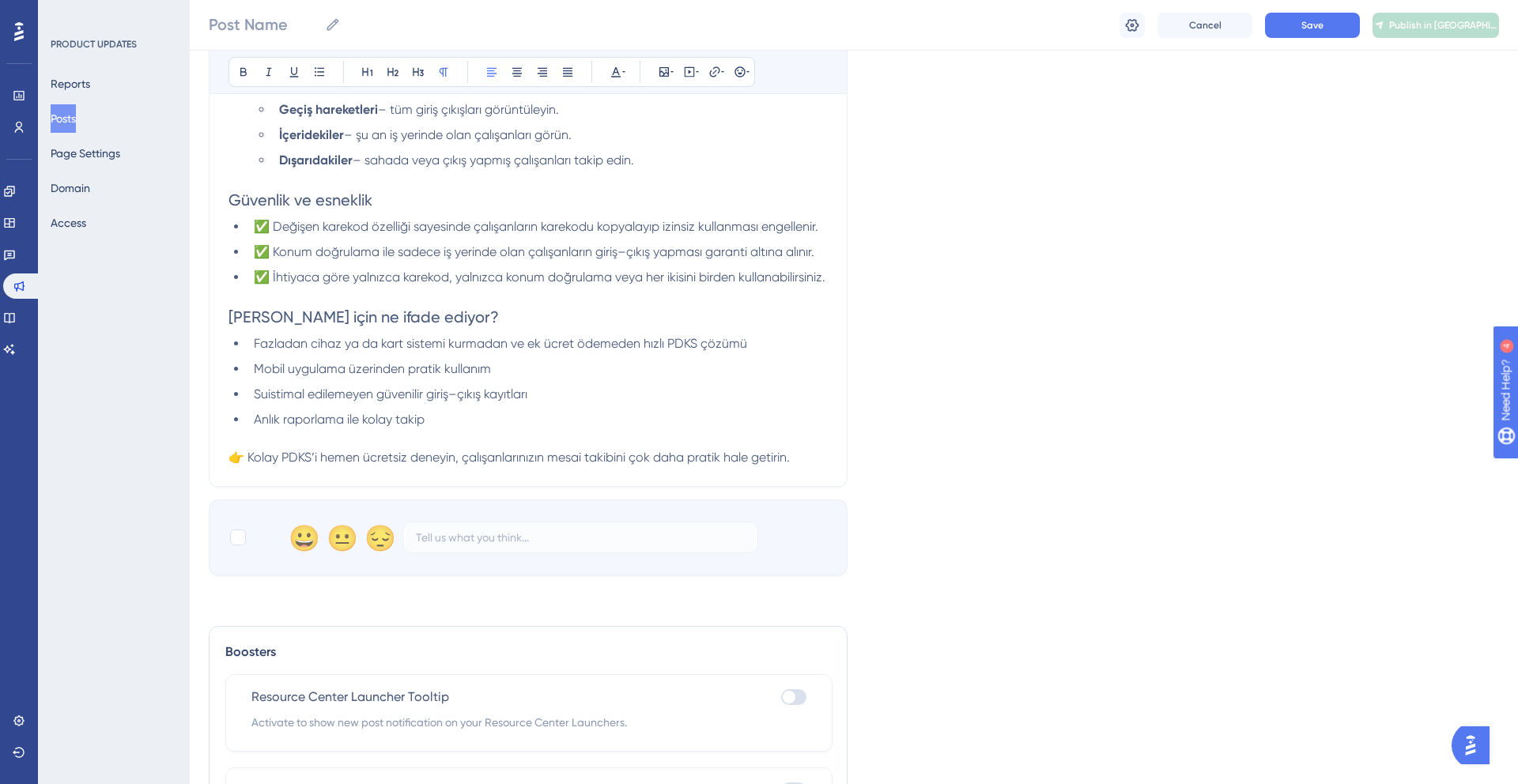
click at [288, 455] on span "👉 Kolay PDKS’i hemen ücretsiz deneyin, çalışanlarınızın mesai takibini çok daha…" at bounding box center [509, 457] width 561 height 15
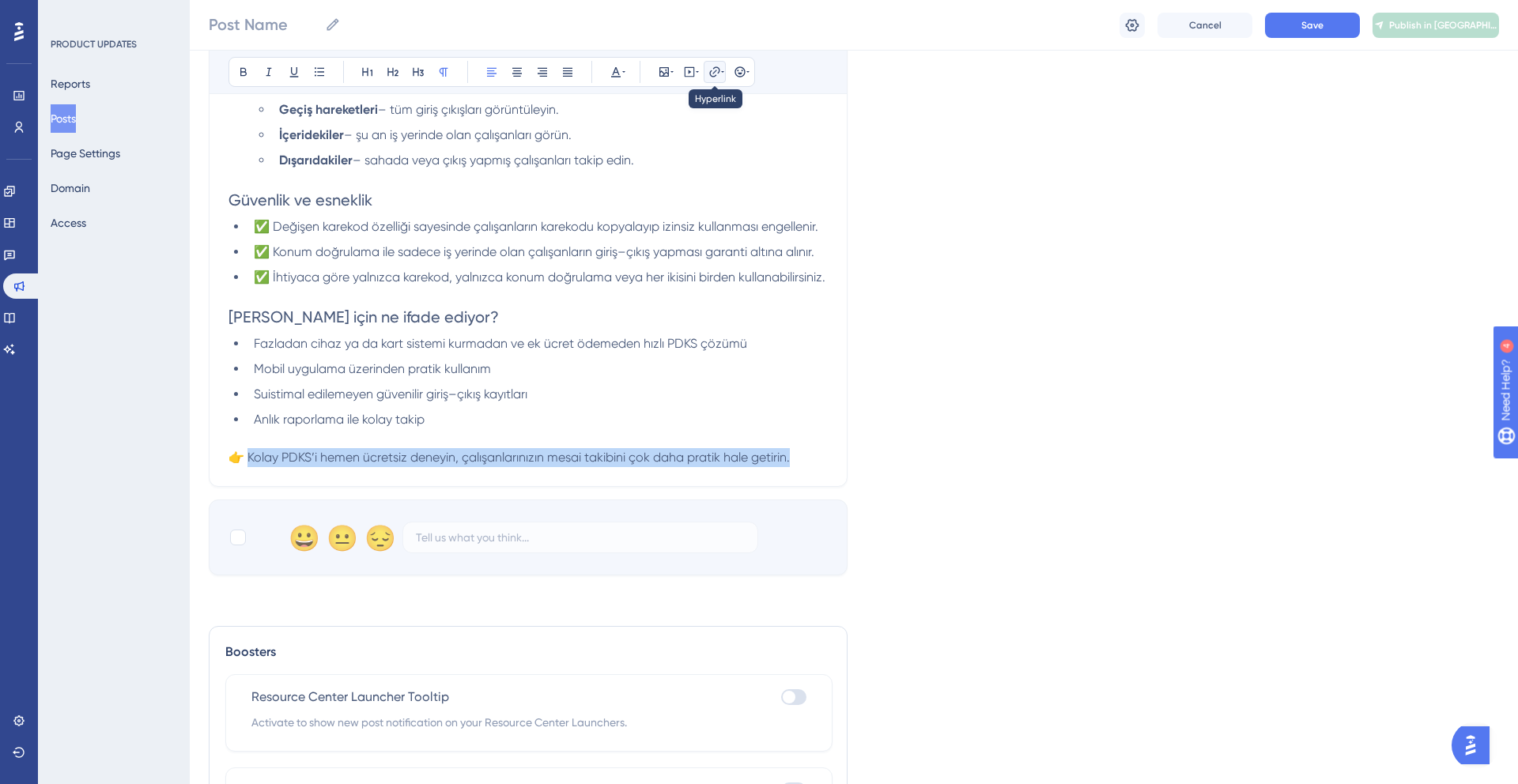
click at [715, 68] on icon at bounding box center [714, 72] width 11 height 11
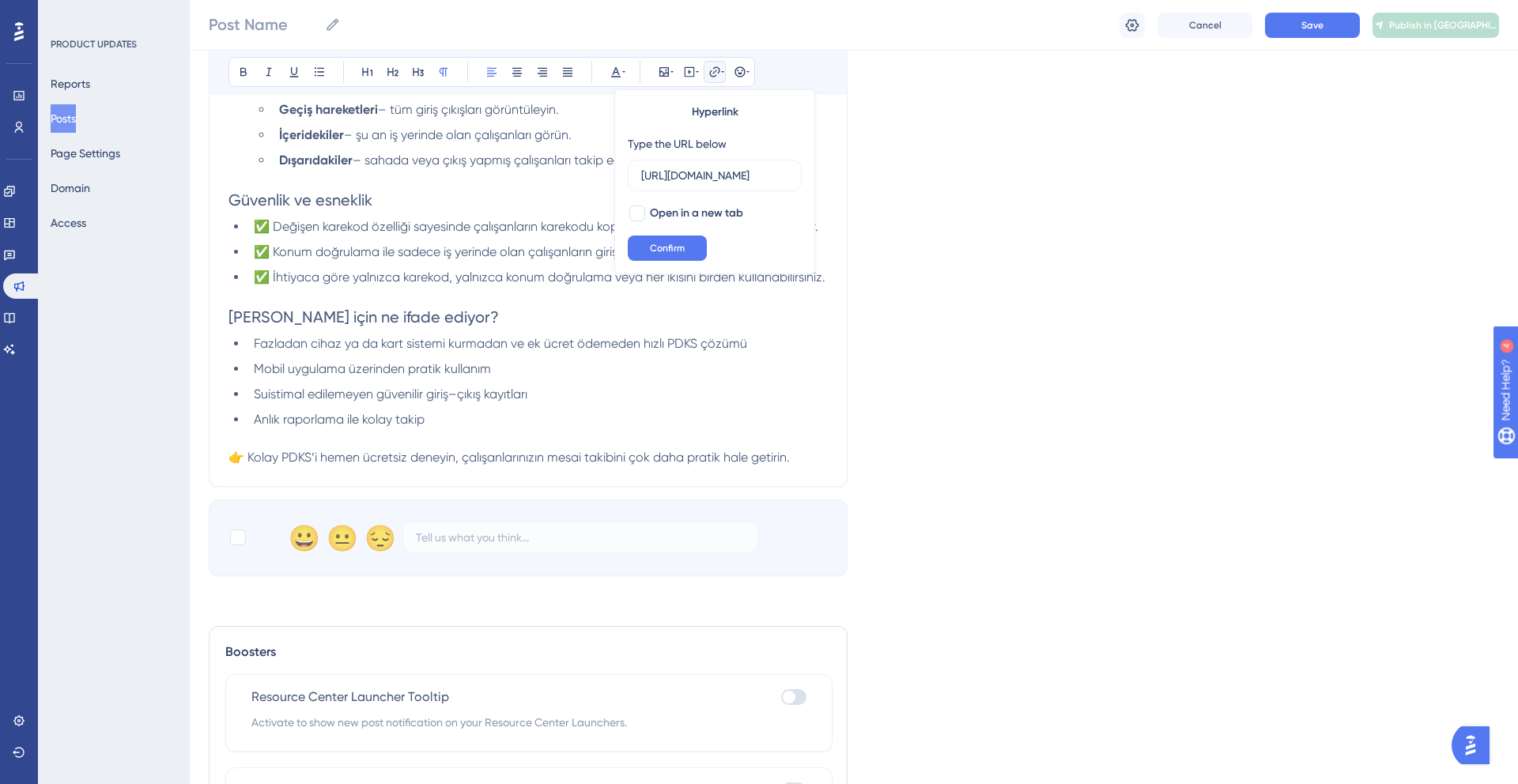
scroll to position [0, 0]
type input "[URL][DOMAIN_NAME]"
click at [642, 212] on div at bounding box center [638, 213] width 16 height 16
checkbox input "true"
click at [652, 252] on span "Confirm" at bounding box center [667, 248] width 35 height 12
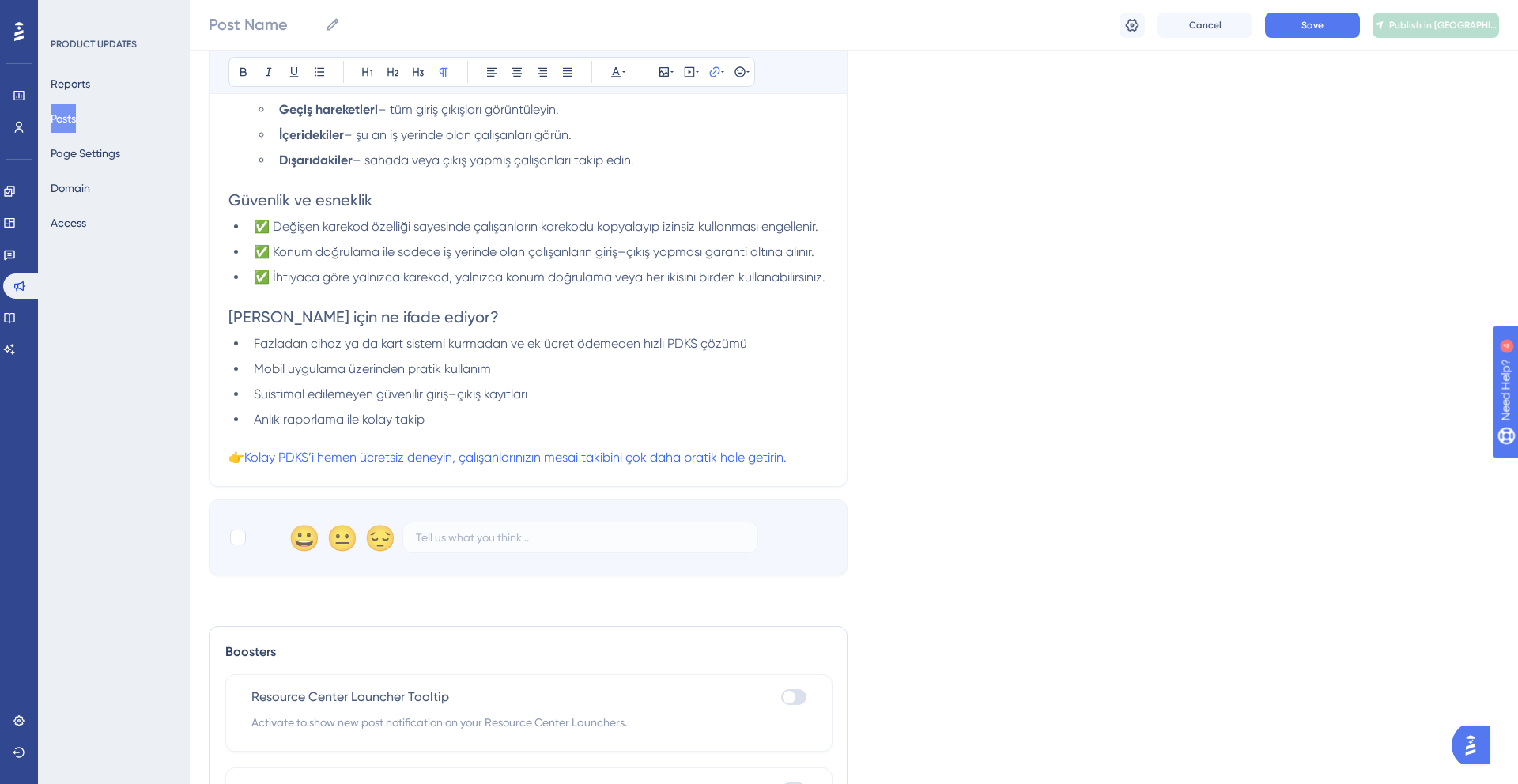
click at [520, 356] on ul "Fazladan cihaz ya da kart sistemi kurmadan ve ek ücret ödemeden hızlı PDKS çözü…" at bounding box center [528, 381] width 599 height 95
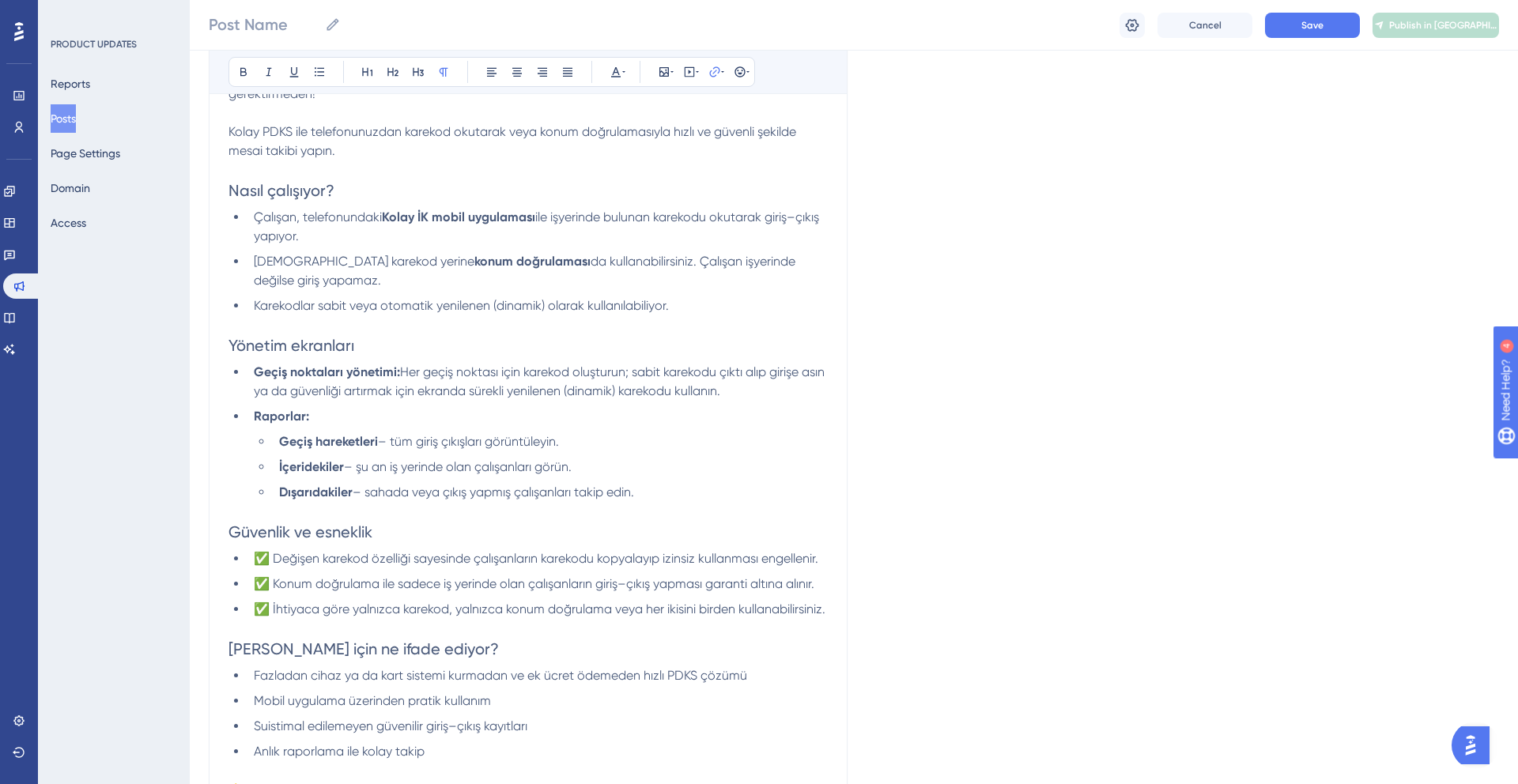
scroll to position [340, 0]
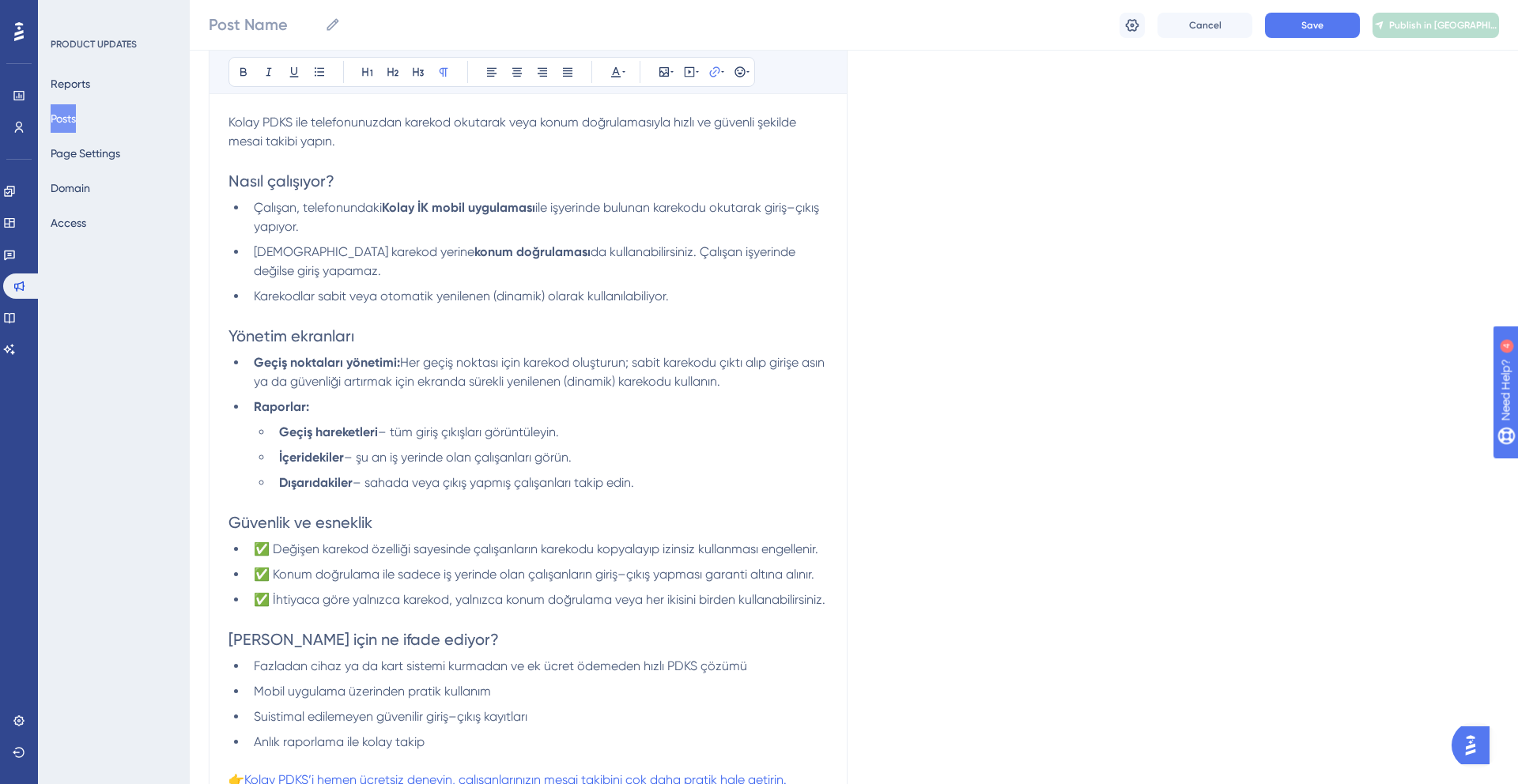
click at [361, 420] on ul "Geçiş noktaları yönetimi: Her geçiş noktası için karekod oluşturun; sabit karek…" at bounding box center [528, 422] width 599 height 139
click at [338, 390] on li "Geçiş noktaları yönetimi: Her geçiş noktası için karekod oluşturun; sabit karek…" at bounding box center [537, 372] width 580 height 38
click at [803, 385] on li "Geçiş noktaları yönetimi: Her geçiş noktası için karekod oluşturun; sabit karek…" at bounding box center [537, 372] width 580 height 38
click at [391, 332] on h2 "Yönetim ekranları" at bounding box center [528, 335] width 599 height 22
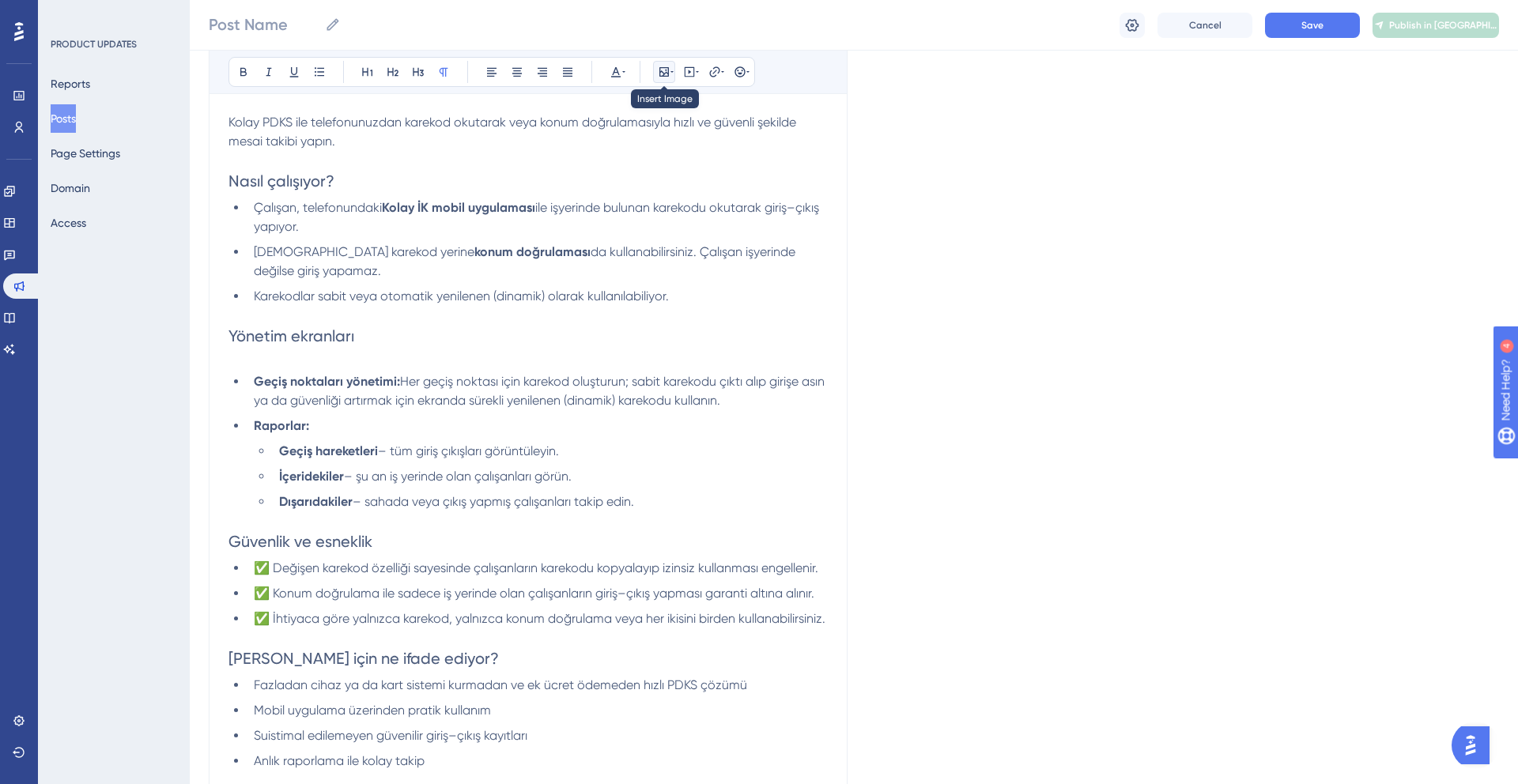
click at [661, 66] on icon at bounding box center [664, 72] width 12 height 12
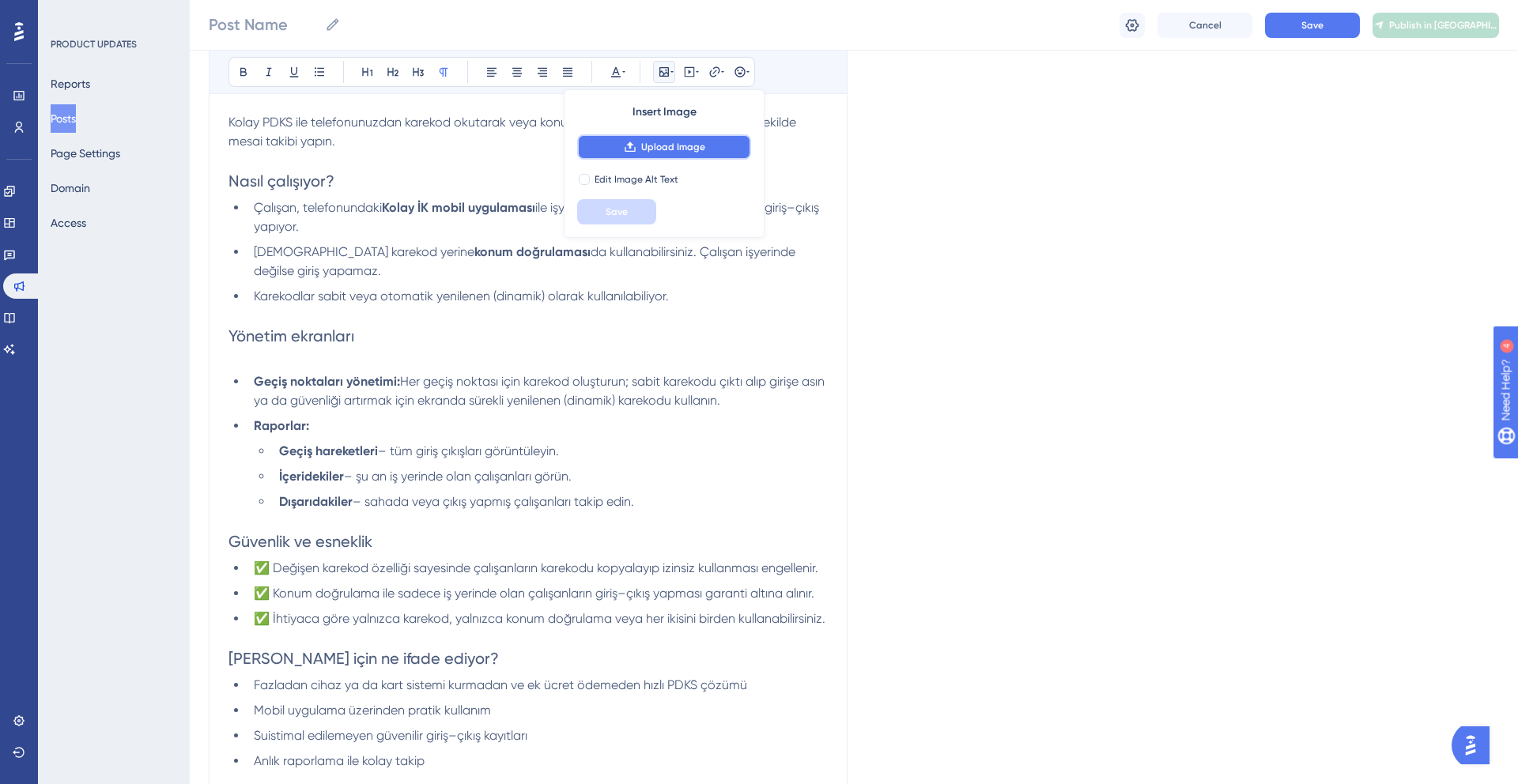
click at [639, 146] on button "Upload Image" at bounding box center [664, 147] width 174 height 25
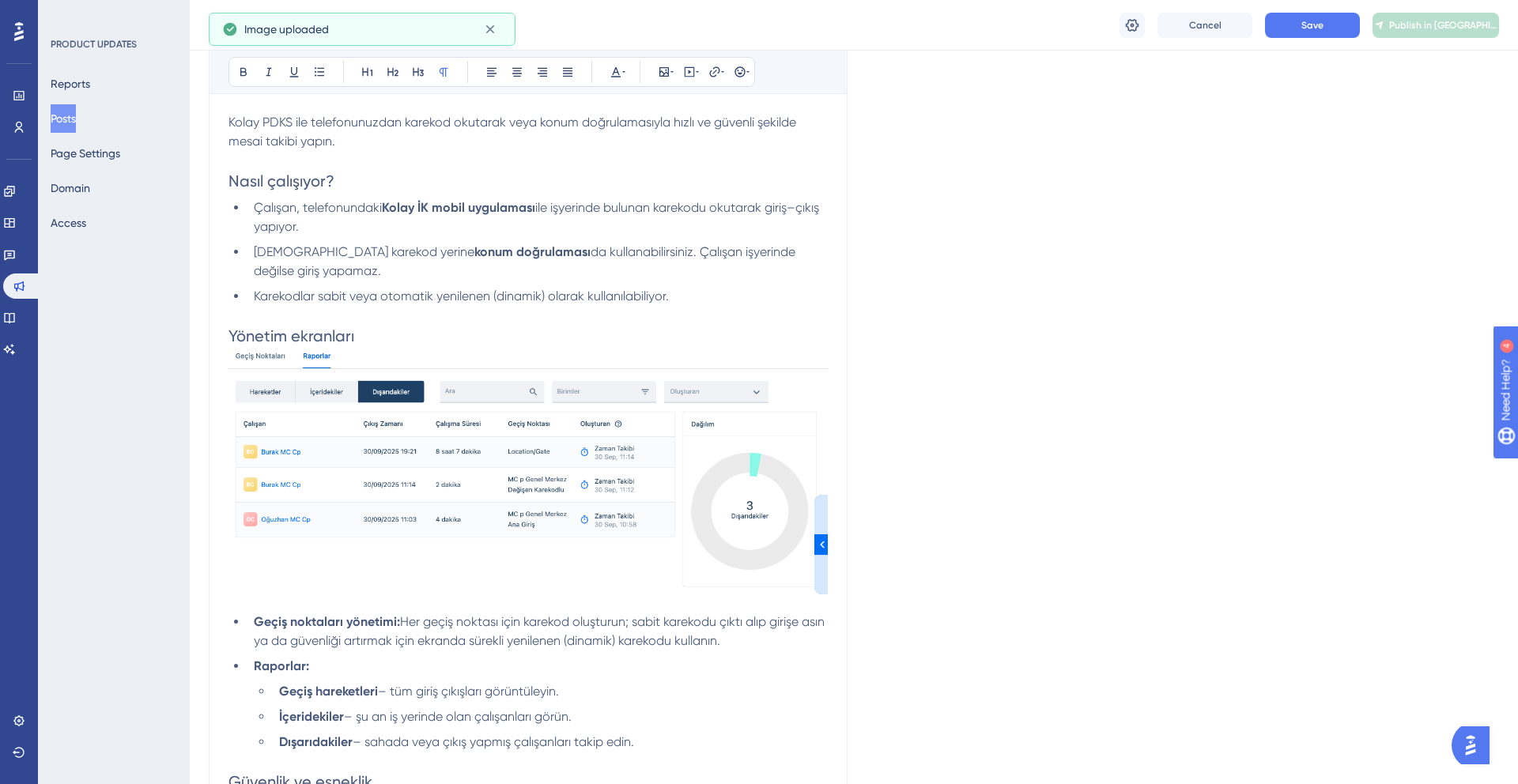
click at [383, 478] on img at bounding box center [528, 473] width 599 height 253
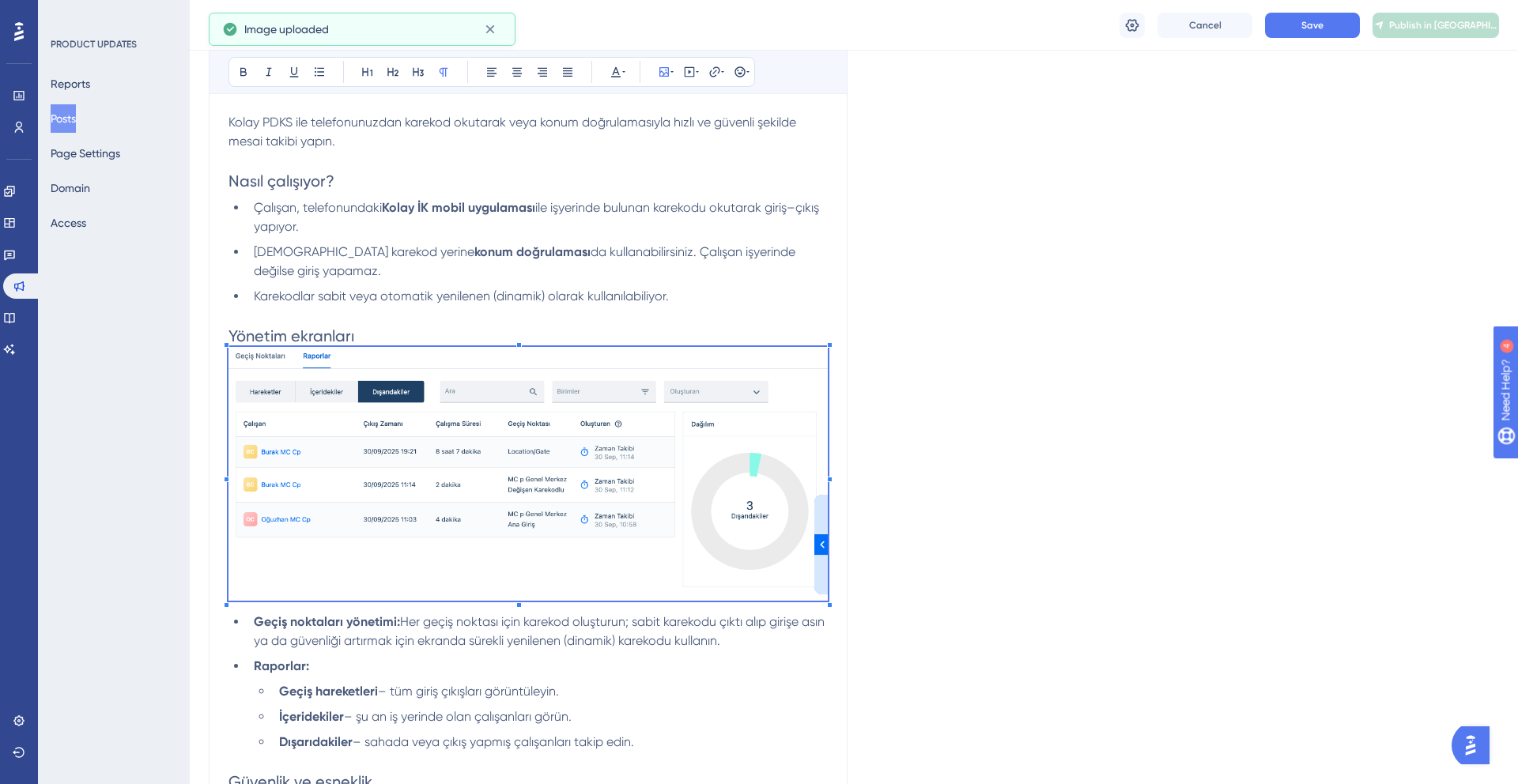
click at [577, 316] on p at bounding box center [528, 315] width 599 height 19
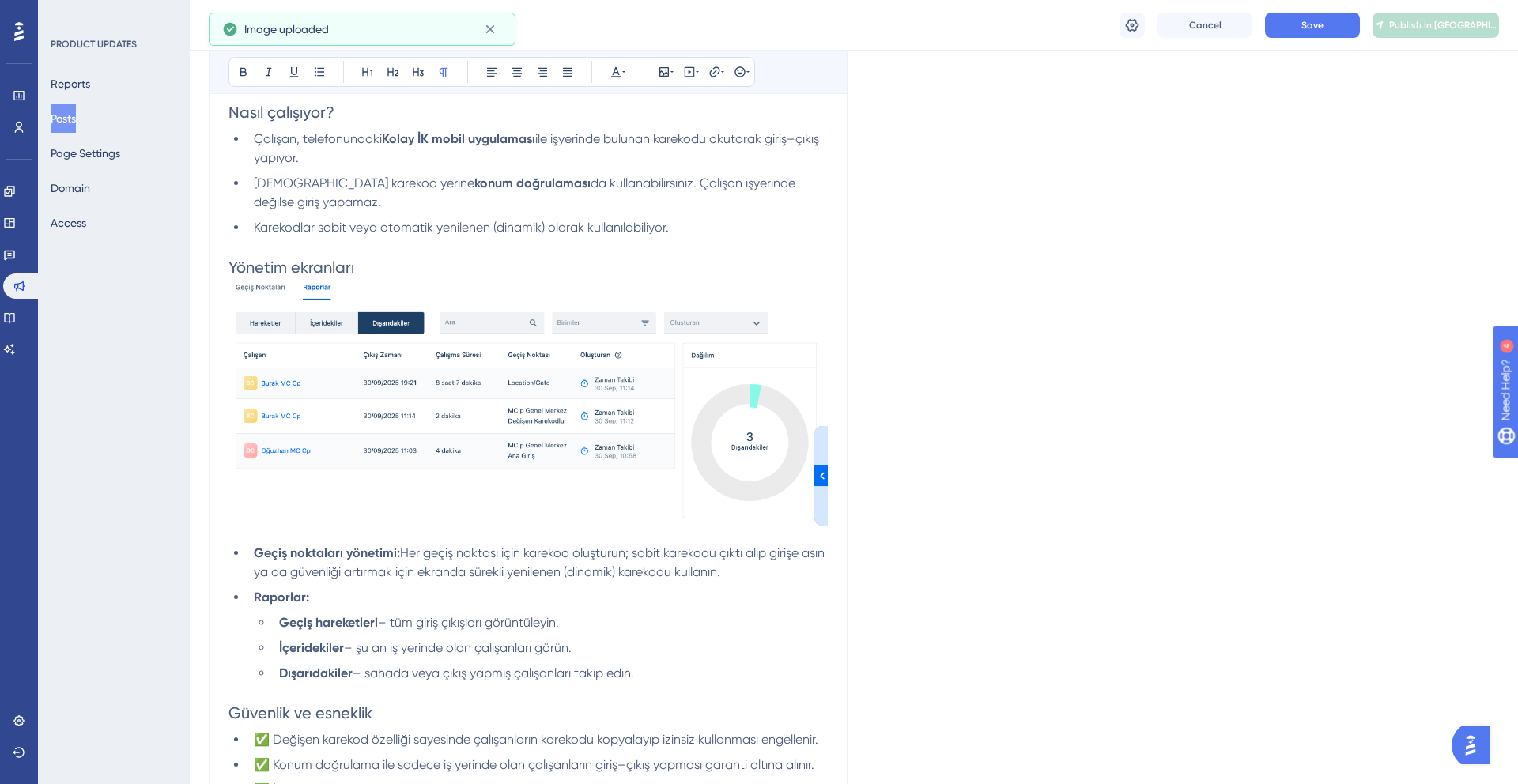
scroll to position [420, 0]
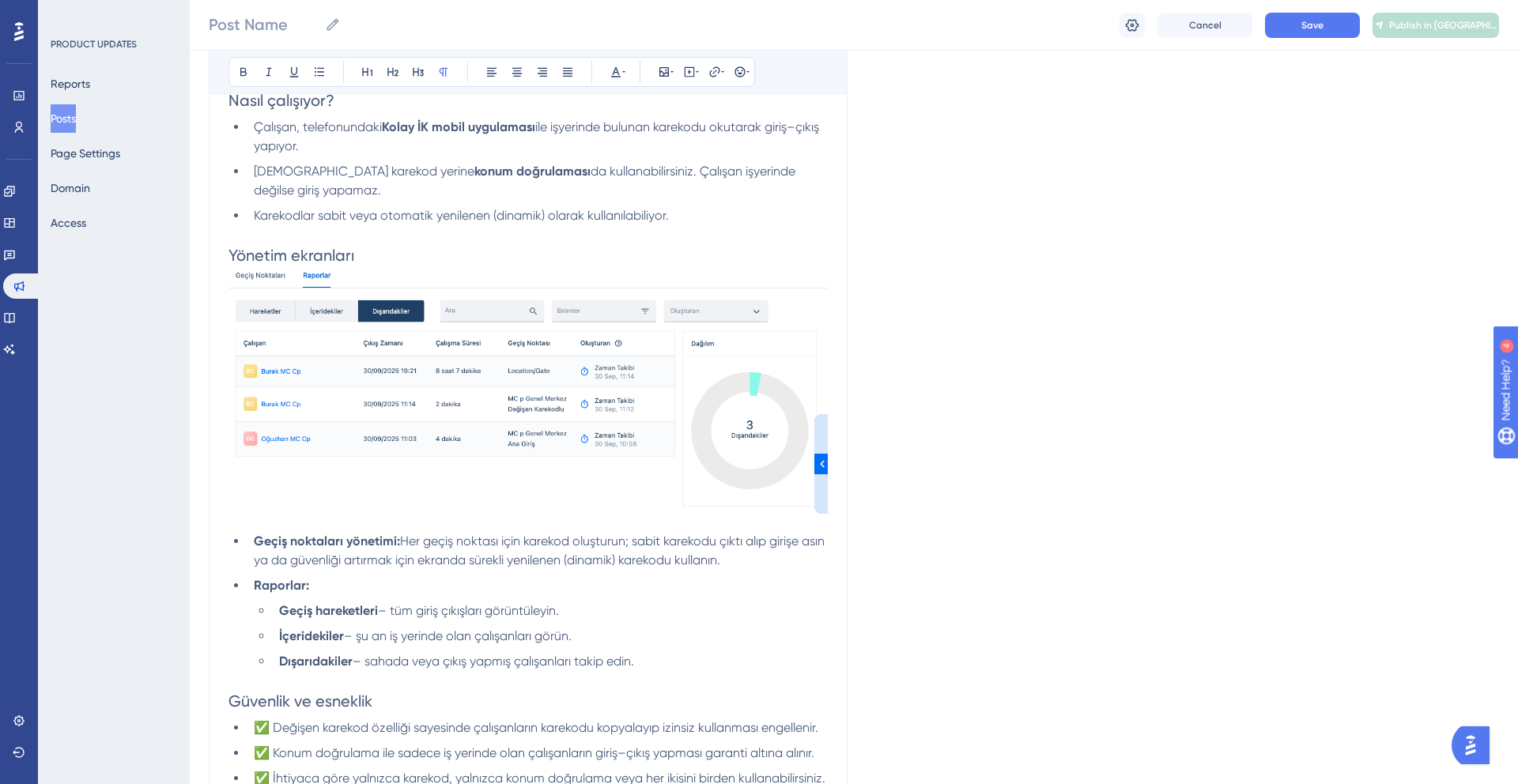
click at [816, 462] on img at bounding box center [528, 393] width 599 height 253
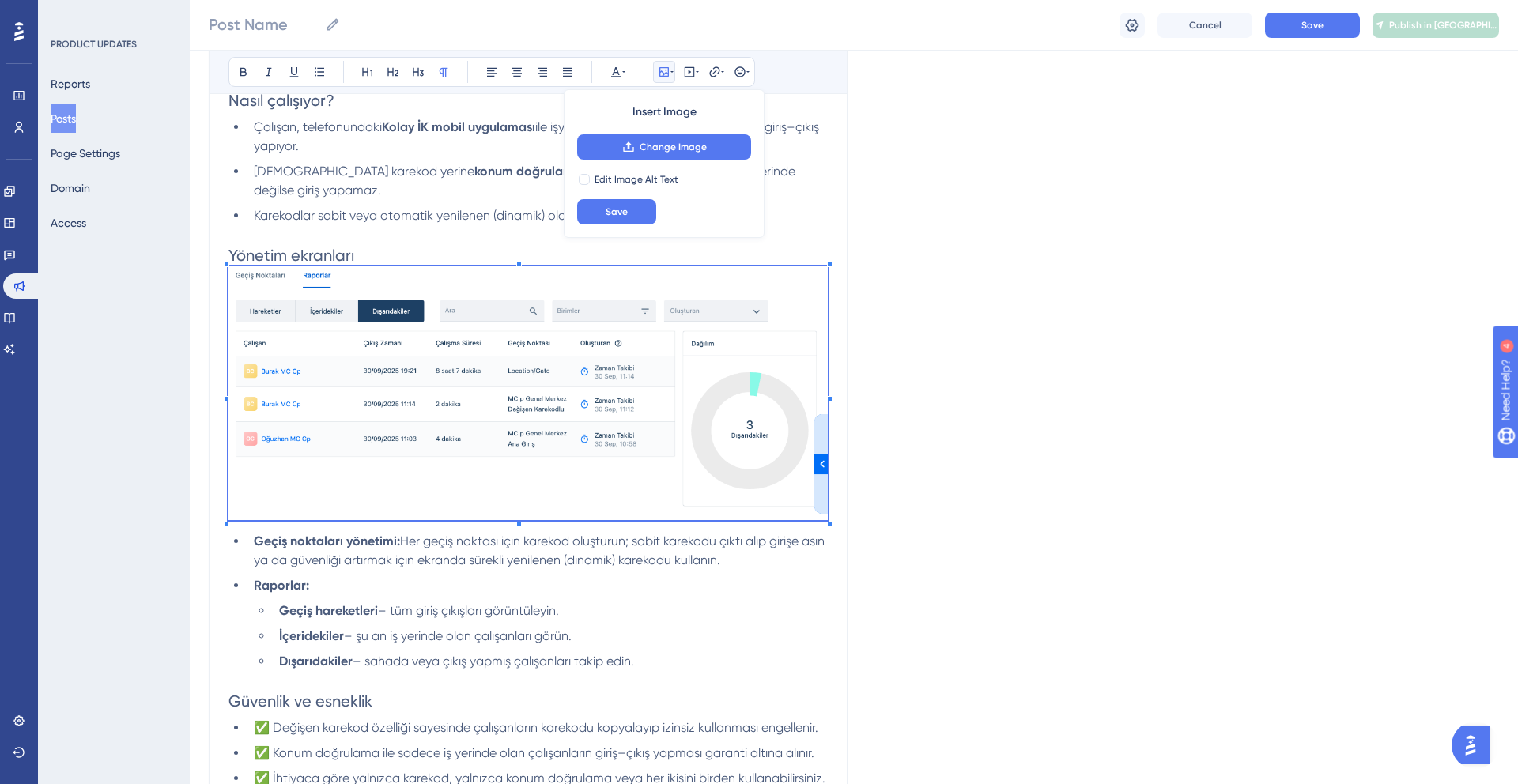
click at [820, 466] on img at bounding box center [528, 393] width 599 height 253
click at [814, 398] on div at bounding box center [815, 398] width 5 height 5
click at [689, 615] on li "Geçiş hareketleri – tüm giriş çıkışları görüntüleyin." at bounding box center [550, 610] width 555 height 19
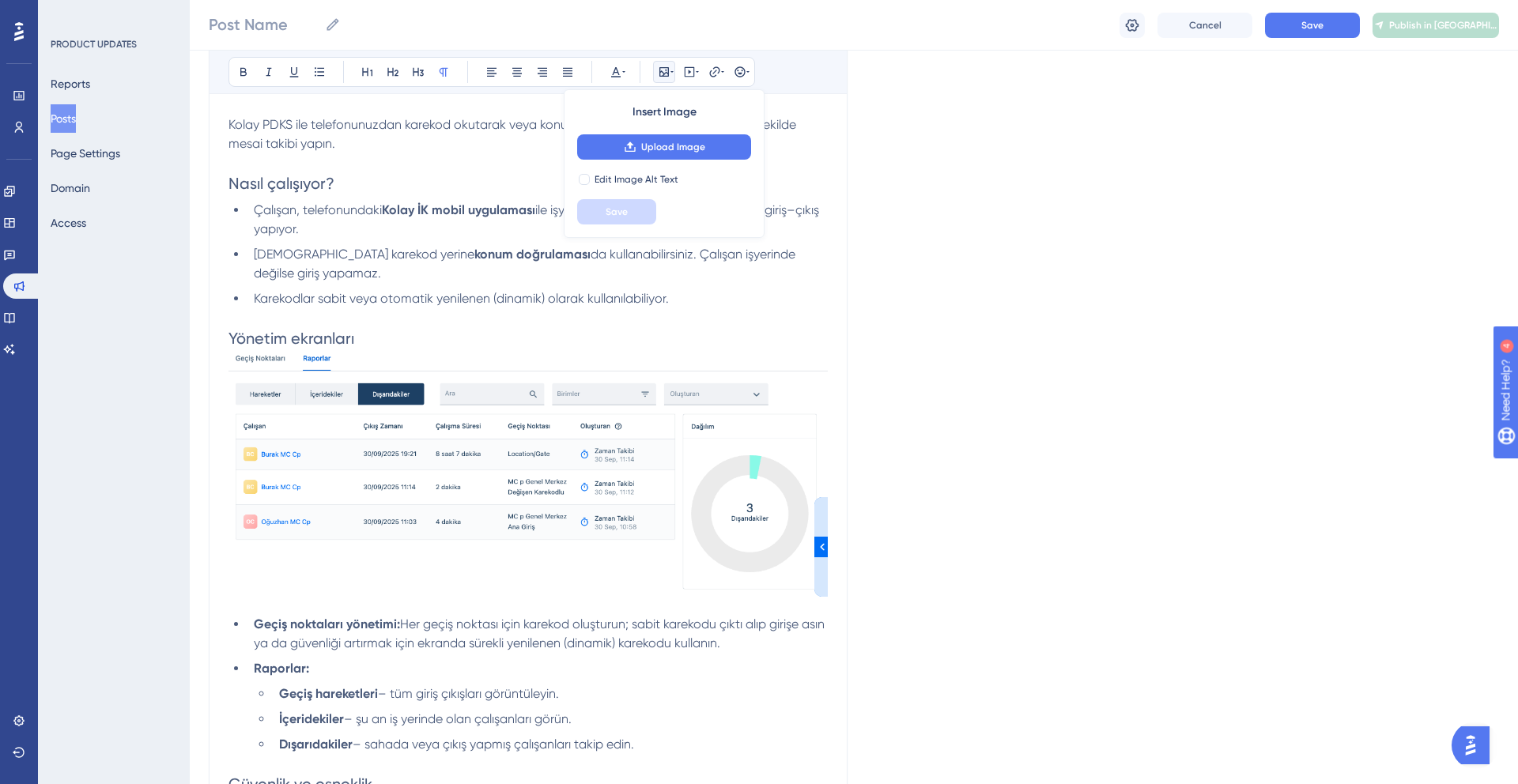
scroll to position [333, 0]
click at [779, 273] on li "[DEMOGRAPHIC_DATA] karekod yerine konum doğrulaması da kullanabilirsiniz. Çalış…" at bounding box center [537, 268] width 580 height 38
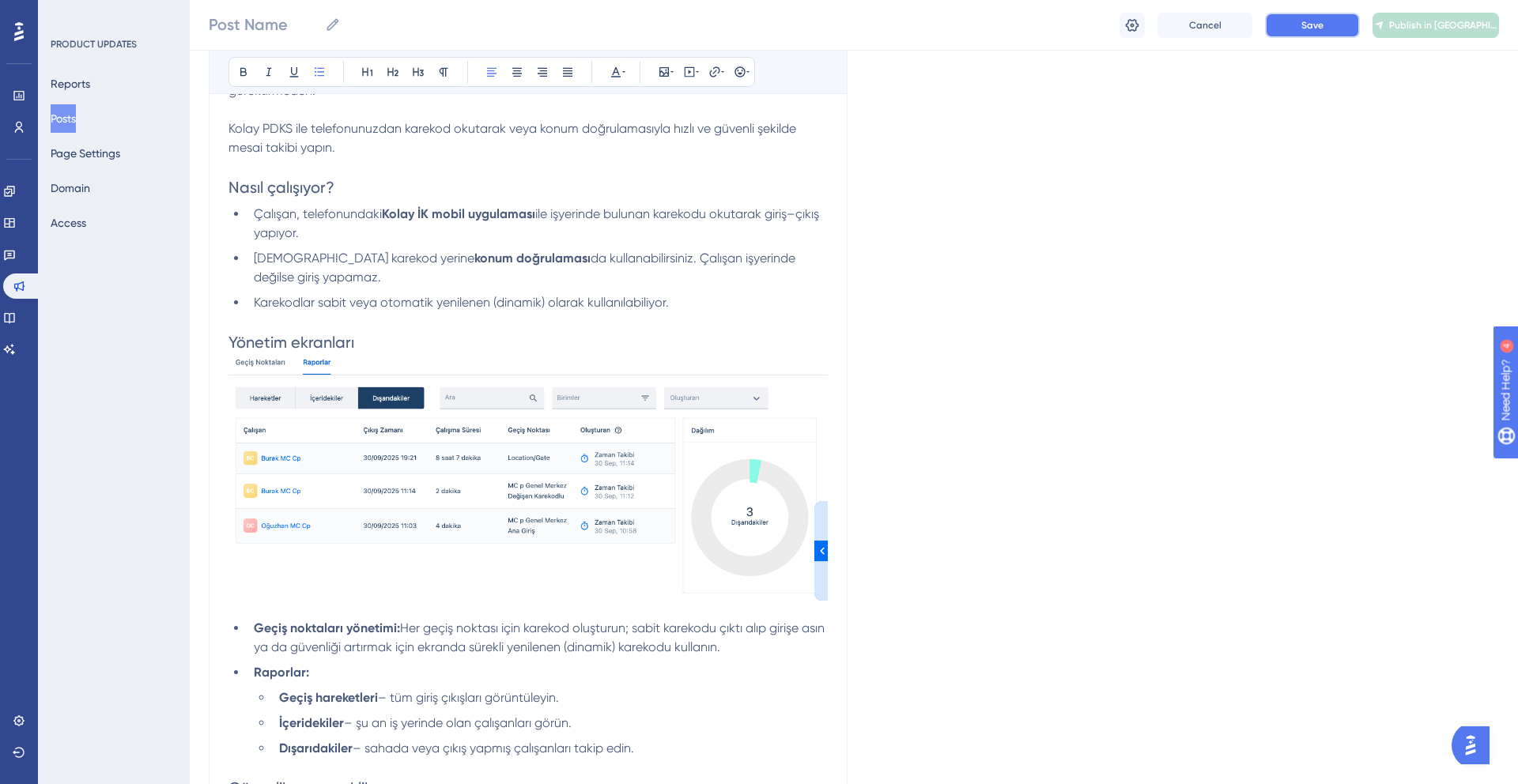
click at [1312, 19] on span "Save" at bounding box center [1312, 25] width 22 height 12
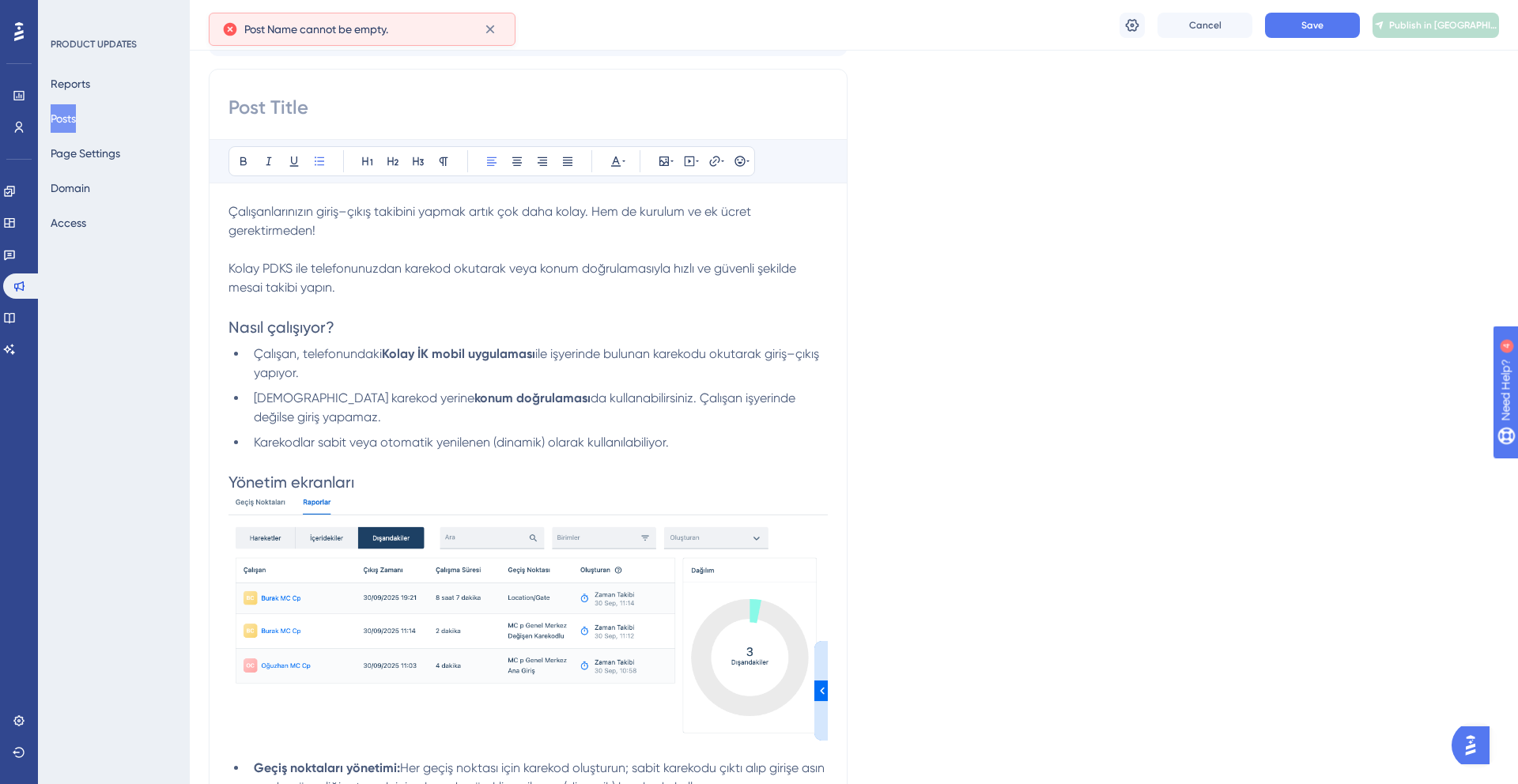
scroll to position [0, 0]
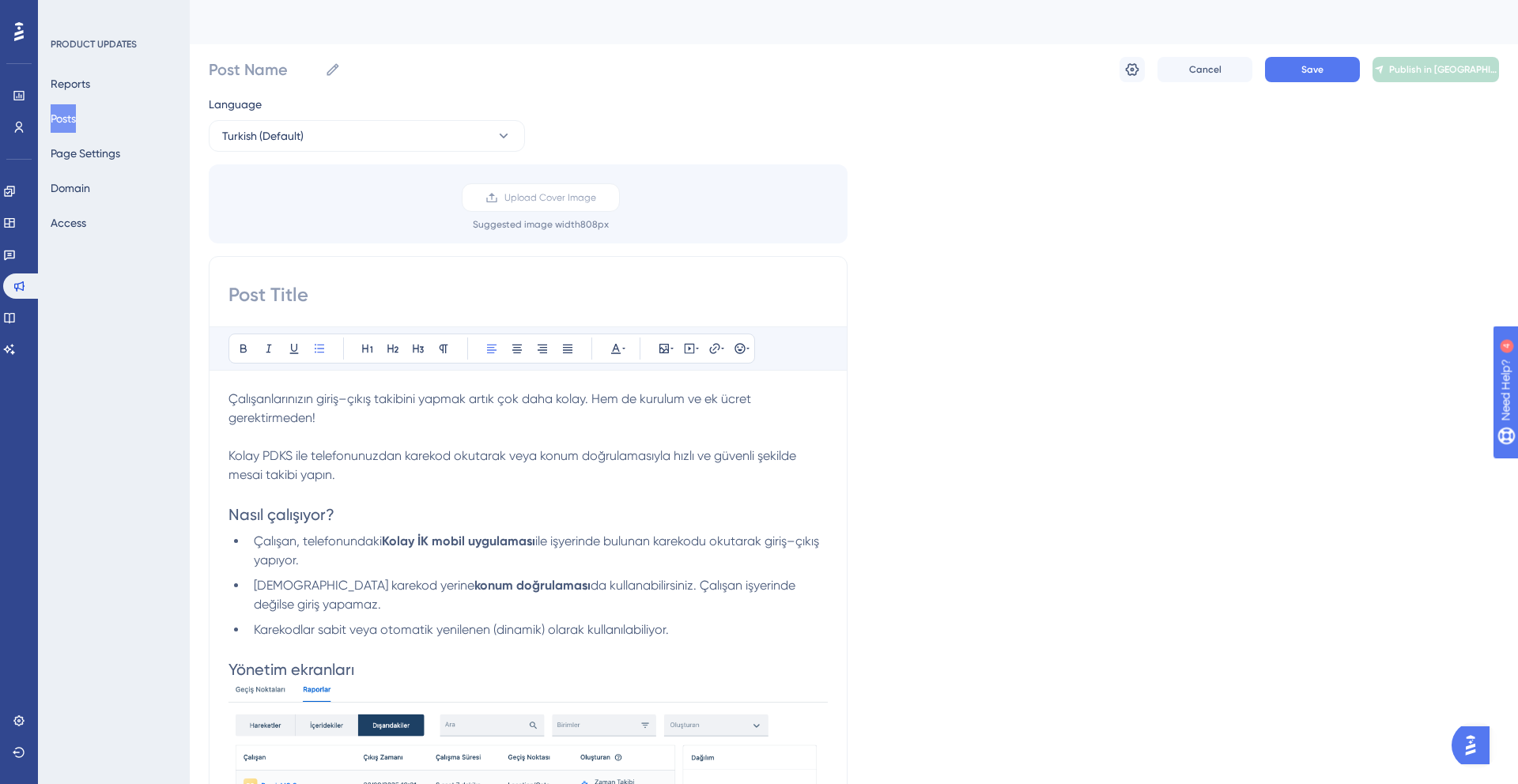
click at [293, 293] on input at bounding box center [528, 294] width 599 height 25
paste input "Kolay PDKS artık yayında! 🎉"
click at [366, 292] on input "Kolay PDKS artık yayında! 🎉" at bounding box center [528, 294] width 599 height 25
type input "[PERSON_NAME] PDKS çıktı! 🎉"
click at [309, 55] on label "Post Name" at bounding box center [275, 69] width 132 height 28
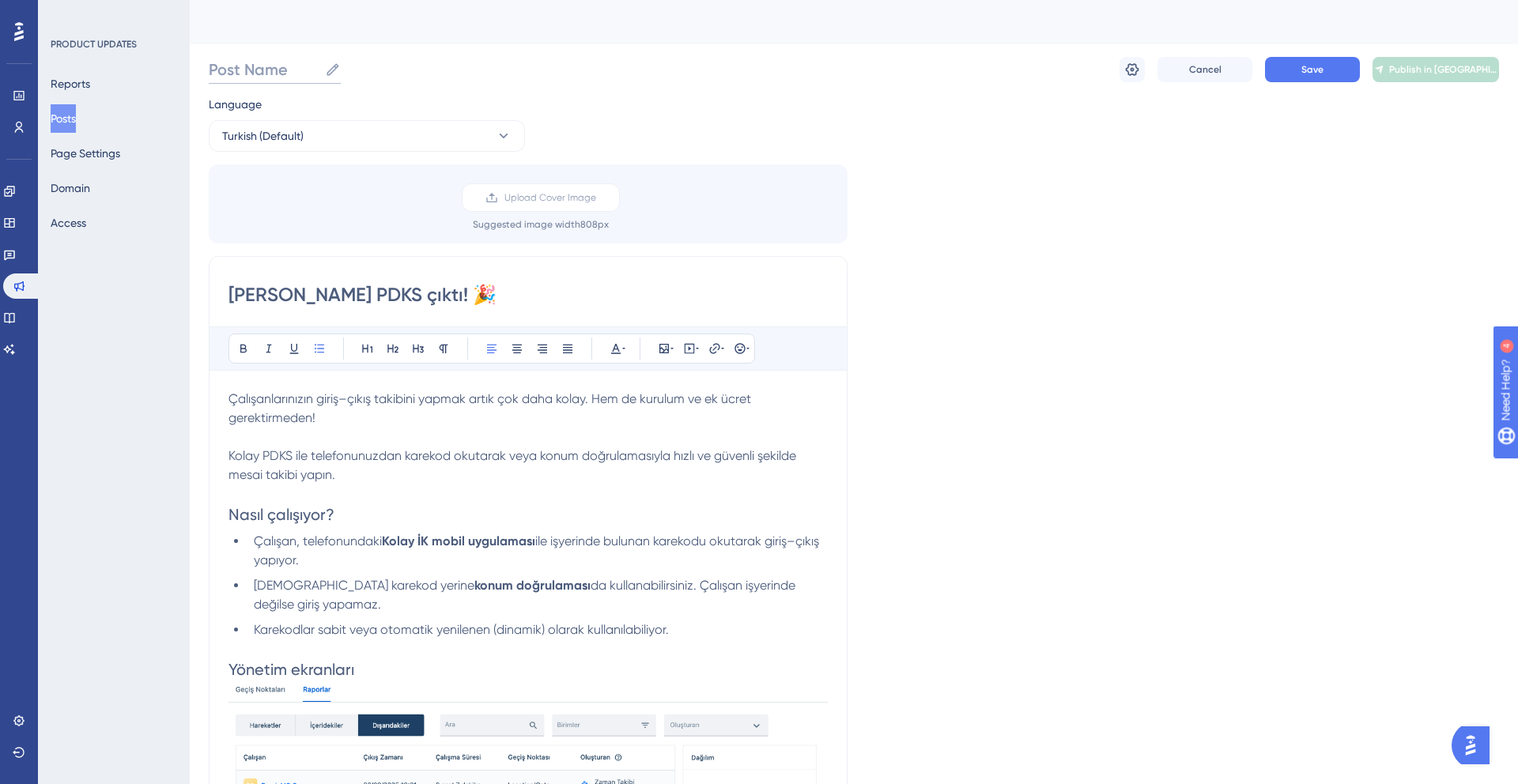
click at [309, 59] on input "Post Name" at bounding box center [264, 69] width 110 height 22
click at [285, 65] on input "Post Name" at bounding box center [264, 69] width 110 height 22
paste input "[PERSON_NAME] PDKS çıktı! 🎉"
type input "[PERSON_NAME] PDKS çıktı! 🎉"
click at [1317, 75] on span "Save" at bounding box center [1312, 69] width 22 height 12
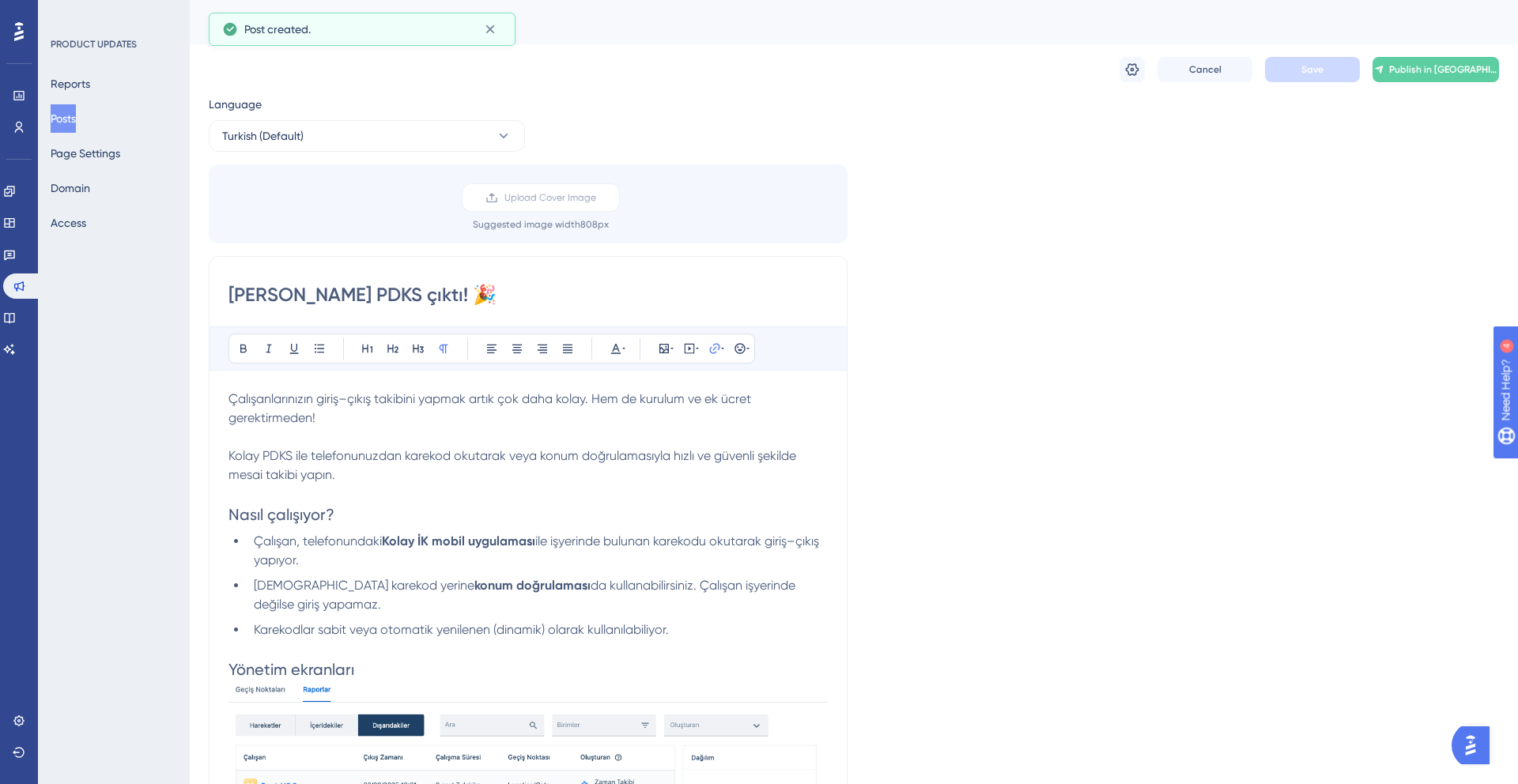
scroll to position [358, 0]
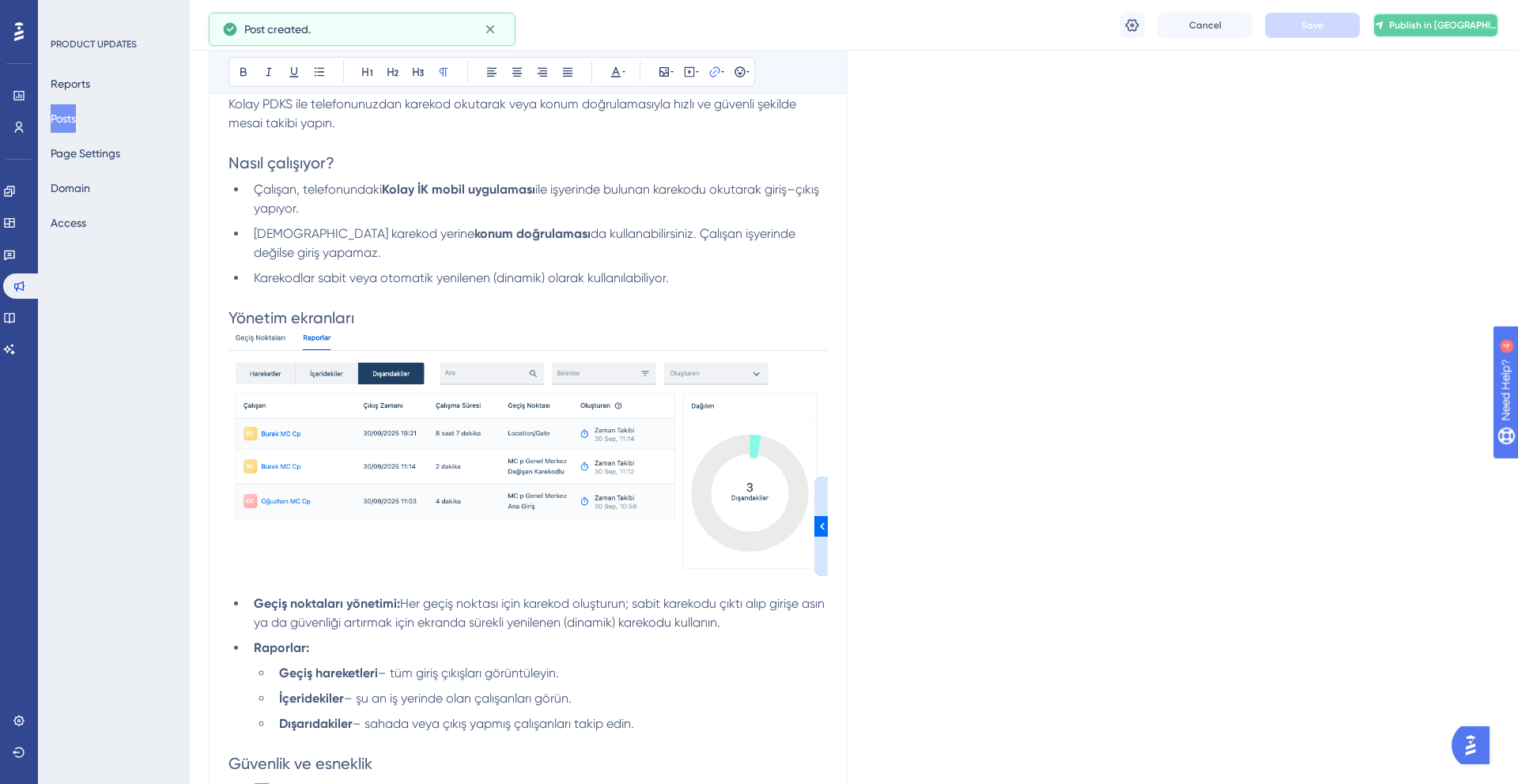
click at [1413, 28] on button "Publish in [GEOGRAPHIC_DATA]" at bounding box center [1435, 25] width 126 height 25
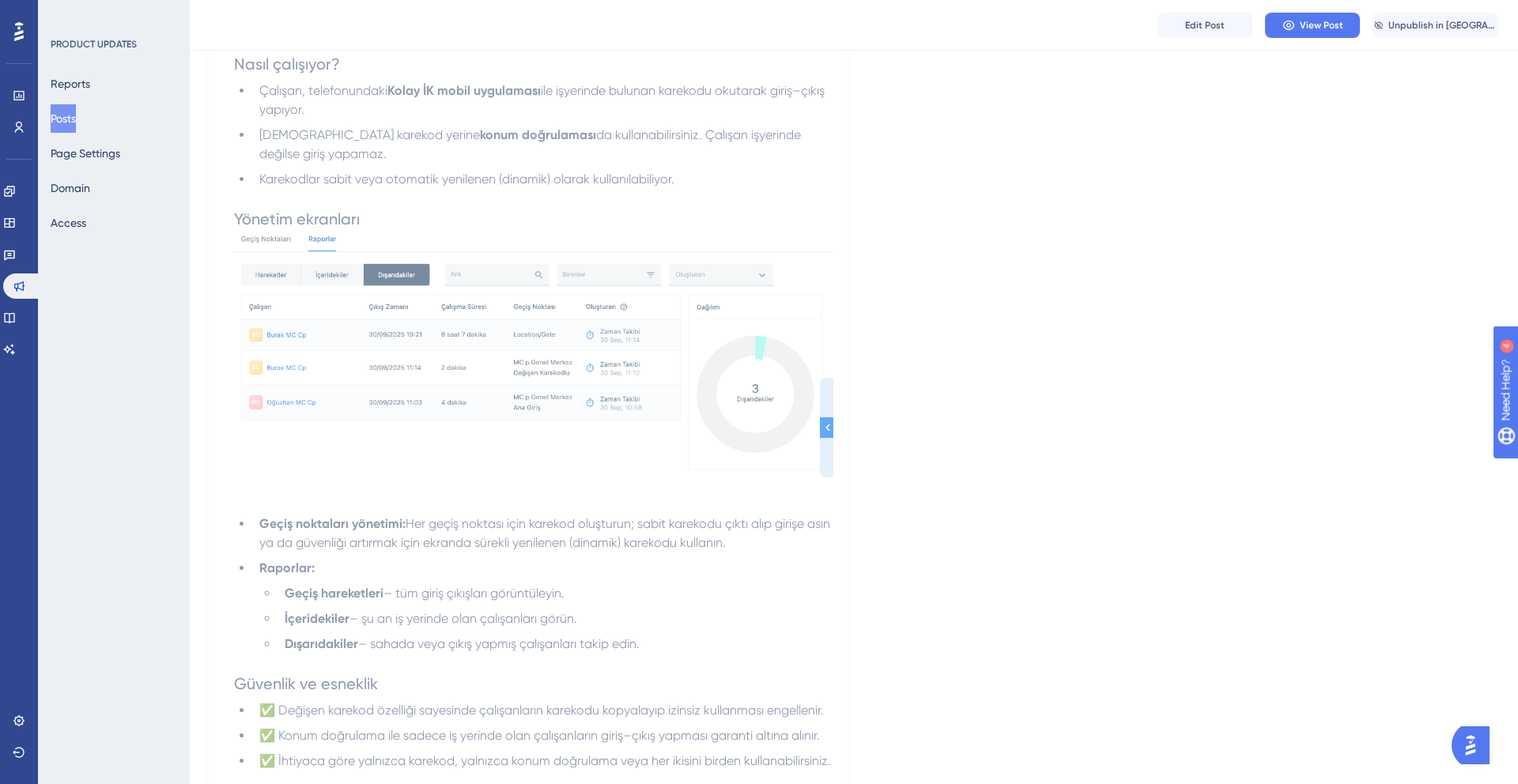
click at [76, 114] on button "Posts" at bounding box center [63, 118] width 25 height 28
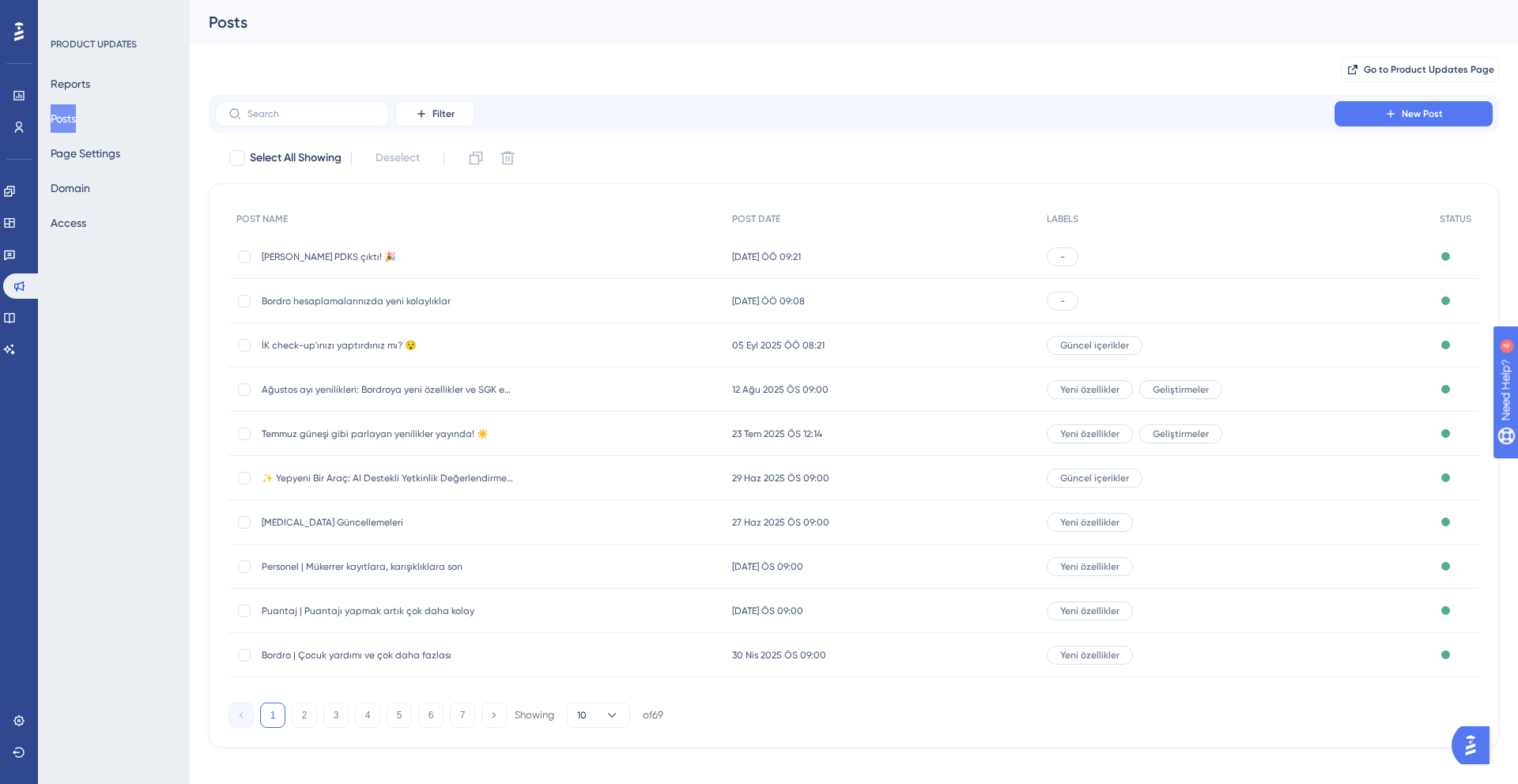
click at [345, 306] on span "Bordro hesaplamalarınızda yeni kolaylıklar" at bounding box center [388, 301] width 253 height 12
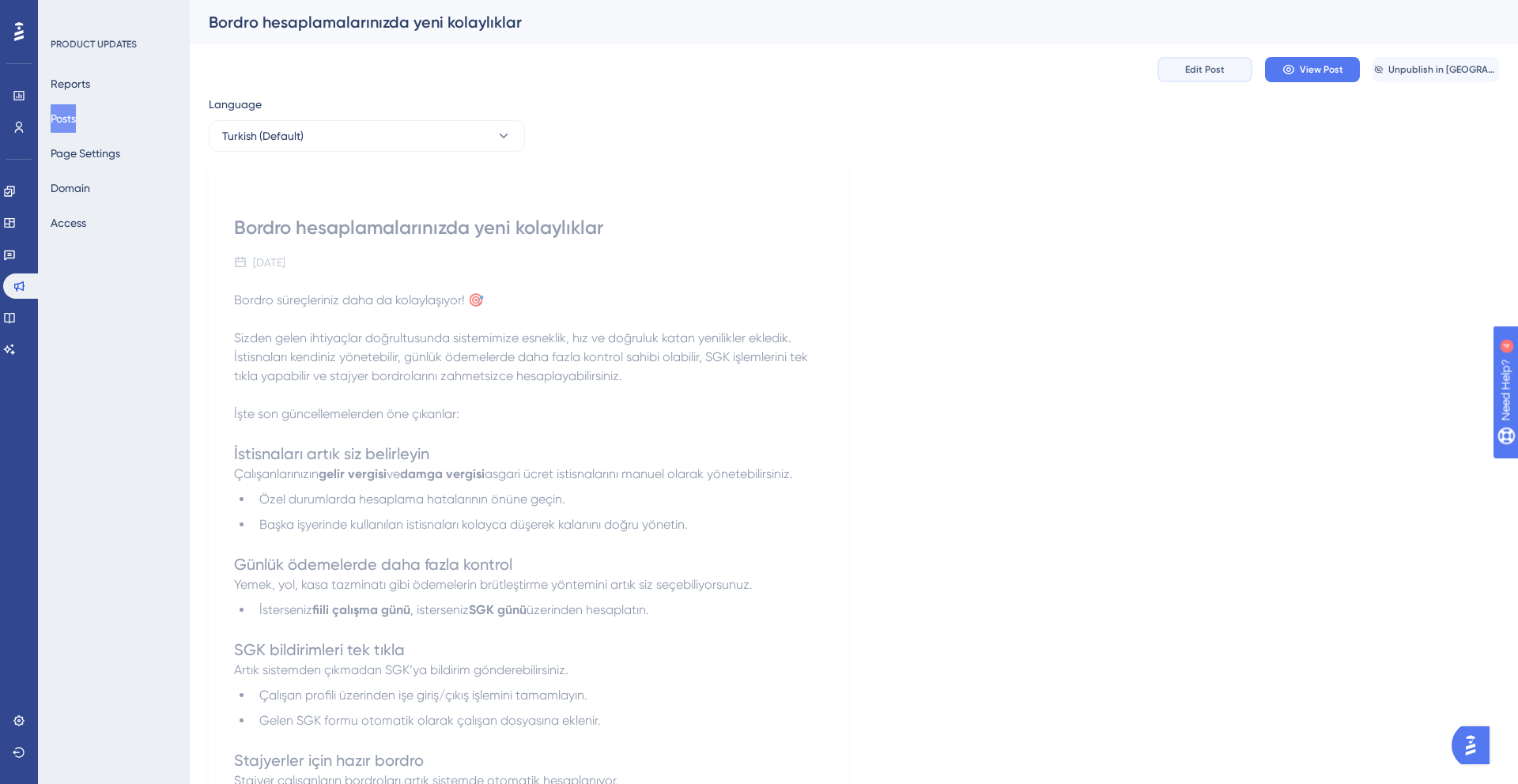
click at [1205, 67] on span "Edit Post" at bounding box center [1204, 69] width 39 height 12
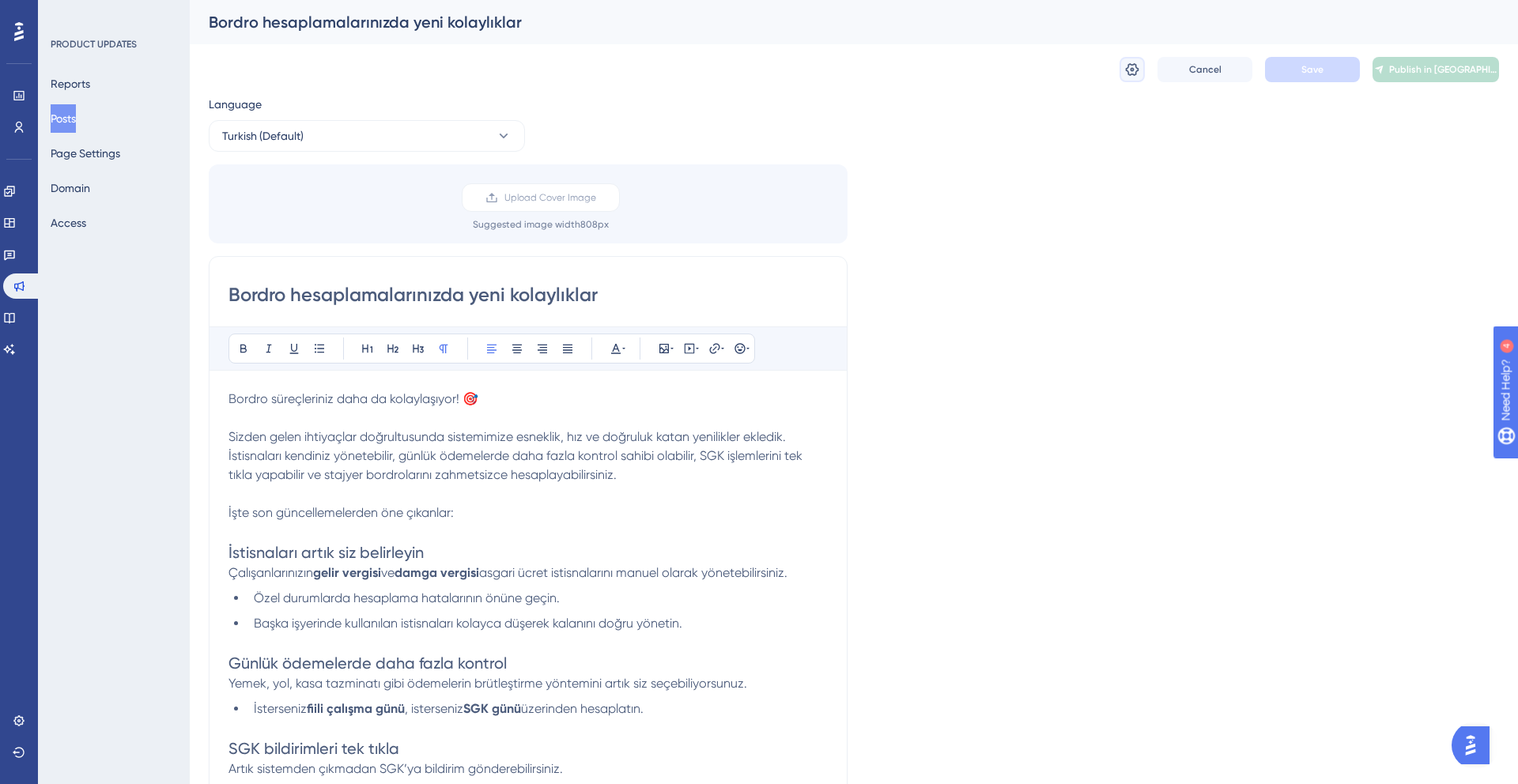
click at [1120, 70] on button at bounding box center [1132, 69] width 25 height 25
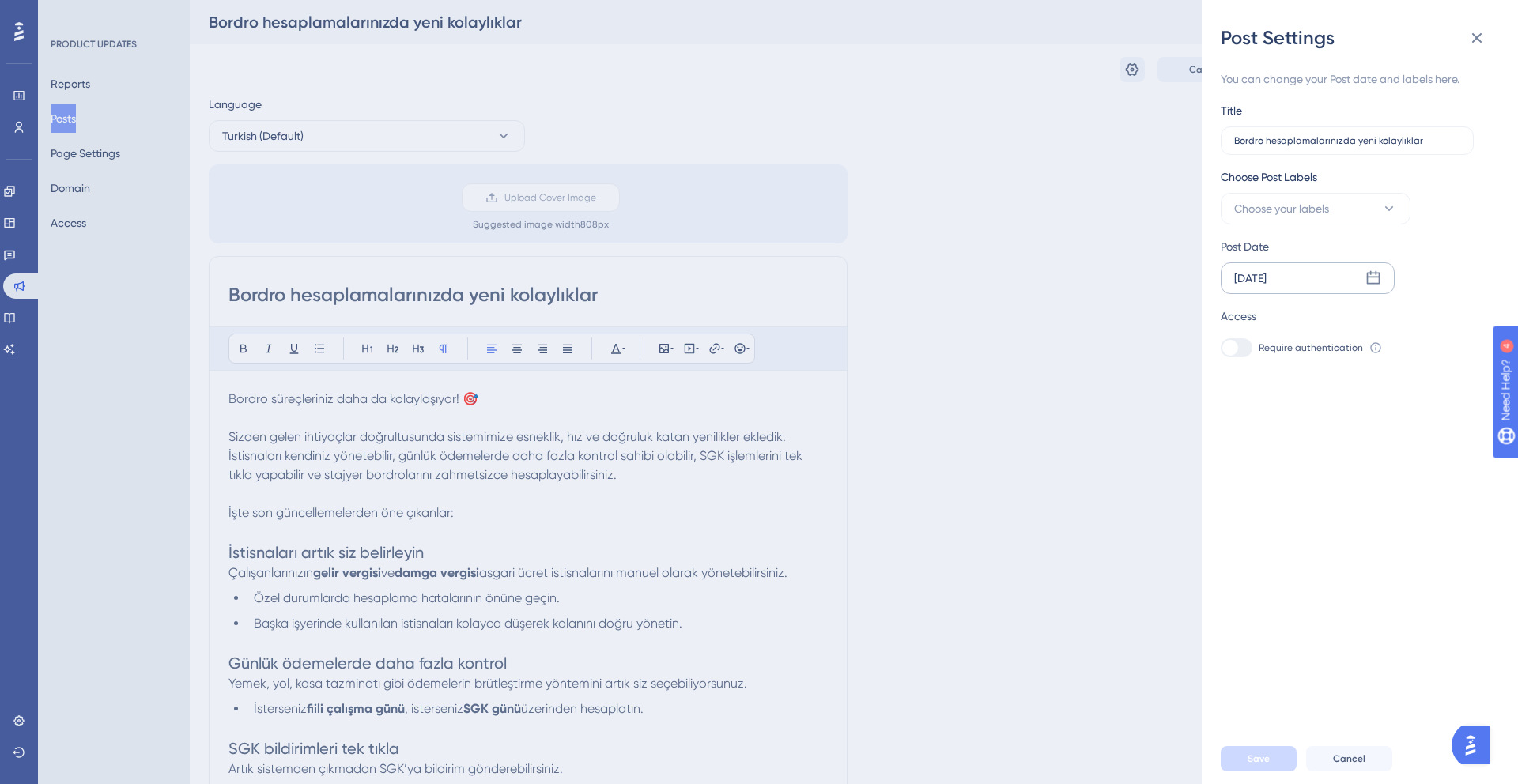
click at [1266, 276] on div "[DATE]" at bounding box center [1249, 277] width 32 height 19
click at [1232, 330] on icon at bounding box center [1237, 324] width 11 height 14
click at [1381, 503] on button "26" at bounding box center [1388, 503] width 27 height 27
click at [1312, 204] on span "Choose your labels" at bounding box center [1281, 208] width 95 height 19
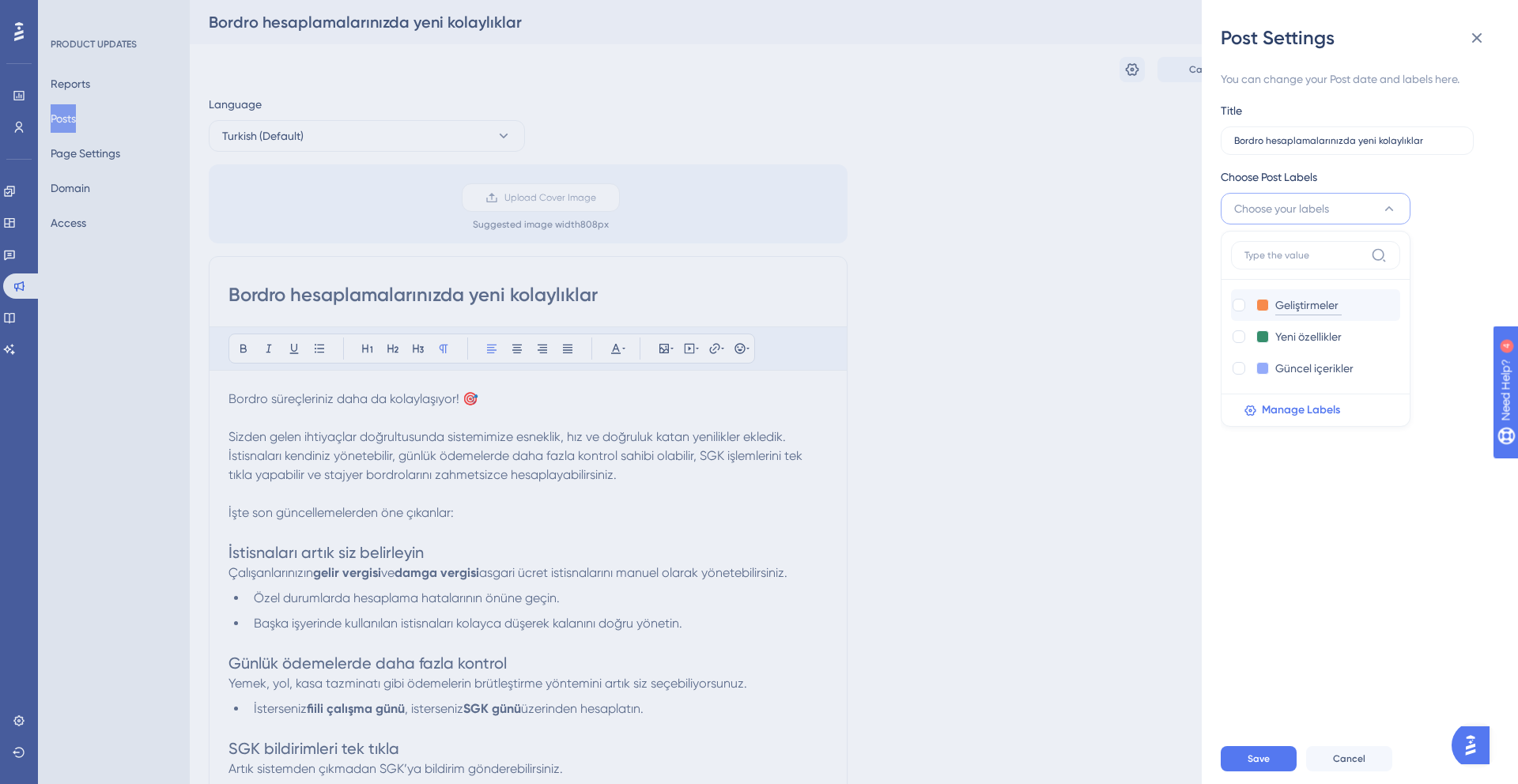
click at [1281, 308] on input "Geliştirmeler" at bounding box center [1308, 305] width 67 height 20
click at [1283, 332] on input "Yeni özellikler" at bounding box center [1310, 337] width 69 height 20
click at [1243, 334] on div at bounding box center [1239, 337] width 12 height 12
checkbox input "true"
click at [1238, 295] on div "Geliştirmeler Geliştirmeler" at bounding box center [1299, 304] width 138 height 19
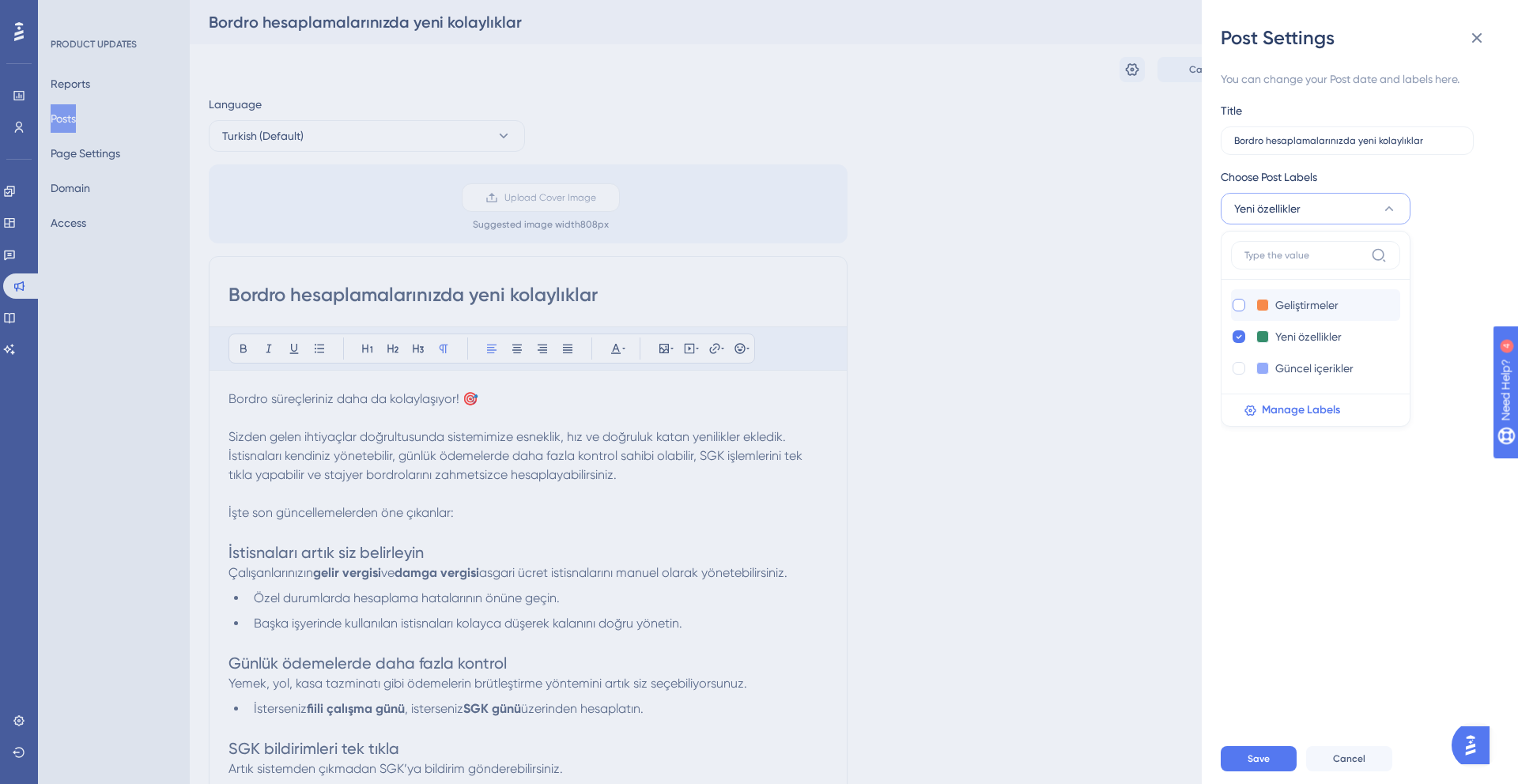
click at [1238, 304] on div at bounding box center [1239, 305] width 12 height 12
checkbox input "true"
click at [1251, 755] on span "Save" at bounding box center [1258, 758] width 22 height 12
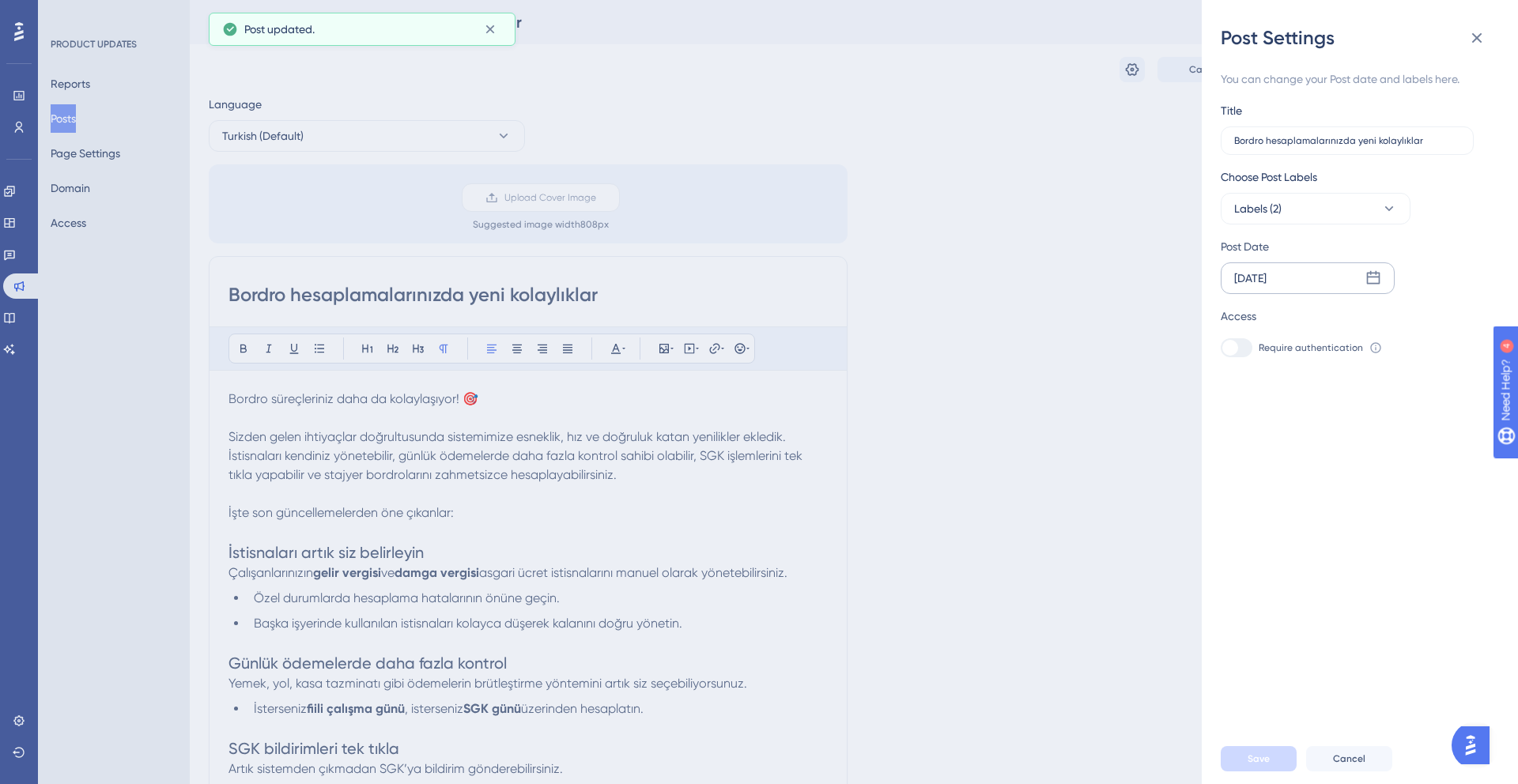
click at [79, 123] on div "Post Settings You can change your Post date and labels here. Title Bordro hesap…" at bounding box center [759, 392] width 1518 height 784
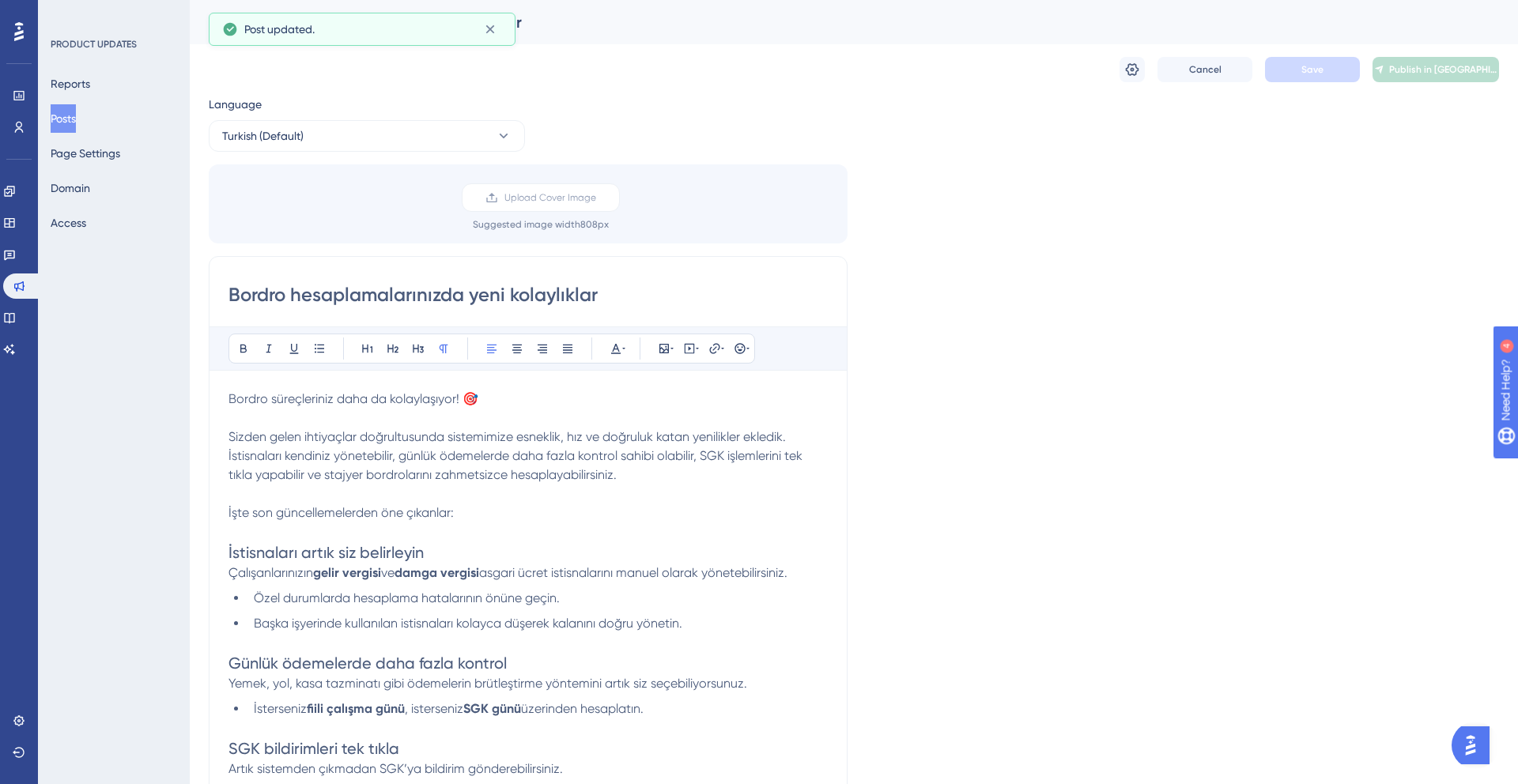
click at [71, 119] on button "Posts" at bounding box center [63, 118] width 25 height 28
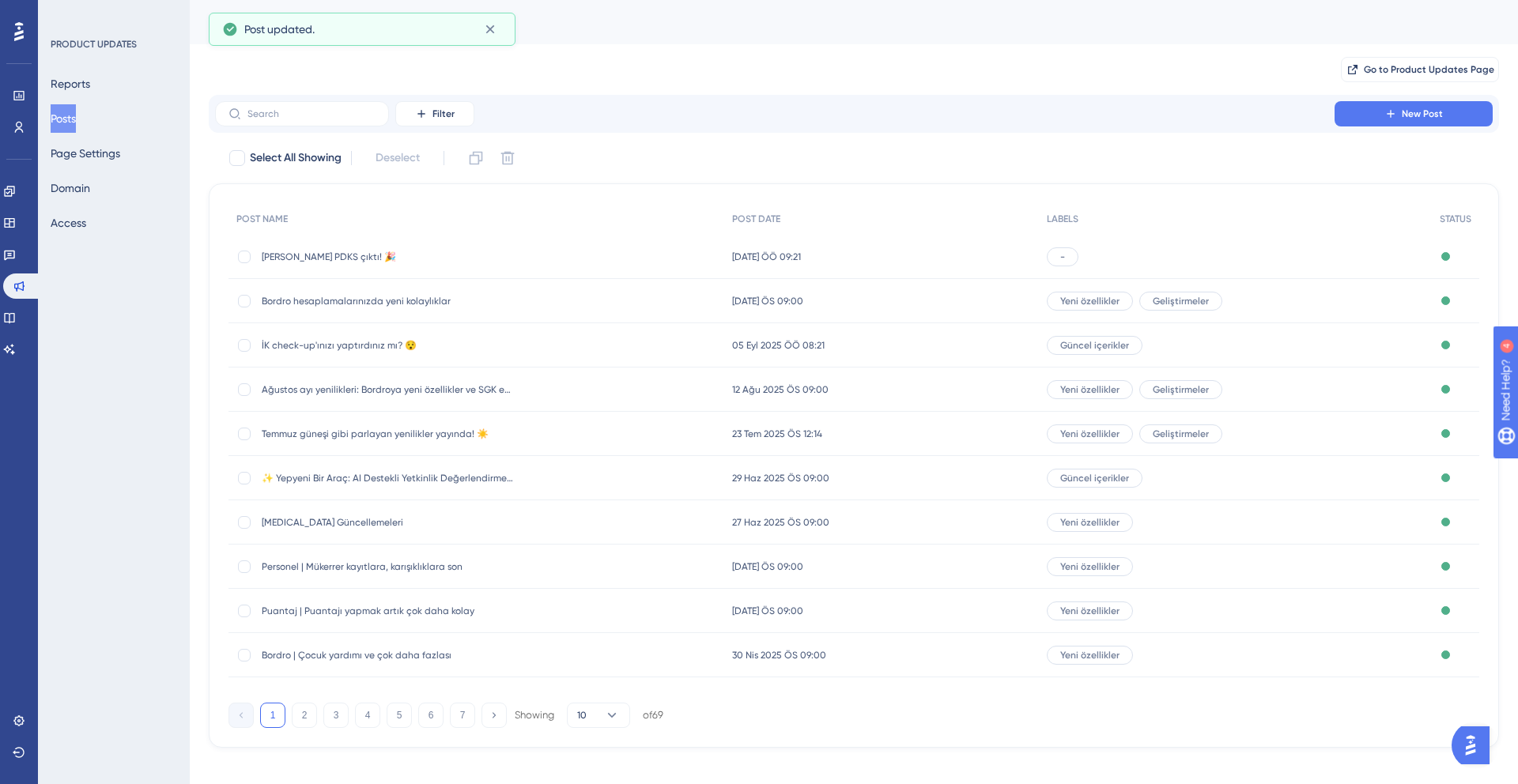
click at [310, 252] on span "[PERSON_NAME] PDKS çıktı! 🎉" at bounding box center [388, 257] width 253 height 12
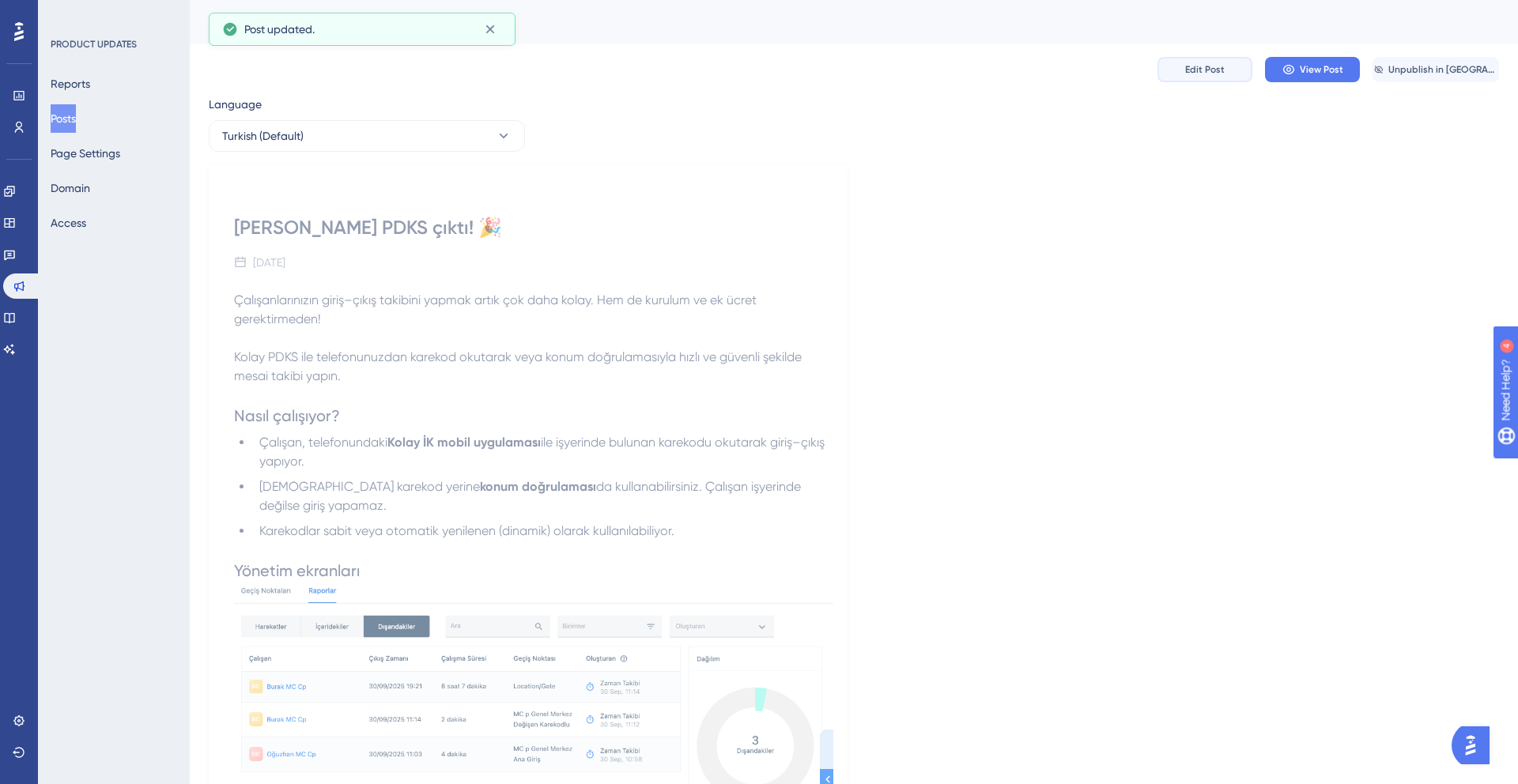
click at [1219, 76] on button "Edit Post" at bounding box center [1204, 69] width 95 height 25
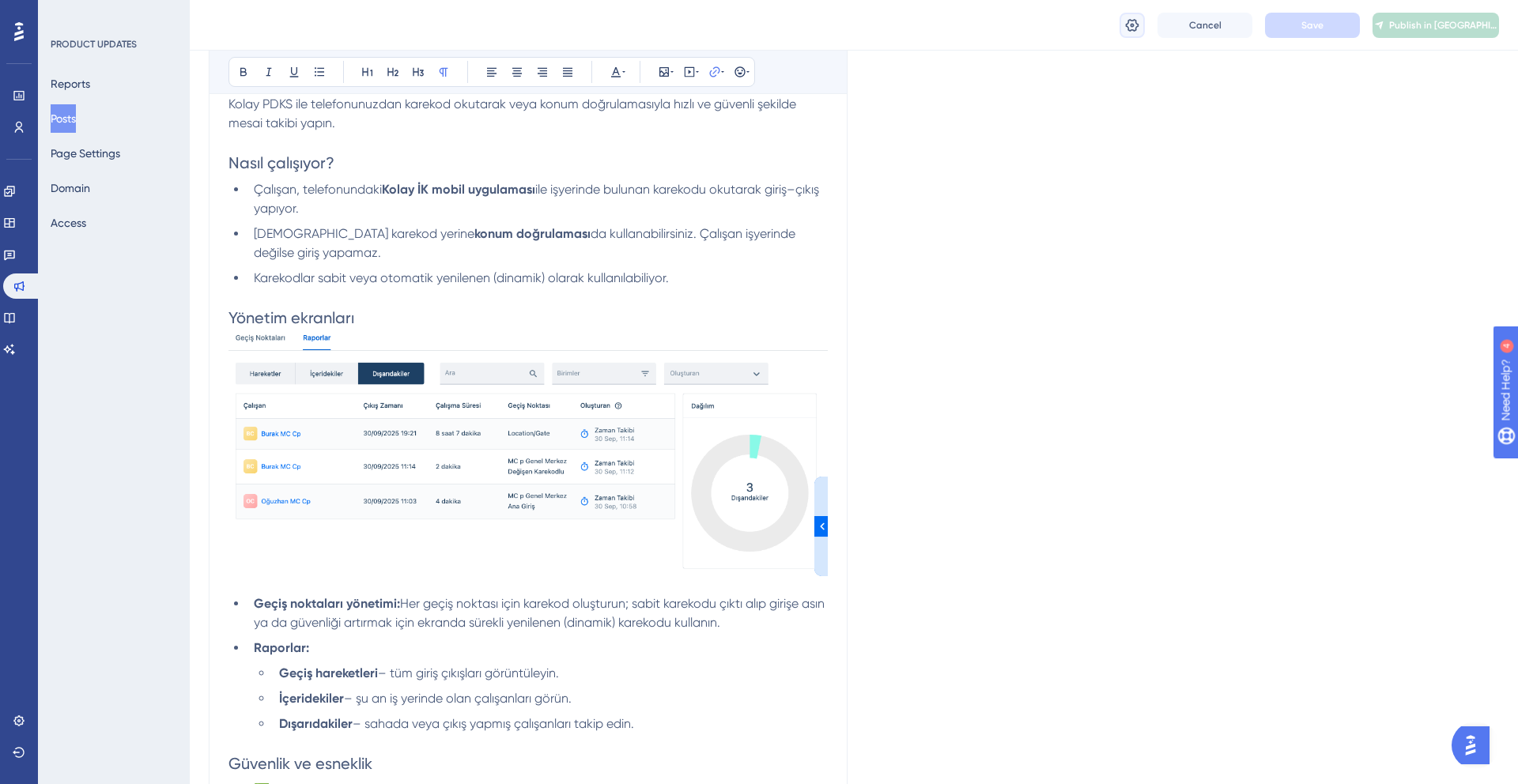
click at [1132, 27] on icon at bounding box center [1132, 26] width 16 height 16
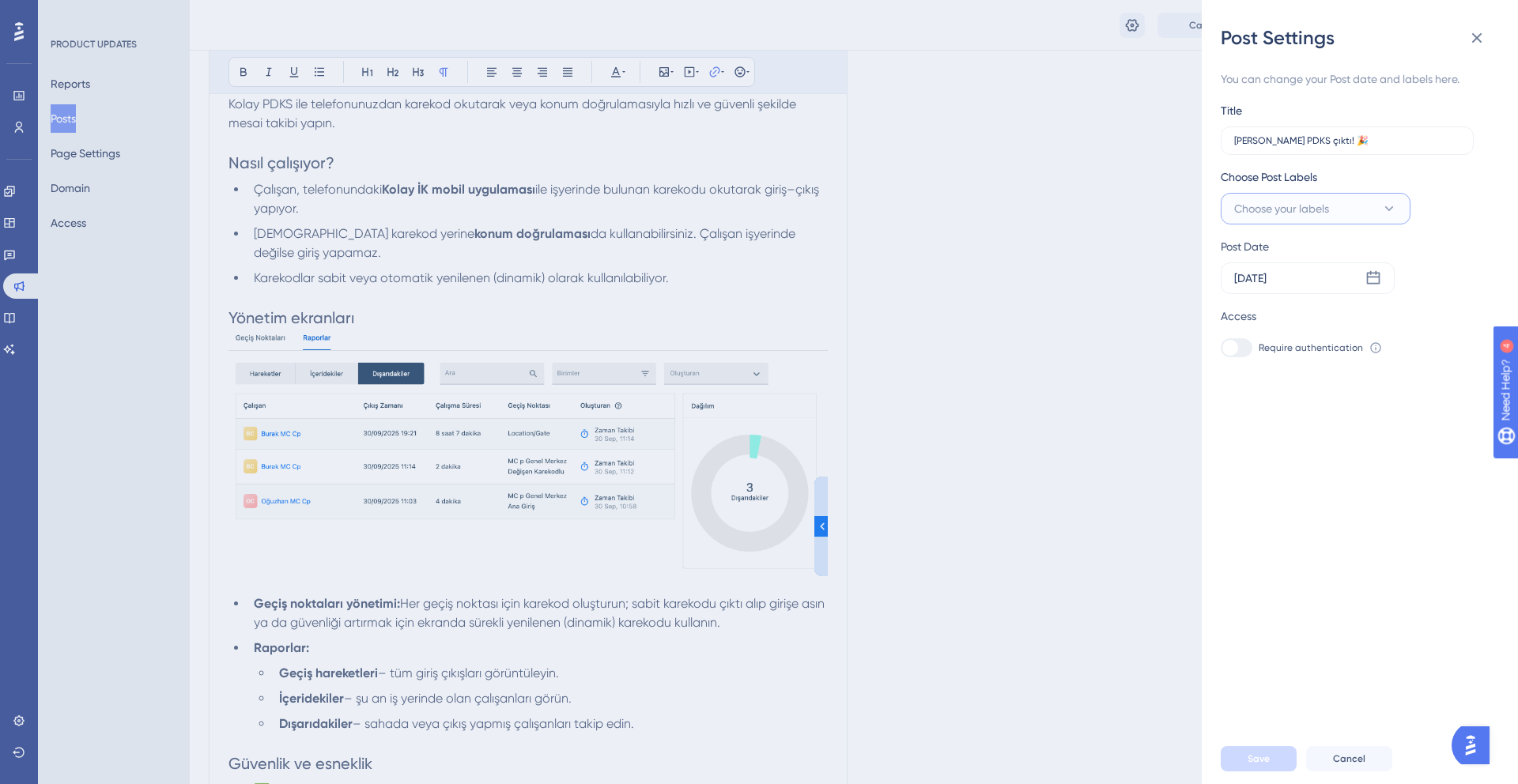
click at [1323, 220] on button "Choose your labels" at bounding box center [1314, 209] width 189 height 32
click at [1238, 333] on div at bounding box center [1239, 337] width 12 height 12
checkbox input "true"
click at [1266, 652] on div "You can change your Post date and labels here. Title Kolay PDKS çıktı! 🎉 Choose…" at bounding box center [1365, 392] width 291 height 683
click at [1264, 759] on span "Save" at bounding box center [1258, 758] width 22 height 12
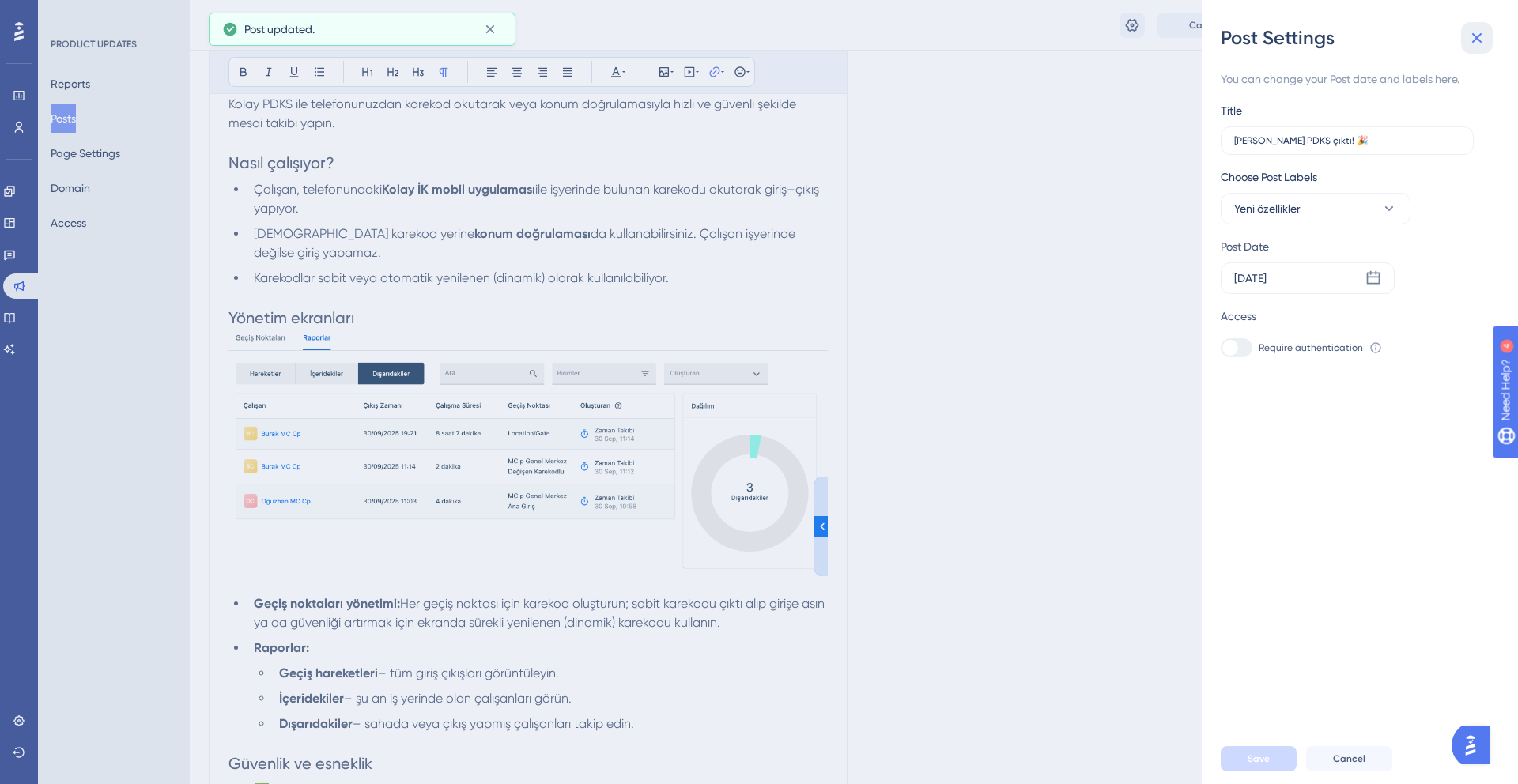
click at [1473, 39] on icon at bounding box center [1476, 37] width 19 height 19
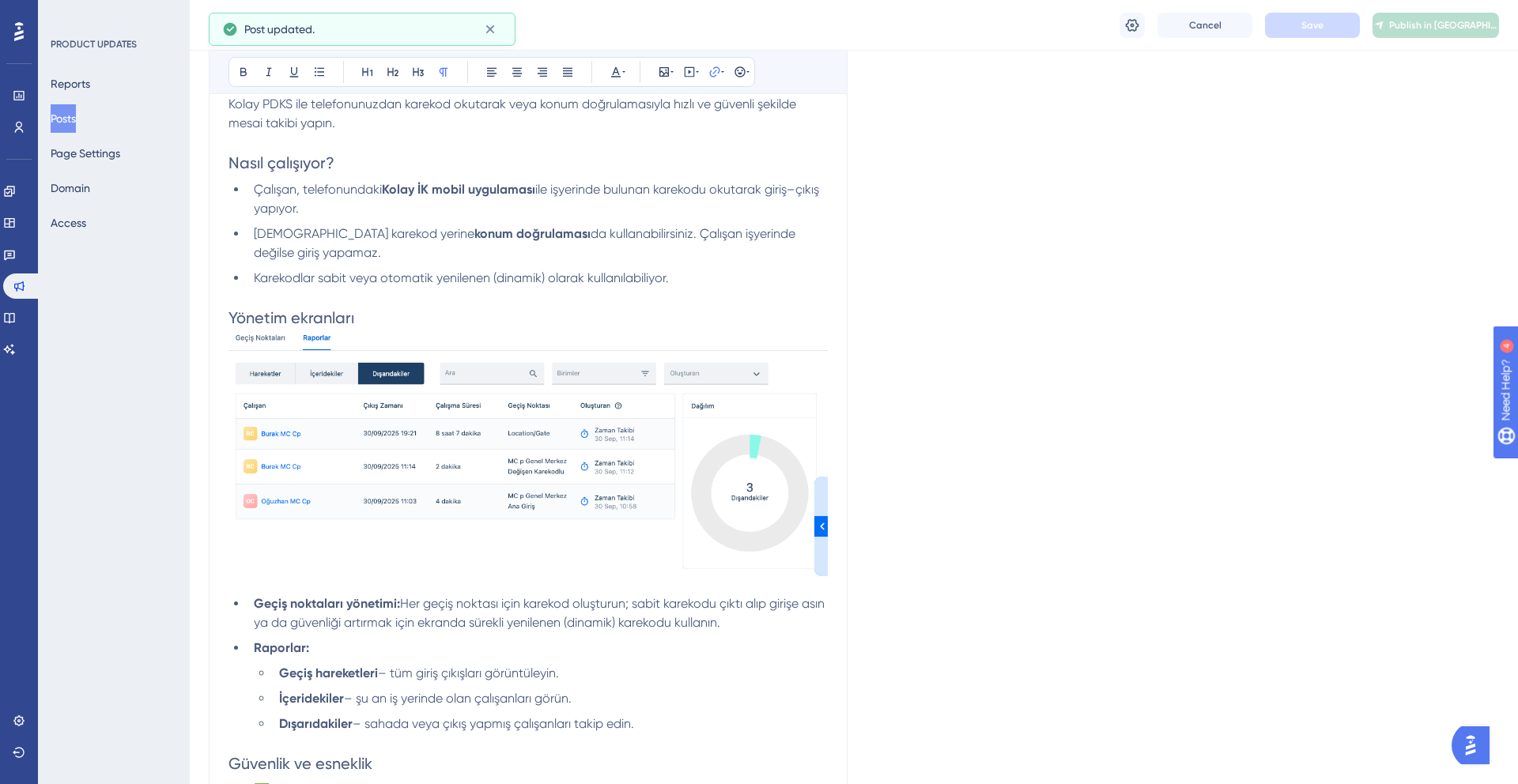
click at [76, 114] on button "Posts" at bounding box center [63, 118] width 25 height 28
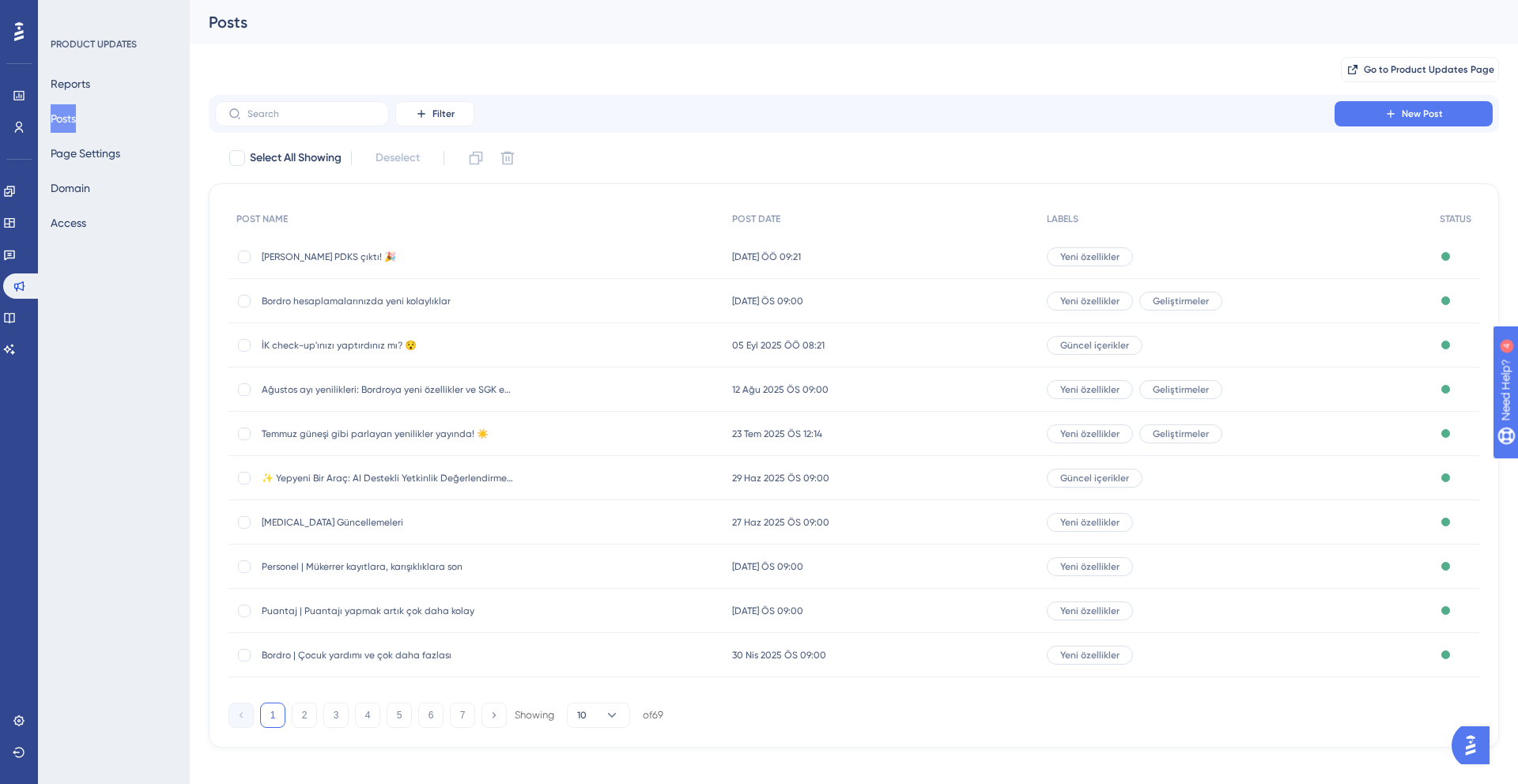
click at [365, 301] on span "Bordro hesaplamalarınızda yeni kolaylıklar" at bounding box center [388, 301] width 253 height 12
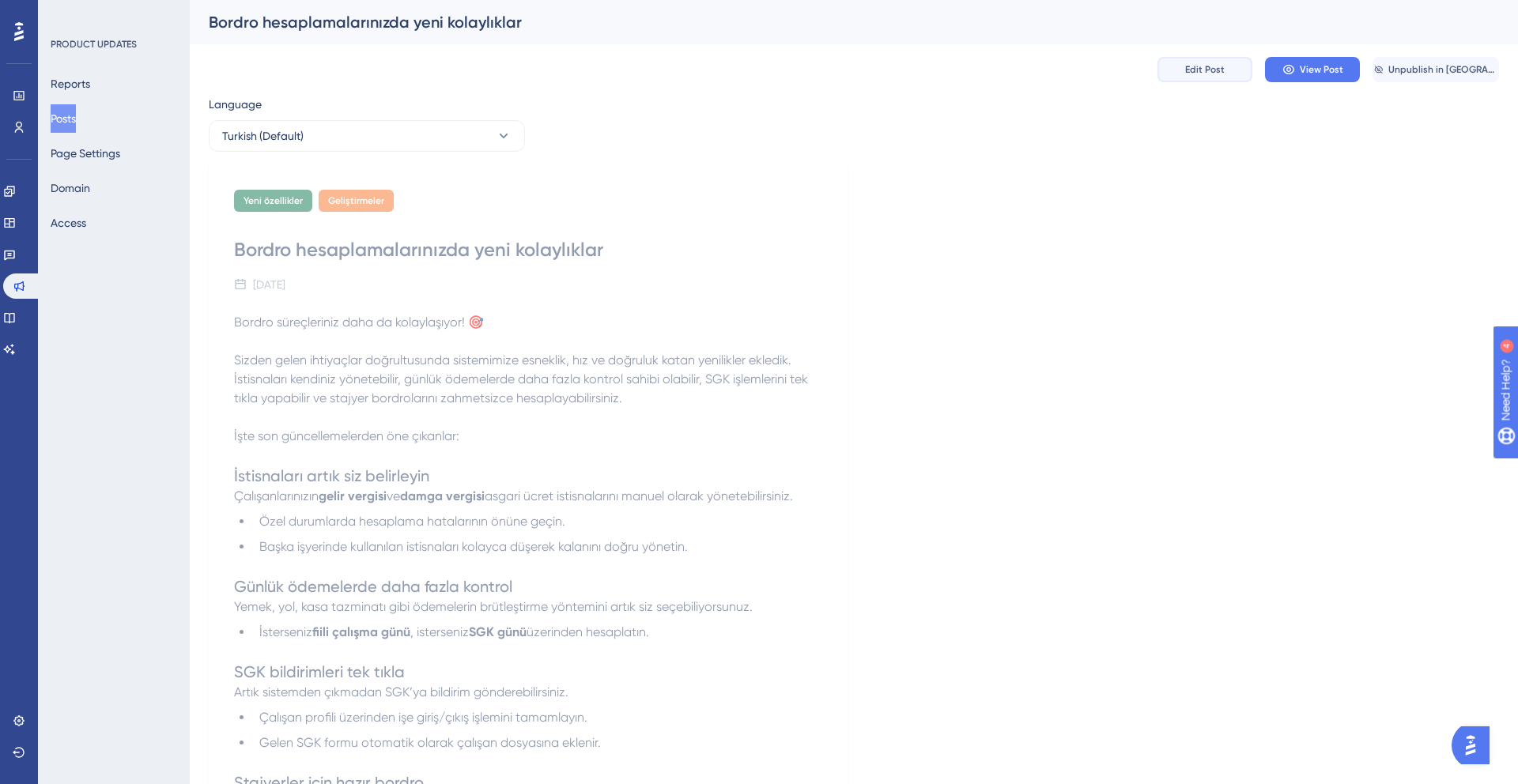
click at [1198, 64] on span "Edit Post" at bounding box center [1204, 69] width 39 height 12
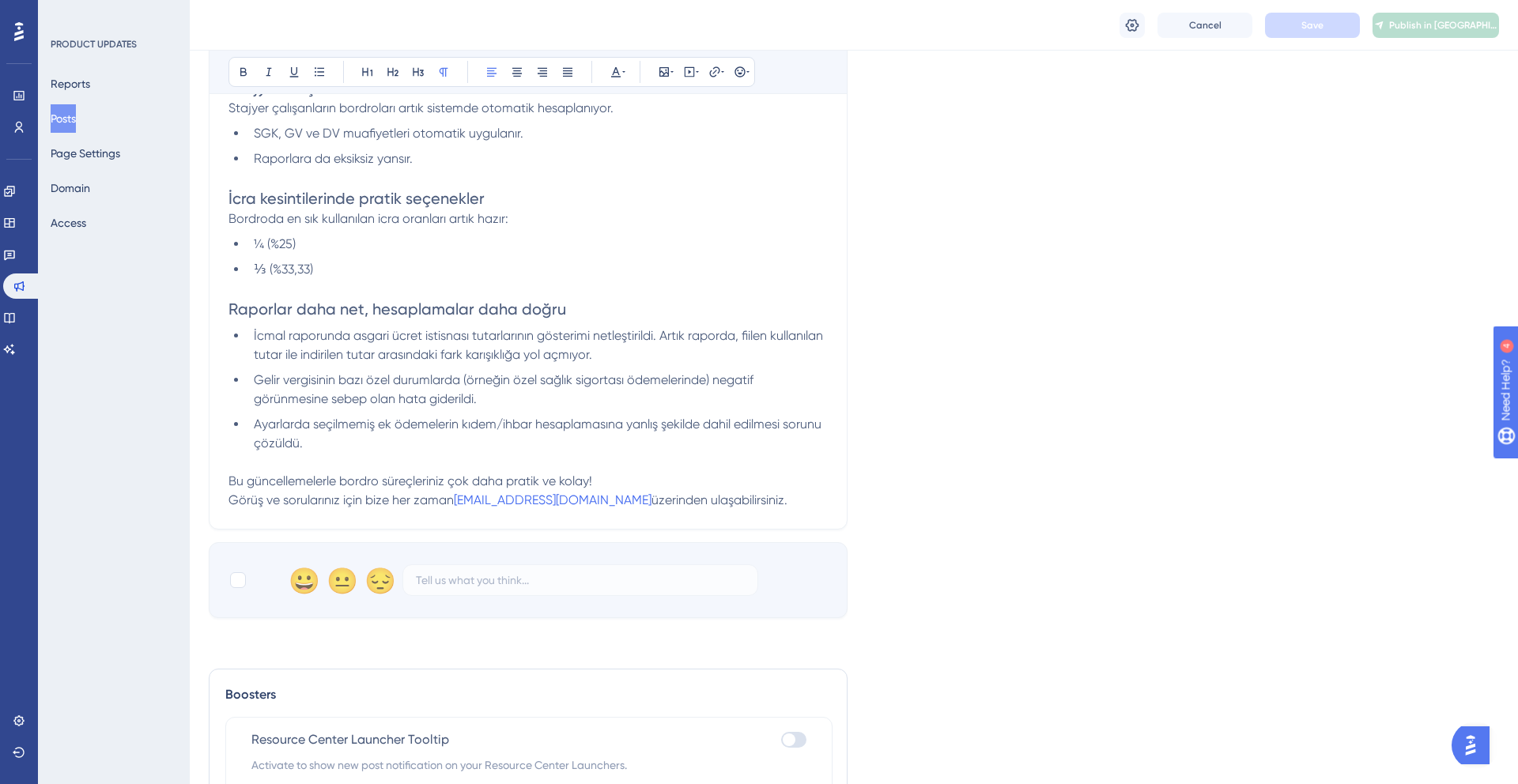
scroll to position [962, 0]
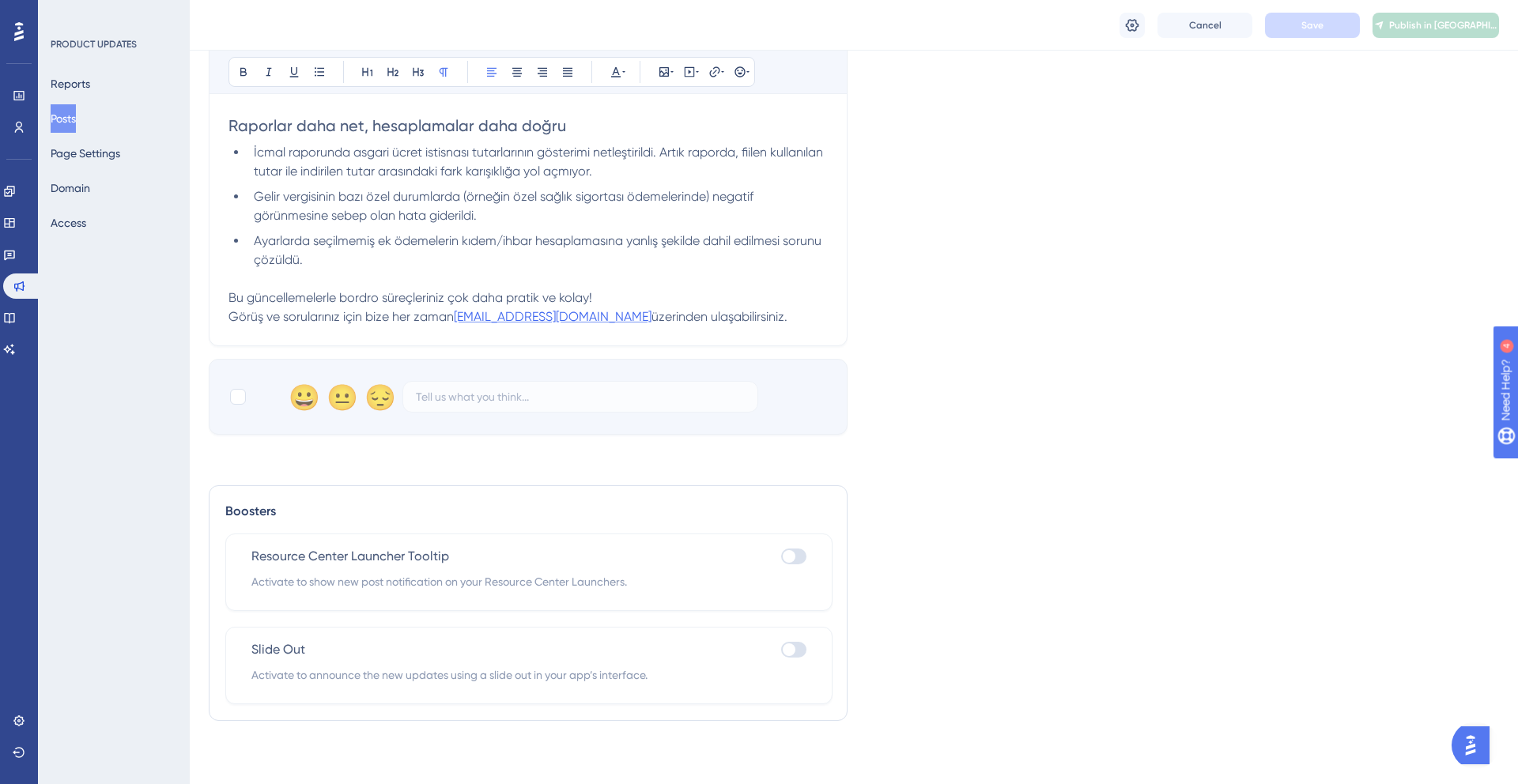
click at [545, 318] on span "[EMAIL_ADDRESS][DOMAIN_NAME]" at bounding box center [552, 316] width 197 height 15
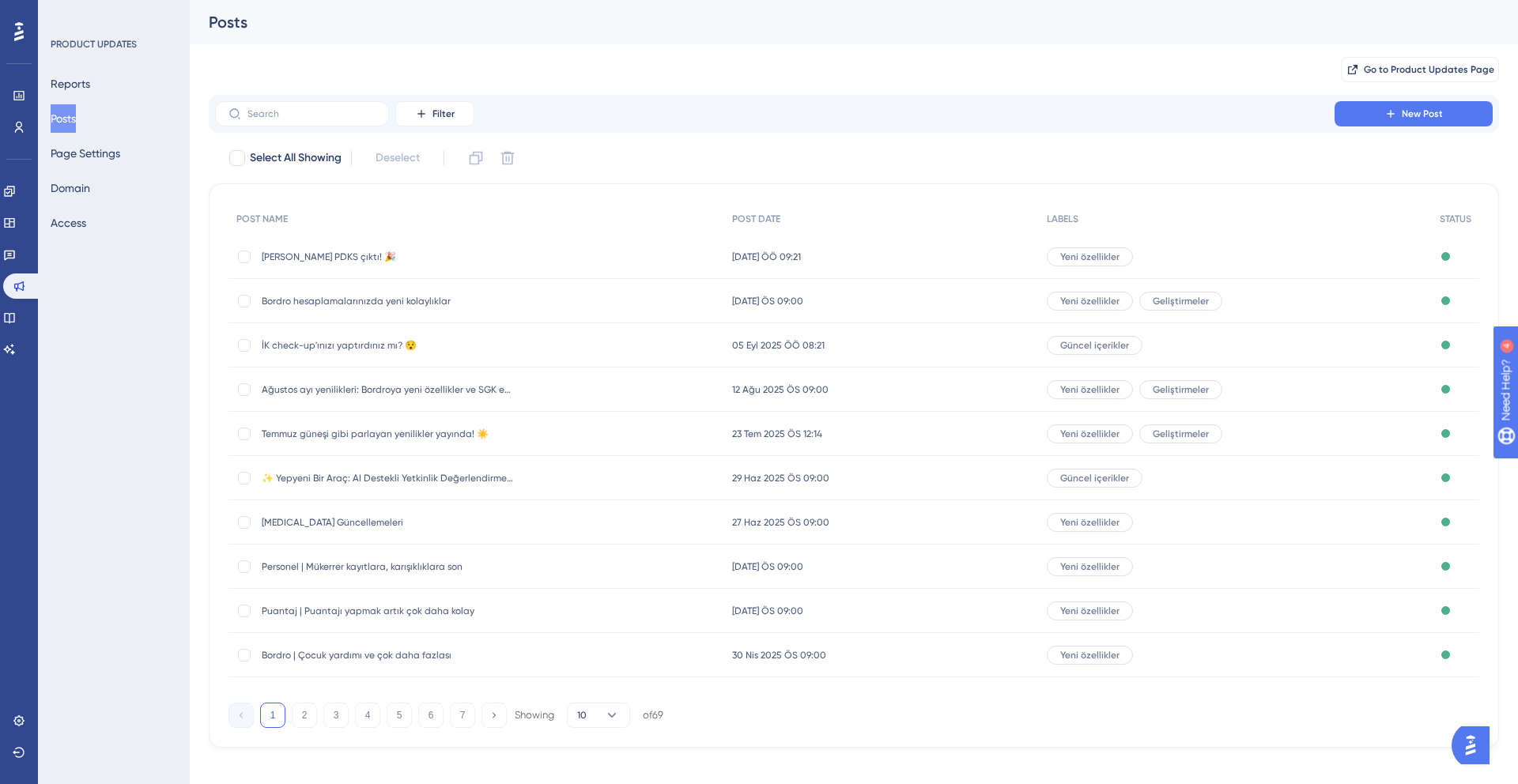
click at [324, 302] on span "Bordro hesaplamalarınızda yeni kolaylıklar" at bounding box center [388, 301] width 253 height 12
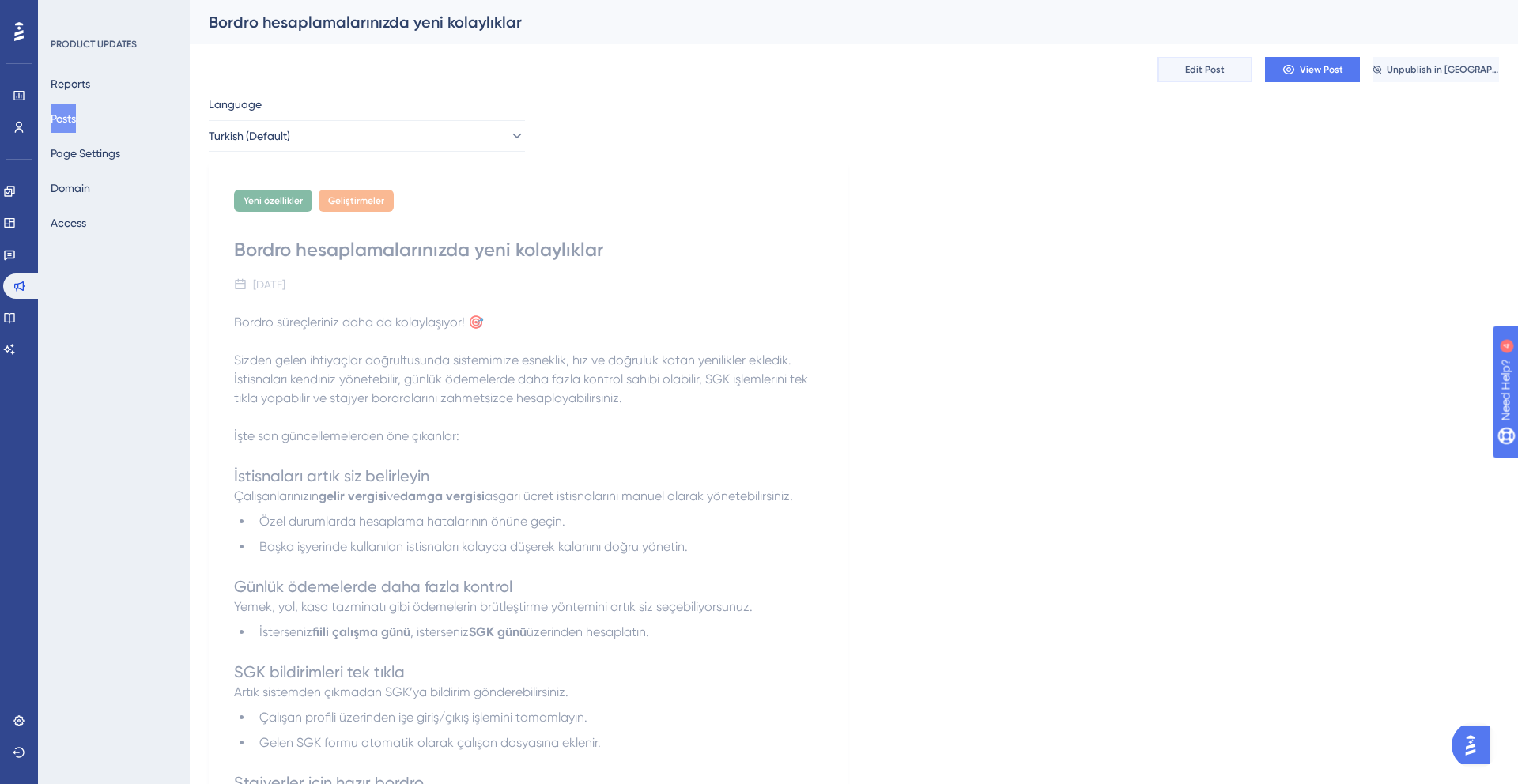
click at [1195, 63] on span "Edit Post" at bounding box center [1204, 69] width 39 height 12
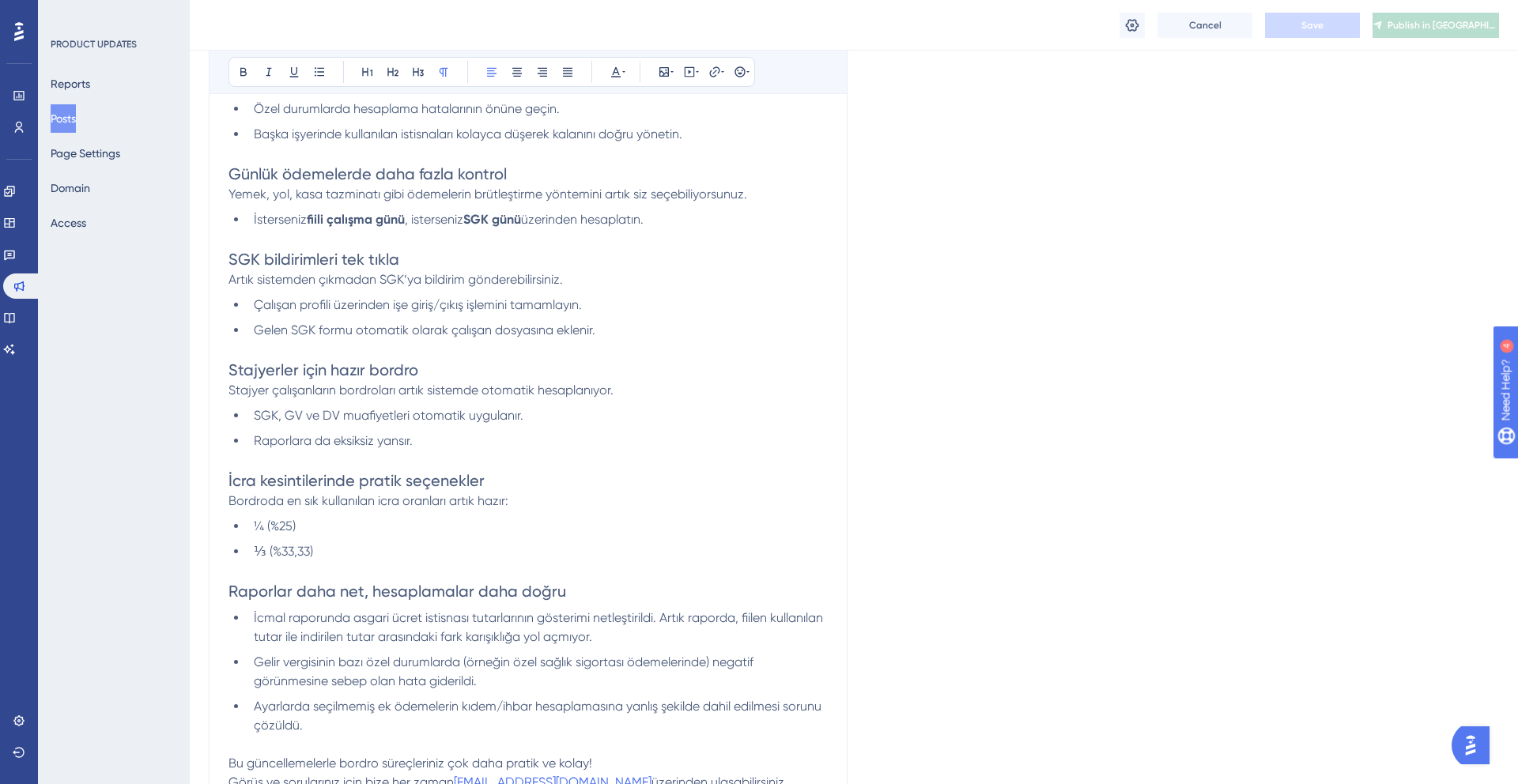
scroll to position [962, 0]
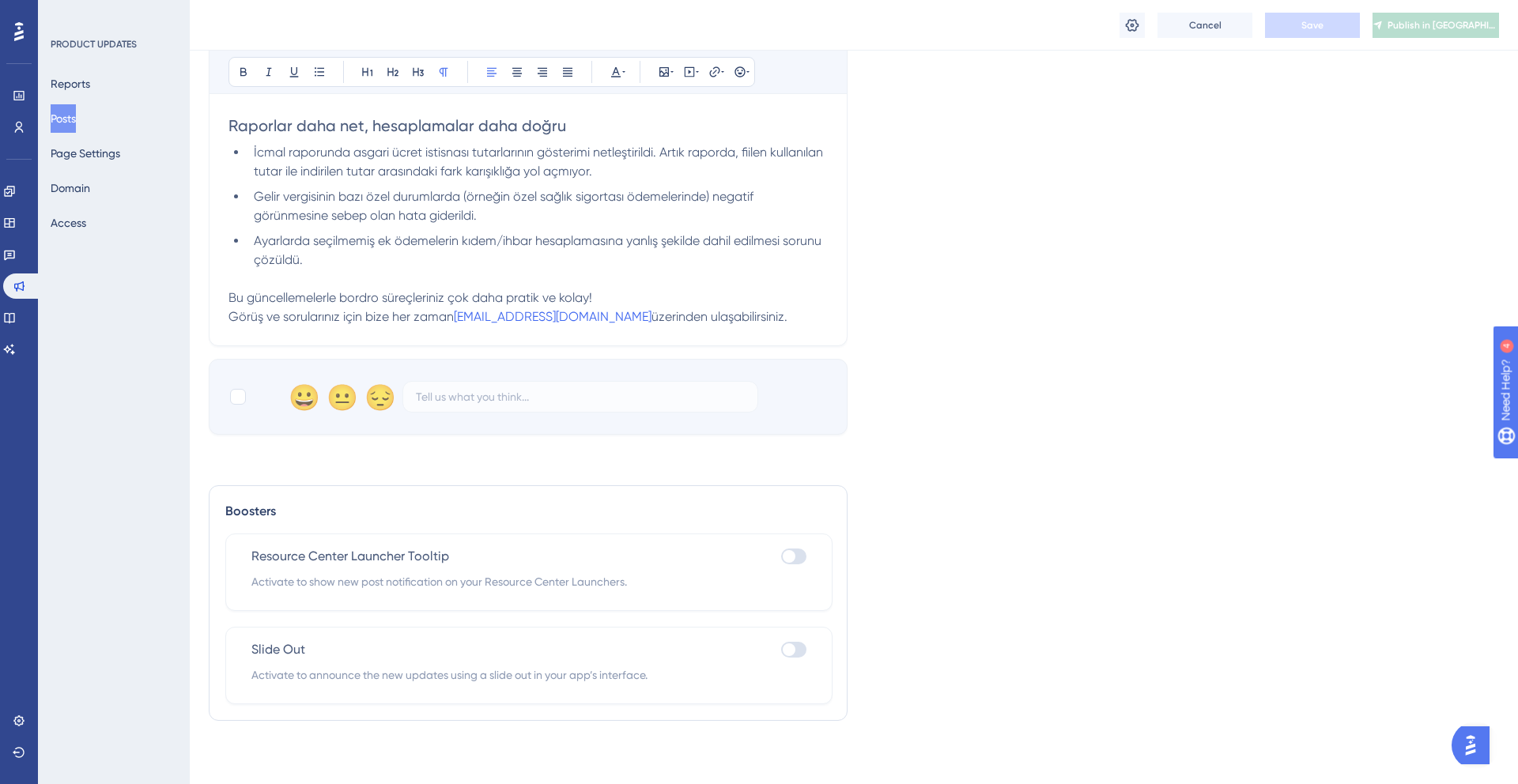
click at [651, 322] on span "üzerinden ulaşabilirsiniz." at bounding box center [719, 316] width 136 height 15
drag, startPoint x: 573, startPoint y: 316, endPoint x: 459, endPoint y: 317, distance: 114.0
click at [459, 317] on p "Bu güncellemelerle bordro süreçleriniz çok daha pratik ve kolay! Görüş ve sorul…" at bounding box center [528, 307] width 599 height 38
click at [539, 269] on p at bounding box center [528, 278] width 599 height 19
drag, startPoint x: 575, startPoint y: 316, endPoint x: 454, endPoint y: 317, distance: 121.0
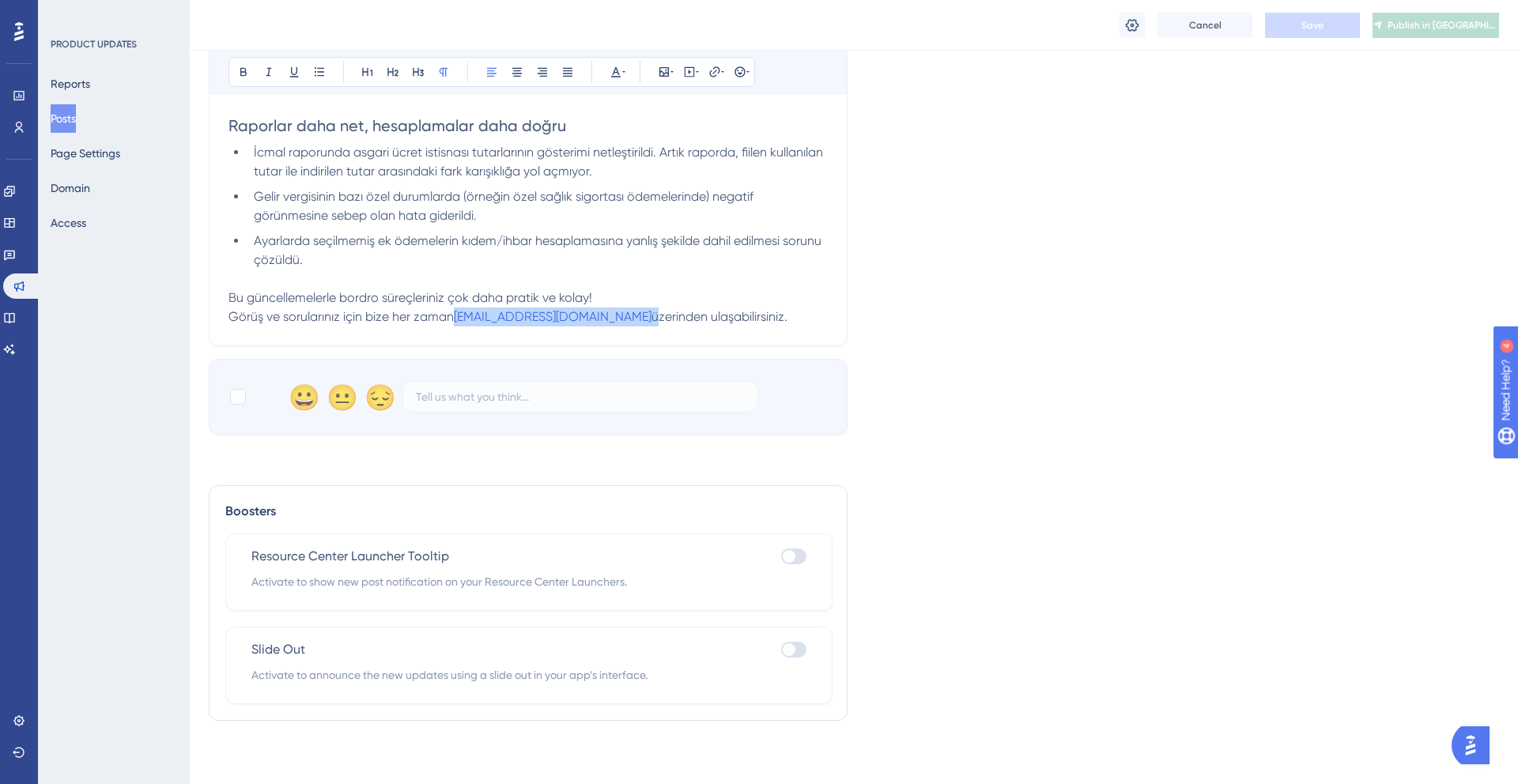
click at [454, 317] on p "Bu güncellemelerle bordro süreçleriniz çok daha pratik ve kolay! Görüş ve sorul…" at bounding box center [528, 307] width 599 height 38
copy span "[EMAIL_ADDRESS][DOMAIN_NAME]"
click at [715, 71] on icon at bounding box center [714, 72] width 12 height 12
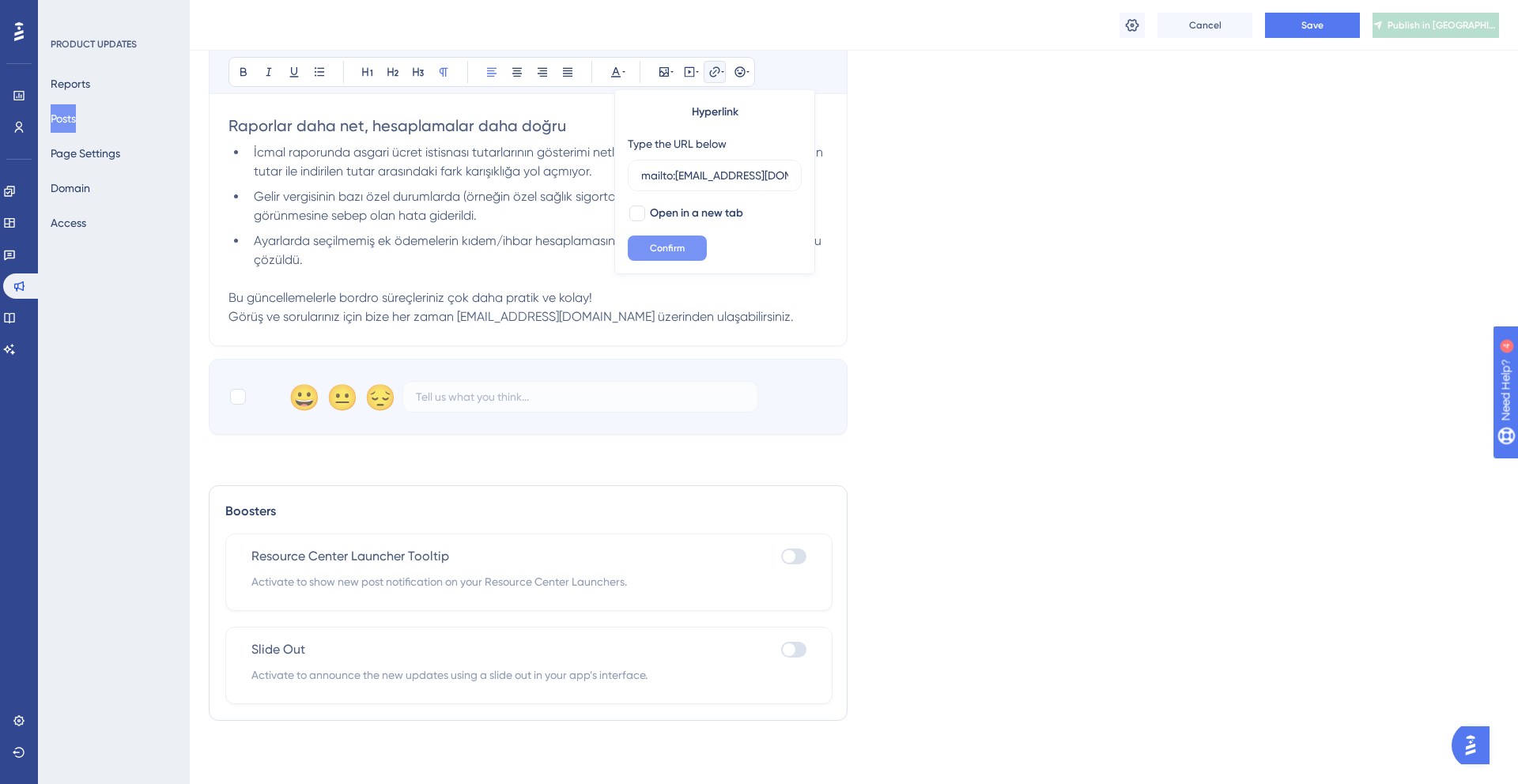
type input "mailto:destek@kolayik.com"
click at [687, 254] on button "Confirm" at bounding box center [667, 248] width 79 height 25
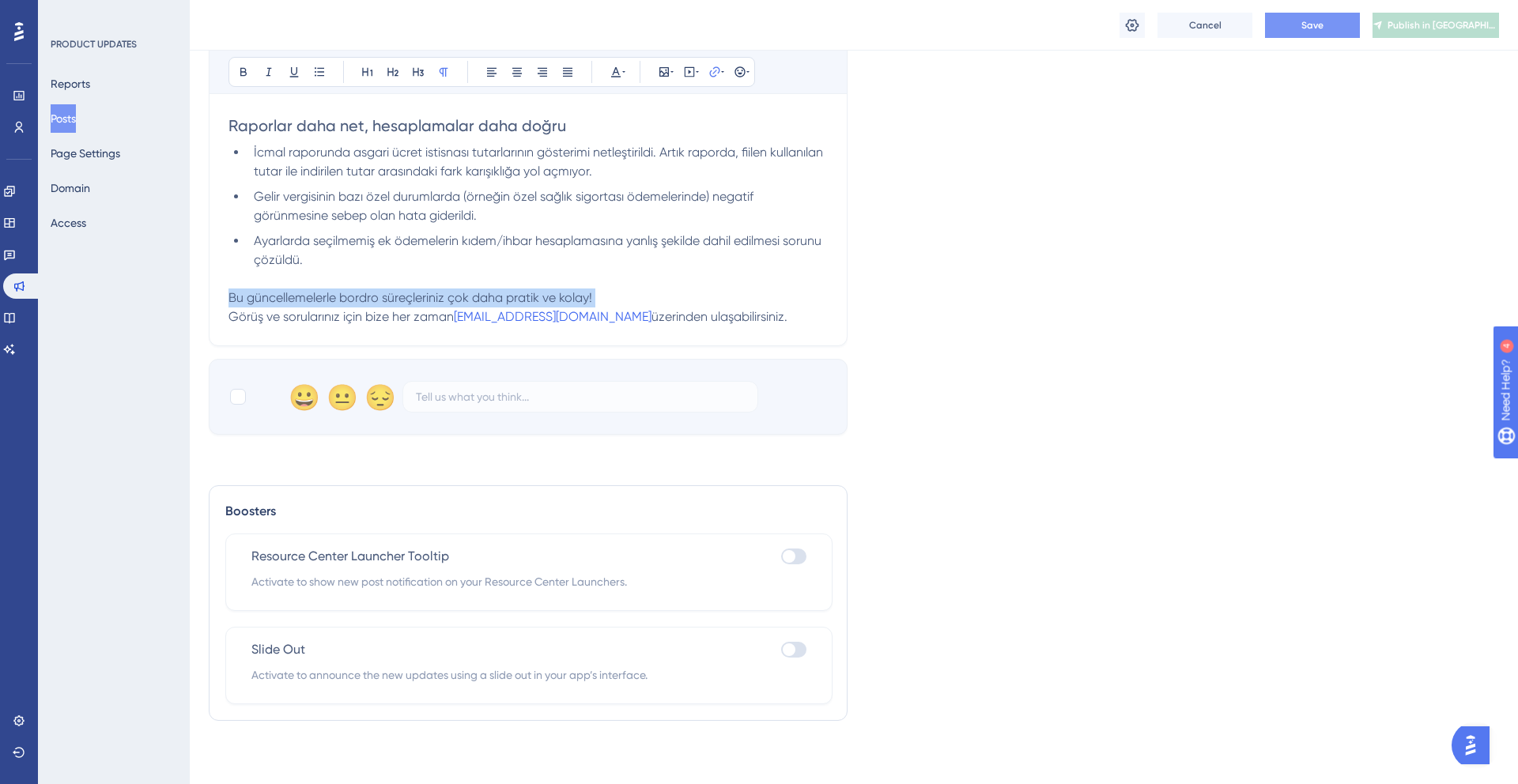
click at [1338, 18] on button "Save" at bounding box center [1312, 25] width 95 height 25
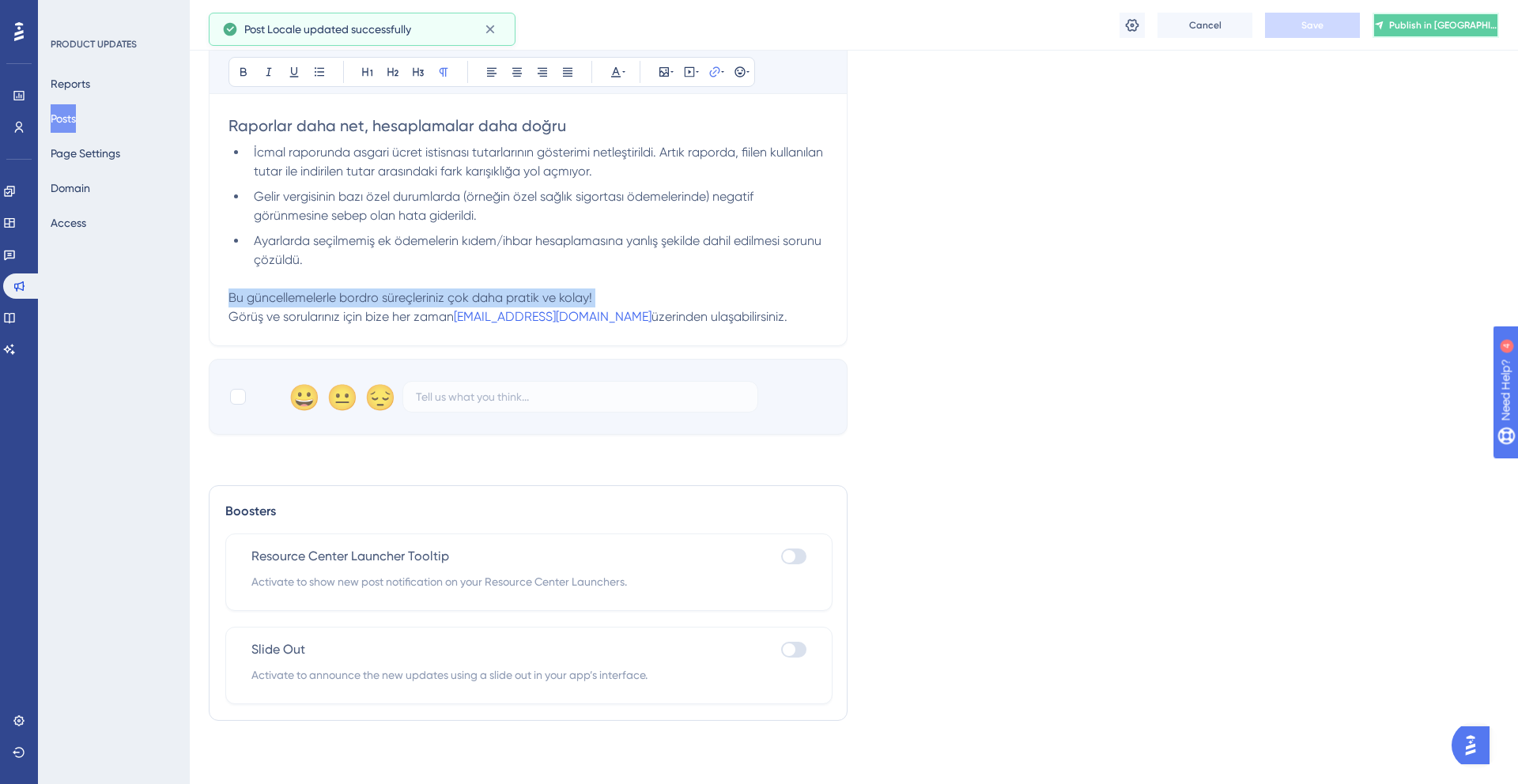
click at [1384, 26] on icon at bounding box center [1379, 25] width 11 height 12
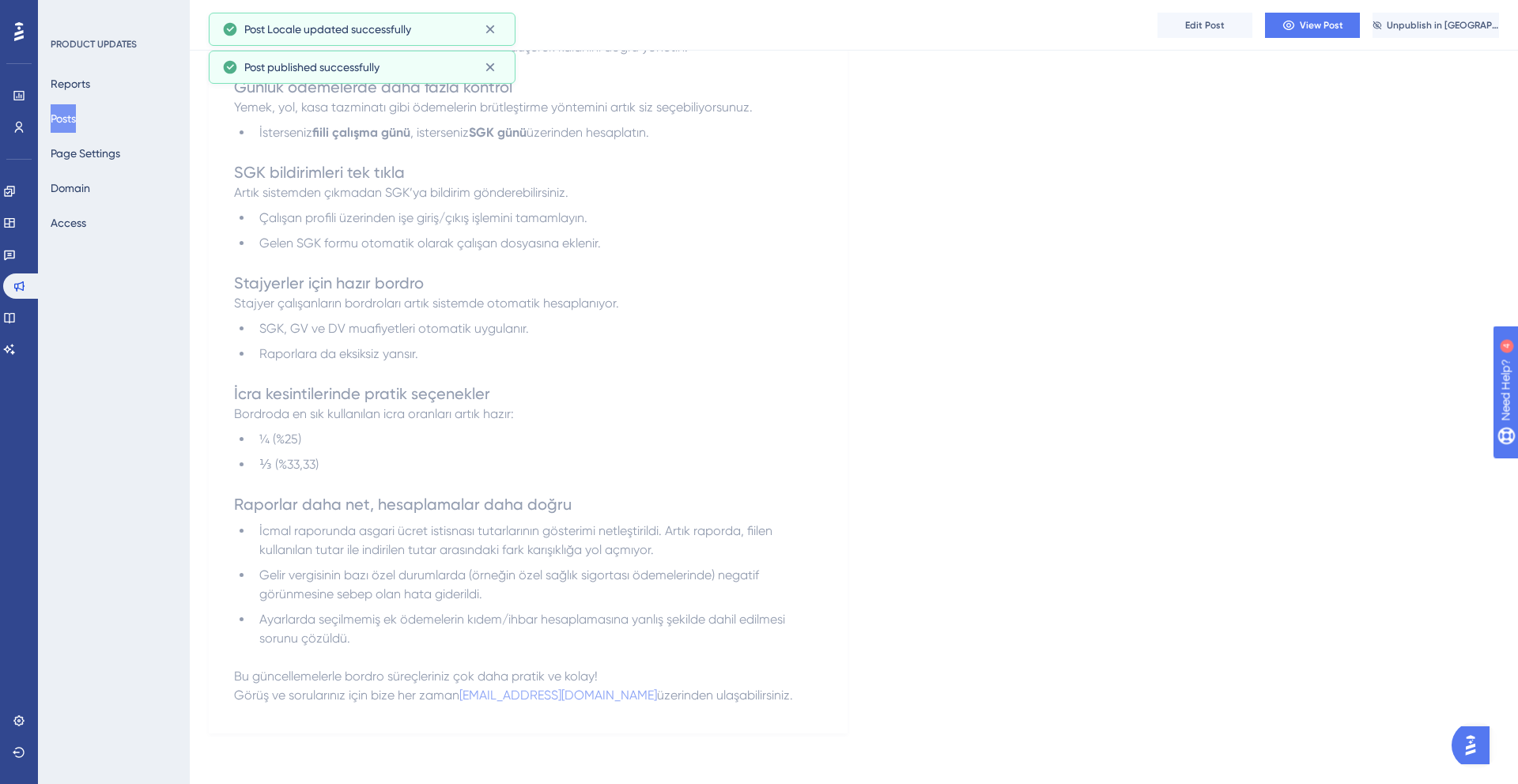
scroll to position [507, 0]
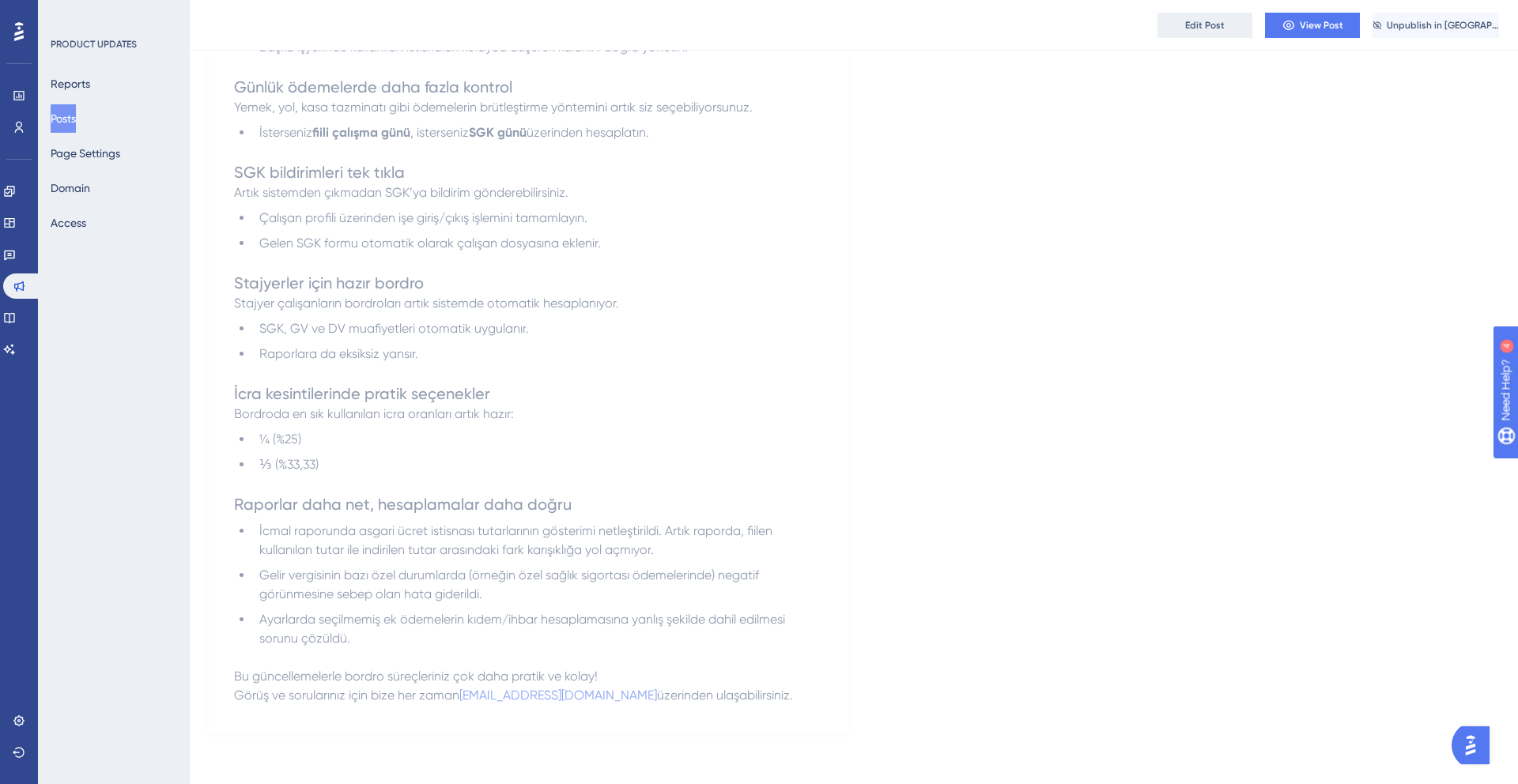
click at [1193, 24] on span "Edit Post" at bounding box center [1204, 25] width 39 height 12
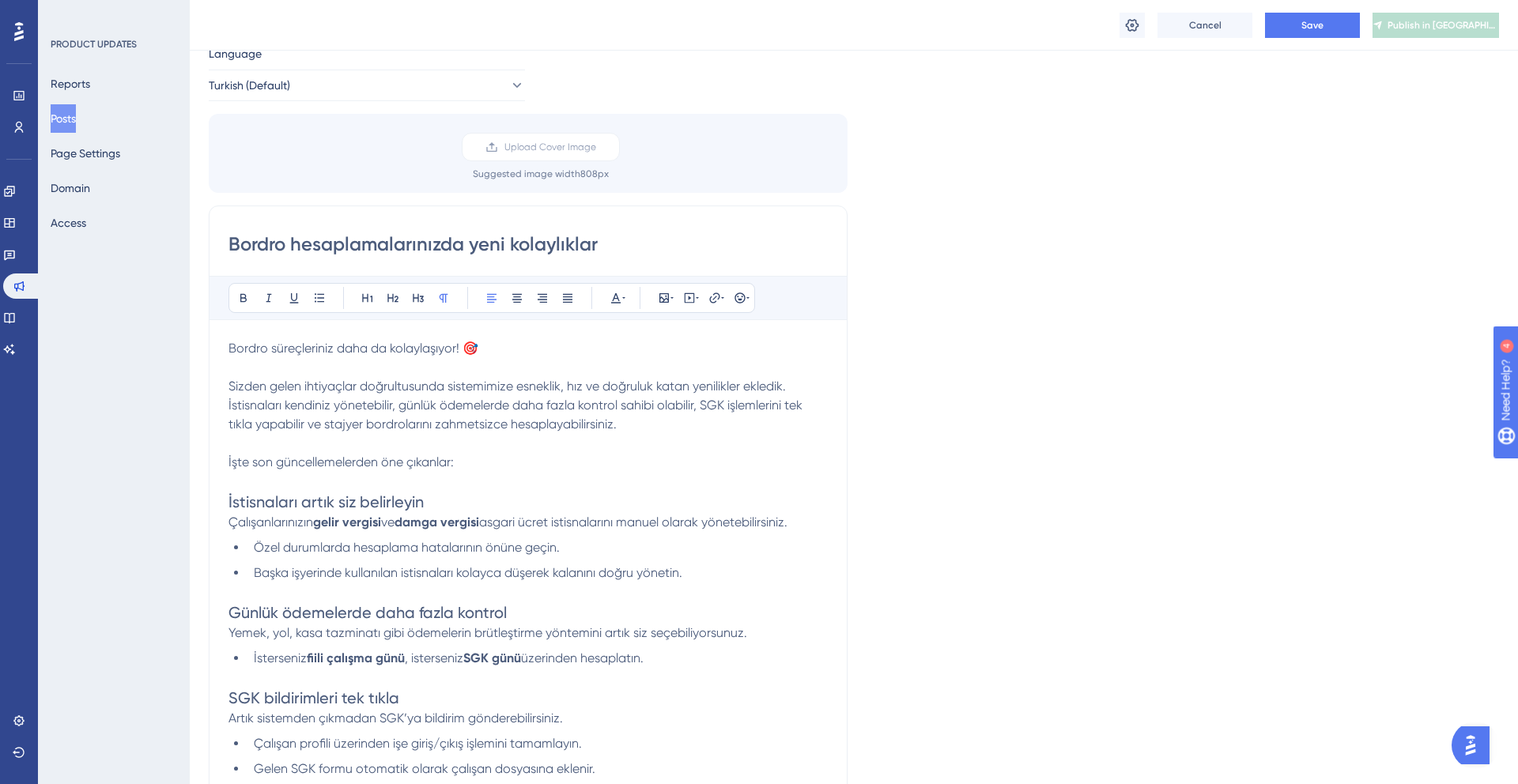
scroll to position [0, 0]
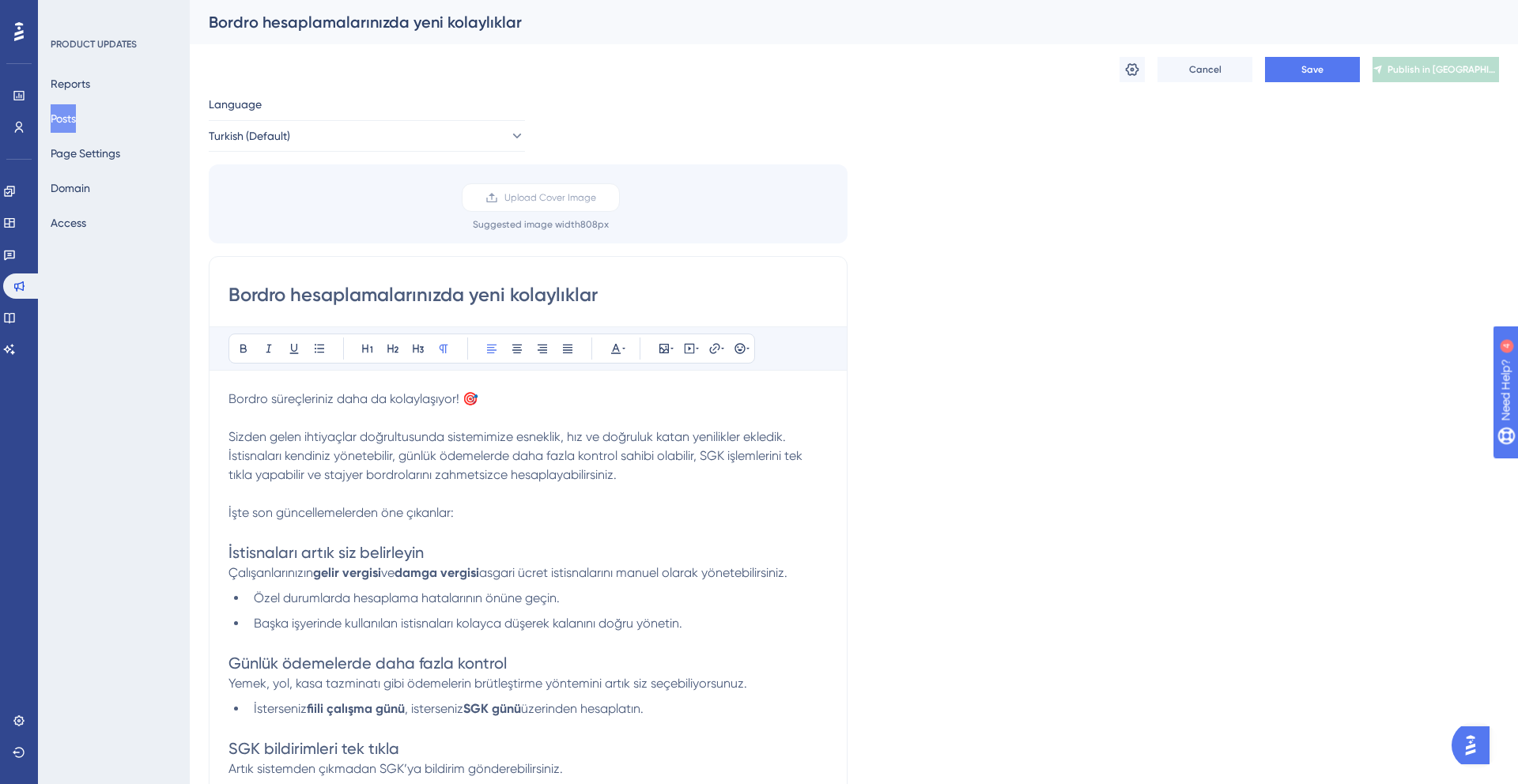
click at [288, 464] on p "Sizden gelen ihtiyaçlar doğrultusunda sistemimize esneklik, hız ve doğruluk kat…" at bounding box center [528, 446] width 599 height 76
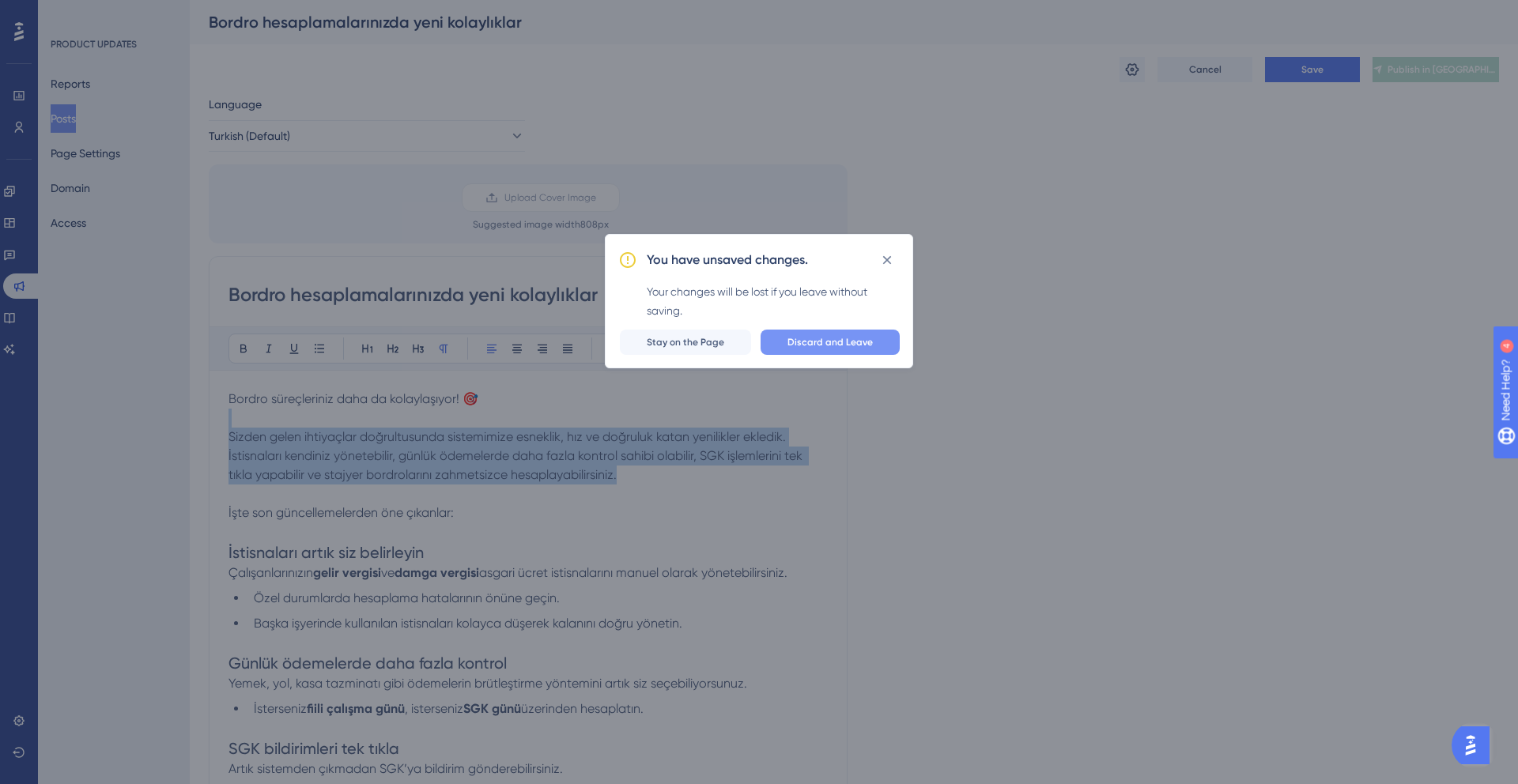
click at [836, 338] on span "Discard and Leave" at bounding box center [830, 342] width 85 height 12
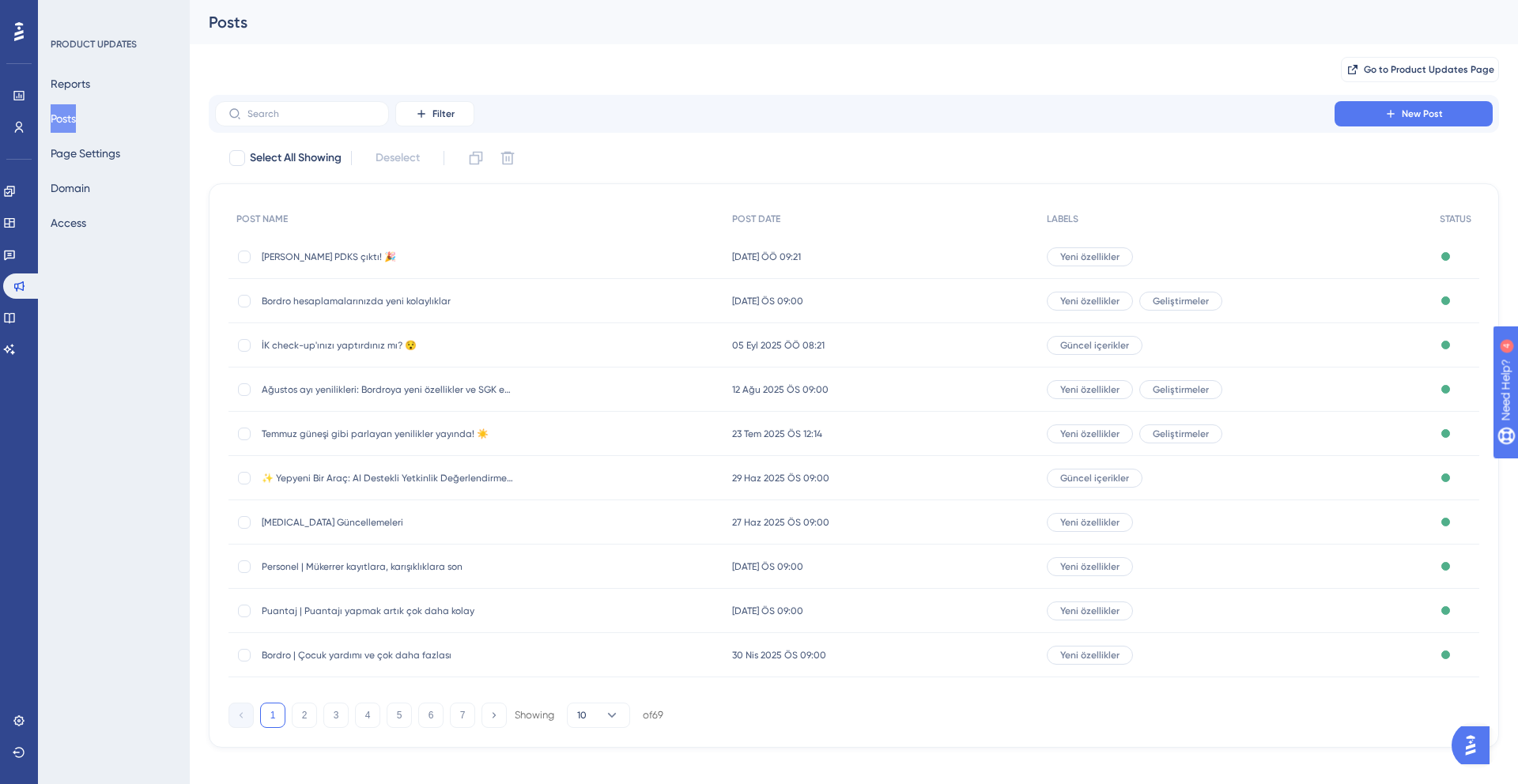
click at [303, 259] on span "[PERSON_NAME] PDKS çıktı! 🎉" at bounding box center [388, 257] width 253 height 12
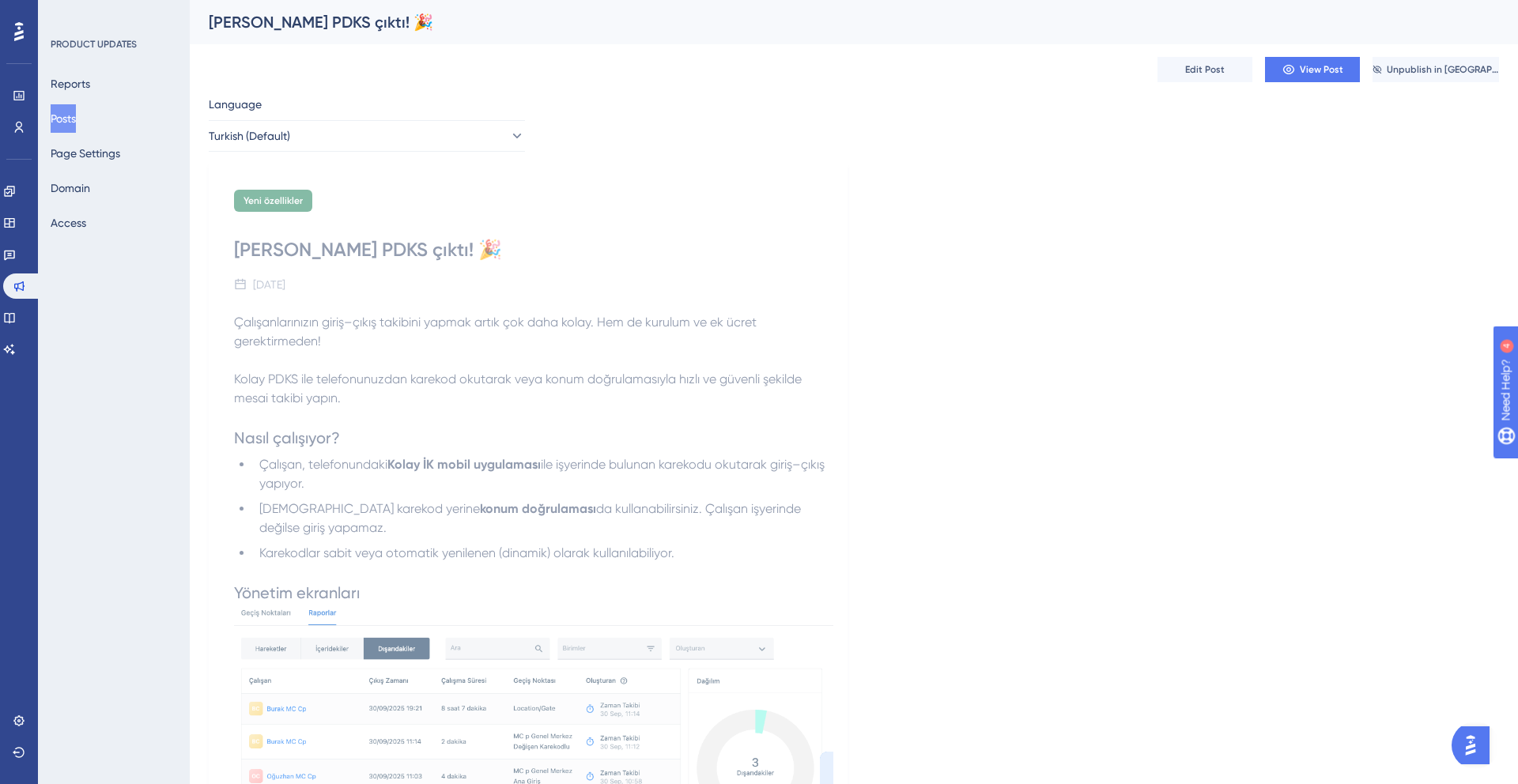
click at [1191, 86] on div "Edit Post View Post Unpublish in TR" at bounding box center [854, 69] width 1290 height 51
click at [1188, 72] on span "Edit Post" at bounding box center [1204, 69] width 39 height 12
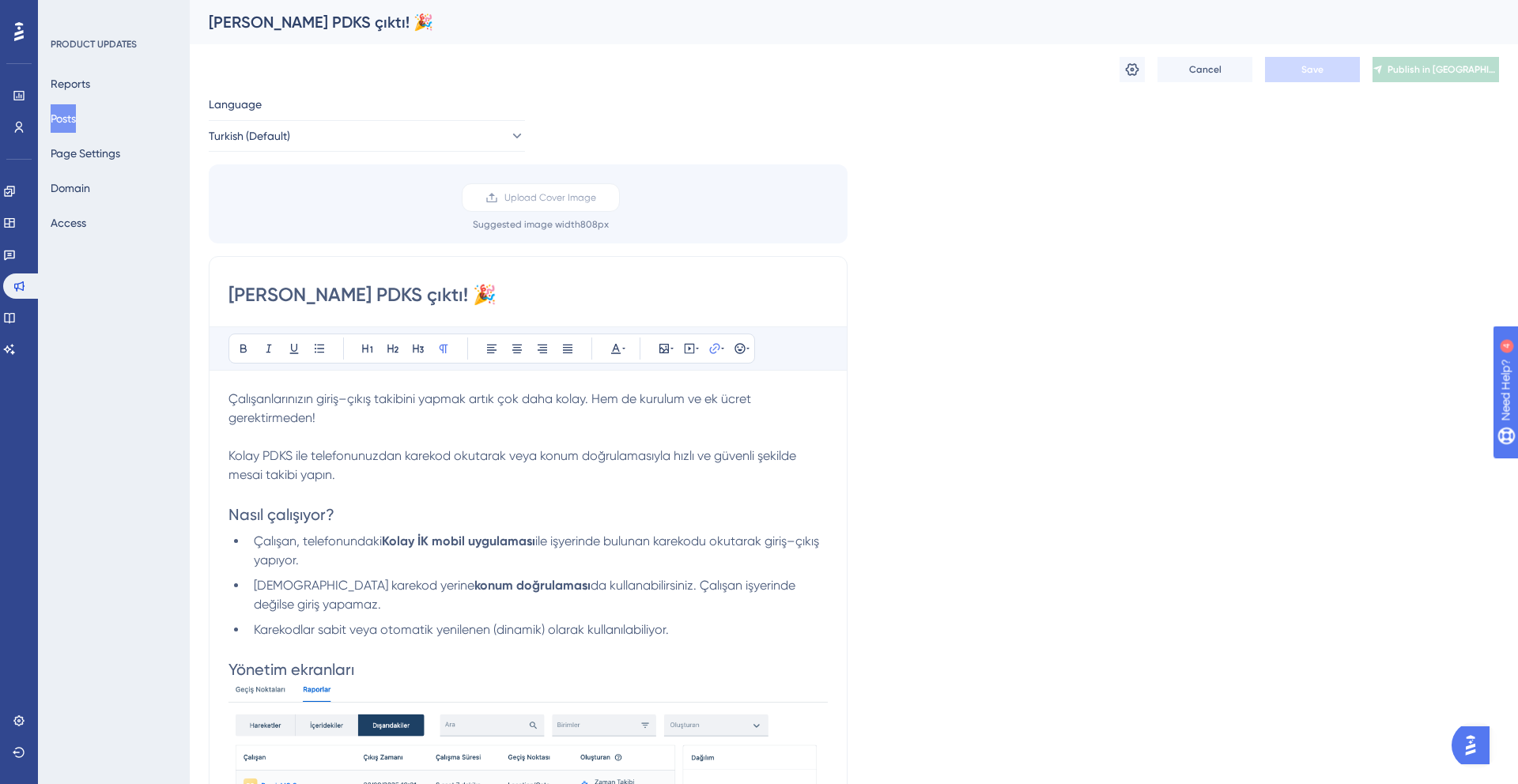
click at [374, 423] on p "Çalışanlarınızın giriş–çıkış takibini yapmak artık çok daha kolay. Hem de kurul…" at bounding box center [528, 408] width 599 height 38
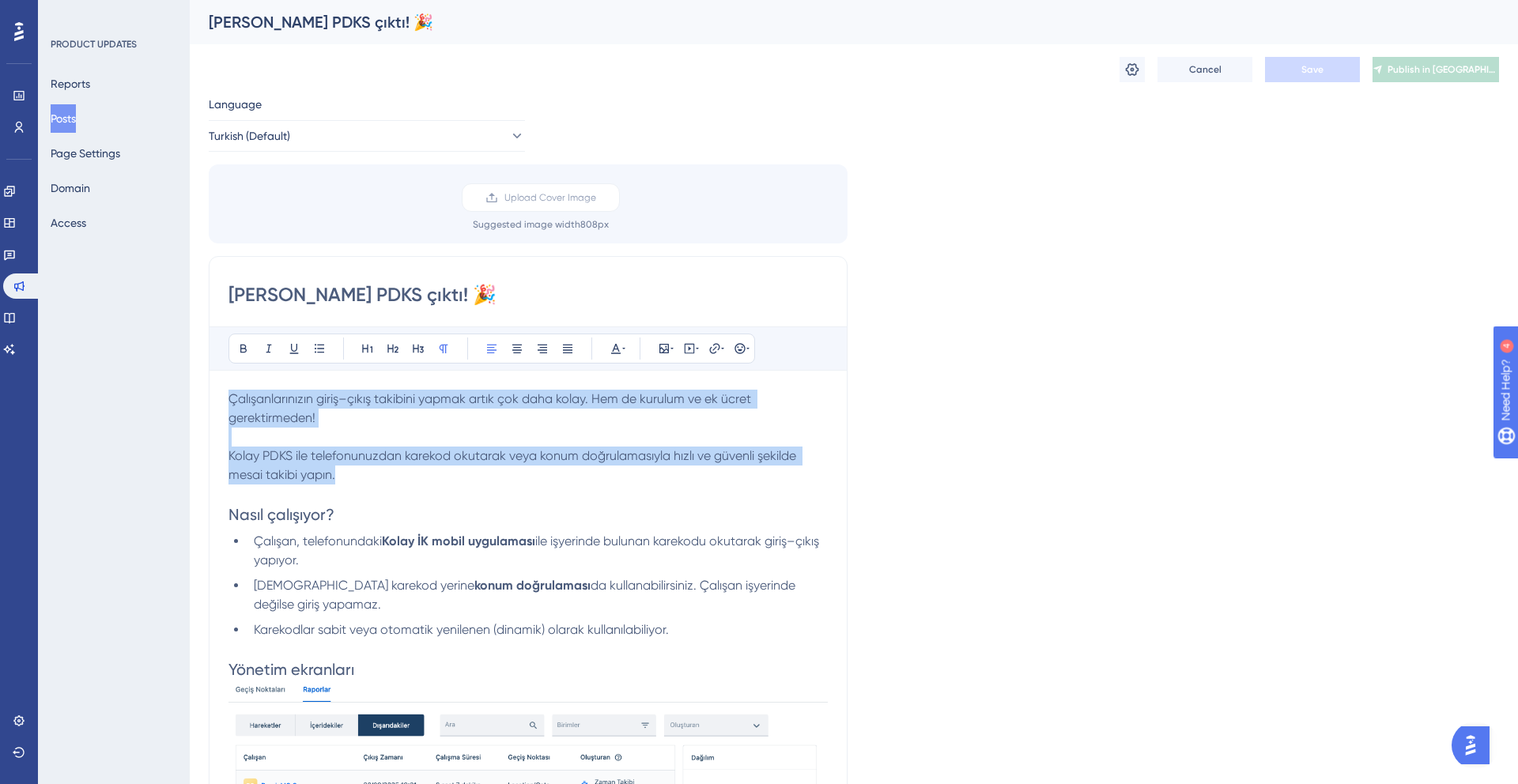
drag, startPoint x: 346, startPoint y: 473, endPoint x: 221, endPoint y: 397, distance: 146.3
click at [266, 409] on p "Çalışanlarınızın giriş–çıkış takibini yapmak artık çok daha kolay. Hem de kurul…" at bounding box center [528, 408] width 599 height 38
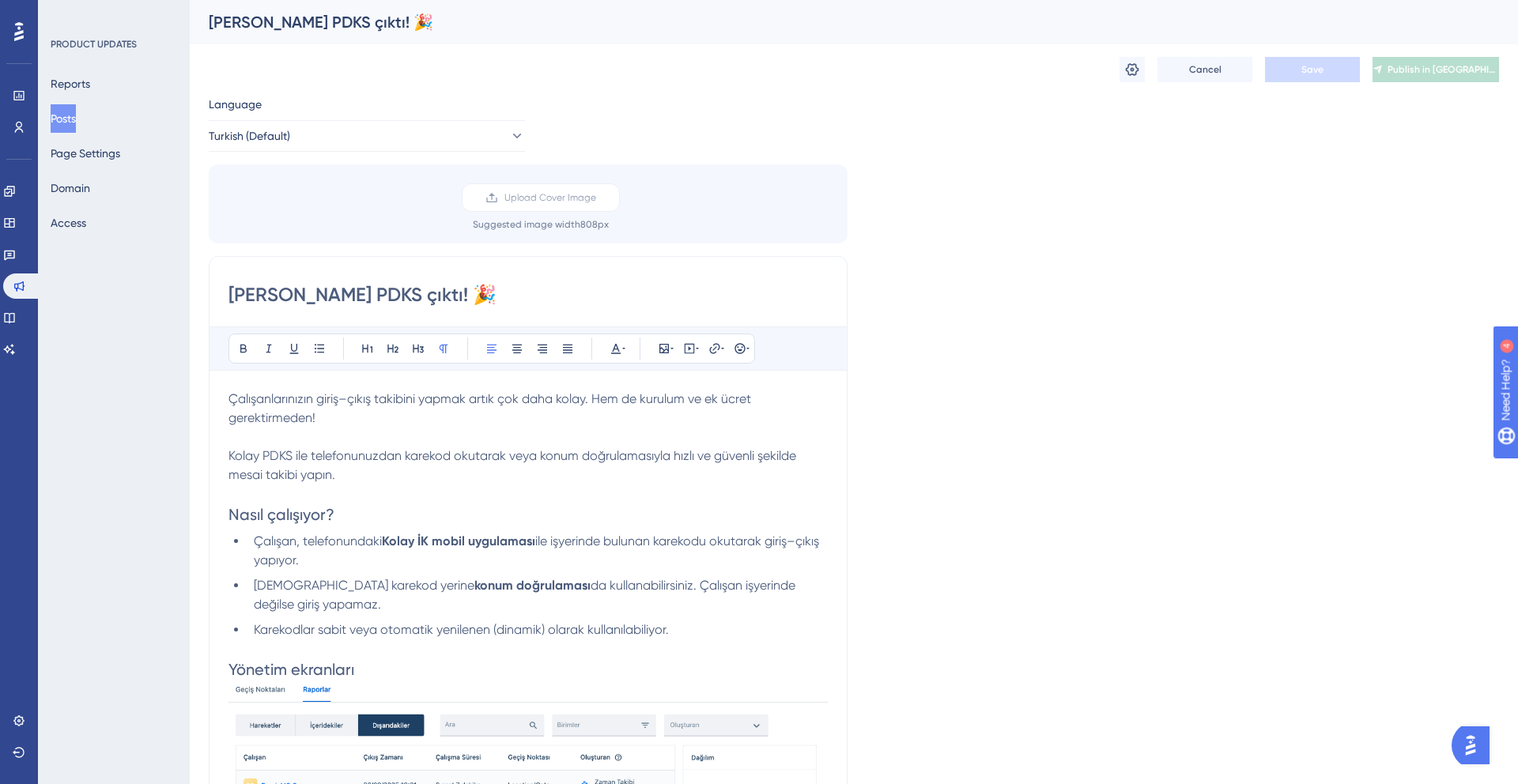
click at [266, 409] on p "Çalışanlarınızın giriş–çıkış takibini yapmak artık çok daha kolay. Hem de kurul…" at bounding box center [528, 408] width 599 height 38
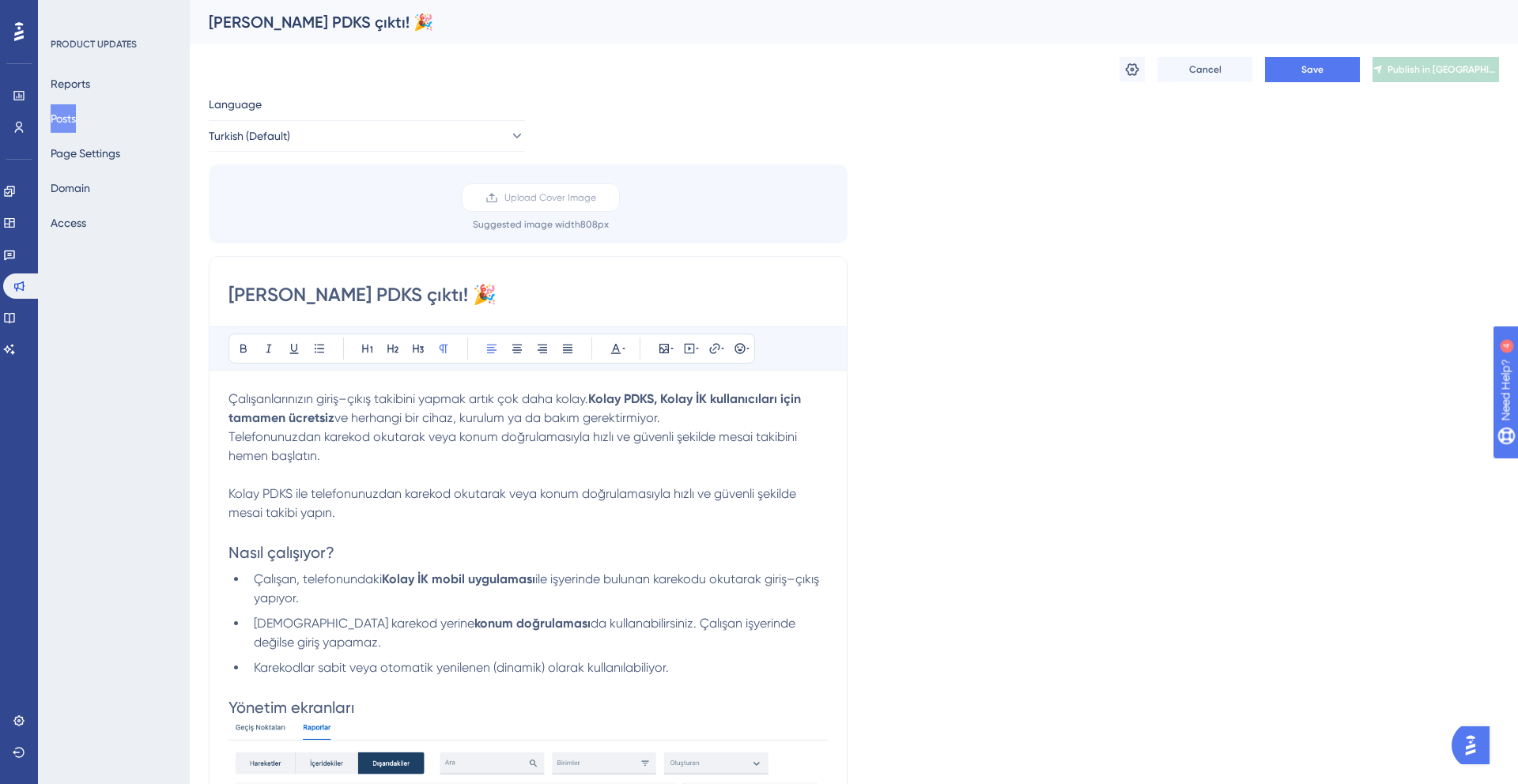
click at [345, 450] on p "Telefonunuzdan karekod okutarak veya konum doğrulamasıyla hızlı ve güvenli şeki…" at bounding box center [528, 446] width 599 height 38
click at [594, 396] on strong "Kolay PDKS, Kolay İK kullanıcıları için tamamen ücretsiz" at bounding box center [516, 408] width 575 height 34
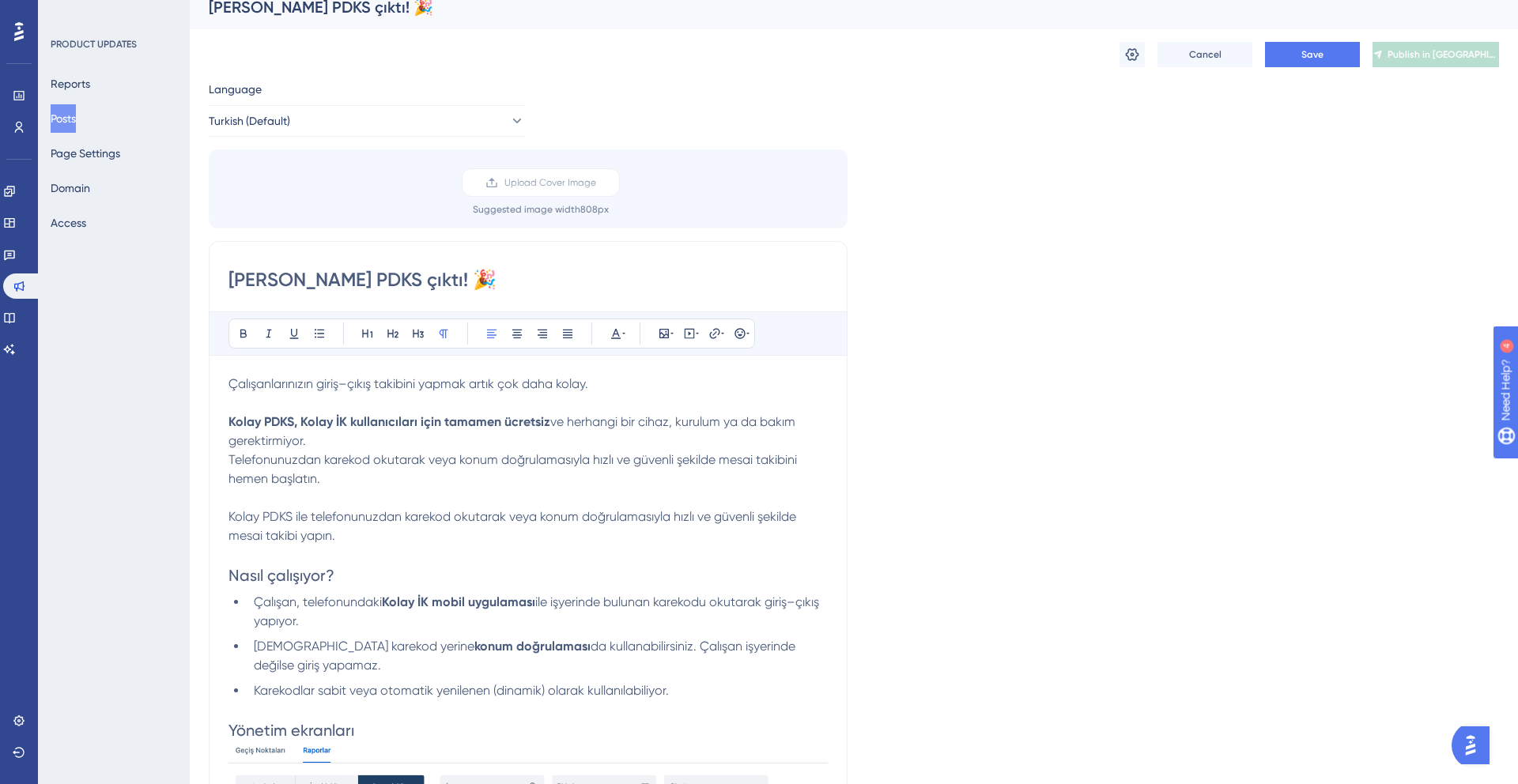
scroll to position [17, 0]
click at [371, 476] on p "Telefonunuzdan karekod okutarak veya konum doğrulamasıyla hızlı ve güvenli şeki…" at bounding box center [528, 468] width 599 height 38
click at [608, 451] on span "Telefonunuzdan karekod okutarak veya konum doğrulamasıyla hızlı ve güvenli şeki…" at bounding box center [514, 468] width 572 height 34
click at [450, 439] on p "Kolay PDKS, Kolay İK kullanıcıları için tamamen ücretsiz ve herhangi bir cihaz,…" at bounding box center [528, 429] width 599 height 38
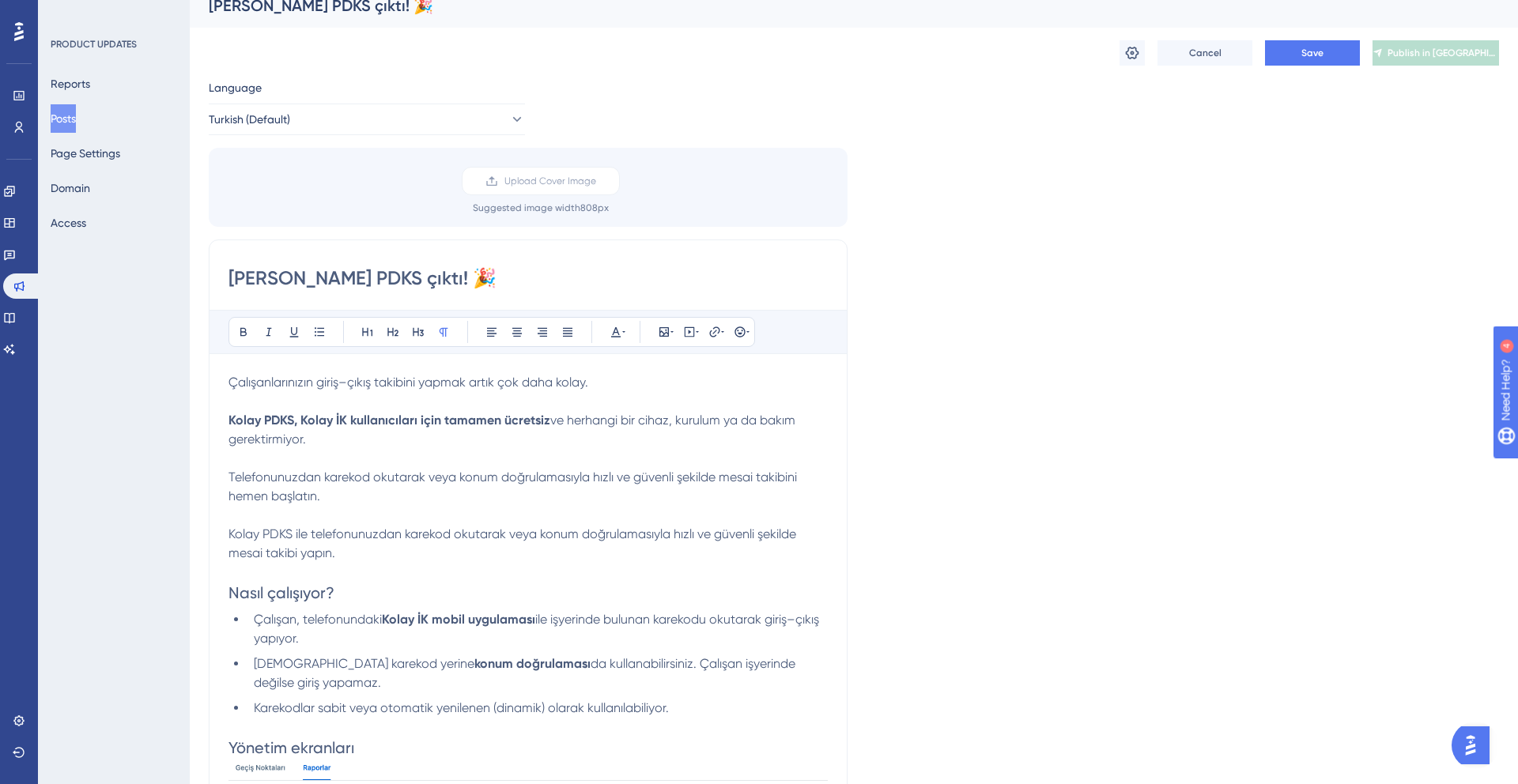
click at [230, 477] on span "Telefonunuzdan karekod okutarak veya konum doğrulamasıyla hızlı ve güvenli şeki…" at bounding box center [514, 486] width 572 height 34
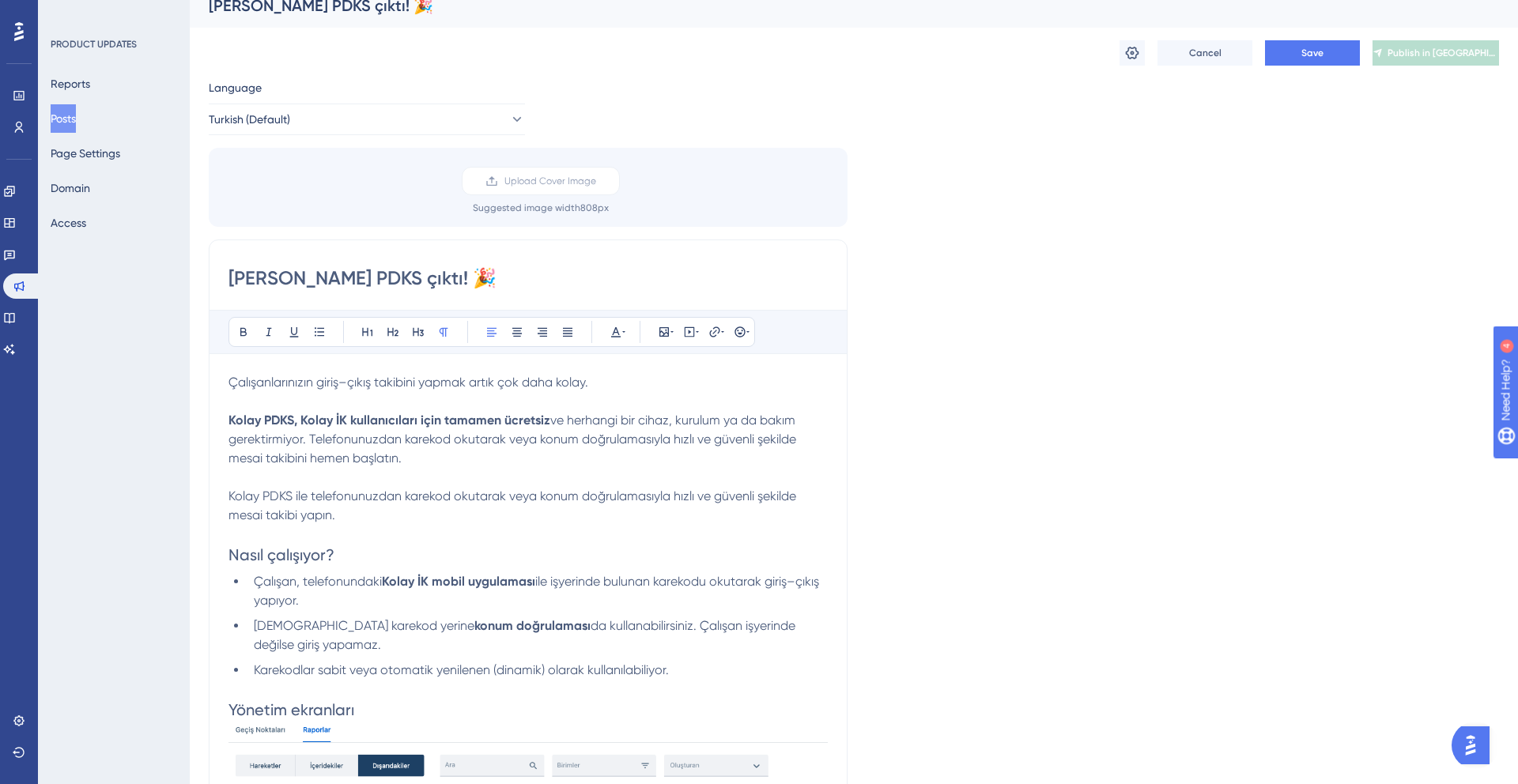
click at [398, 452] on span "ve herhangi bir cihaz, kurulum ya da bakım gerektirmiyor. Telefonunuzdan kareko…" at bounding box center [514, 439] width 571 height 53
click at [299, 508] on p "Kolay PDKS ile telefonunuzdan karekod okutarak veya konum doğrulamasıyla hızlı …" at bounding box center [528, 506] width 599 height 38
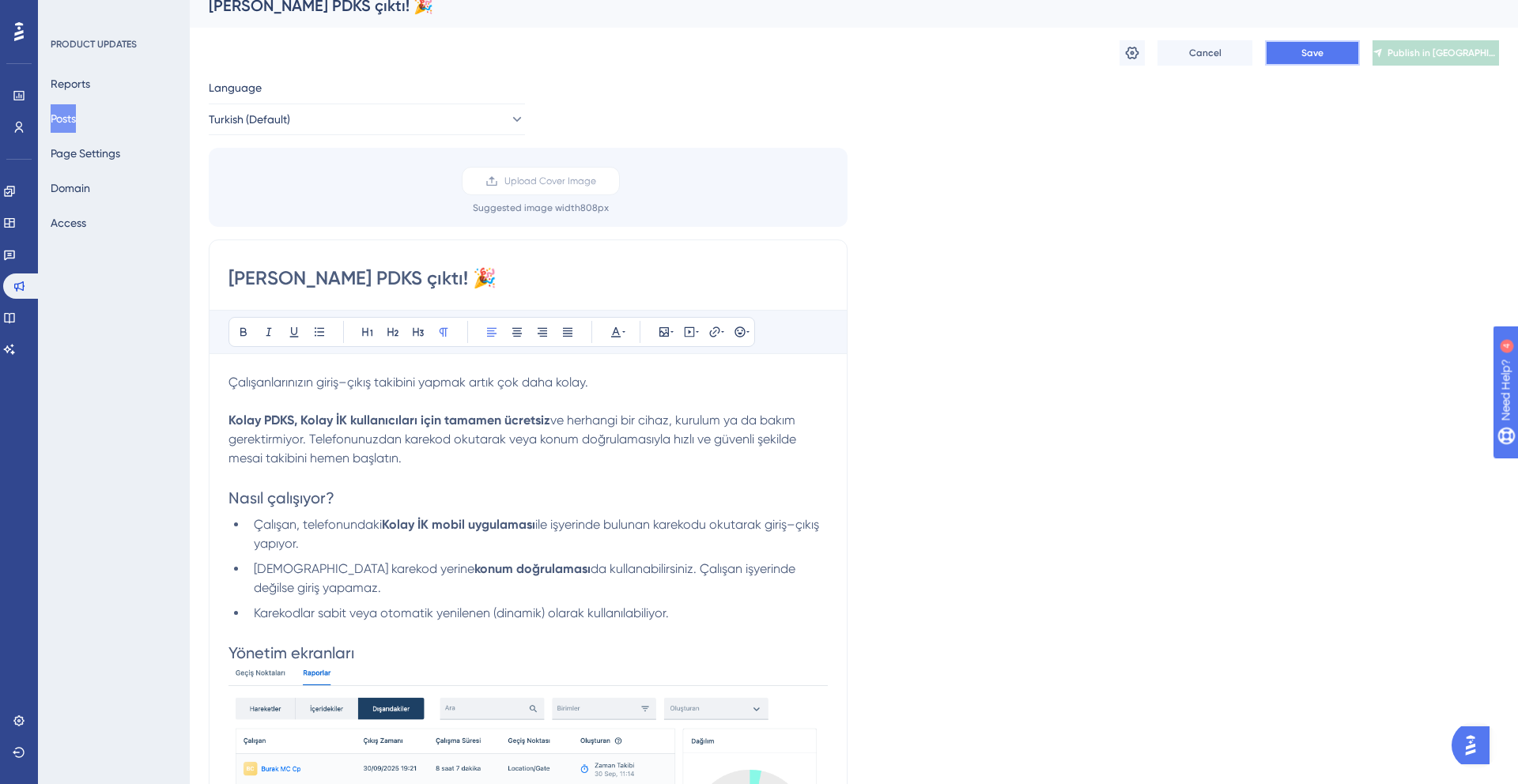
click at [1330, 60] on button "Save" at bounding box center [1312, 52] width 95 height 25
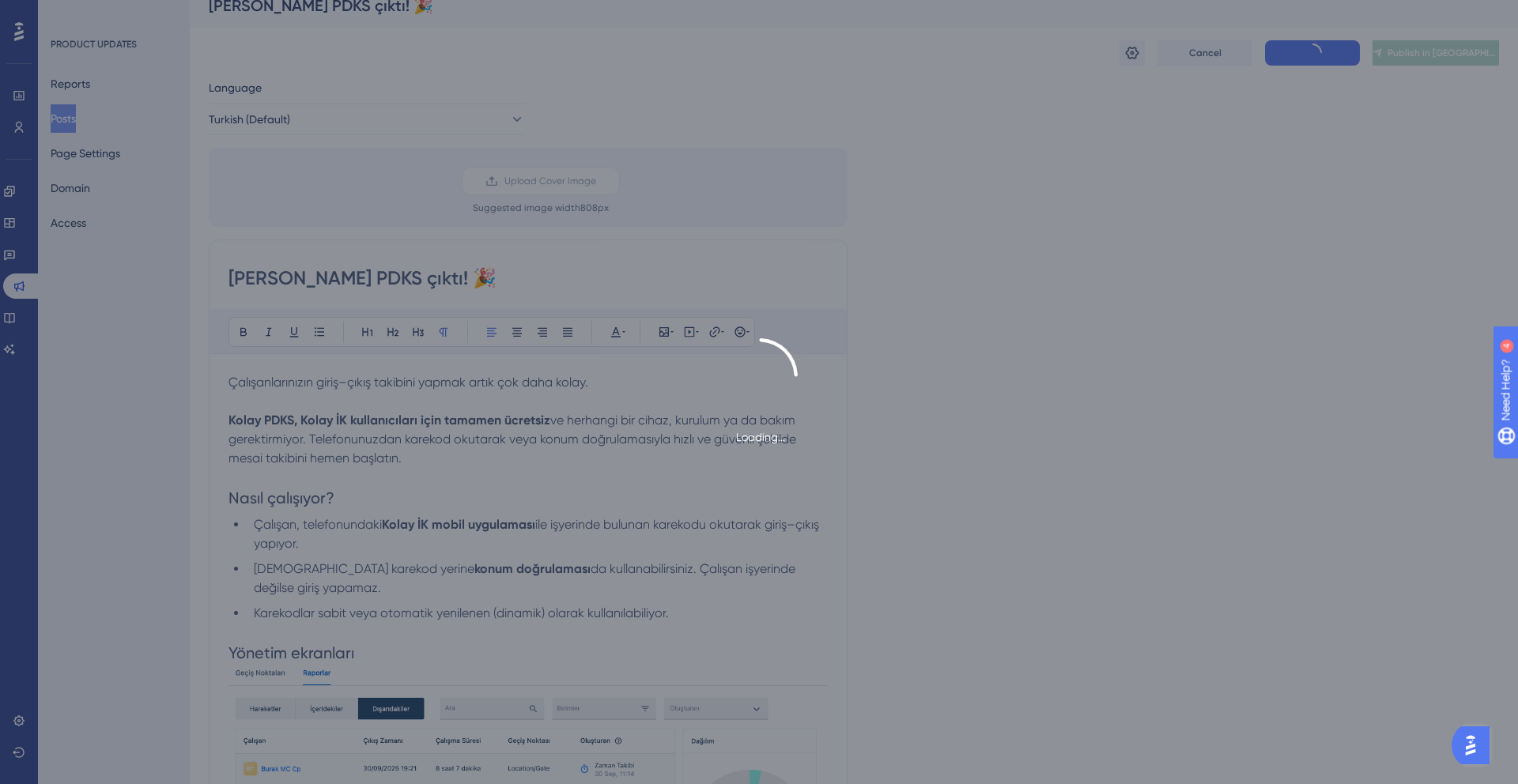
click at [1454, 58] on div "Loading..." at bounding box center [759, 392] width 1518 height 784
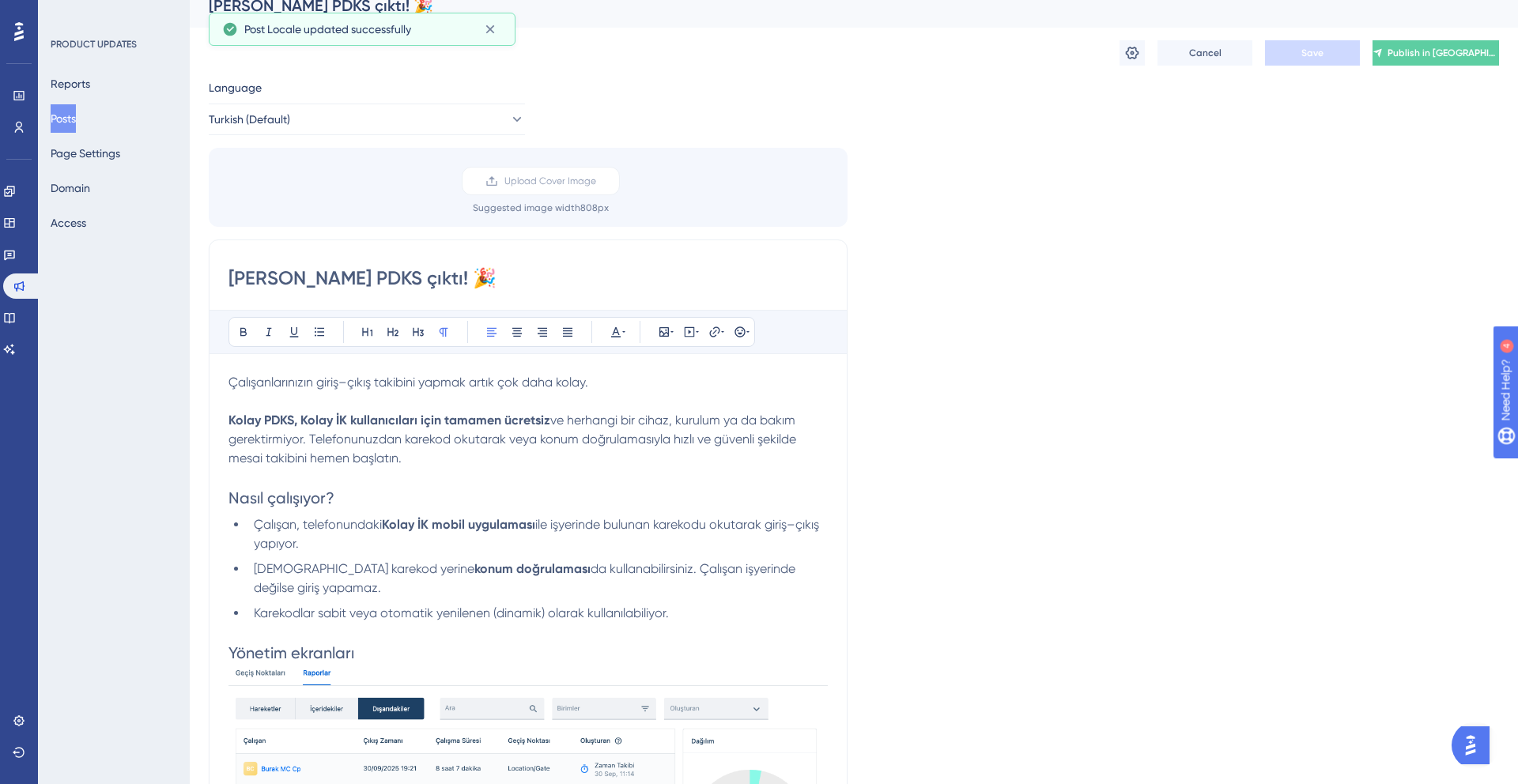
click at [1454, 58] on span "Publish in [GEOGRAPHIC_DATA]" at bounding box center [1442, 52] width 111 height 12
click at [1454, 58] on button at bounding box center [1435, 52] width 126 height 25
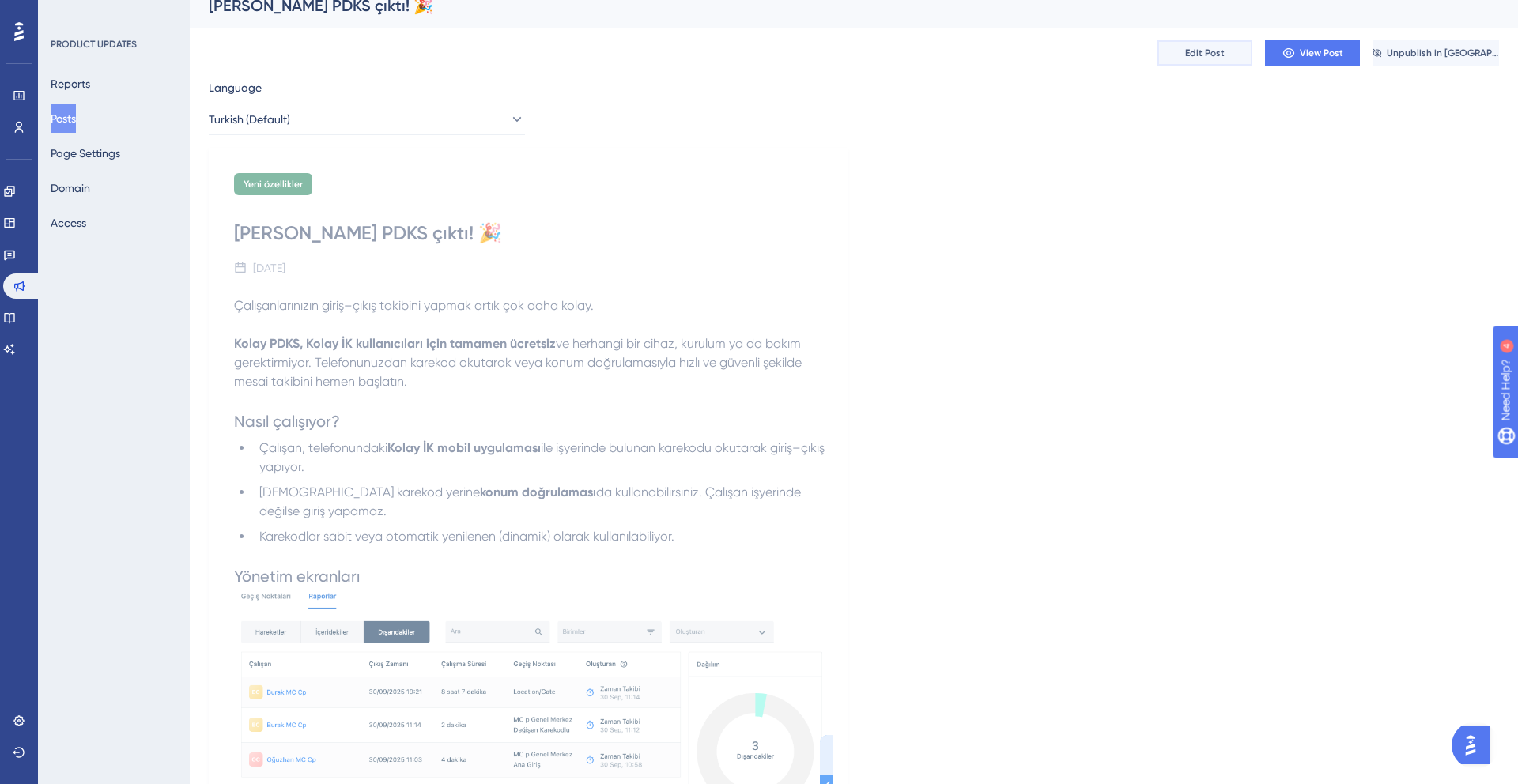
click at [1212, 52] on span "Edit Post" at bounding box center [1204, 52] width 39 height 12
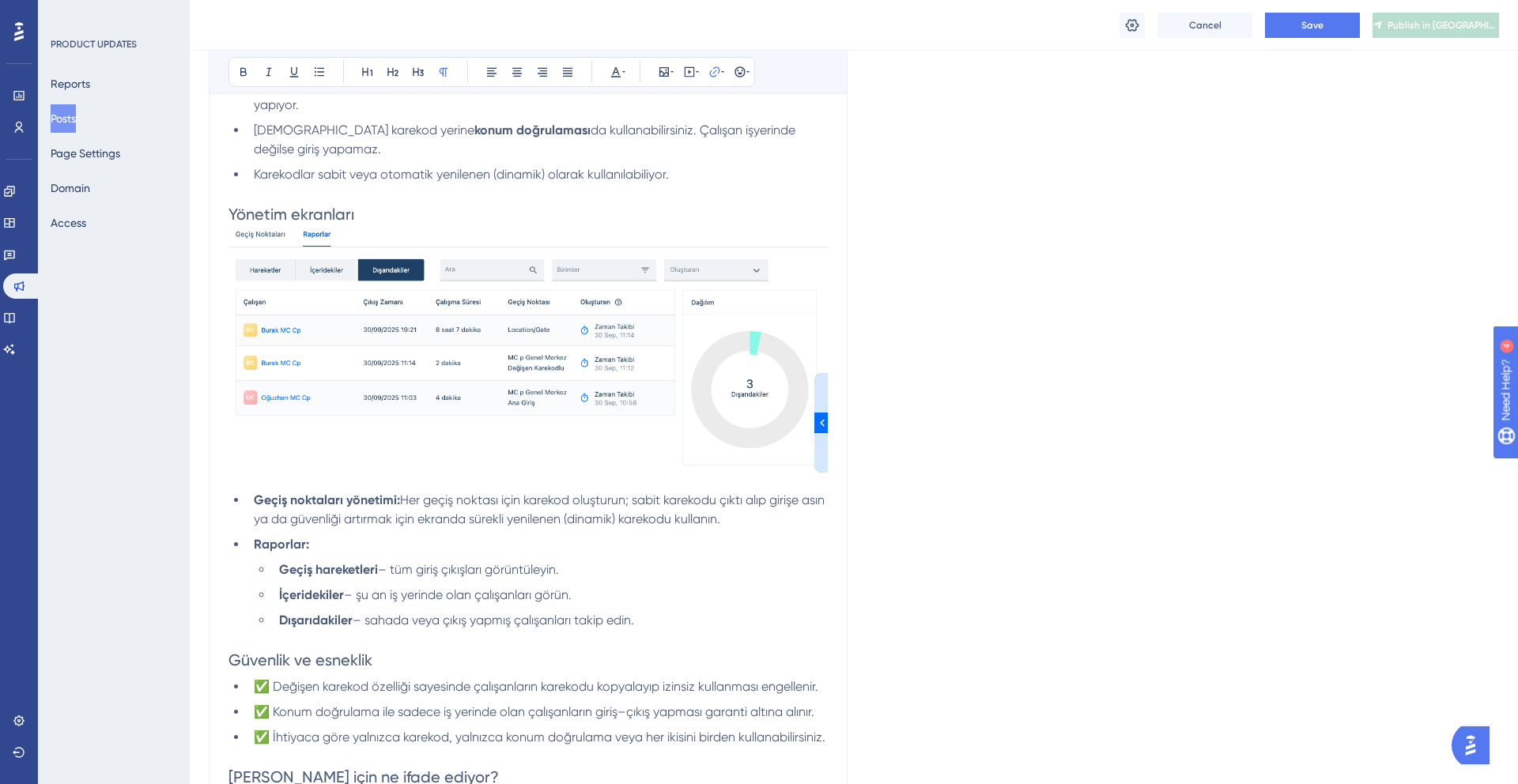
scroll to position [548, 0]
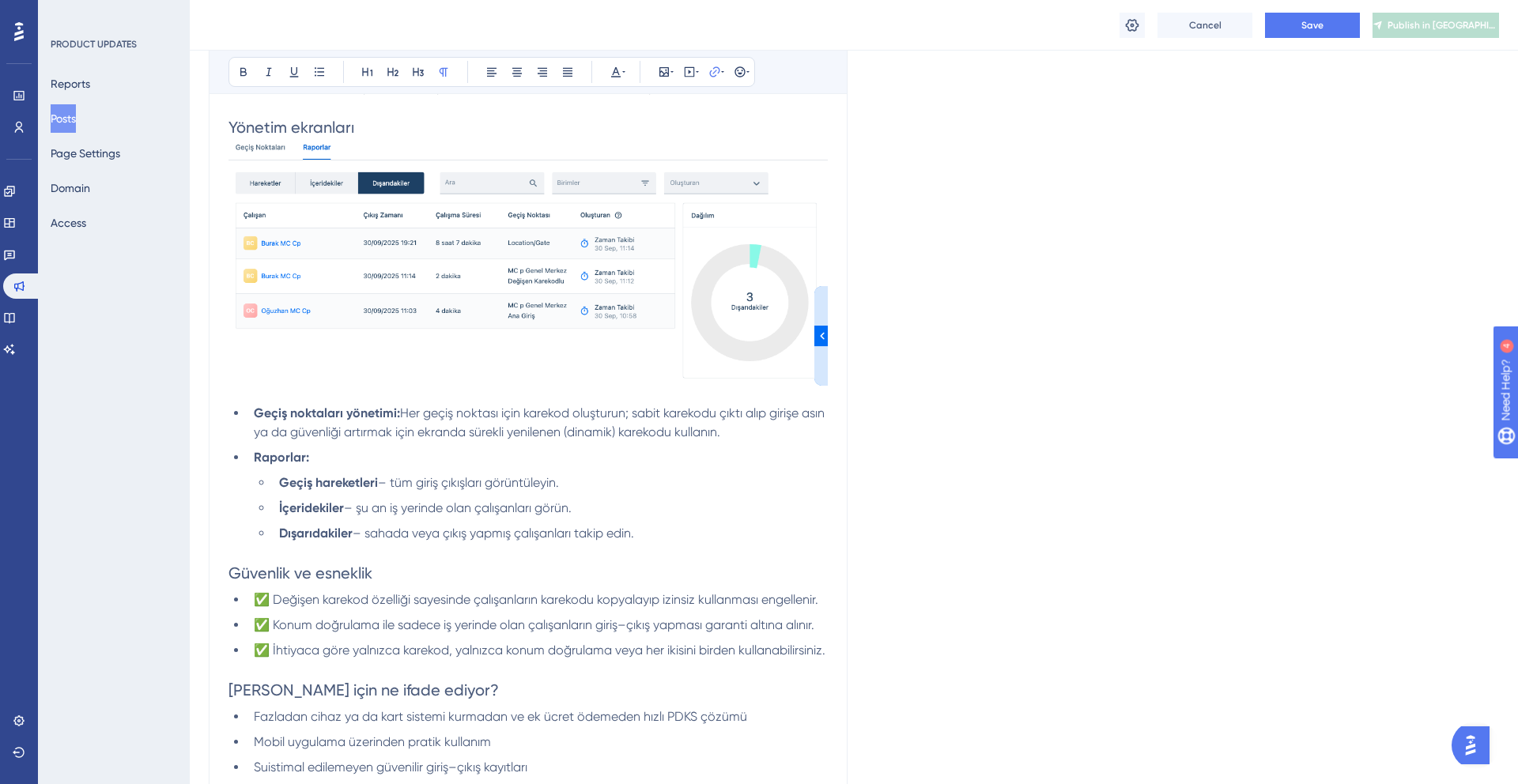
click at [294, 366] on img at bounding box center [528, 265] width 599 height 253
